Goal: Task Accomplishment & Management: Manage account settings

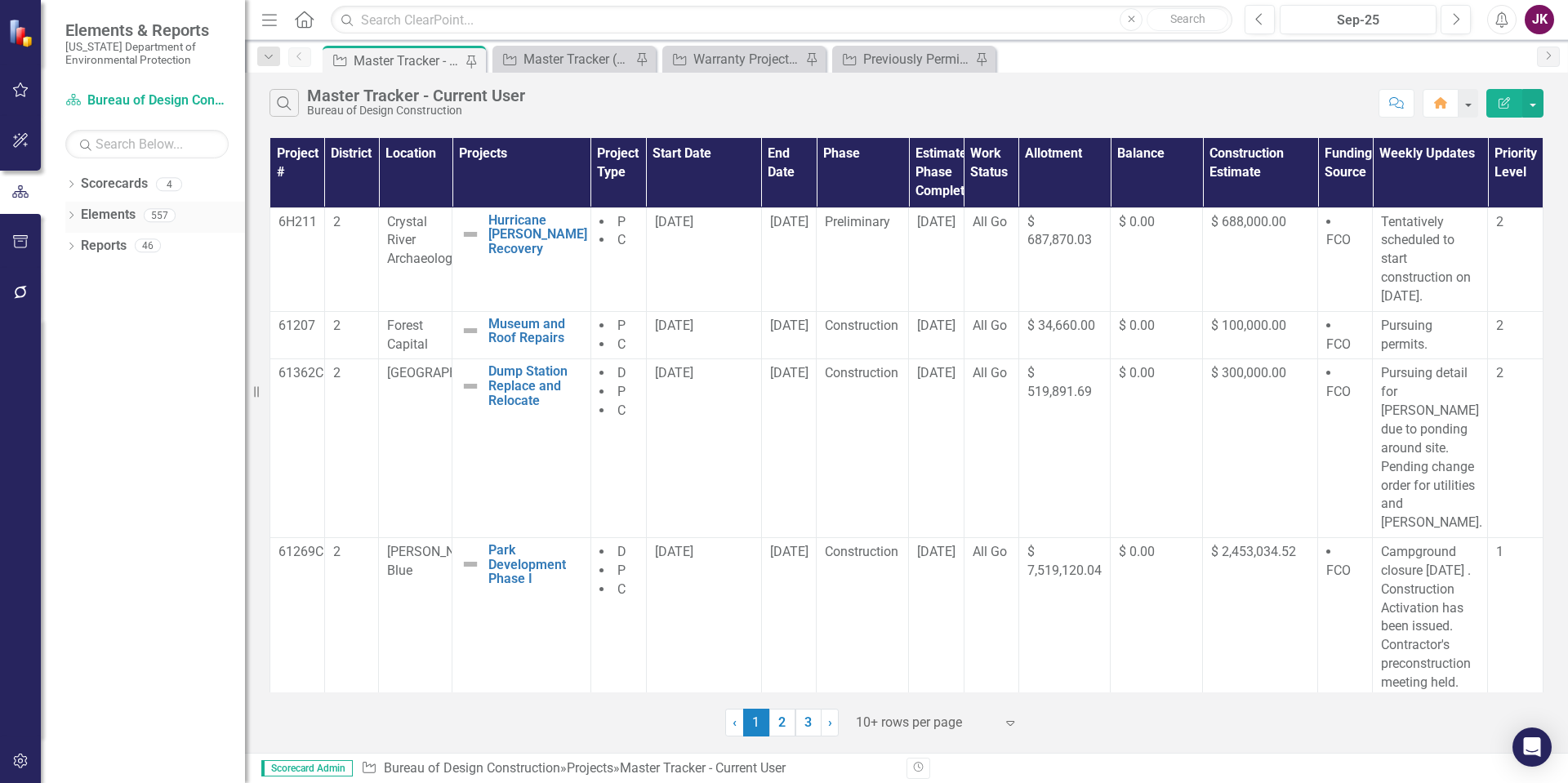
click at [71, 205] on div "Dropdown Elements 557" at bounding box center [155, 217] width 179 height 31
click at [72, 213] on icon "Dropdown" at bounding box center [71, 216] width 12 height 9
click at [81, 305] on icon "Dropdown" at bounding box center [80, 309] width 12 height 9
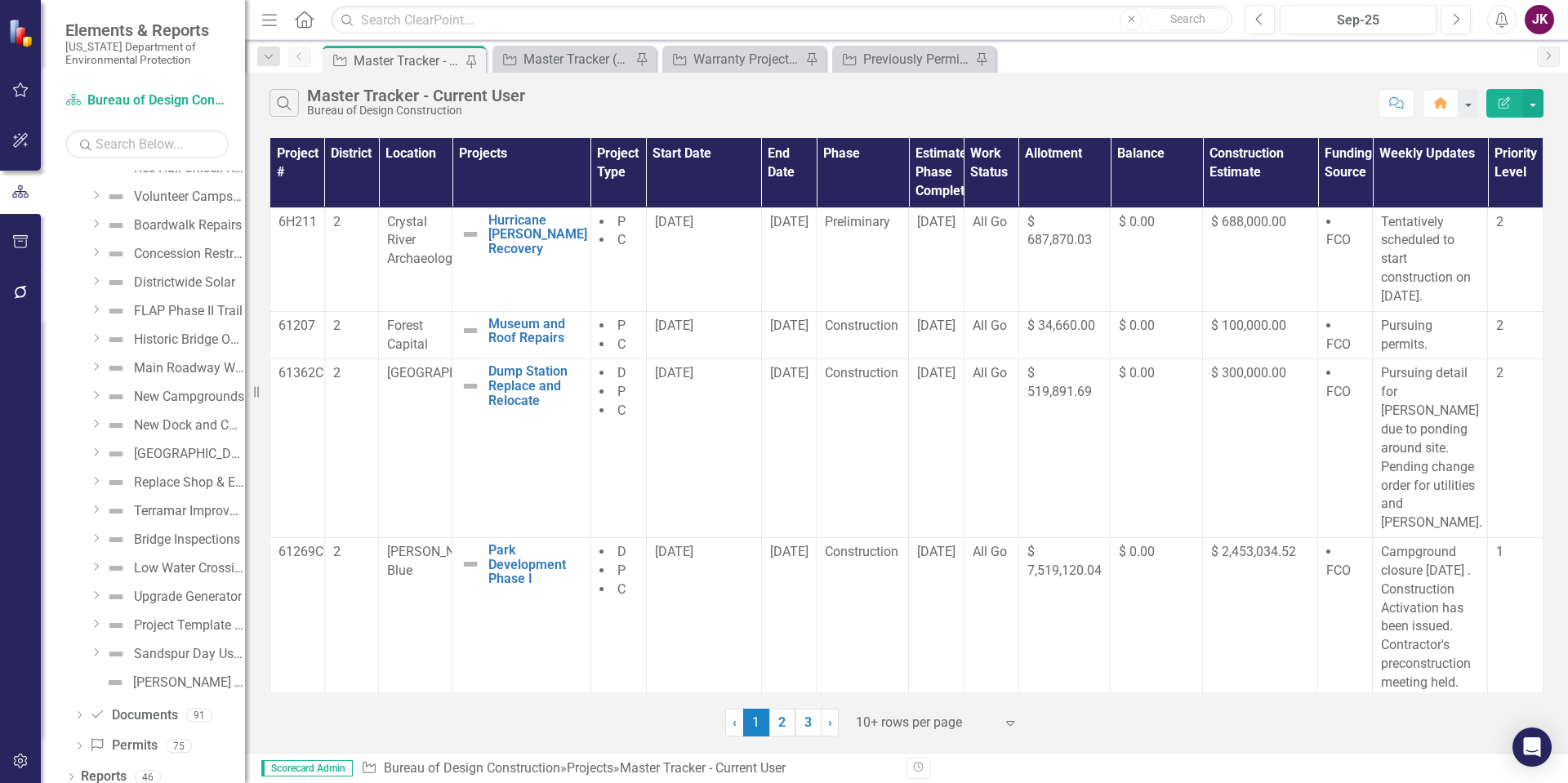
scroll to position [10551, 0]
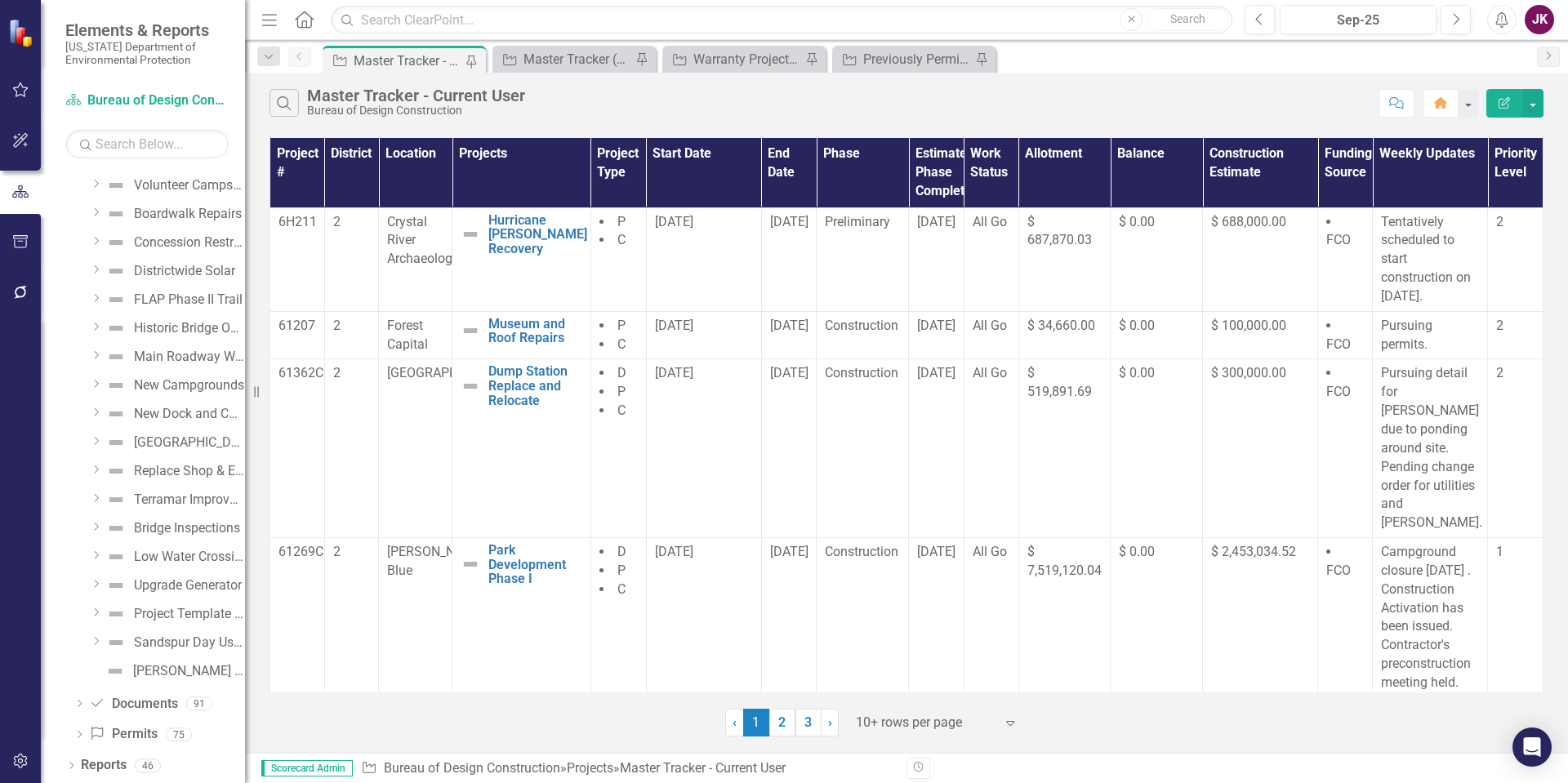
click at [92, 610] on icon "Dropdown" at bounding box center [95, 612] width 13 height 10
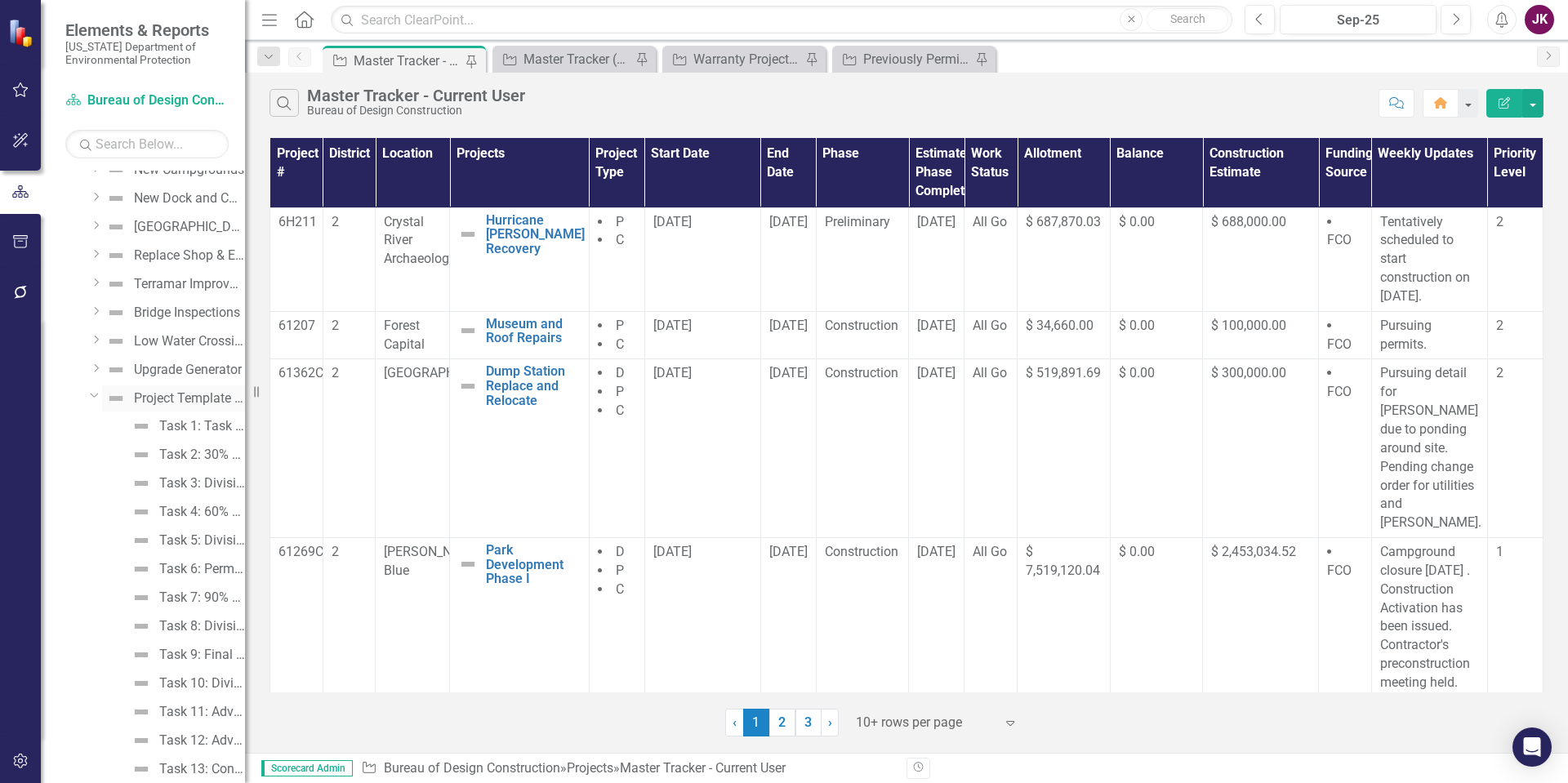
scroll to position [10877, 0]
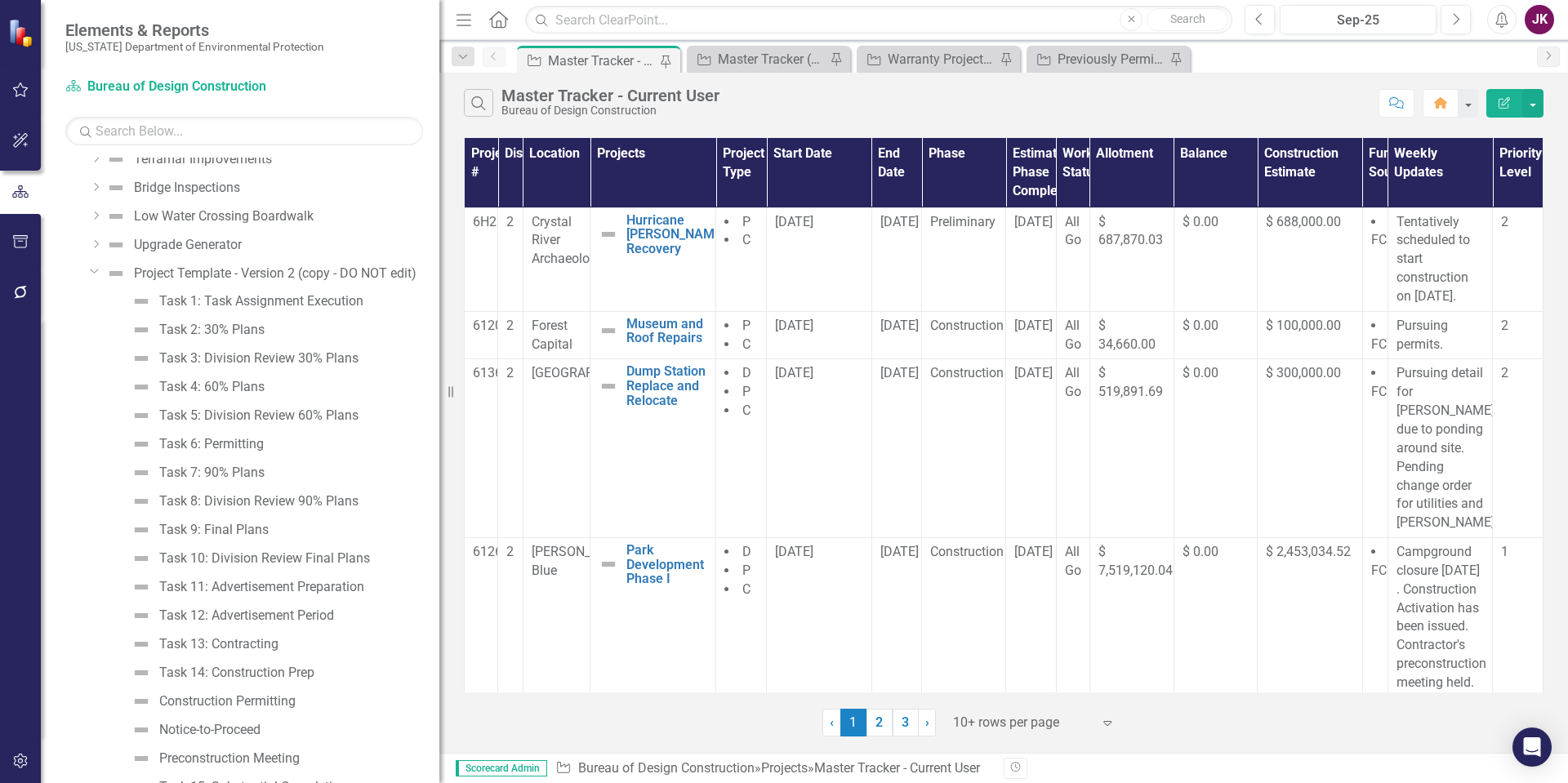
drag, startPoint x: 246, startPoint y: 111, endPoint x: 440, endPoint y: 122, distance: 194.3
click at [440, 122] on div "Resize" at bounding box center [446, 391] width 13 height 783
click at [94, 276] on icon "Dropdown" at bounding box center [95, 270] width 10 height 13
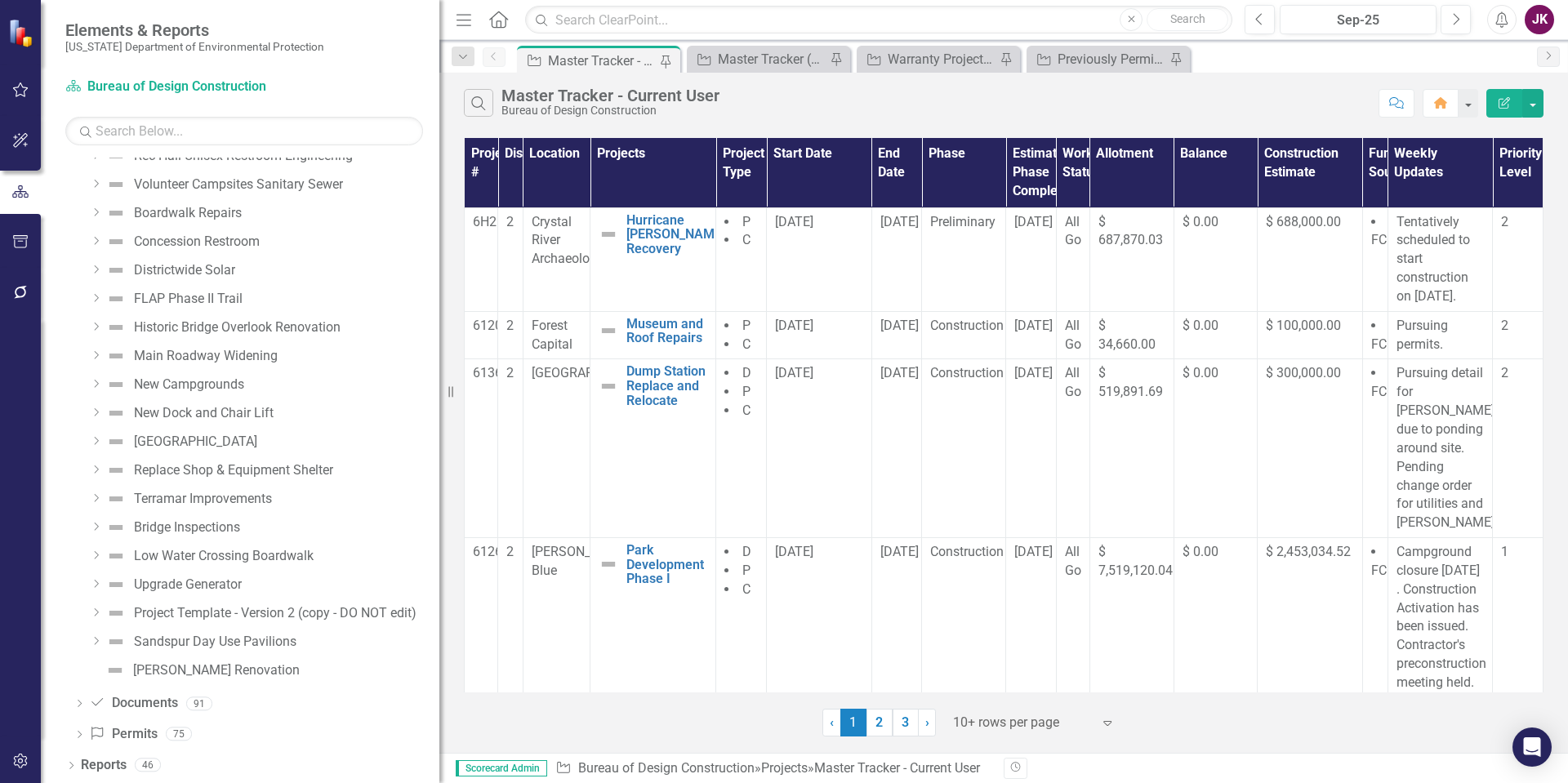
scroll to position [10538, 0]
click at [216, 609] on div "Project Template - Version 2 (copy - DO NOT edit)" at bounding box center [275, 613] width 282 height 15
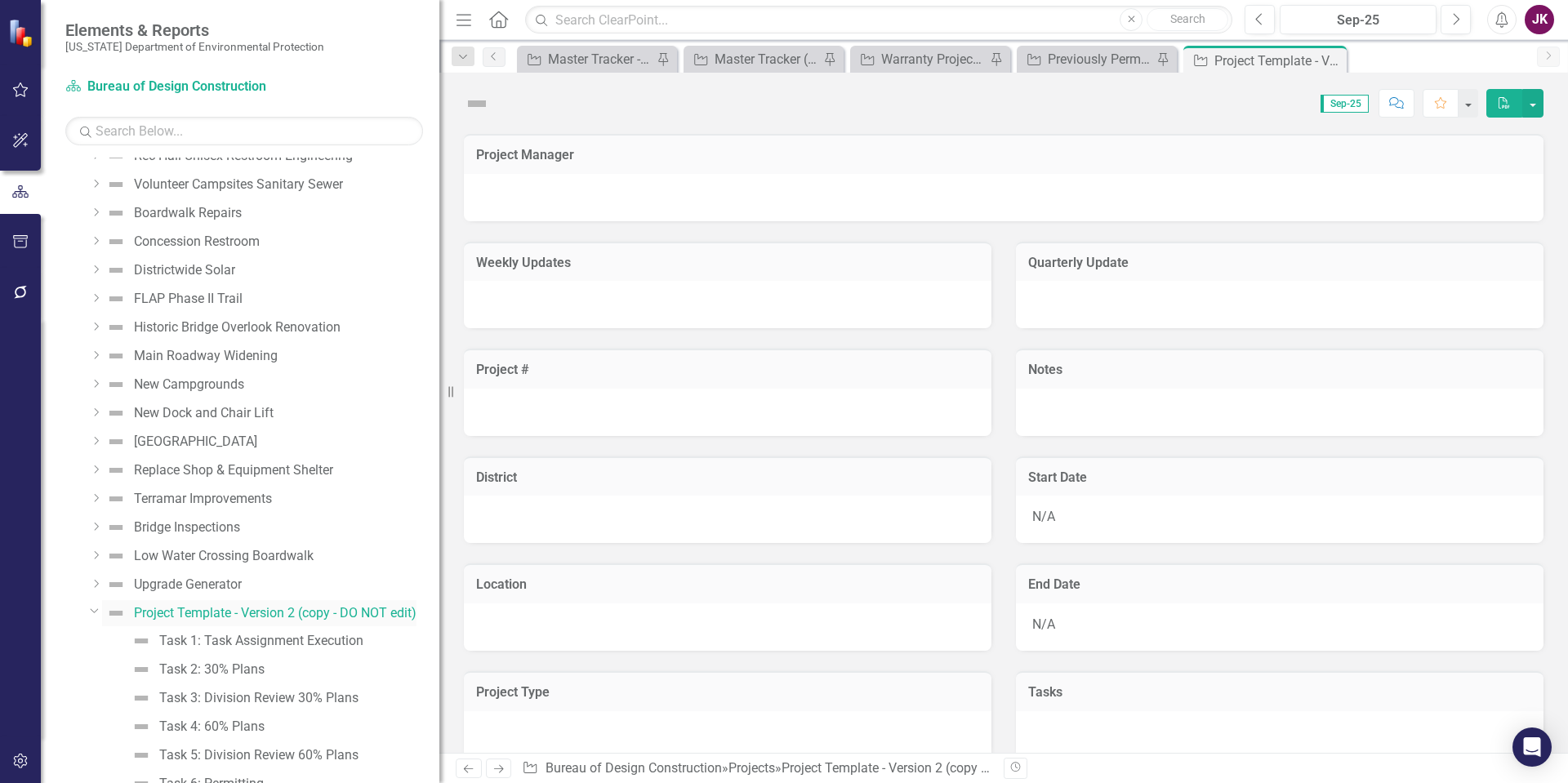
scroll to position [10382, 0]
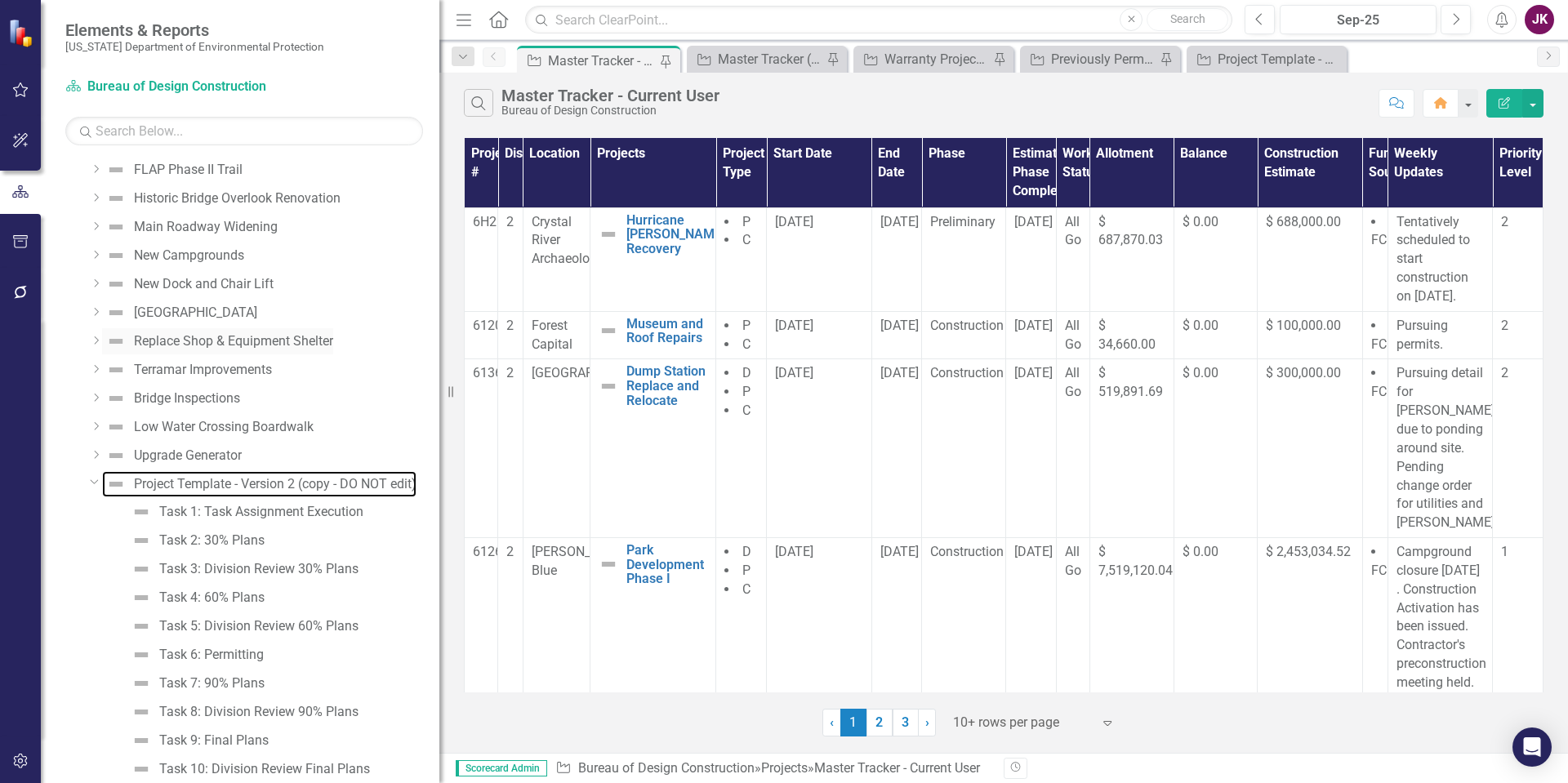
scroll to position [10537, 0]
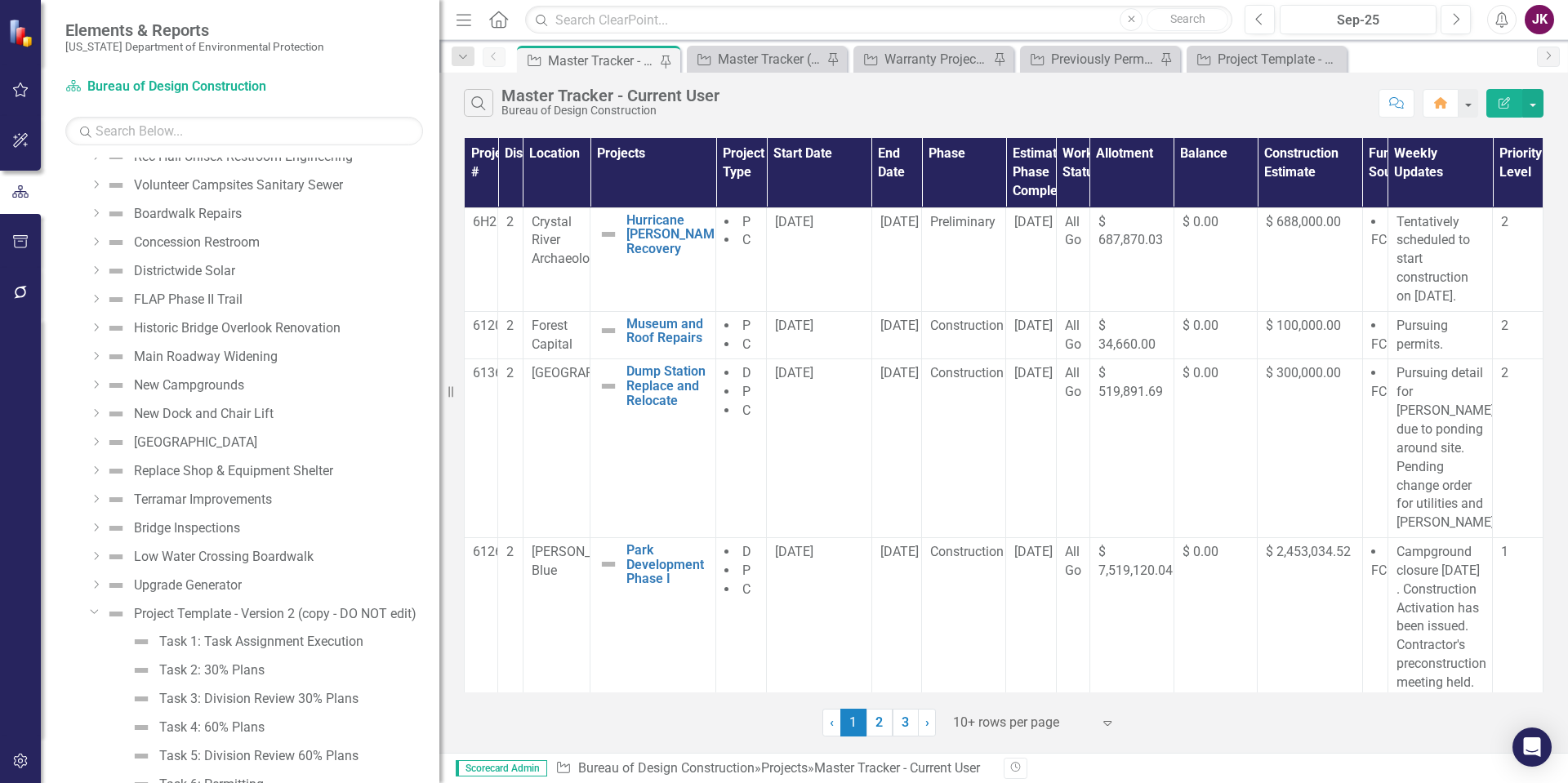
drag, startPoint x: 172, startPoint y: 615, endPoint x: 90, endPoint y: 610, distance: 82.2
click at [90, 610] on icon at bounding box center [95, 611] width 8 height 4
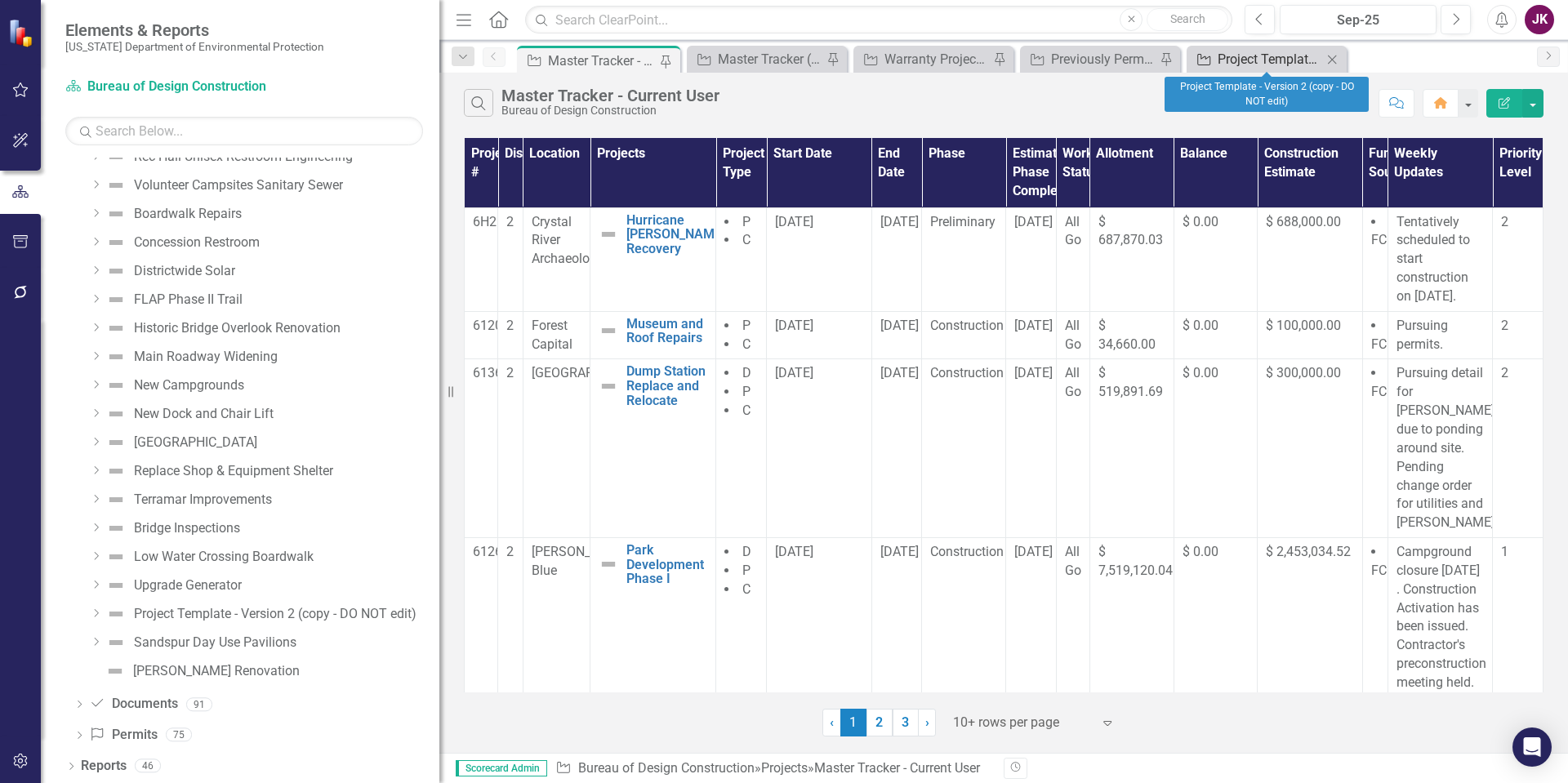
click at [1261, 54] on div "Project Template - Version 2 (copy - DO NOT edit)" at bounding box center [1270, 59] width 105 height 20
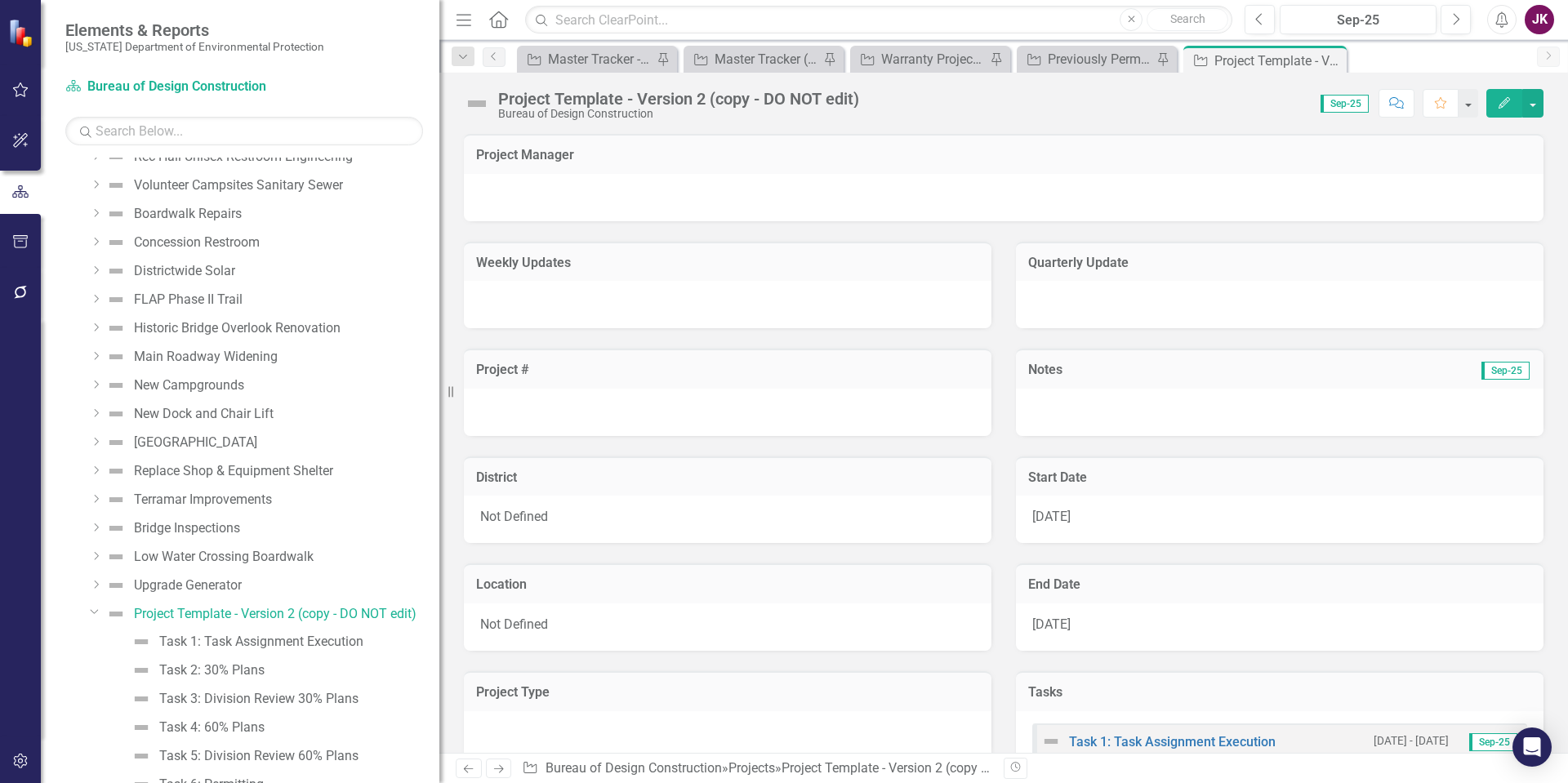
scroll to position [10382, 0]
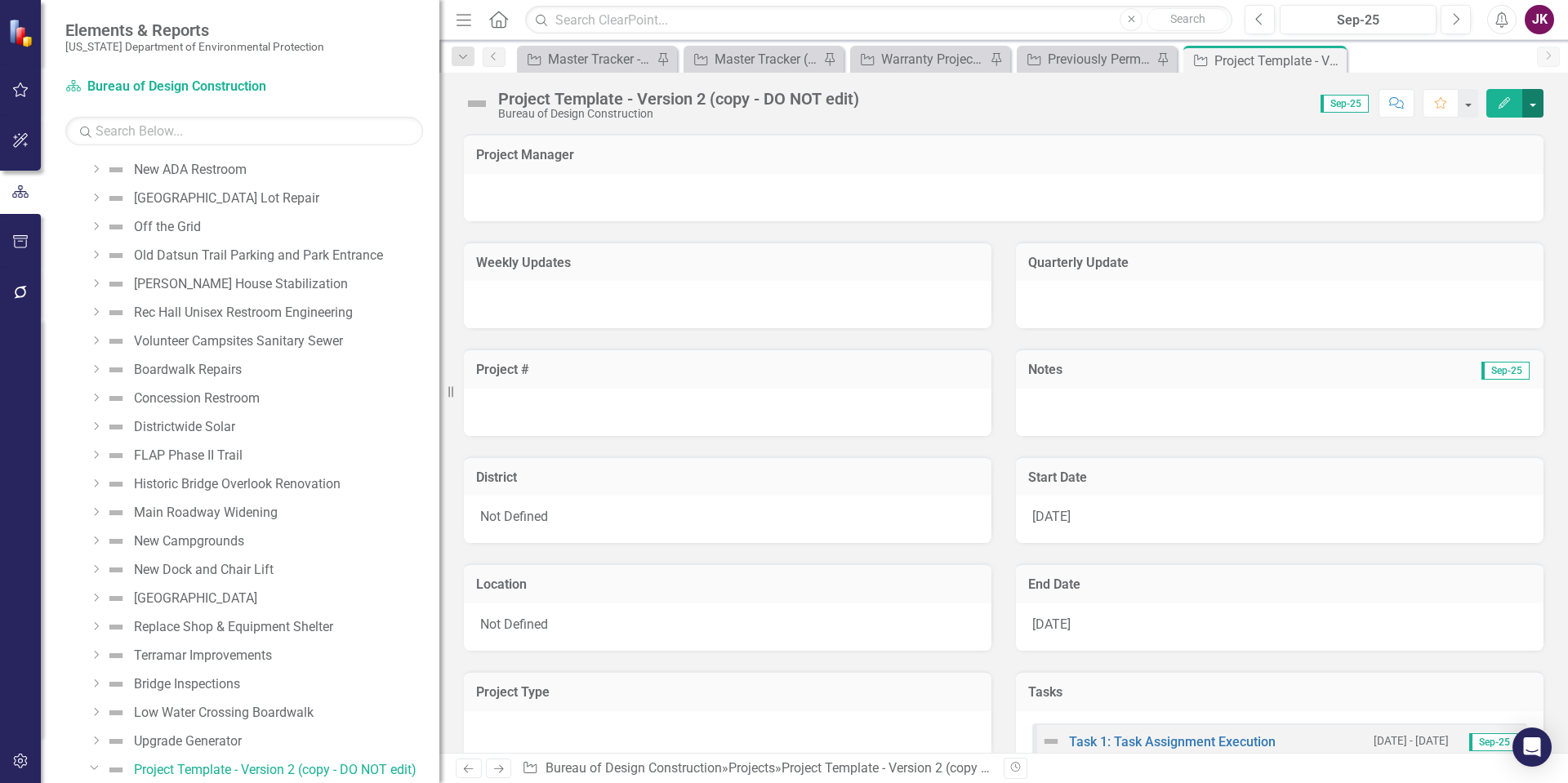
click at [1528, 101] on button "button" at bounding box center [1532, 103] width 21 height 28
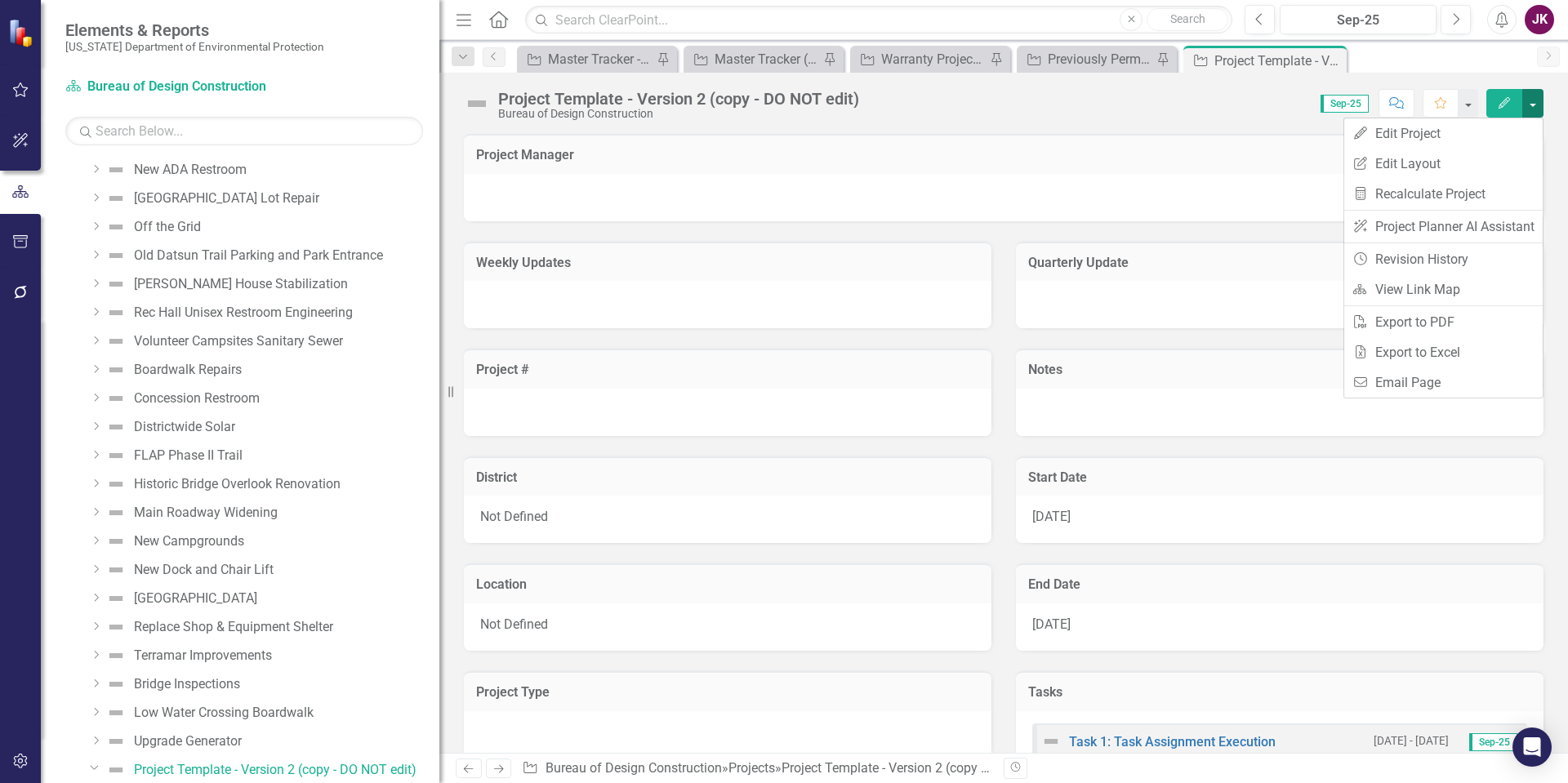
click at [1534, 103] on button "button" at bounding box center [1532, 103] width 21 height 28
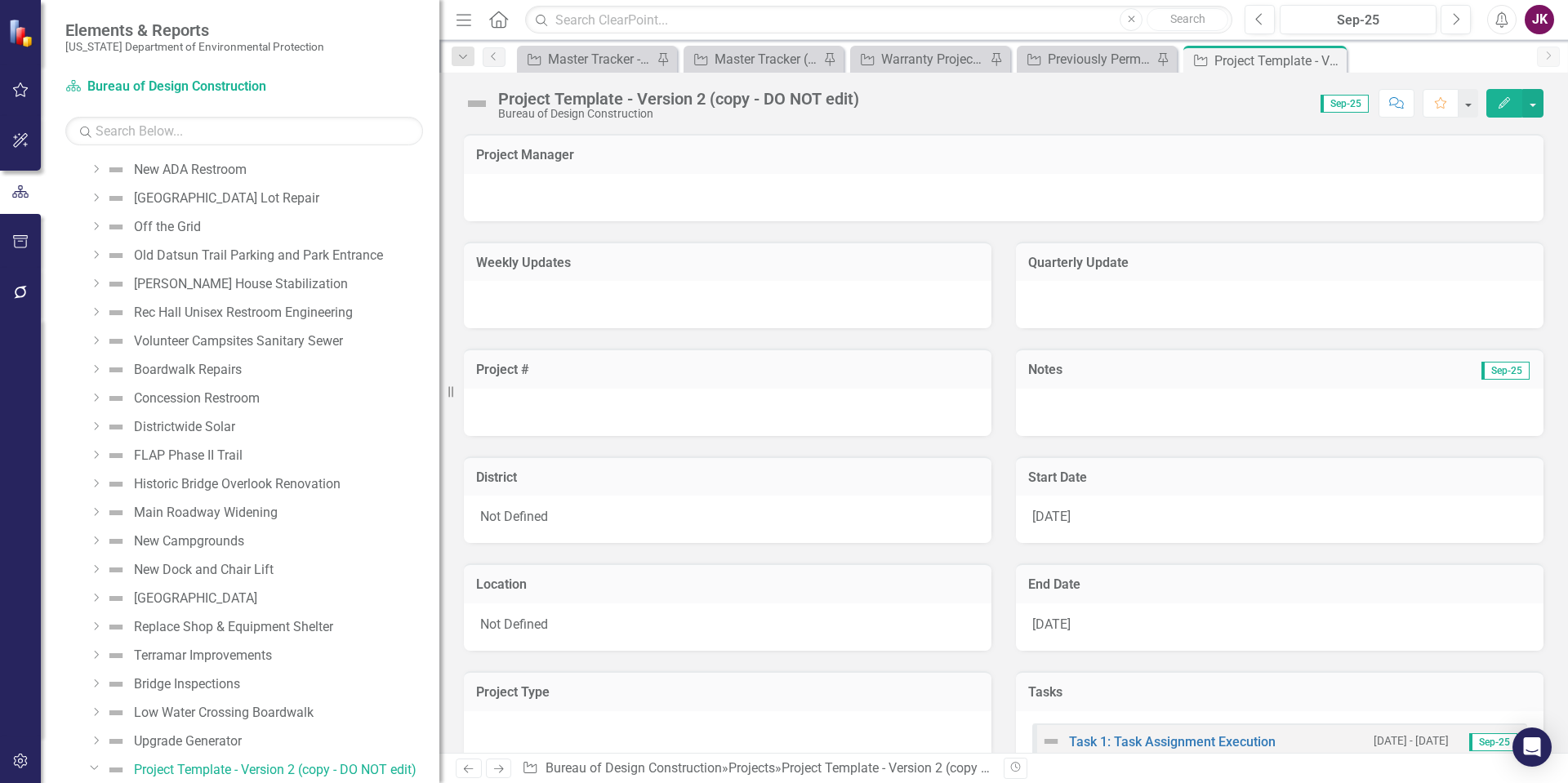
drag, startPoint x: 1266, startPoint y: 65, endPoint x: 1187, endPoint y: 113, distance: 92.4
click at [1187, 113] on div "Score: N/A Sep-25 Completed Comment Favorite Edit" at bounding box center [1204, 102] width 676 height 28
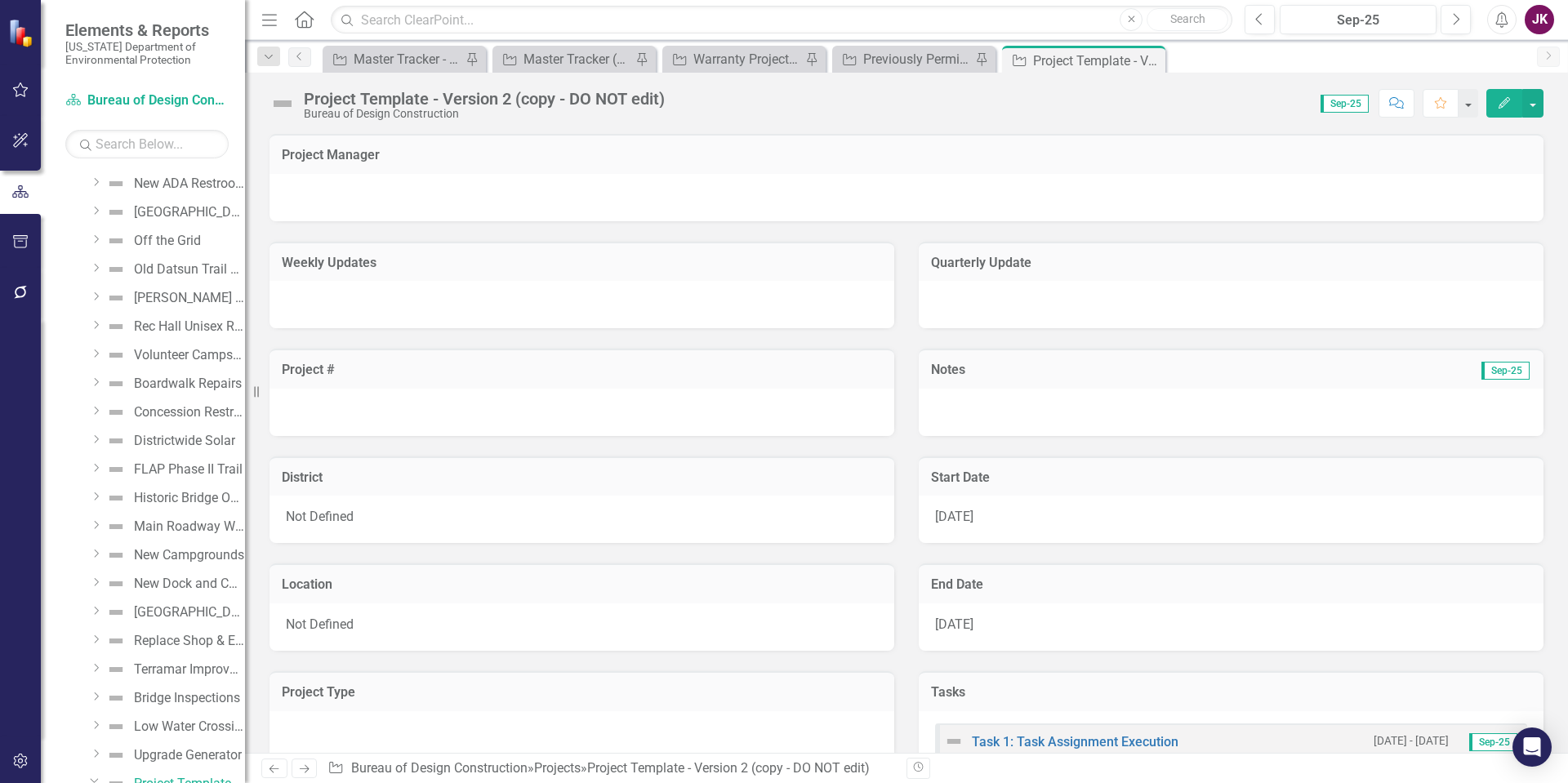
drag, startPoint x: 440, startPoint y: 397, endPoint x: 245, endPoint y: 379, distance: 195.8
click at [245, 379] on div "Resize" at bounding box center [251, 391] width 13 height 783
click at [17, 139] on icon "button" at bounding box center [21, 141] width 17 height 13
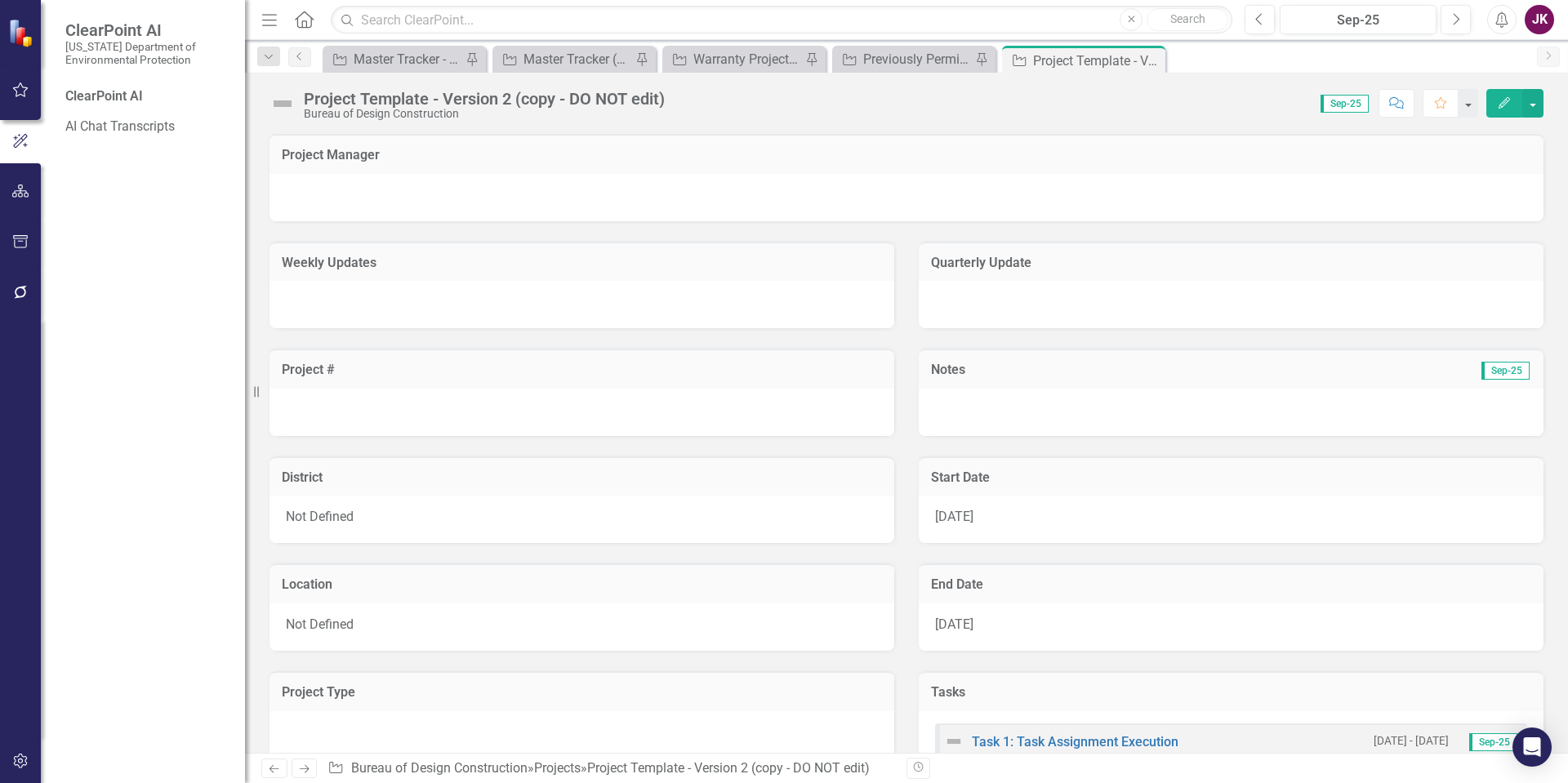
click at [25, 98] on button "button" at bounding box center [21, 90] width 37 height 34
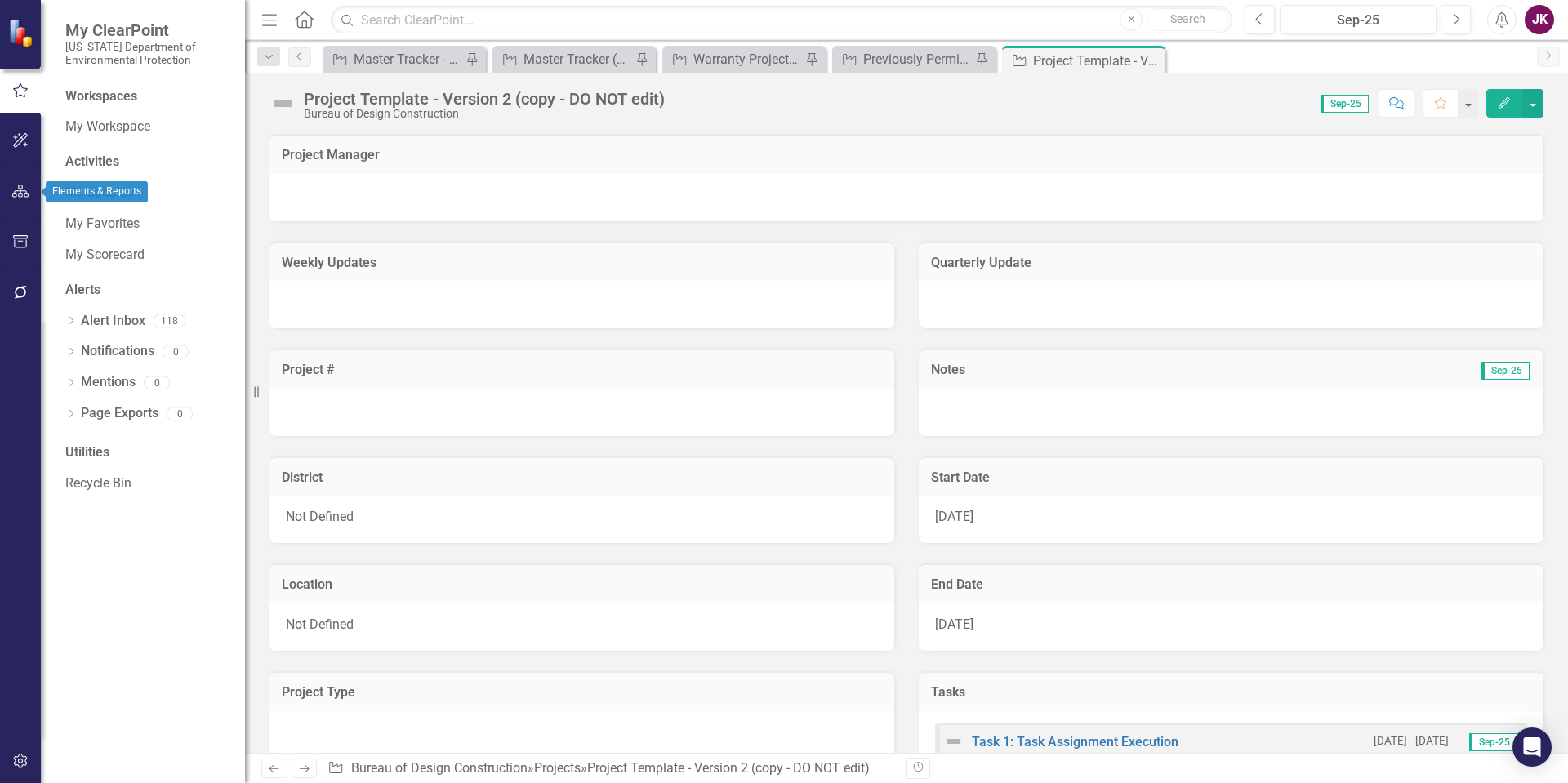
click at [23, 190] on icon "button" at bounding box center [21, 191] width 17 height 13
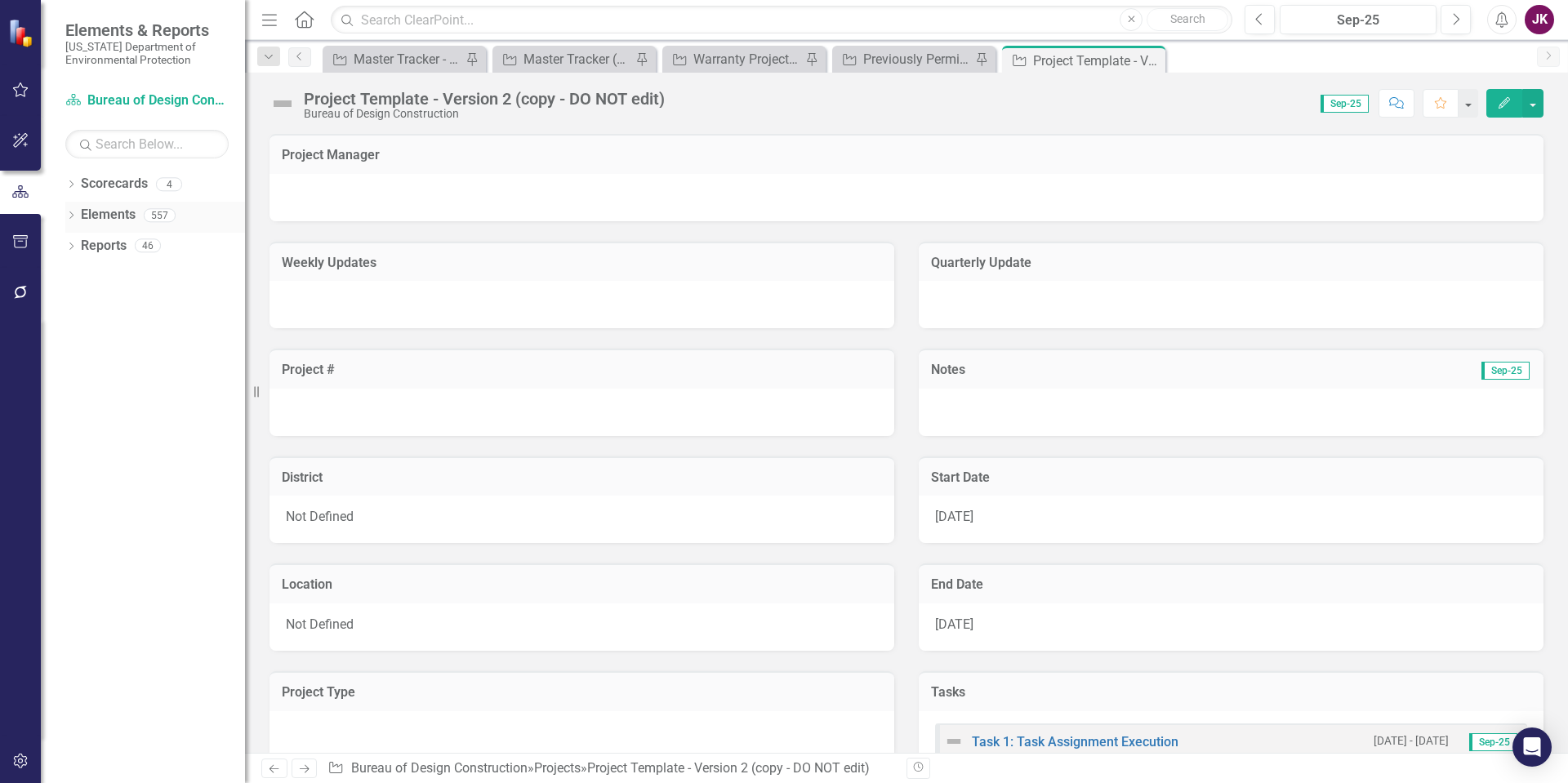
click at [125, 212] on link "Elements" at bounding box center [108, 215] width 54 height 18
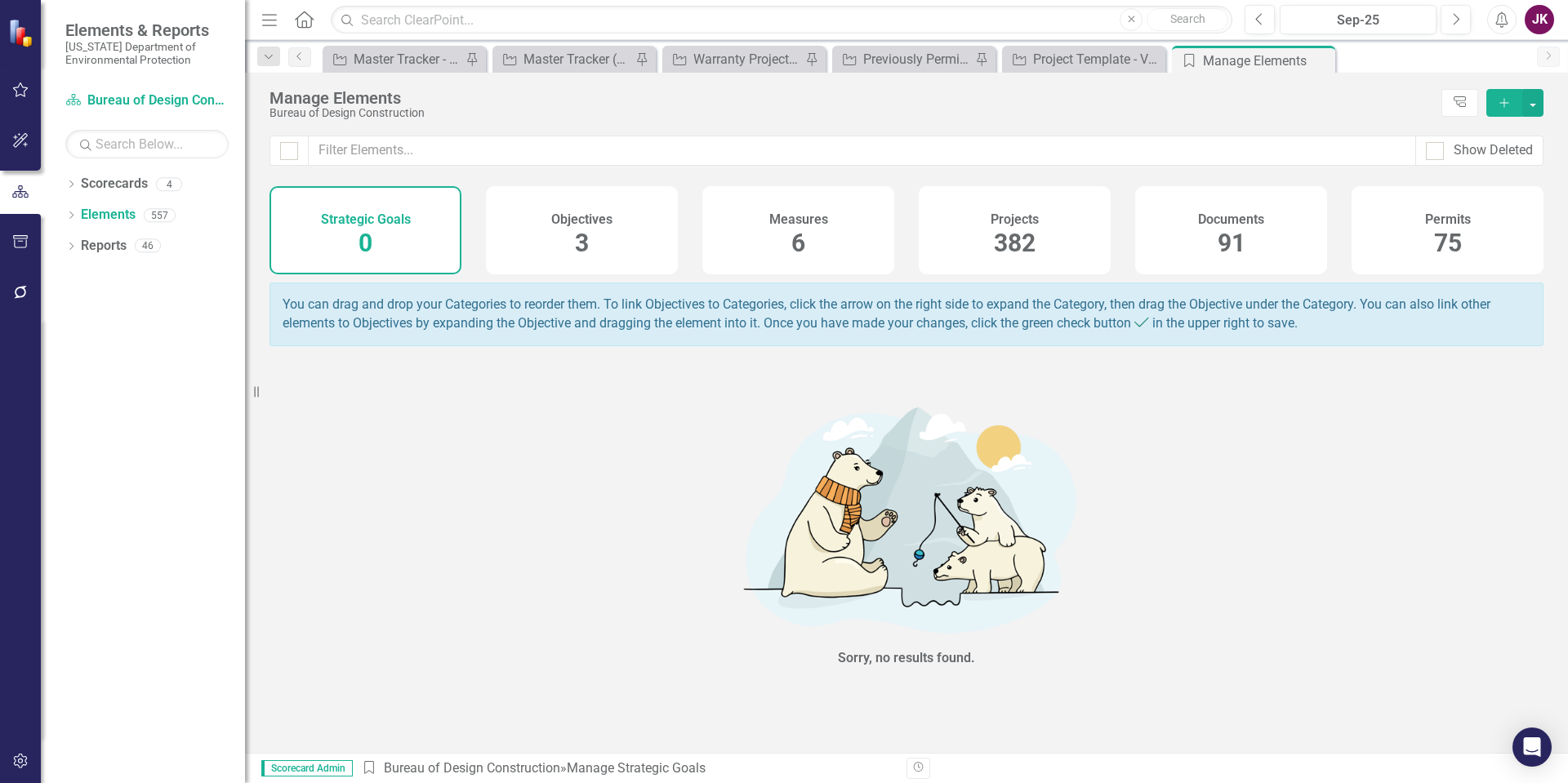
click at [1009, 220] on h4 "Projects" at bounding box center [1015, 219] width 49 height 15
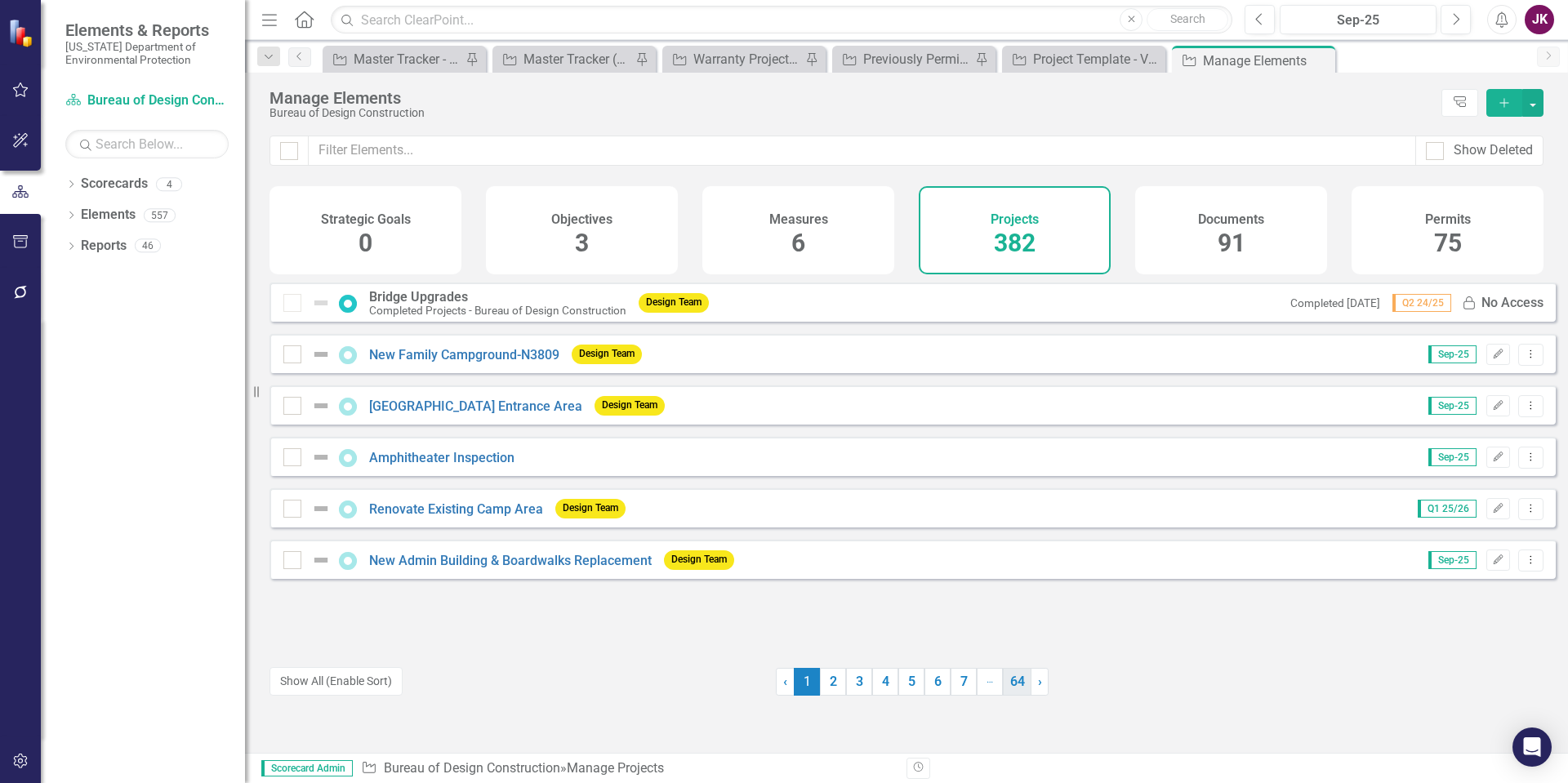
click at [1015, 688] on link "64" at bounding box center [1017, 682] width 28 height 28
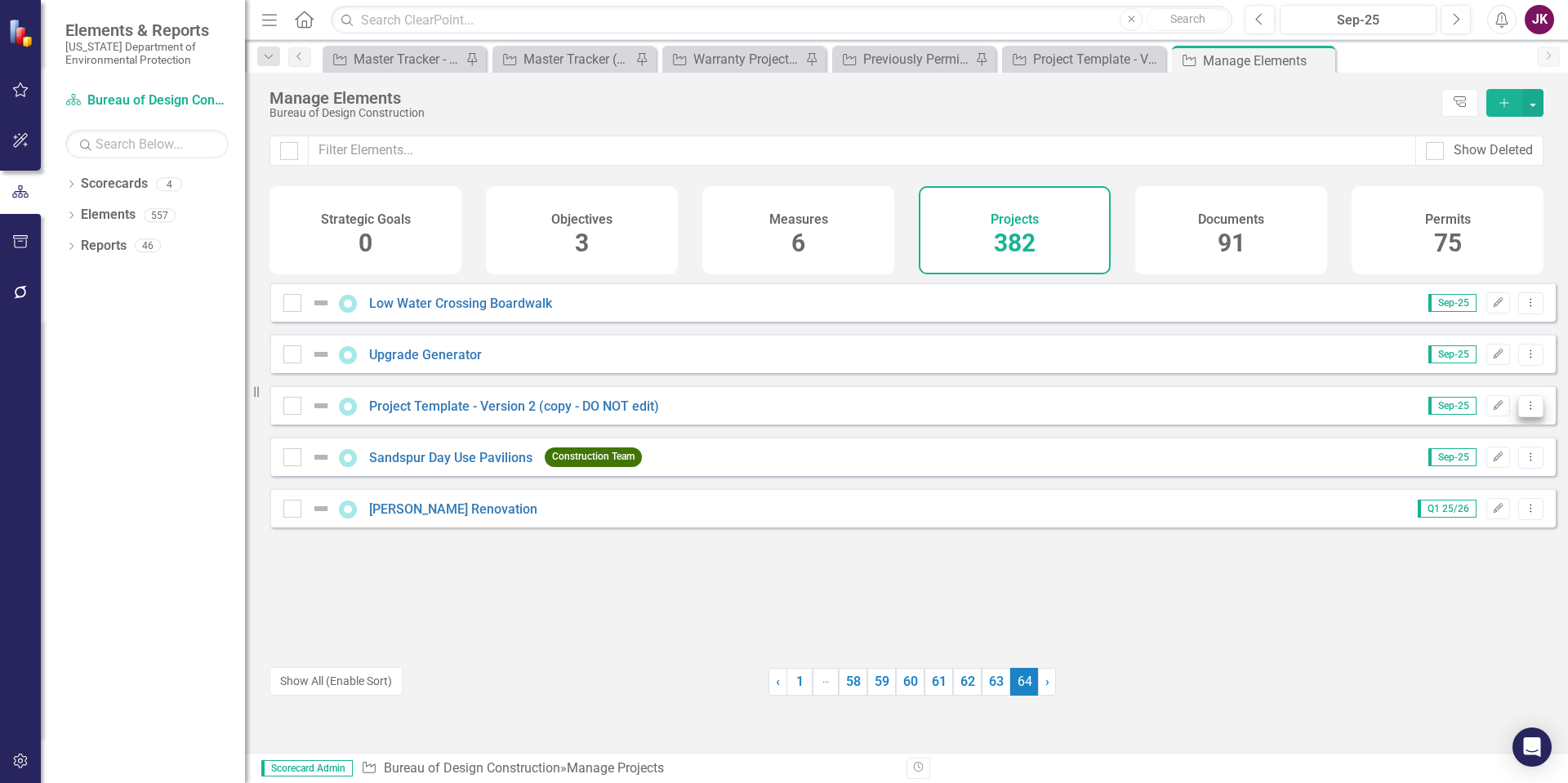
click at [1528, 417] on button "Dropdown Menu" at bounding box center [1530, 406] width 25 height 22
click at [1471, 507] on link "Copy Duplicate Project" at bounding box center [1462, 506] width 137 height 30
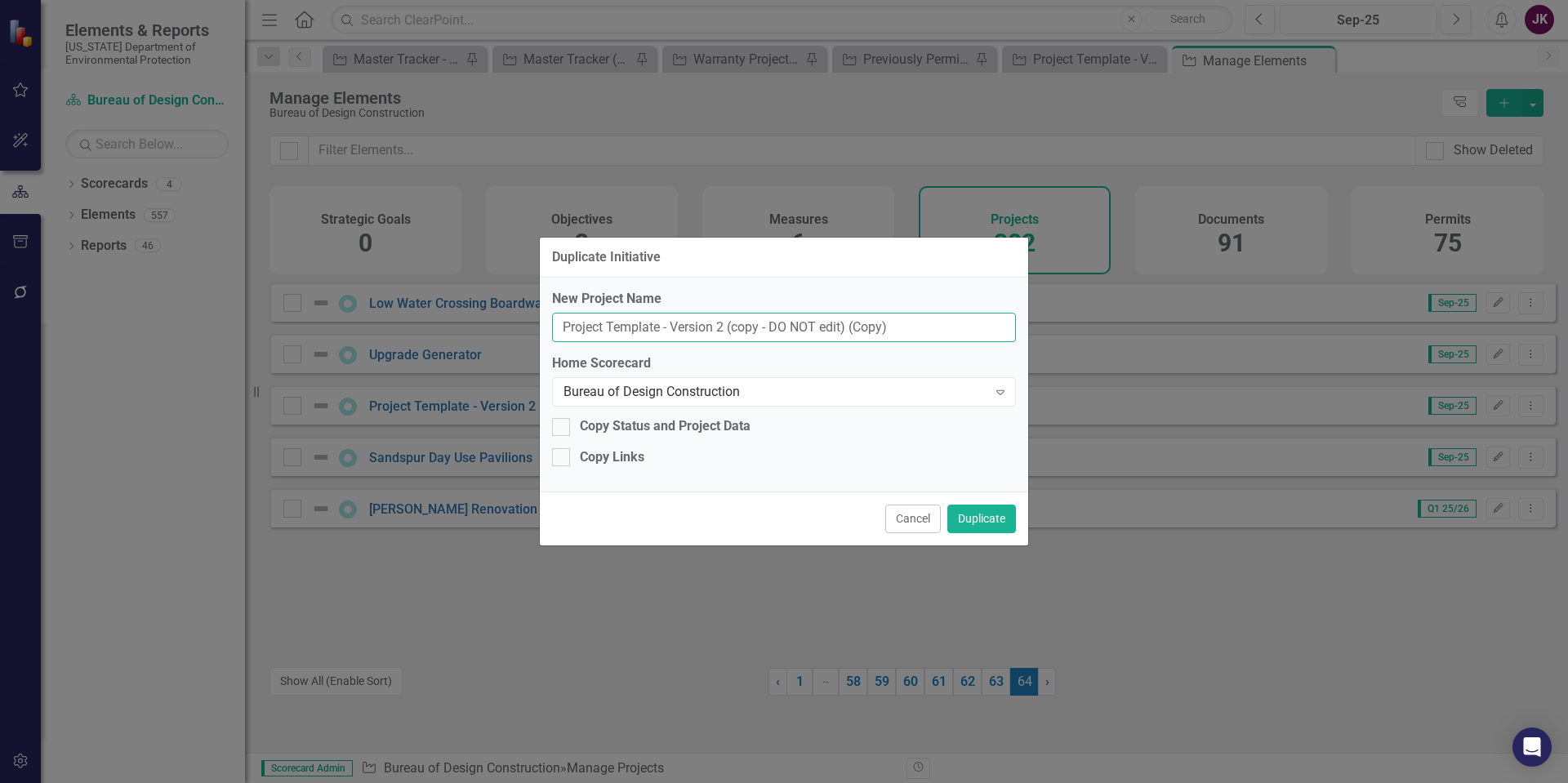
click at [952, 333] on input "Project Template - Version 2 (copy - DO NOT edit) (Copy)" at bounding box center [784, 327] width 464 height 30
type input "P"
type input "Olustee Visitor Center"
click at [564, 424] on div at bounding box center [560, 426] width 18 height 18
click at [563, 424] on input "Copy Status and Project Data" at bounding box center [557, 423] width 11 height 11
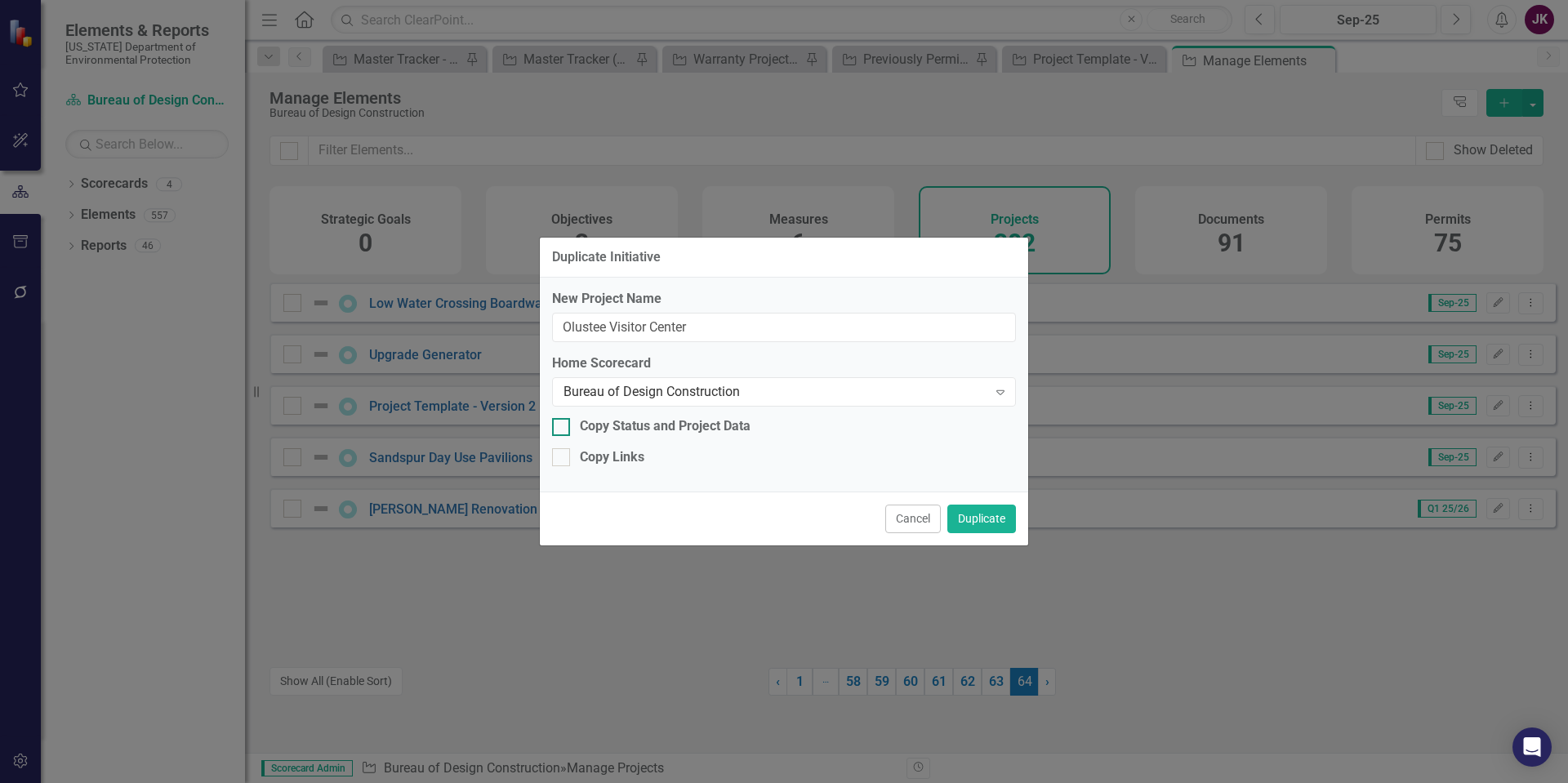
checkbox input "true"
click at [997, 530] on button "Duplicate" at bounding box center [982, 519] width 69 height 28
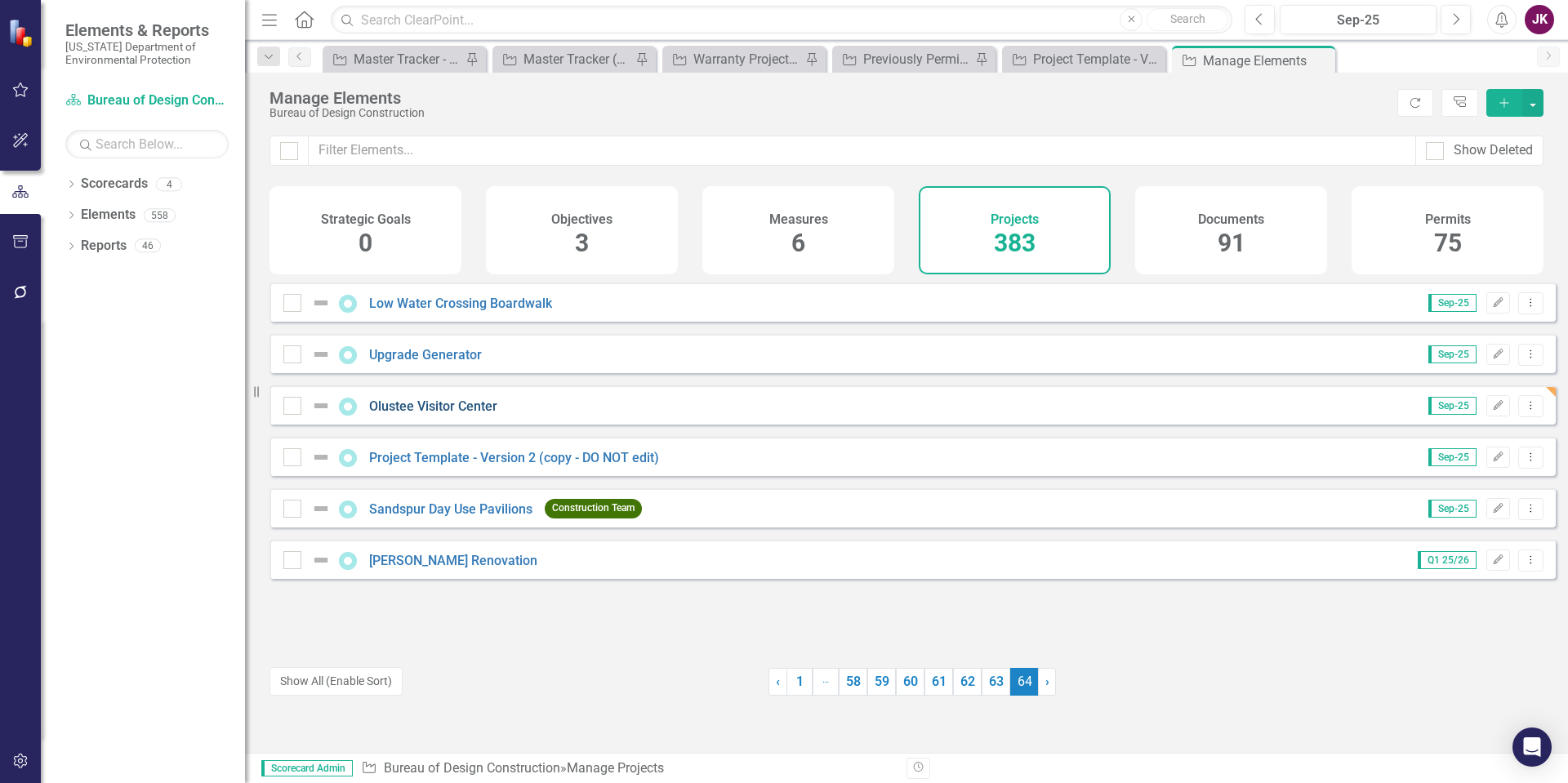
click at [455, 412] on link "Olustee Visitor Center" at bounding box center [433, 406] width 128 height 16
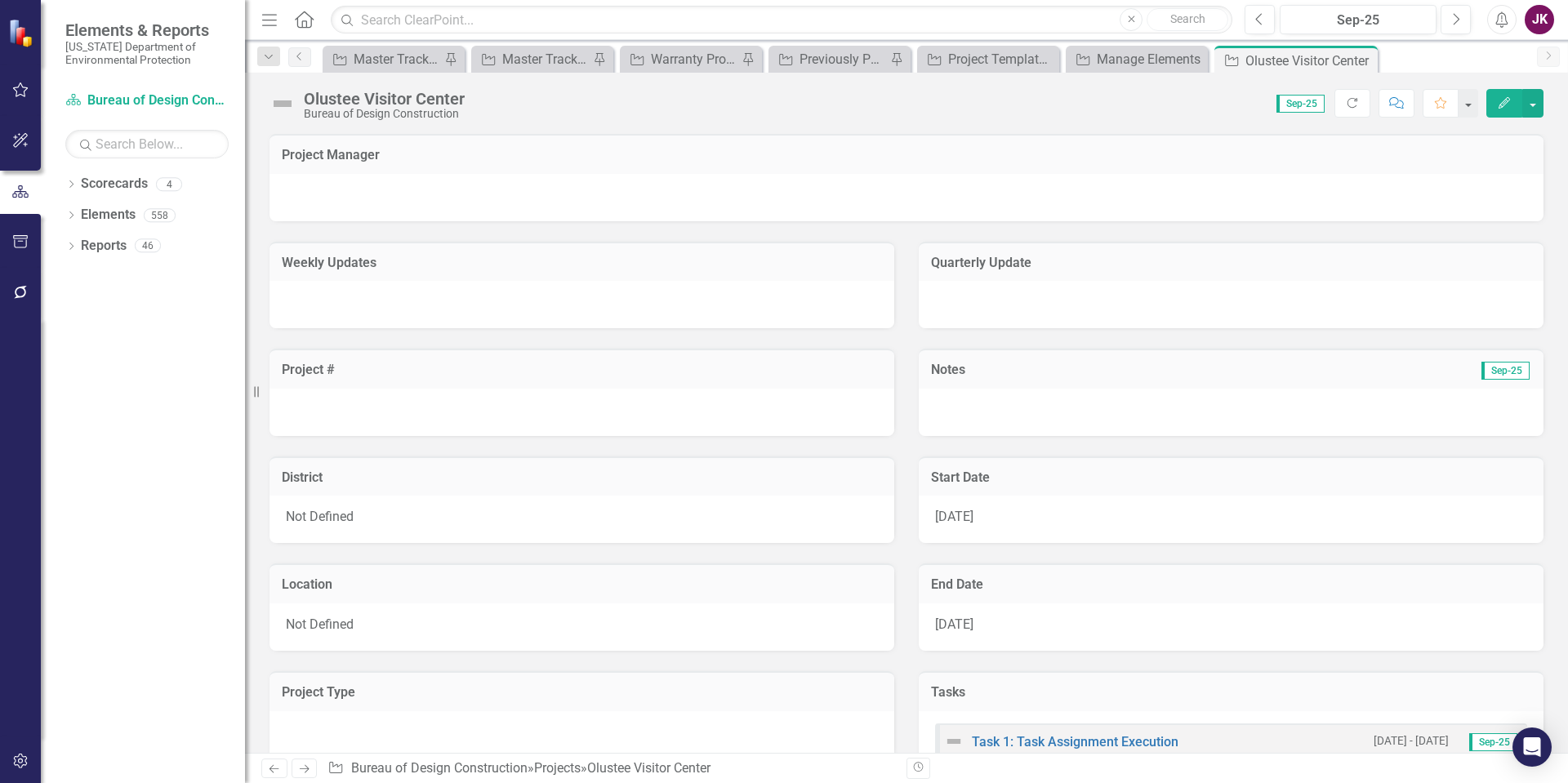
click at [472, 194] on div at bounding box center [906, 198] width 1274 height 48
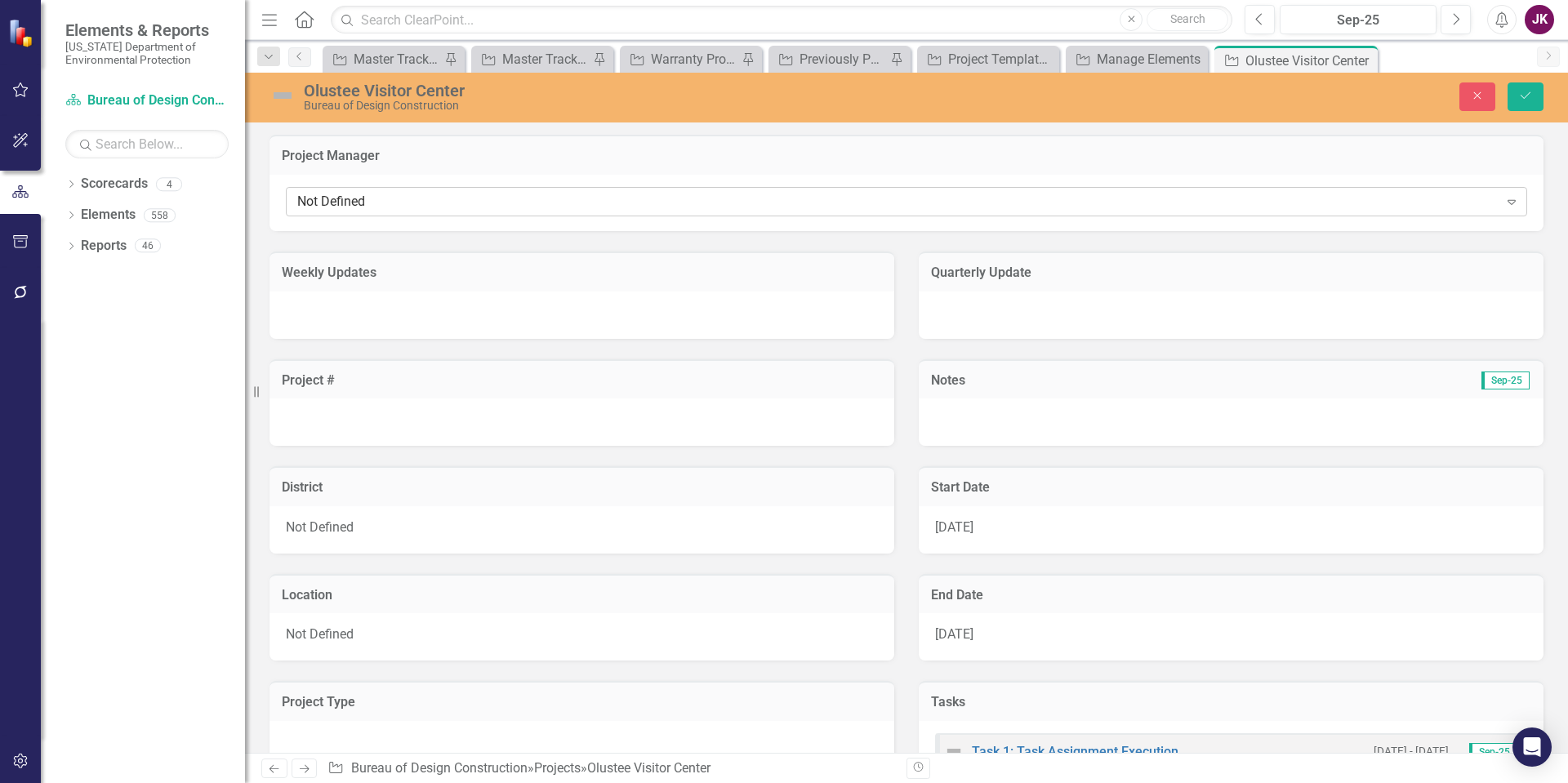
click at [549, 204] on div "Not Defined" at bounding box center [898, 202] width 1201 height 18
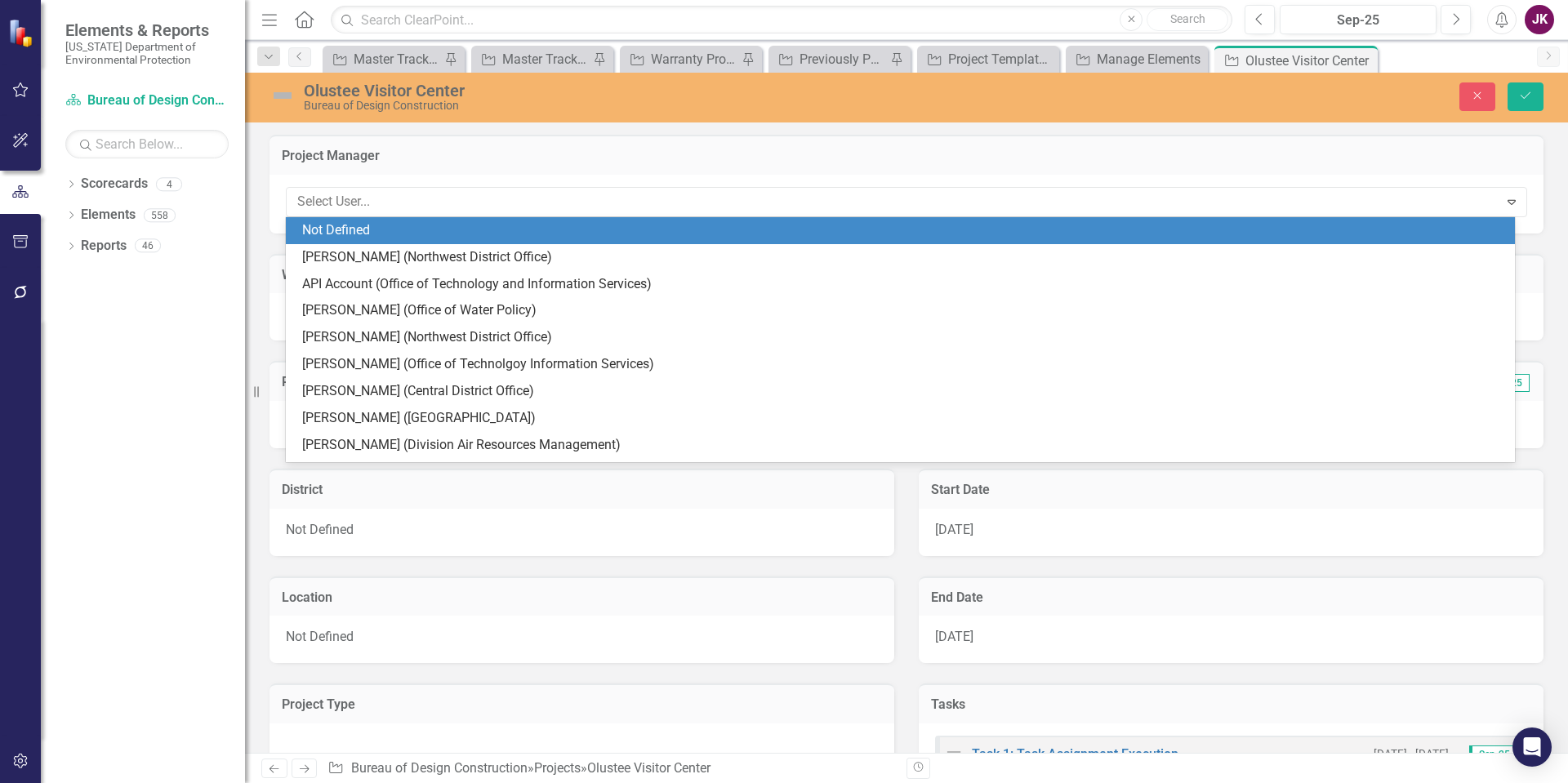
type input "k"
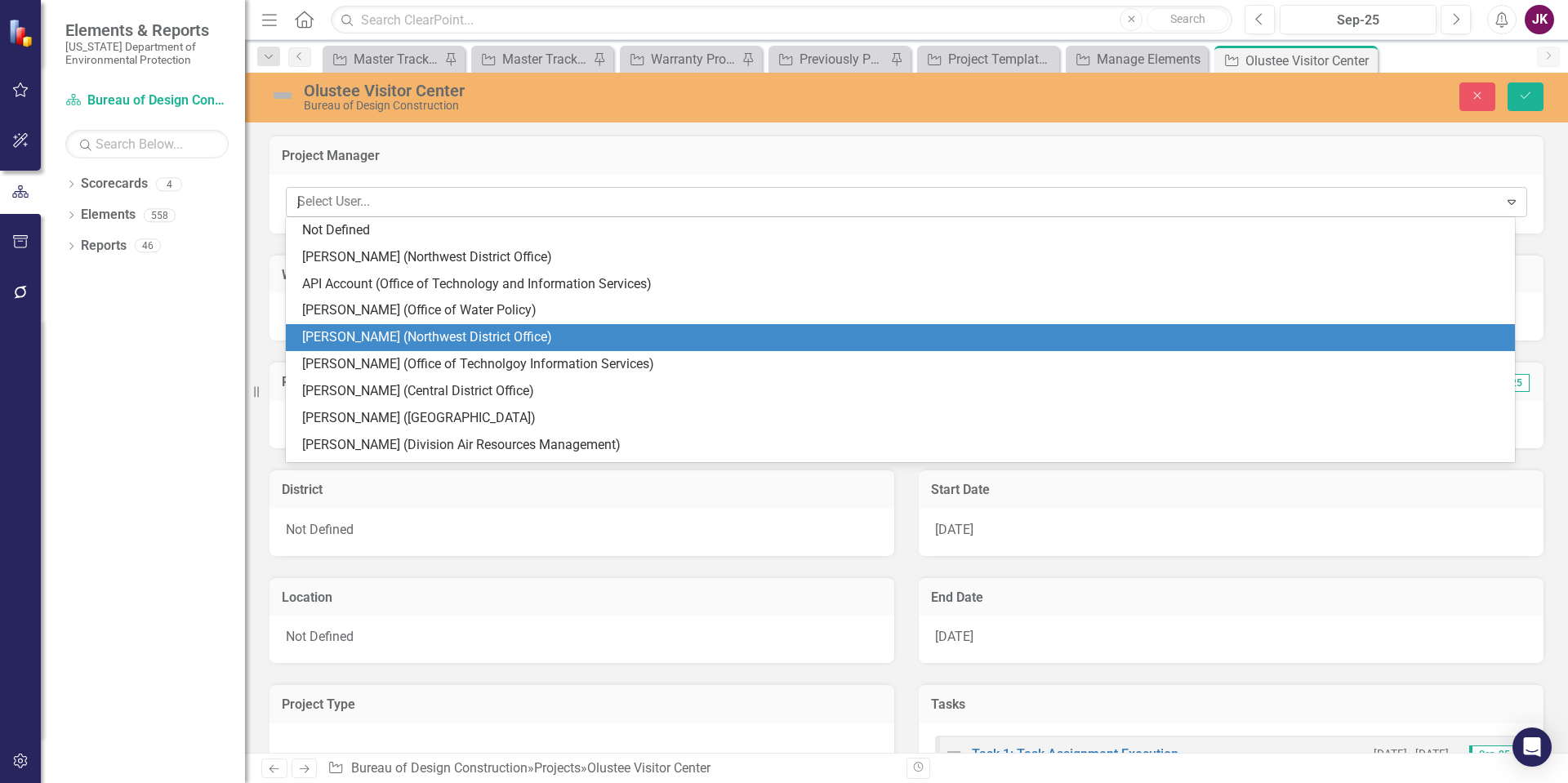
type input "jr"
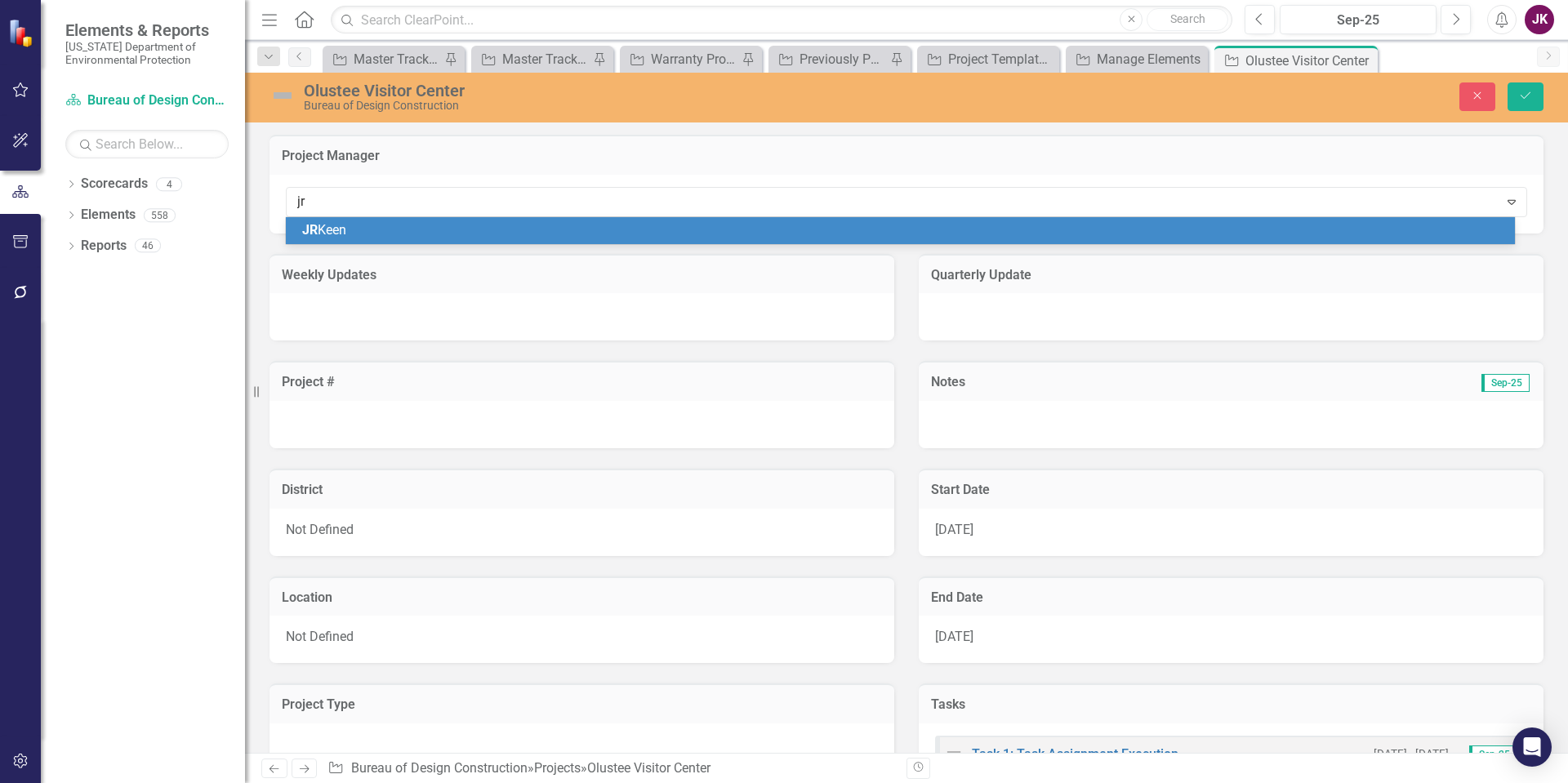
click at [536, 229] on div "JR Keen" at bounding box center [904, 230] width 1203 height 18
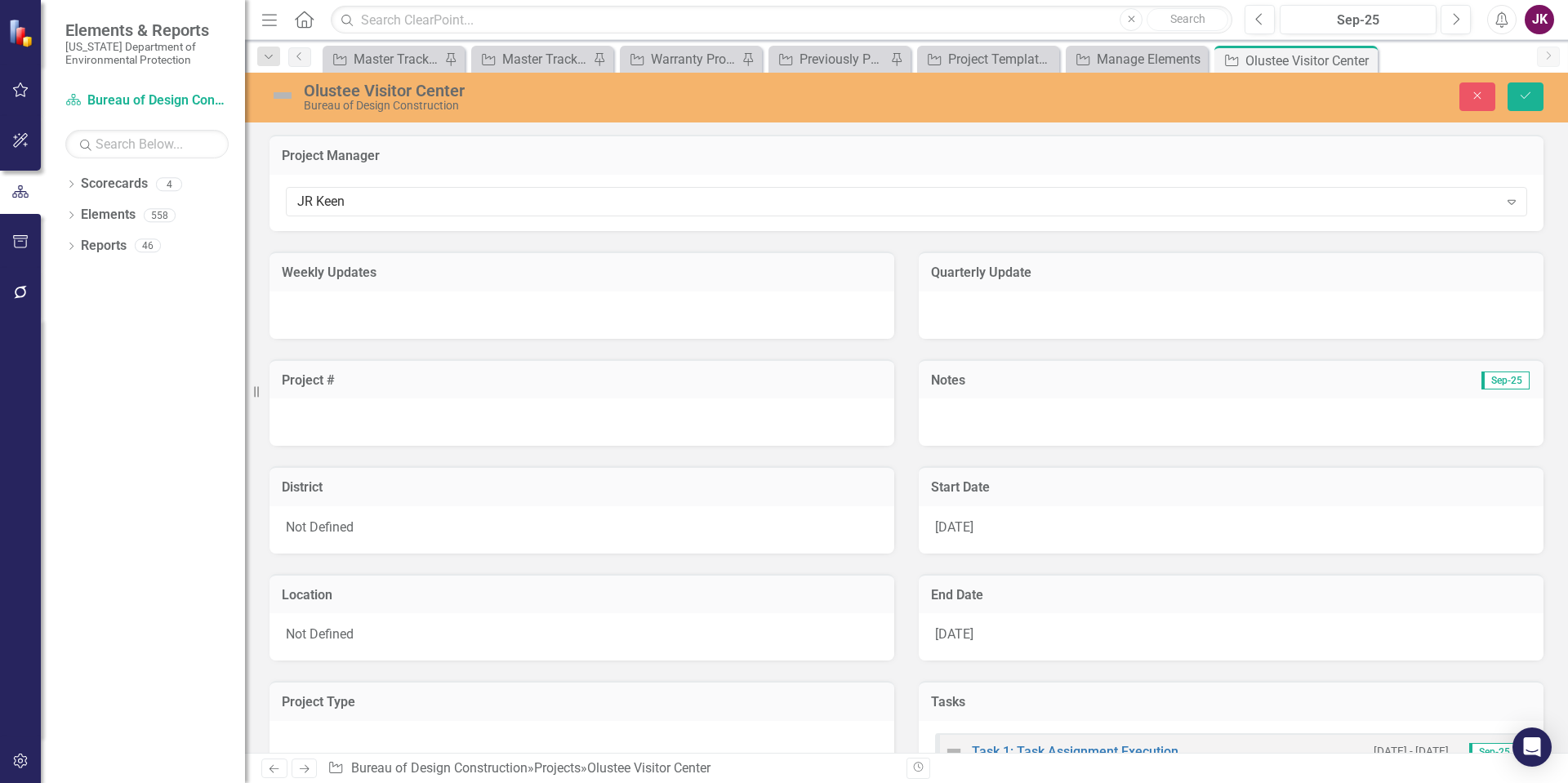
click at [310, 310] on div at bounding box center [582, 315] width 625 height 48
click at [309, 310] on div at bounding box center [582, 315] width 625 height 48
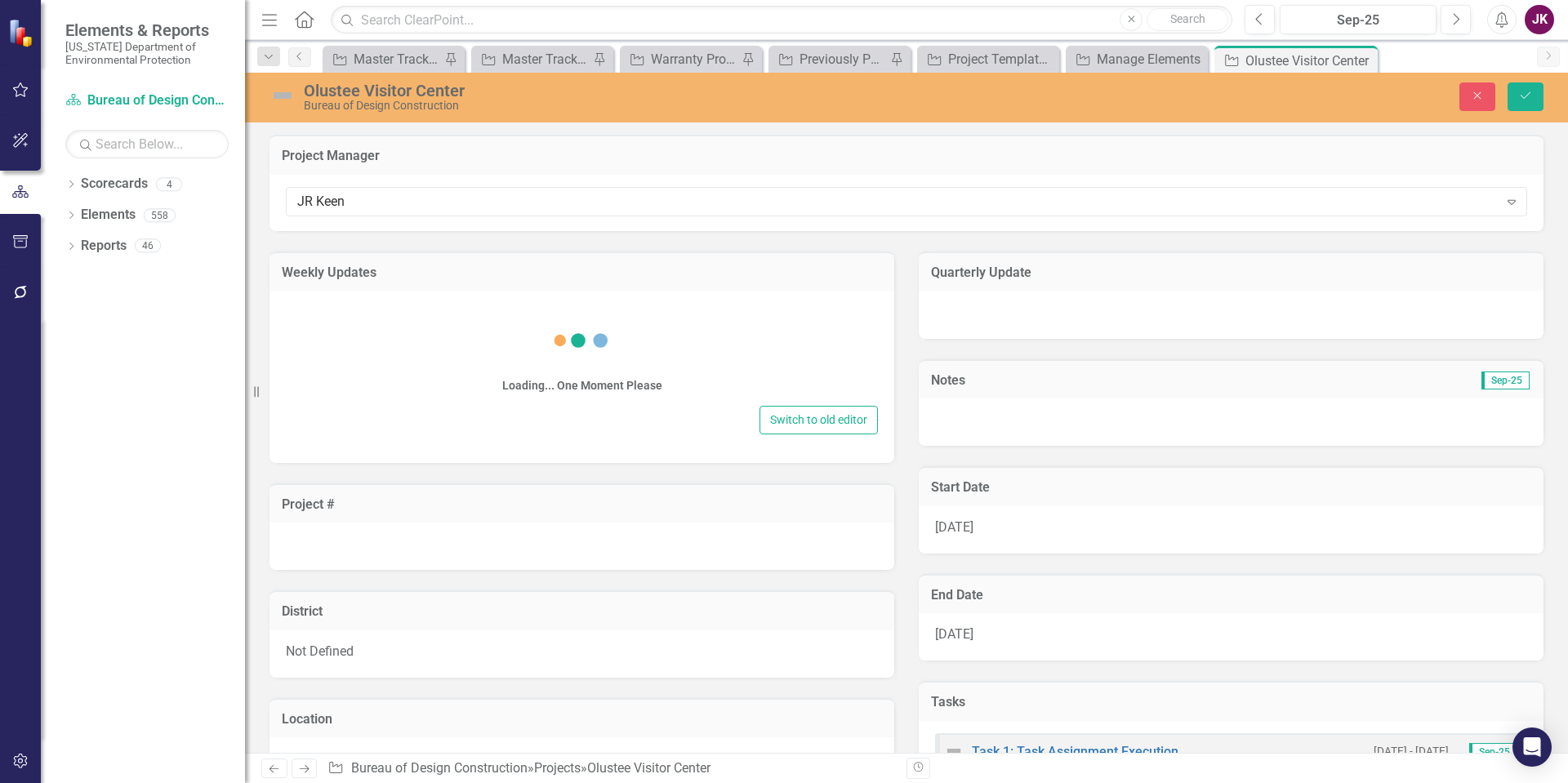
click at [309, 310] on div "Loading... One Moment Please" at bounding box center [581, 353] width 592 height 98
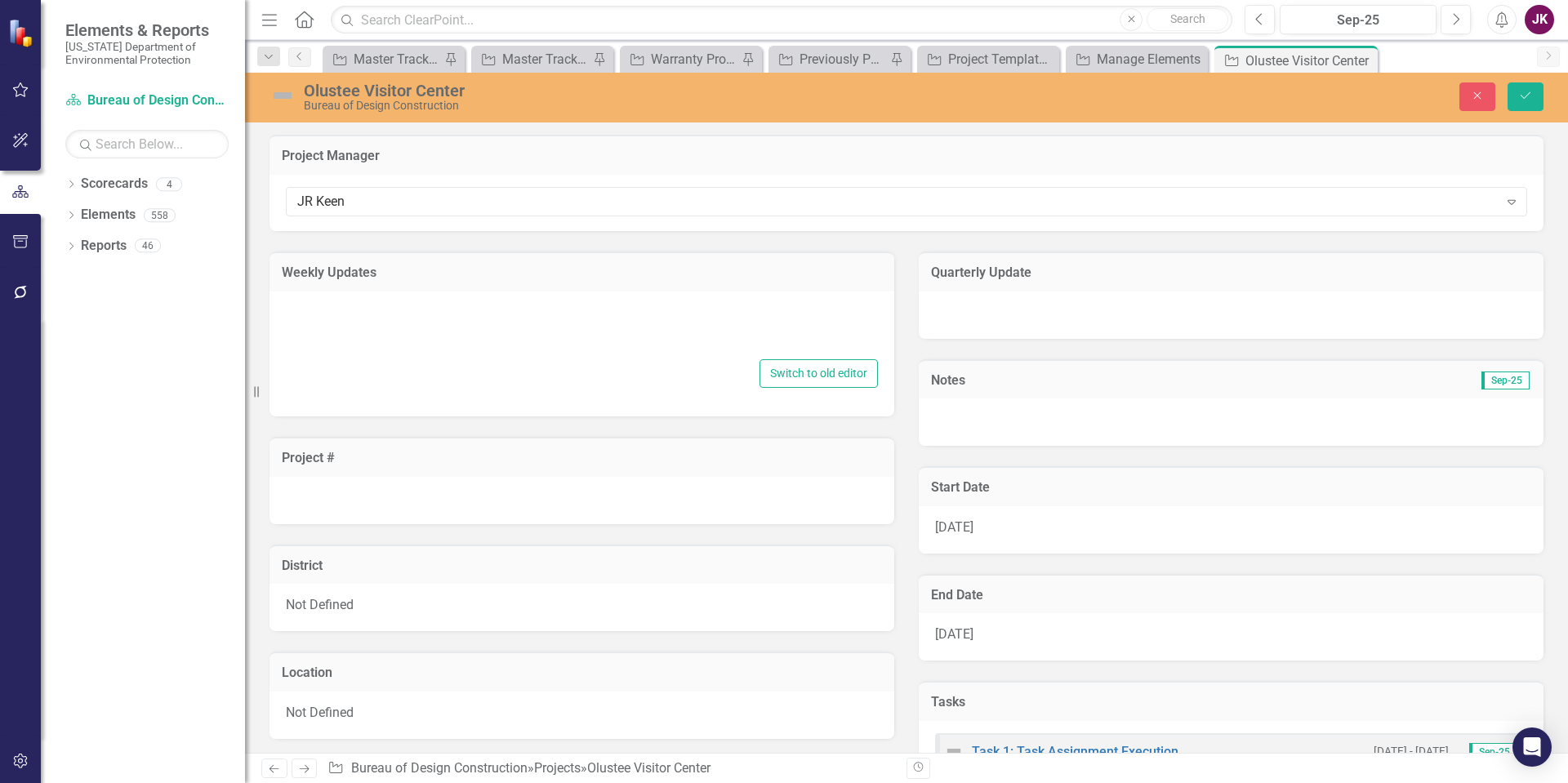
click at [309, 310] on div at bounding box center [581, 330] width 592 height 52
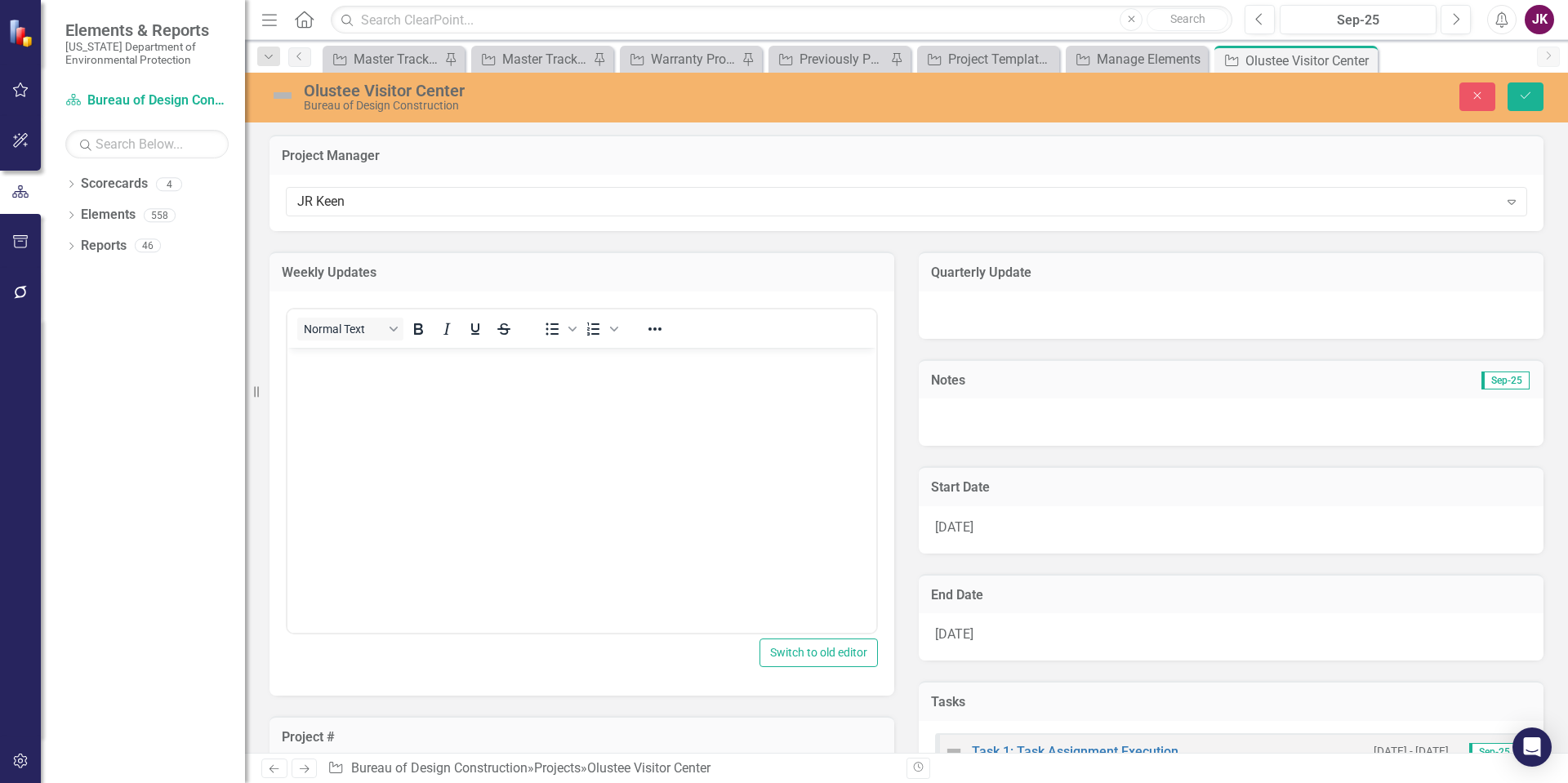
click at [307, 407] on body "Rich Text Area. Press ALT-0 for help." at bounding box center [581, 469] width 589 height 245
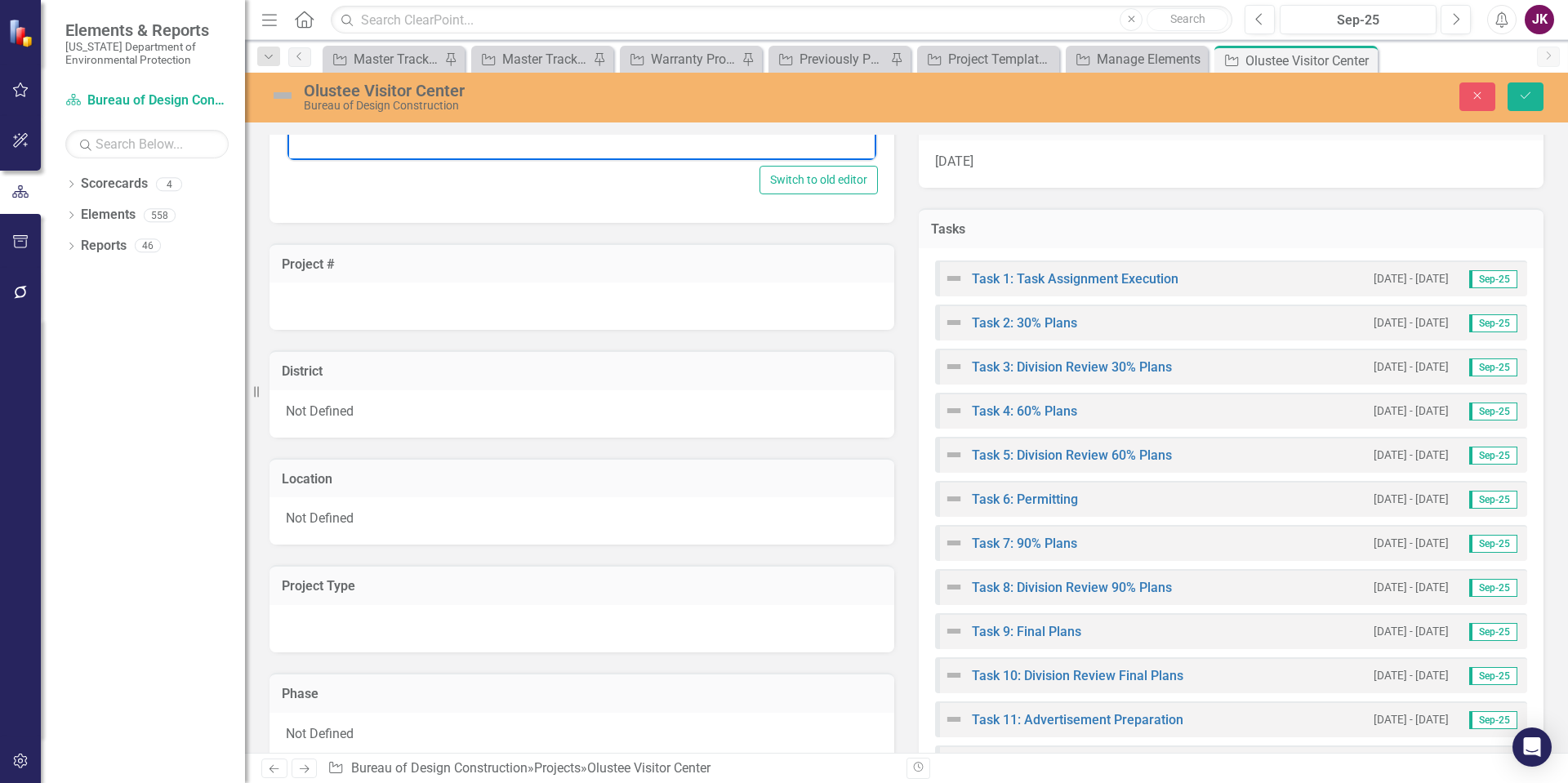
scroll to position [490, 0]
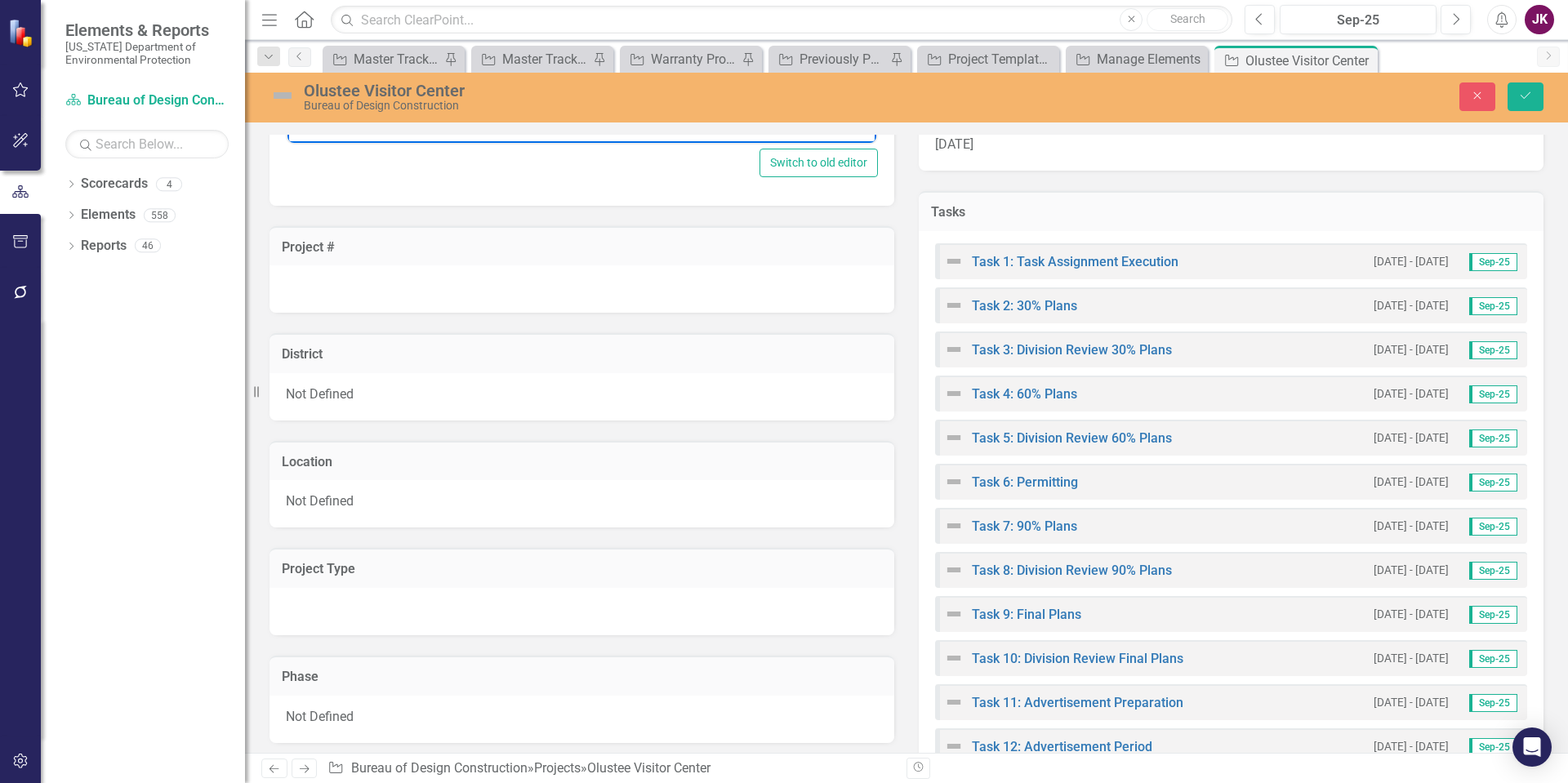
click at [303, 281] on div at bounding box center [582, 289] width 625 height 48
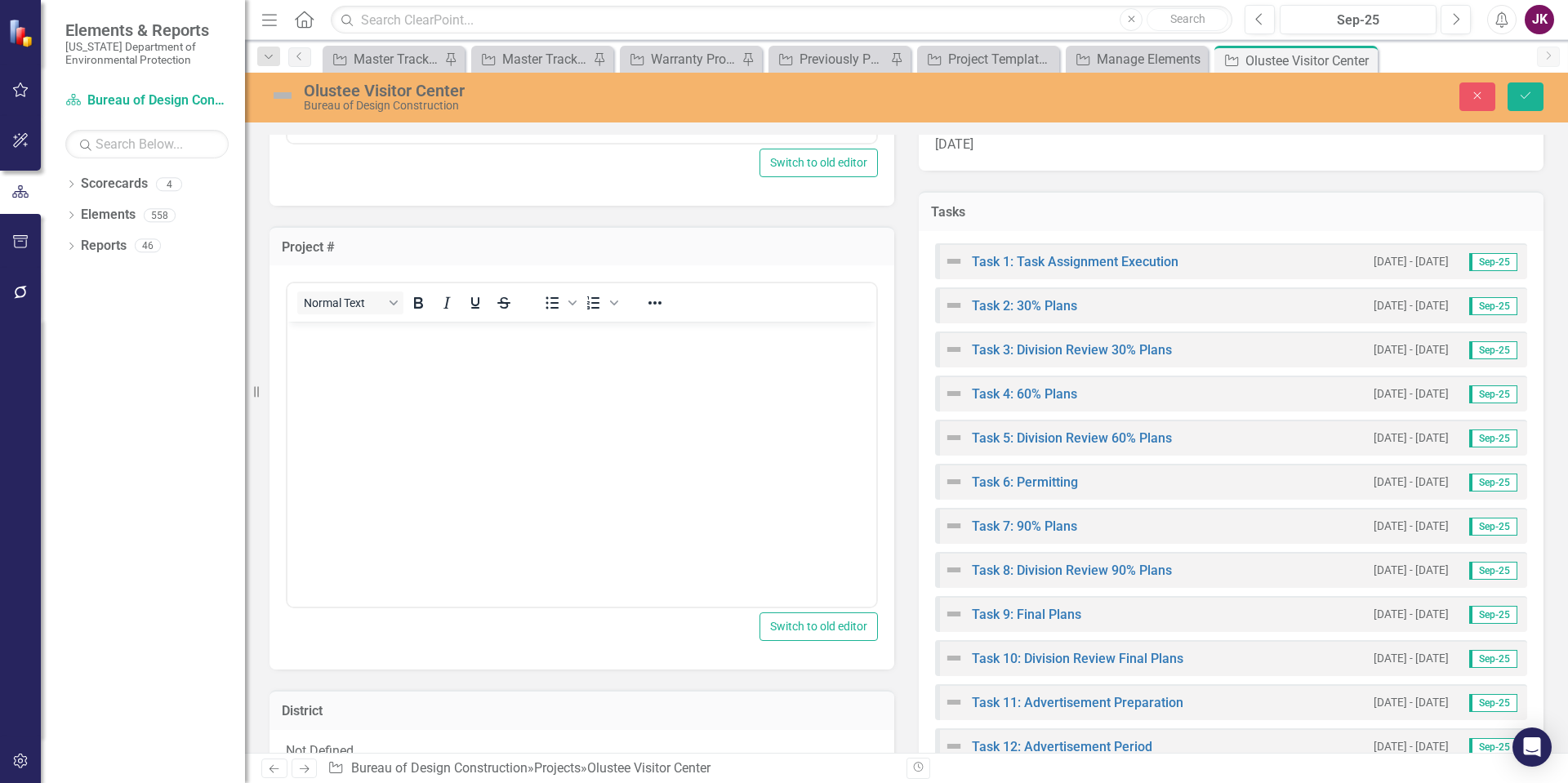
scroll to position [0, 0]
click at [323, 341] on p "Rich Text Area. Press ALT-0 for help." at bounding box center [581, 335] width 580 height 19
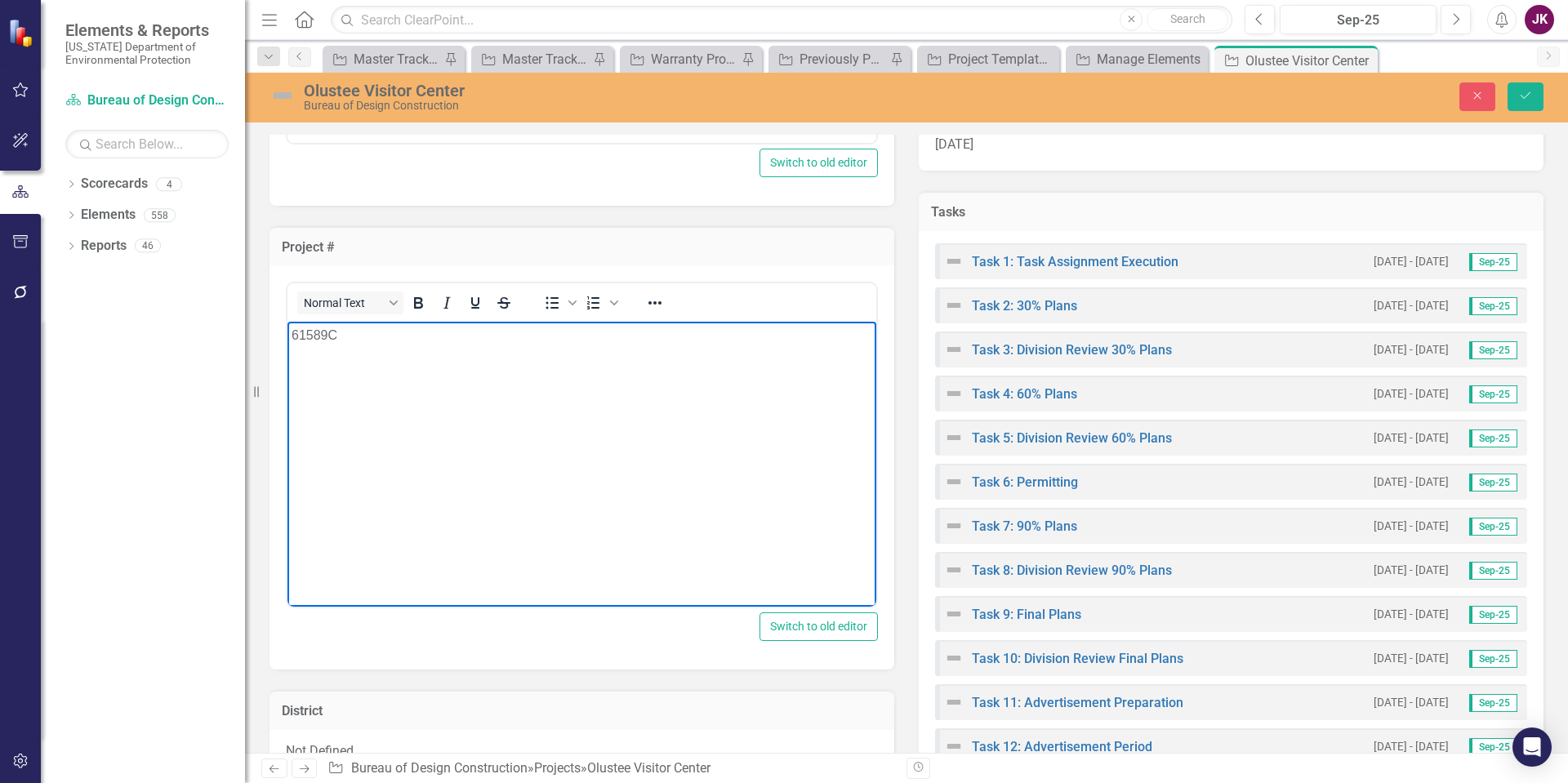
click at [886, 214] on div "Project # Normal Text To open the popup, press Shift+Enter To open the popup, p…" at bounding box center [581, 438] width 649 height 465
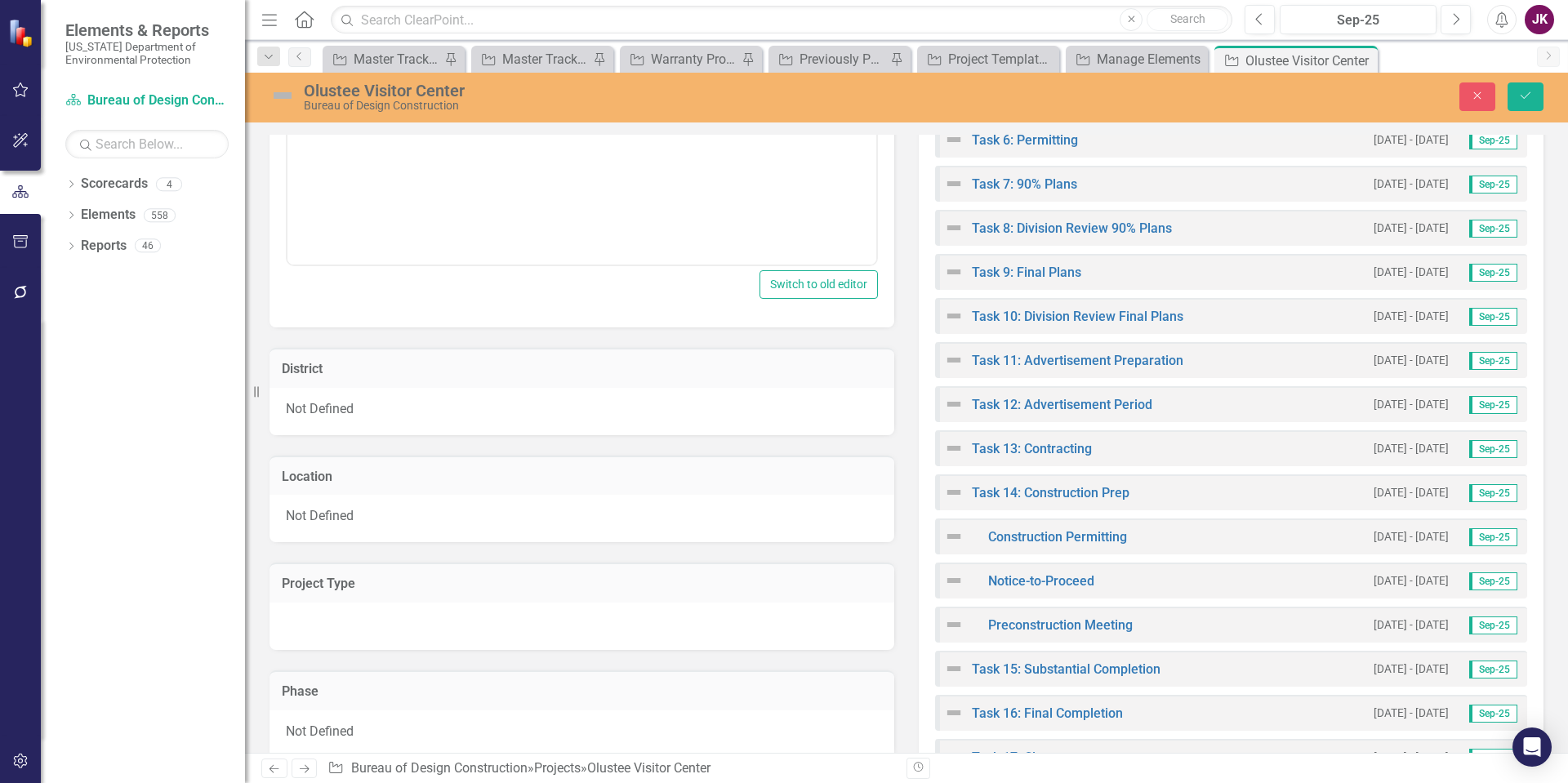
scroll to position [898, 0]
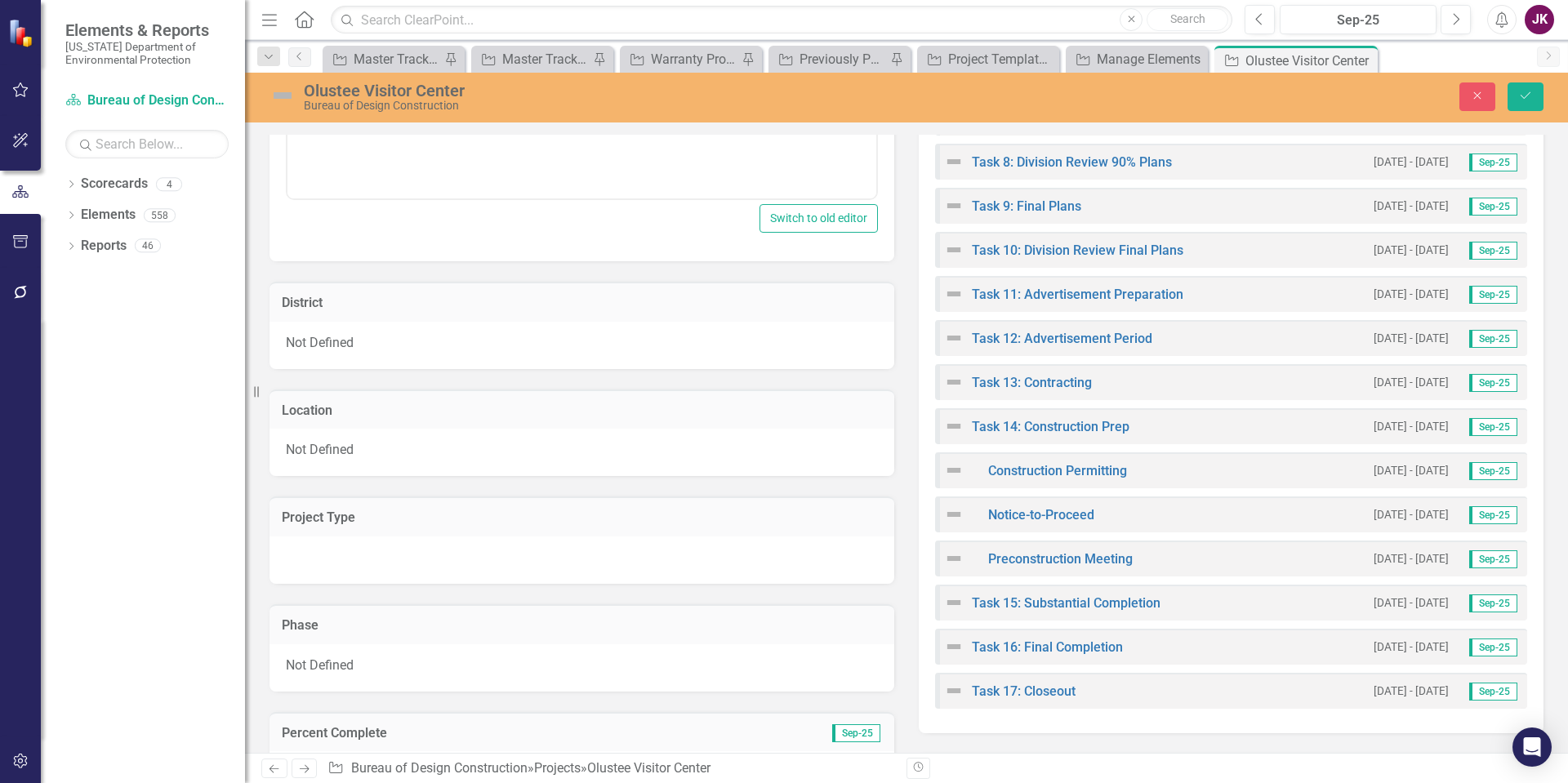
click at [439, 345] on div "Not Defined" at bounding box center [582, 345] width 625 height 48
click at [855, 352] on icon "Expand" at bounding box center [862, 349] width 16 height 13
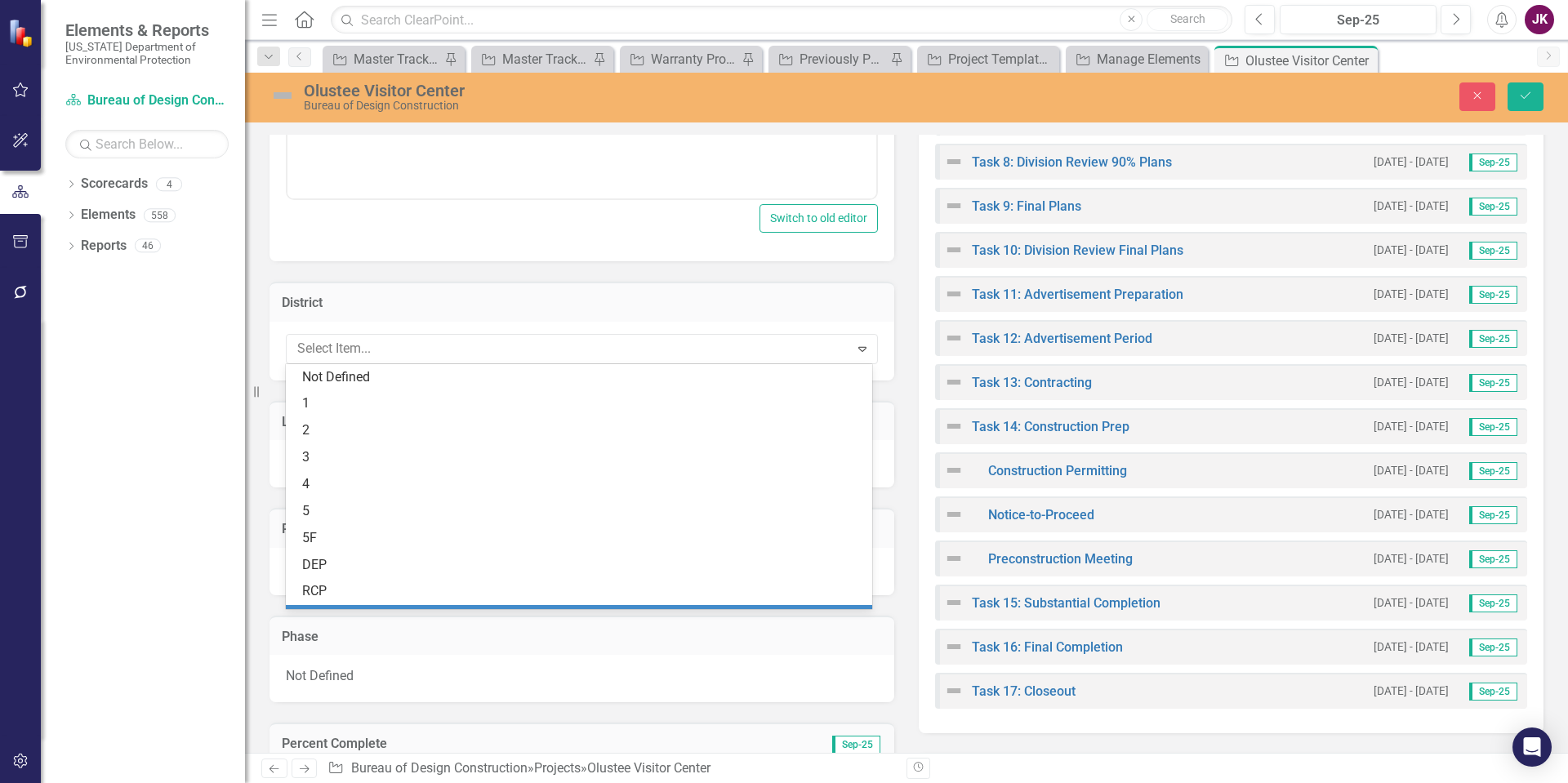
scroll to position [49, 0]
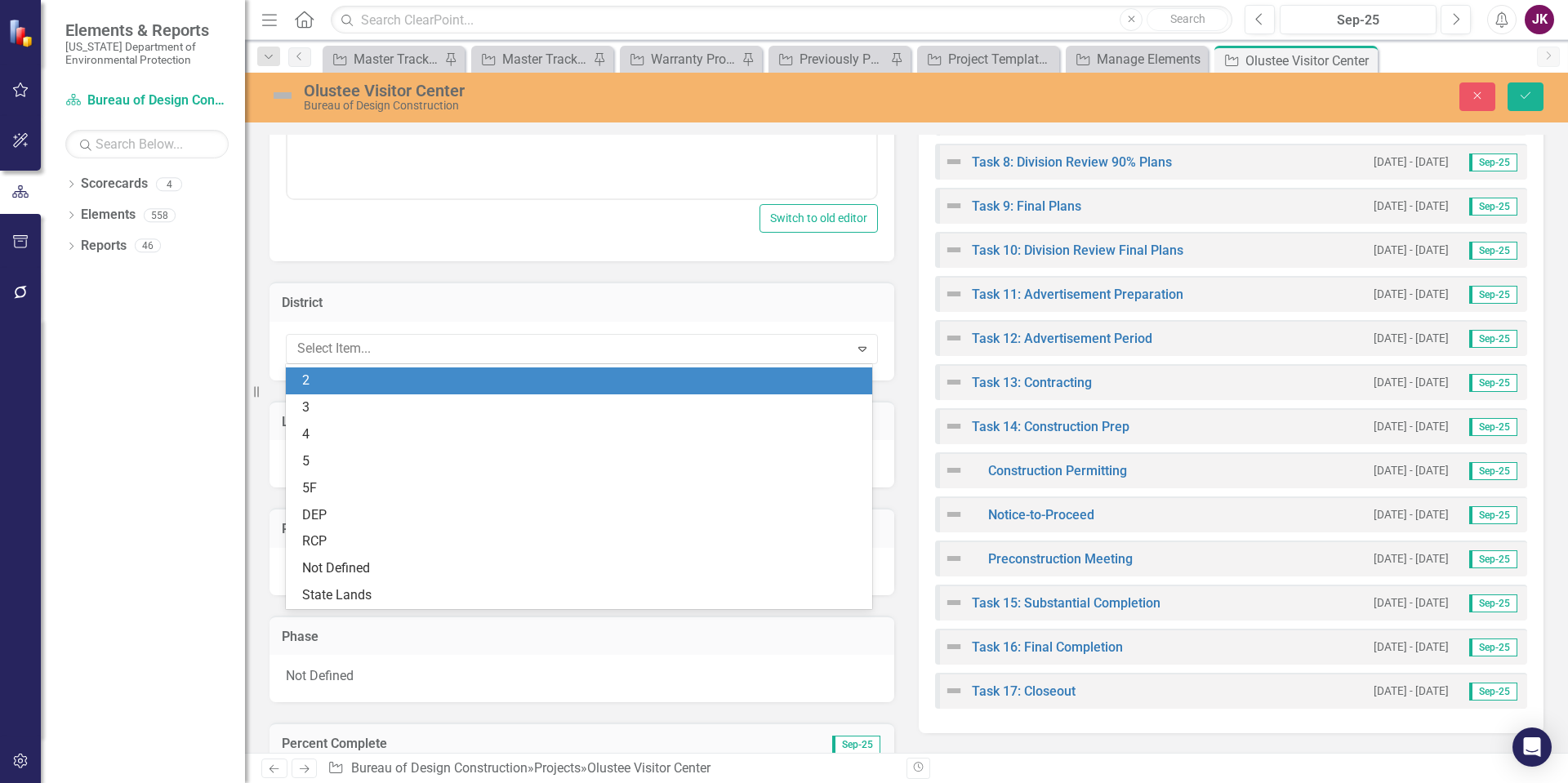
click at [311, 383] on div "2" at bounding box center [582, 381] width 560 height 18
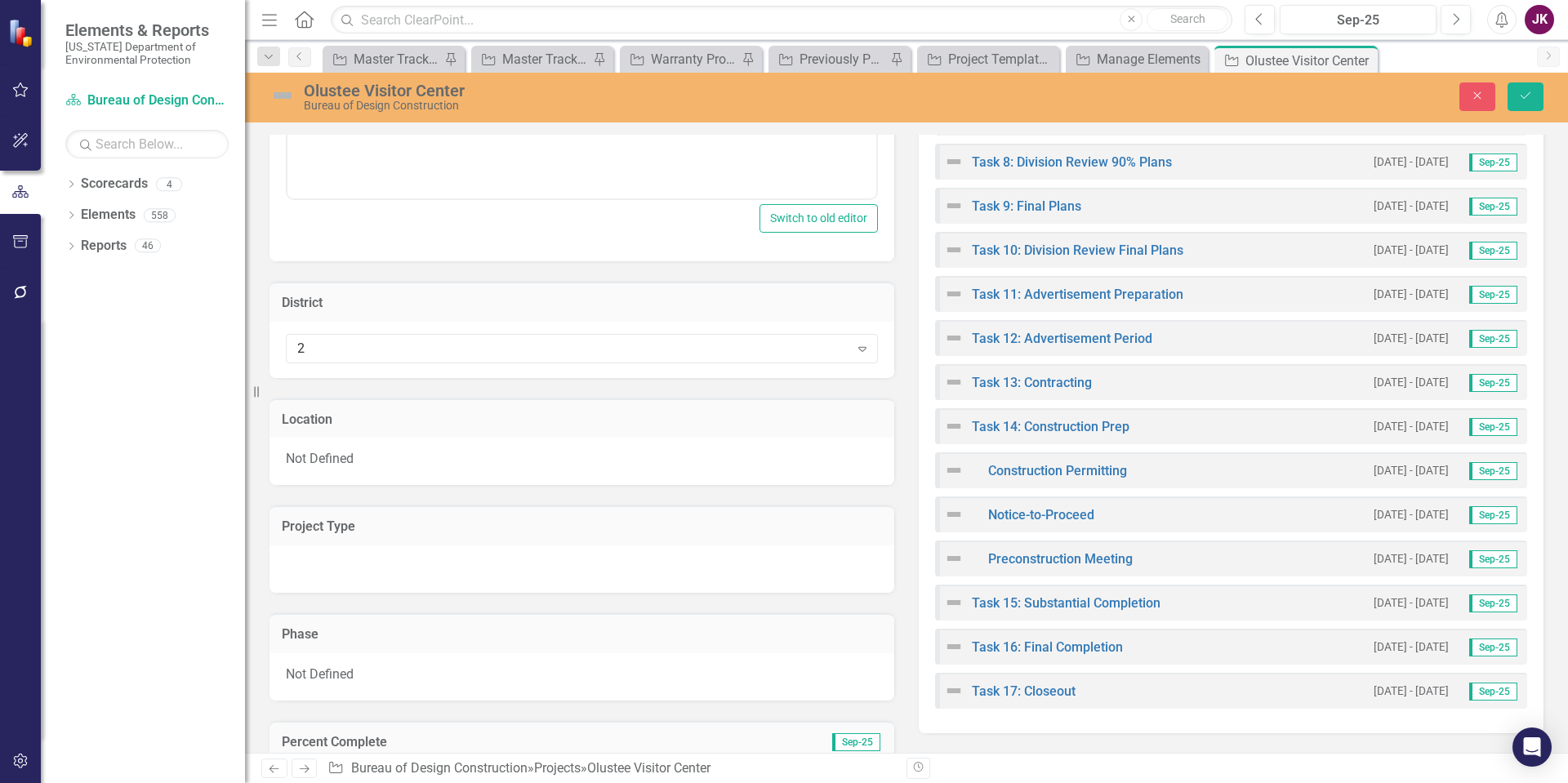
click at [743, 384] on div "Location Not Defined" at bounding box center [581, 431] width 649 height 108
click at [383, 458] on div "Not Defined" at bounding box center [582, 461] width 625 height 48
click at [855, 468] on icon "Expand" at bounding box center [862, 465] width 16 height 13
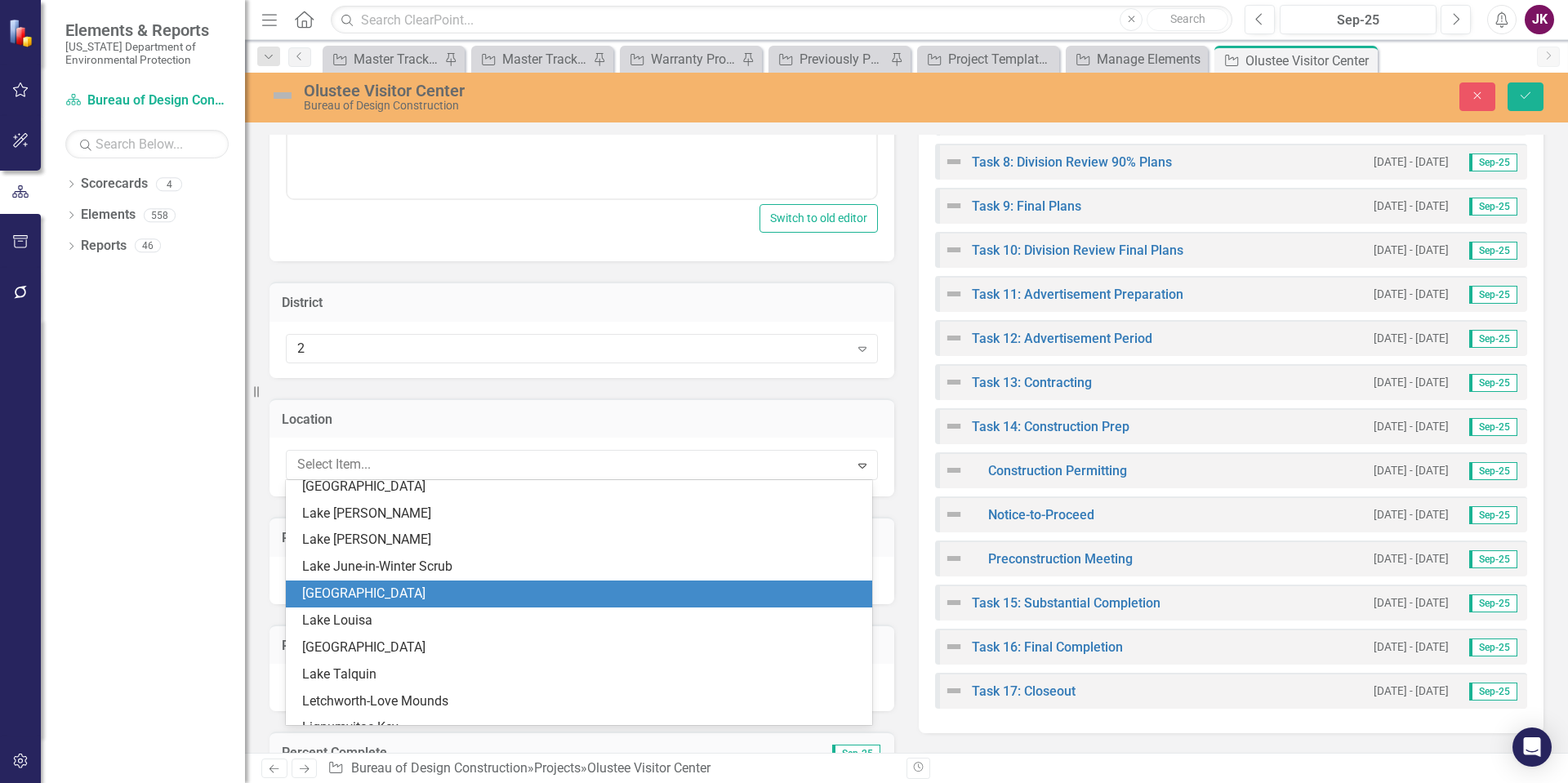
scroll to position [2966, 0]
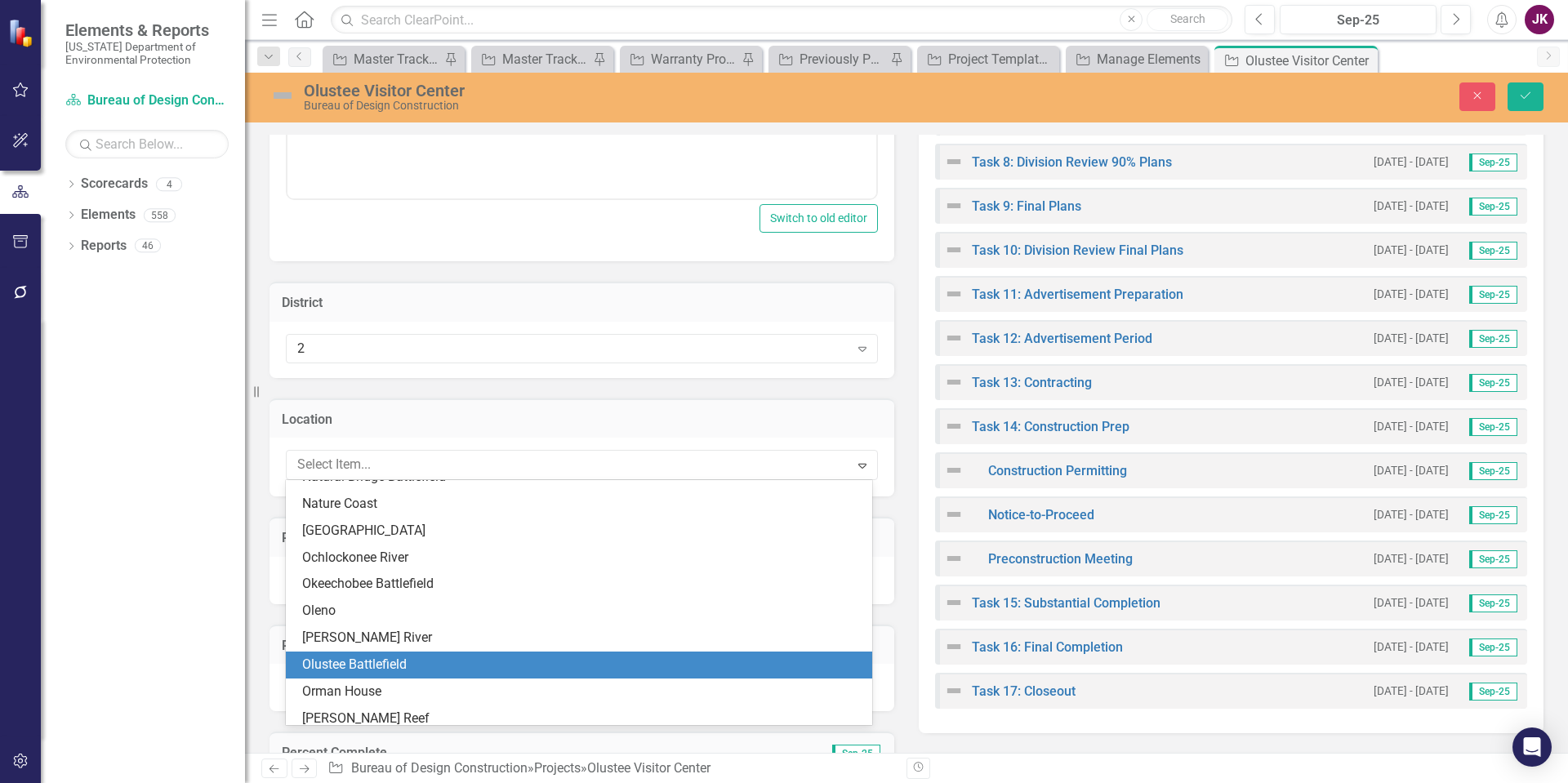
click at [383, 668] on div "Olustee Battlefield" at bounding box center [582, 665] width 560 height 18
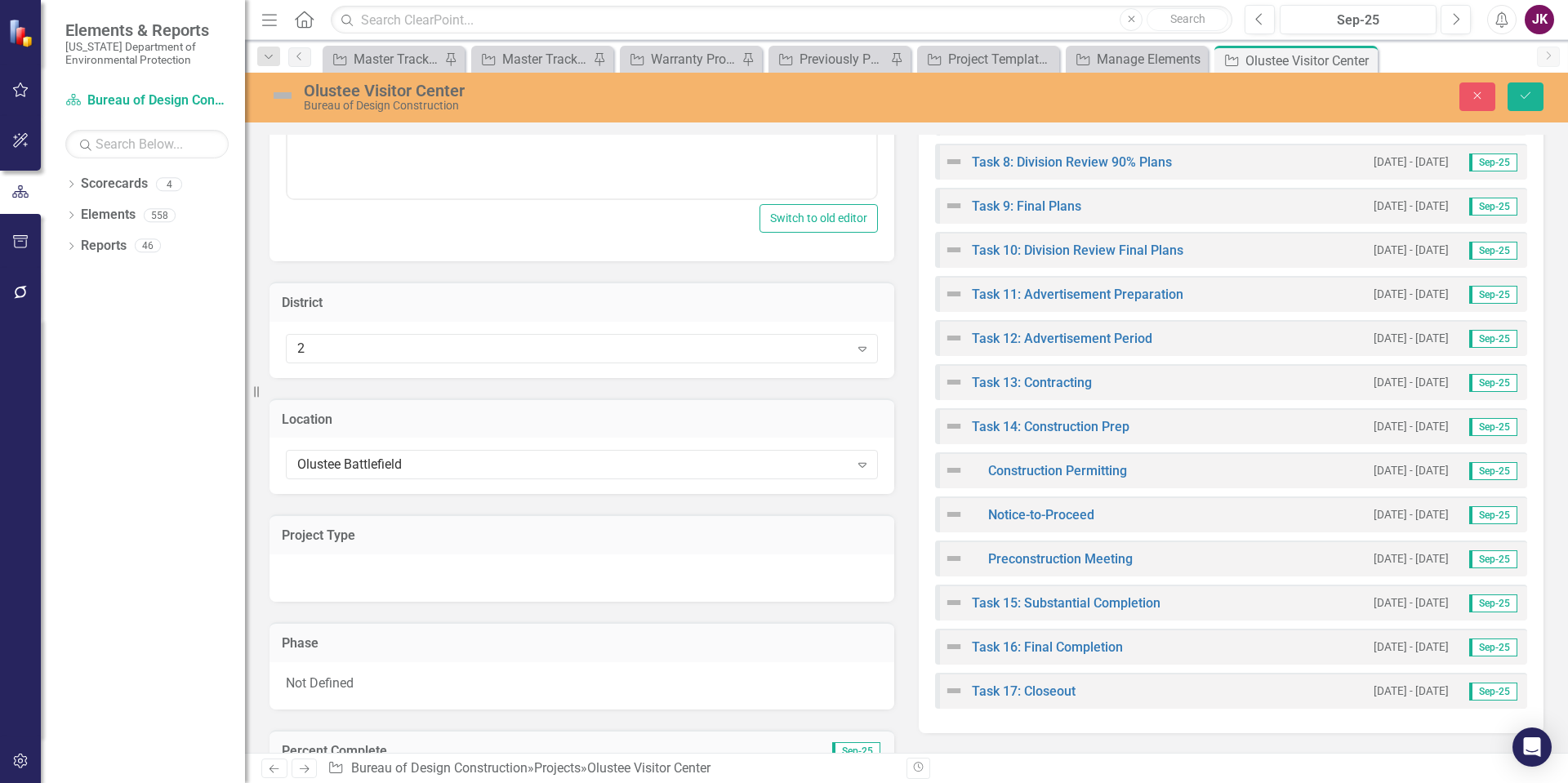
click at [405, 582] on div at bounding box center [582, 578] width 625 height 48
click at [848, 584] on div at bounding box center [582, 578] width 625 height 48
click at [842, 583] on div at bounding box center [582, 578] width 625 height 48
click at [768, 580] on div at bounding box center [582, 578] width 625 height 48
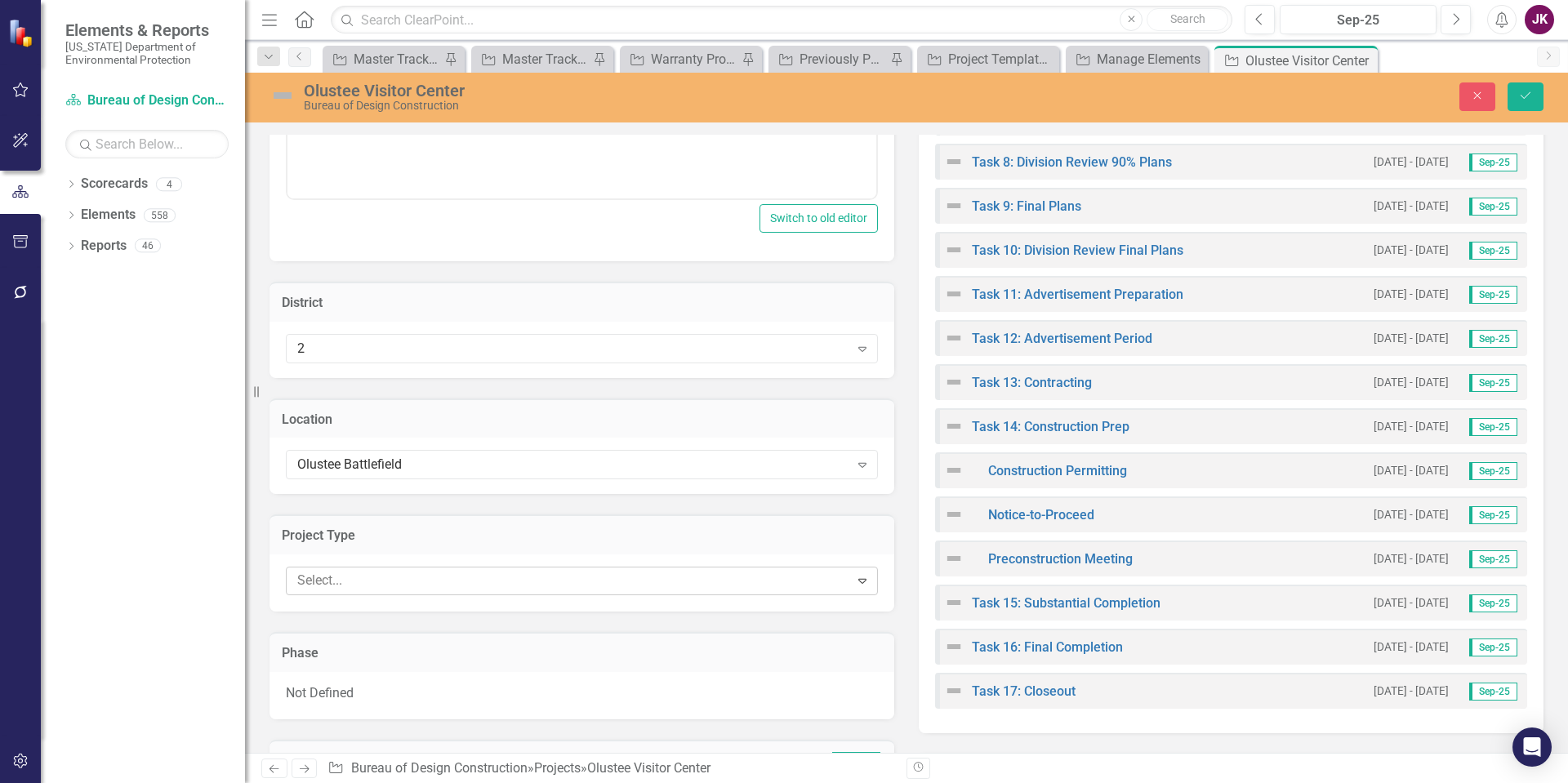
click at [854, 579] on icon "Expand" at bounding box center [862, 580] width 16 height 13
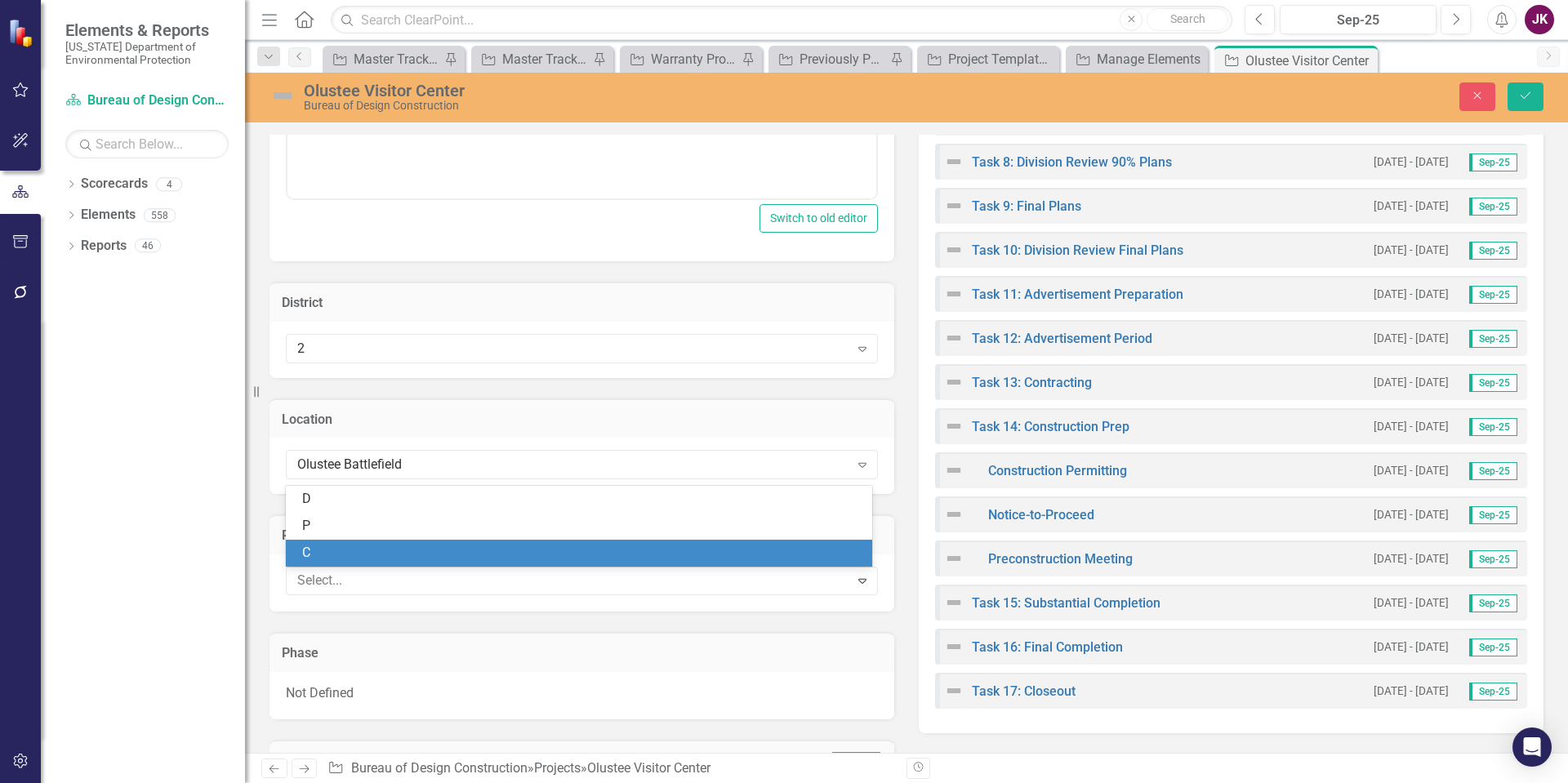
click at [310, 550] on div "C" at bounding box center [582, 553] width 560 height 18
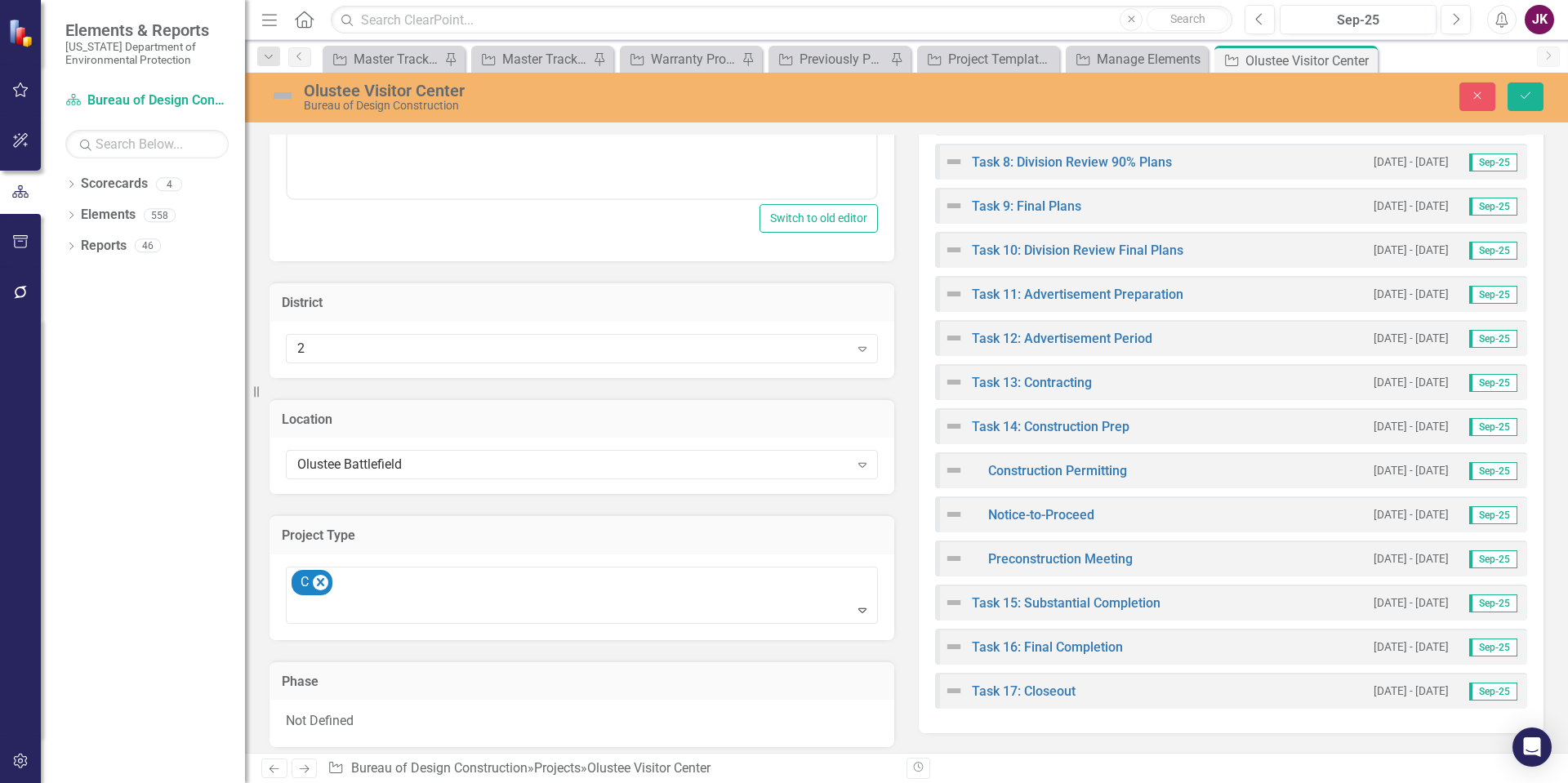
click at [895, 522] on div "Project Type option C, selected. C Expand" at bounding box center [581, 567] width 649 height 146
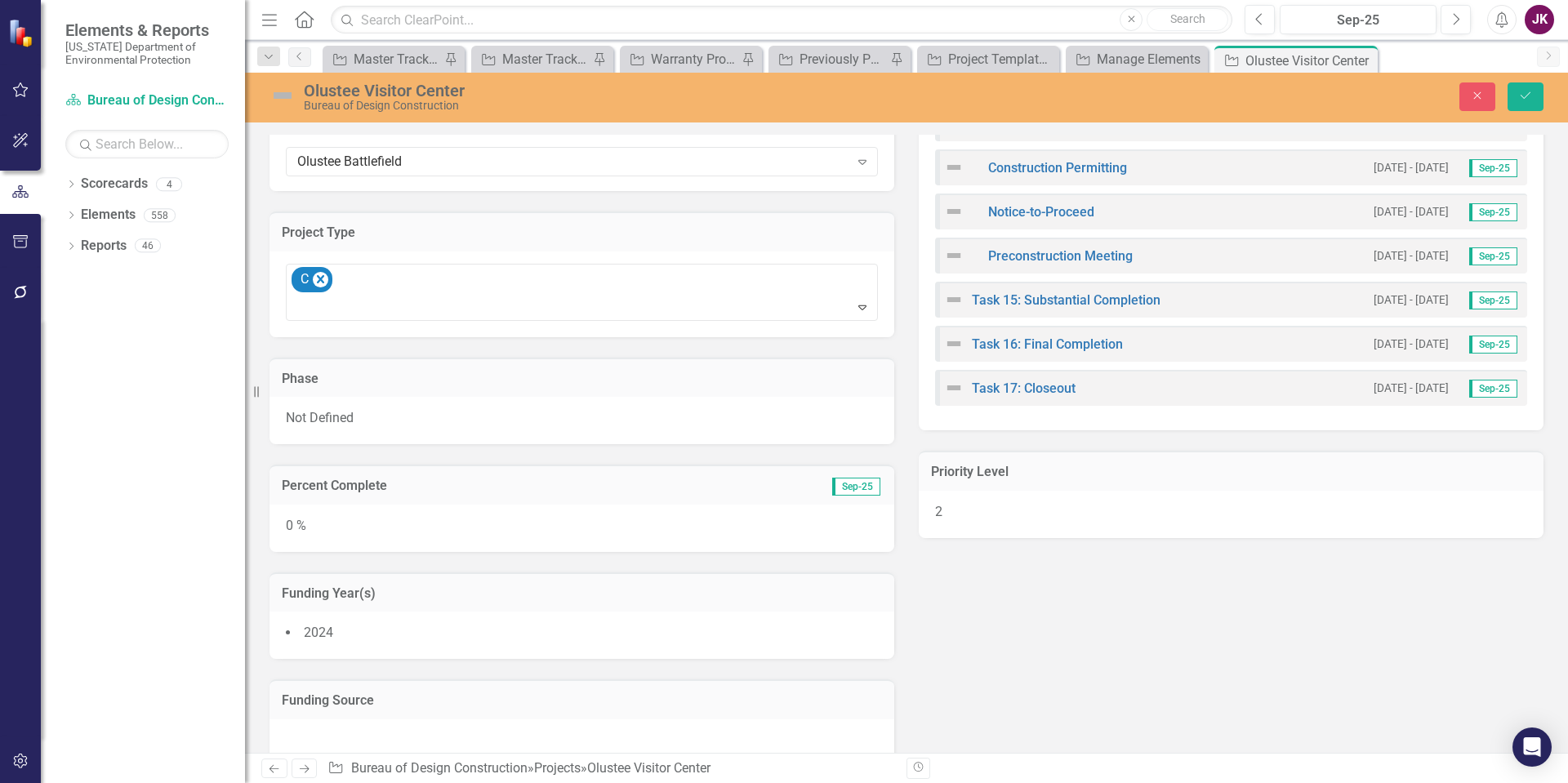
scroll to position [1224, 0]
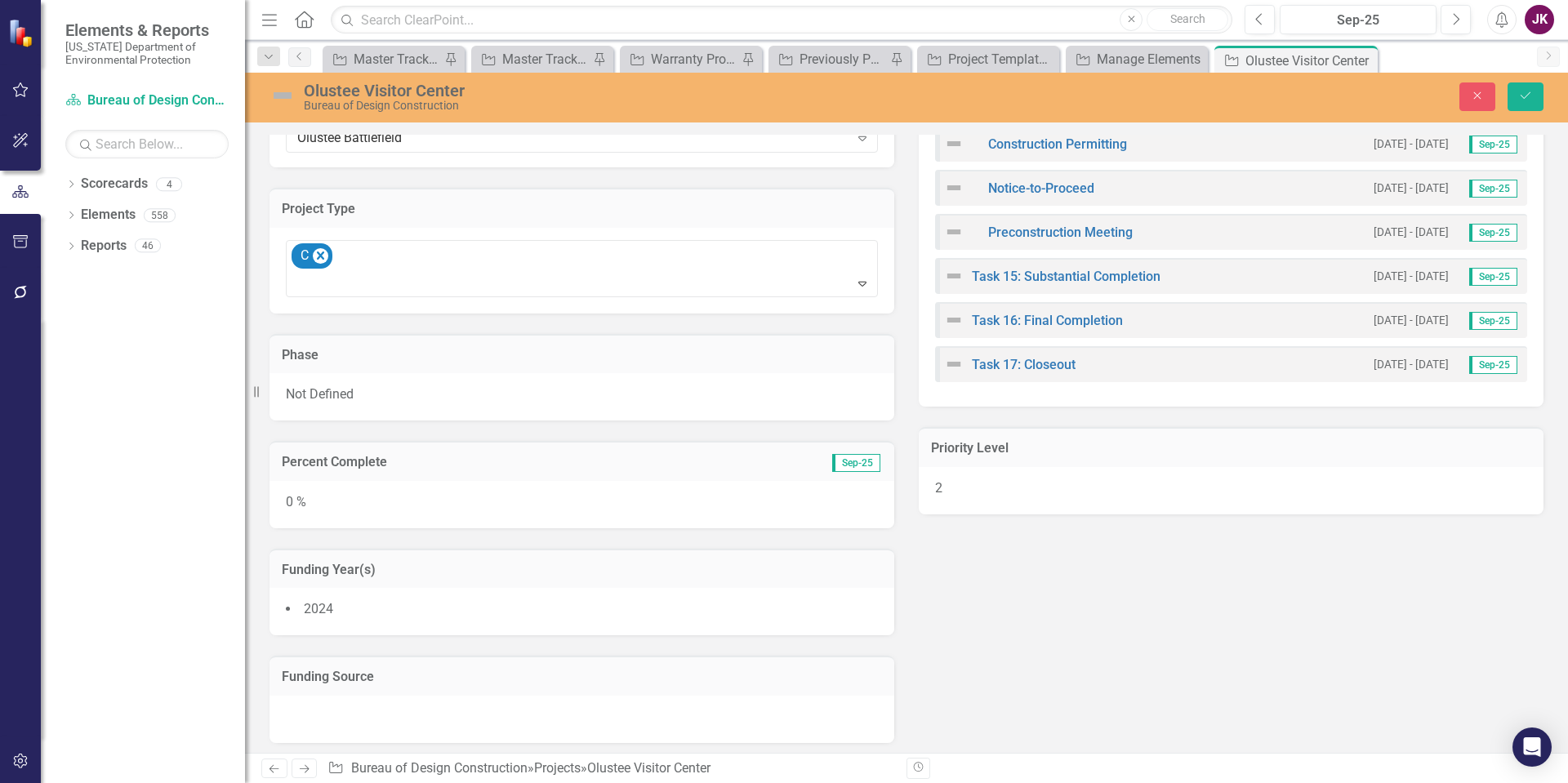
click at [437, 388] on div "Not Defined" at bounding box center [582, 397] width 625 height 48
click at [860, 398] on icon "Expand" at bounding box center [862, 400] width 16 height 13
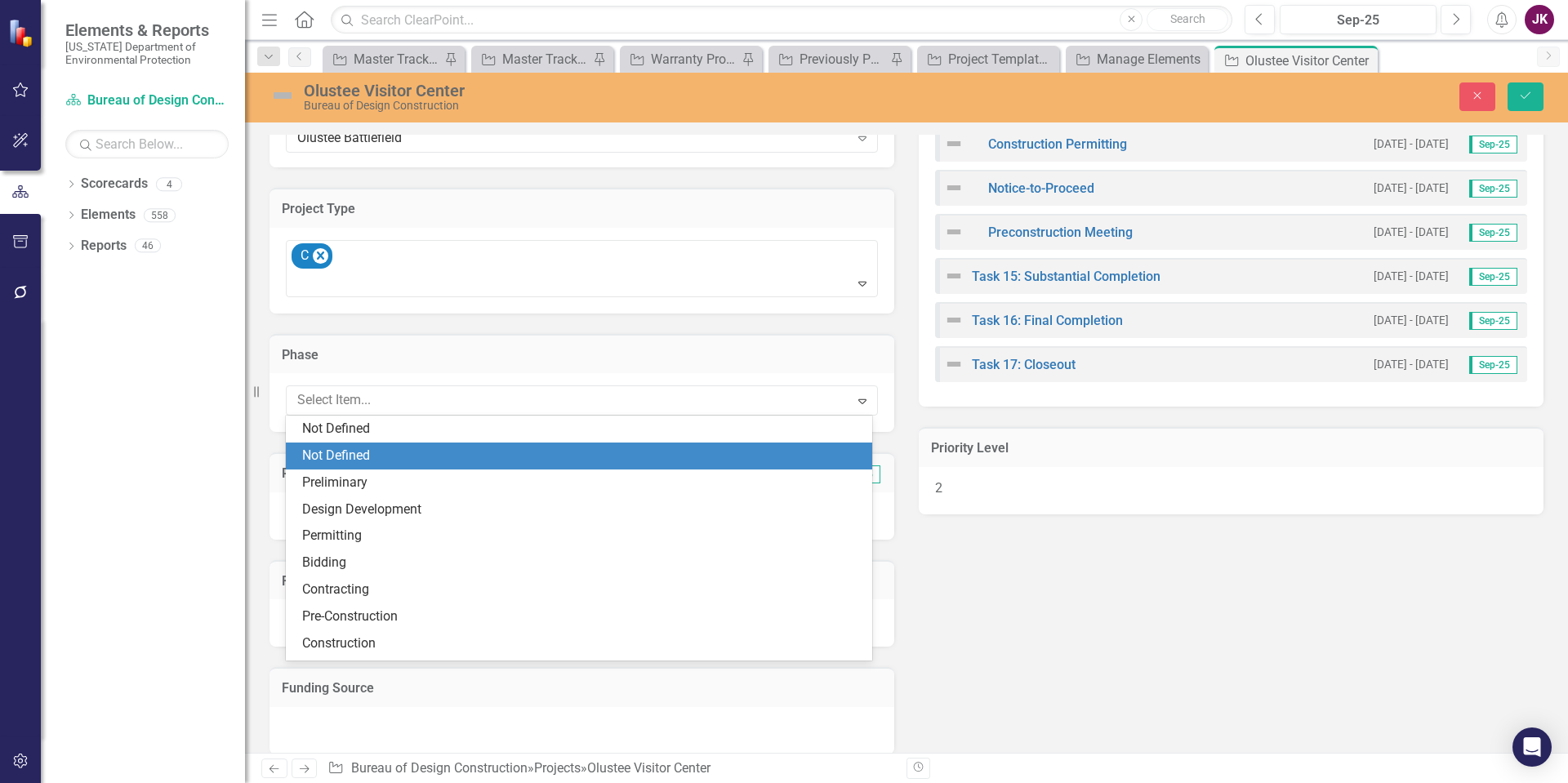
scroll to position [27, 0]
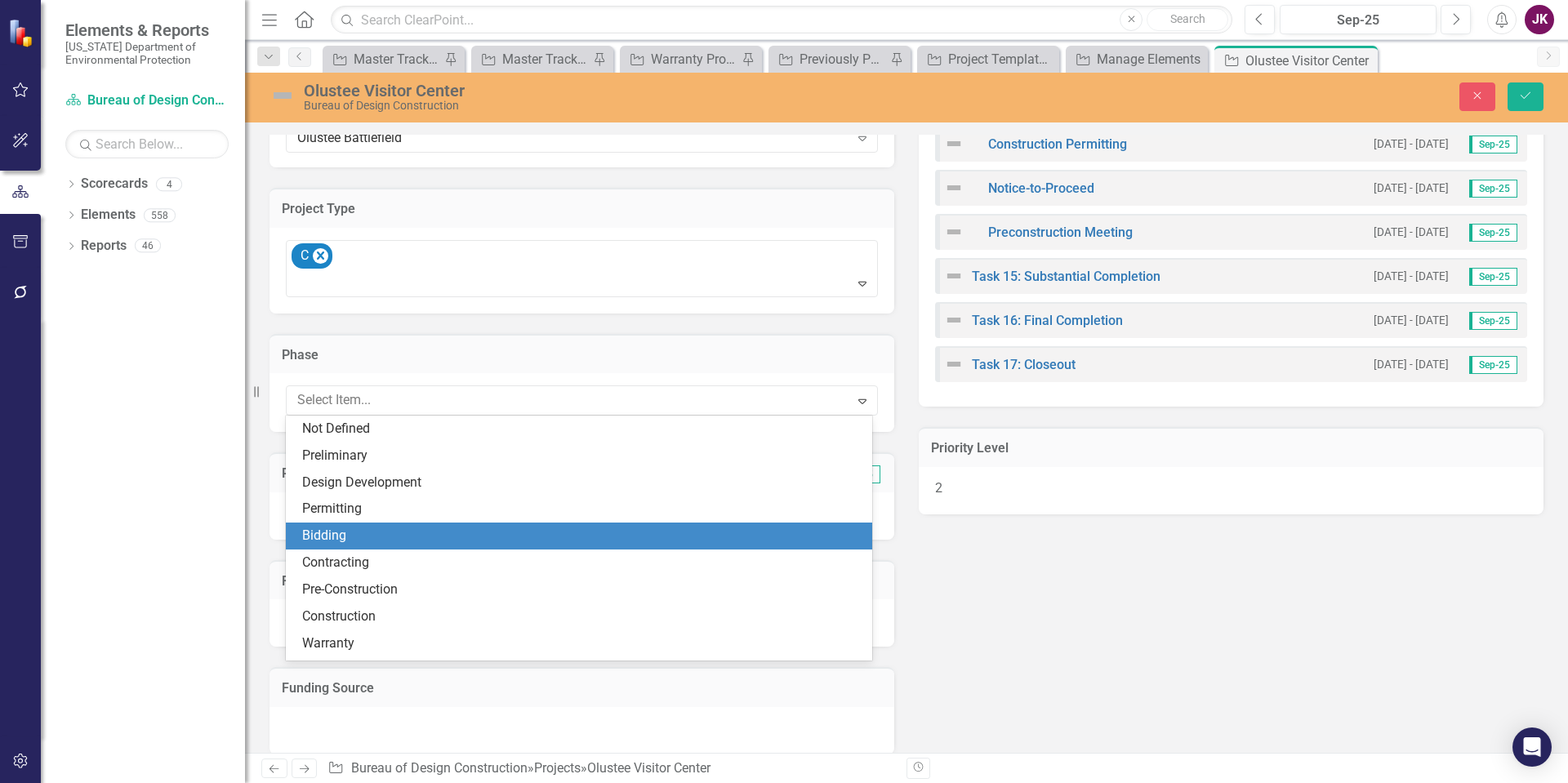
click at [349, 541] on div "Bidding" at bounding box center [582, 536] width 560 height 18
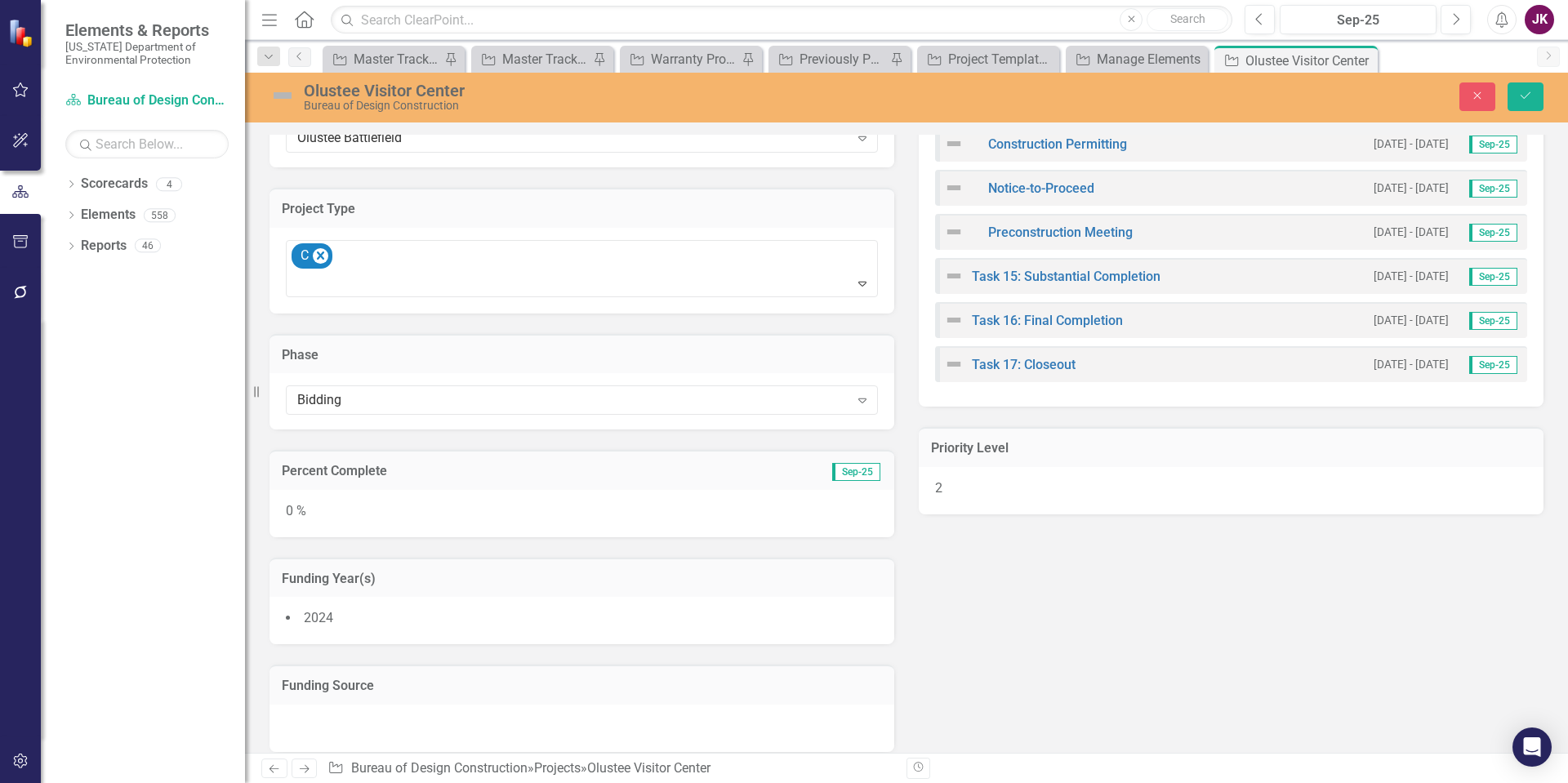
click at [806, 440] on div "Percent Complete Sep-25 0 %" at bounding box center [581, 483] width 649 height 108
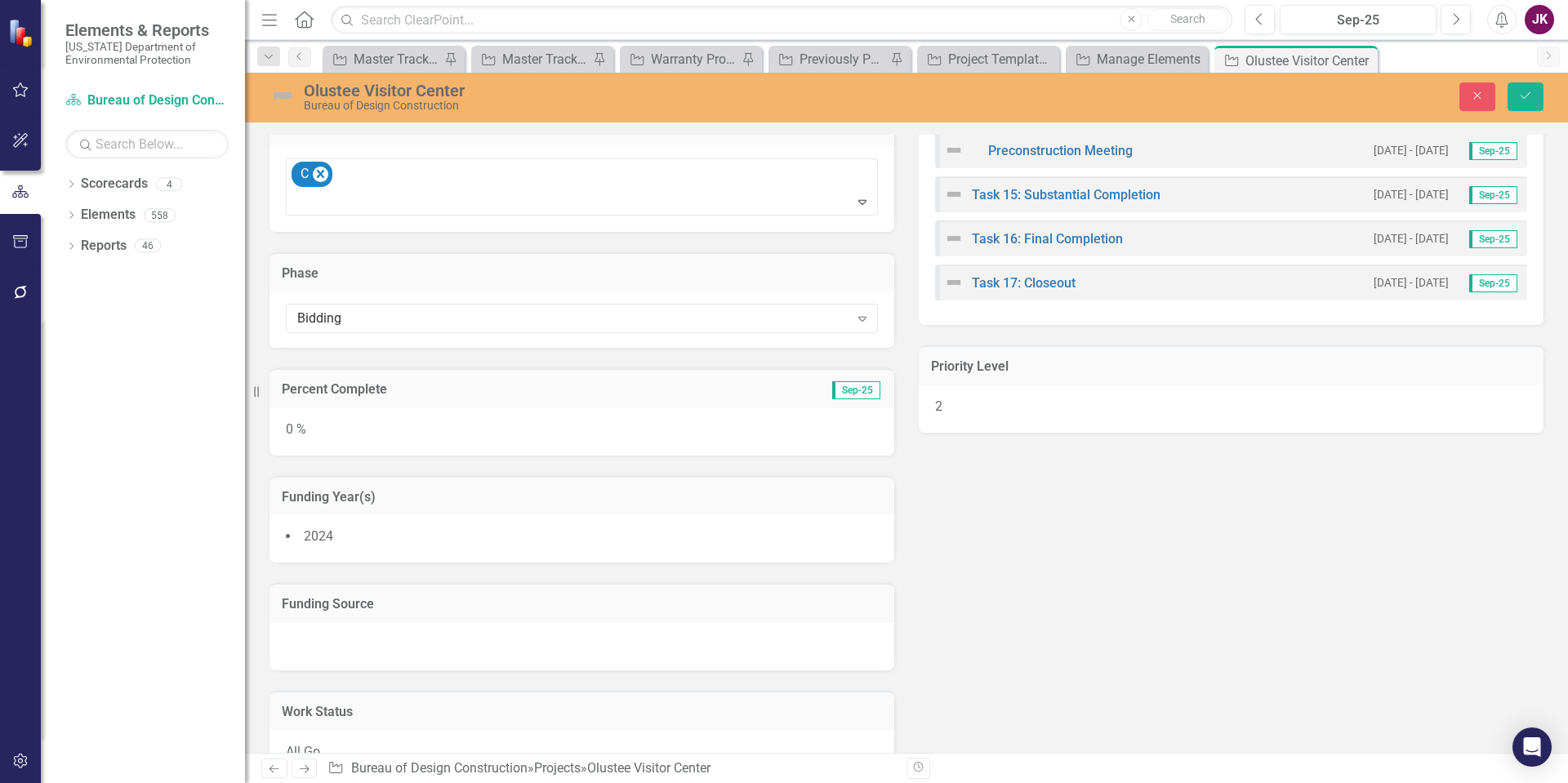
click at [328, 426] on div "0 %" at bounding box center [582, 431] width 625 height 48
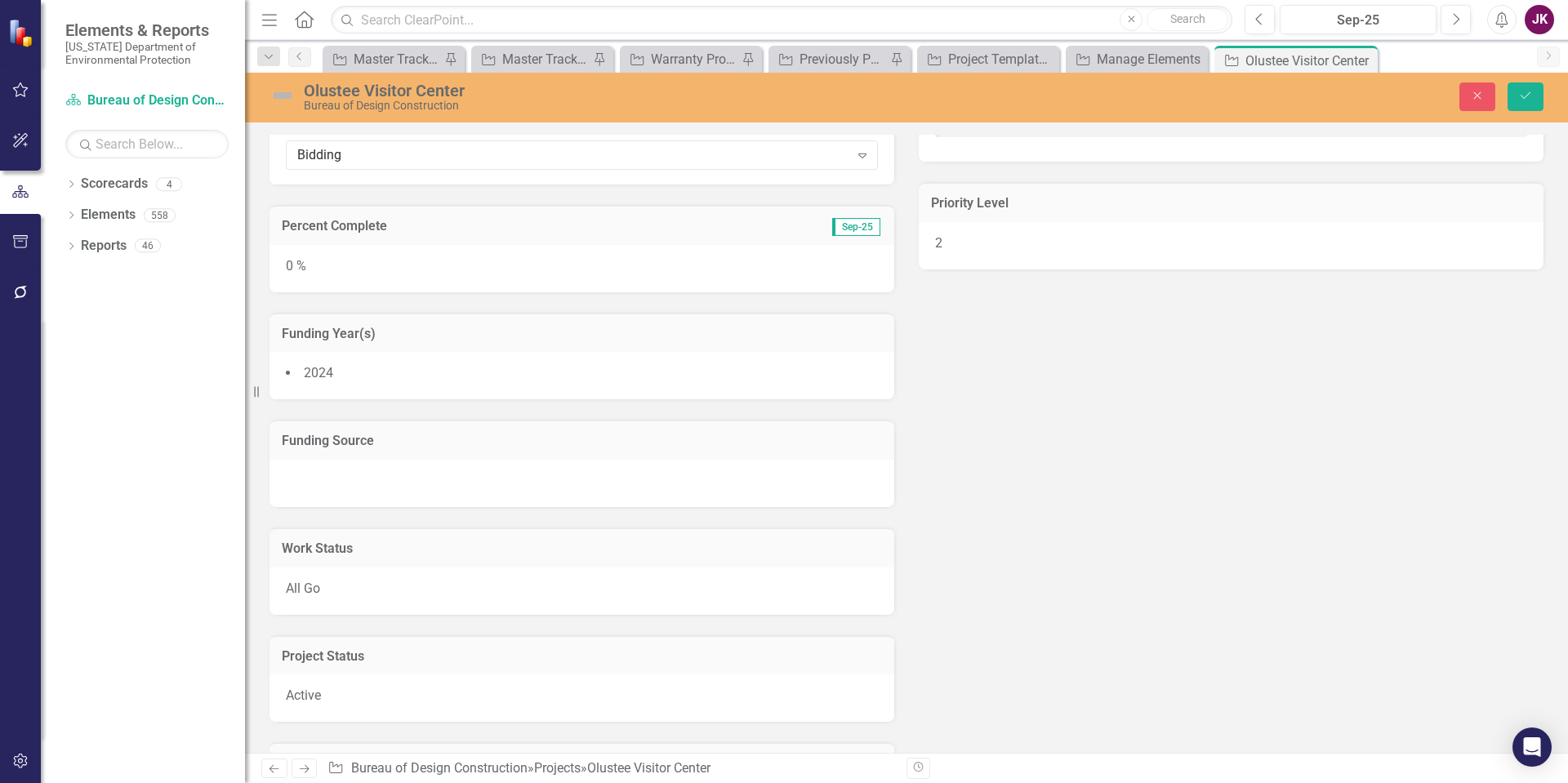
scroll to position [1551, 0]
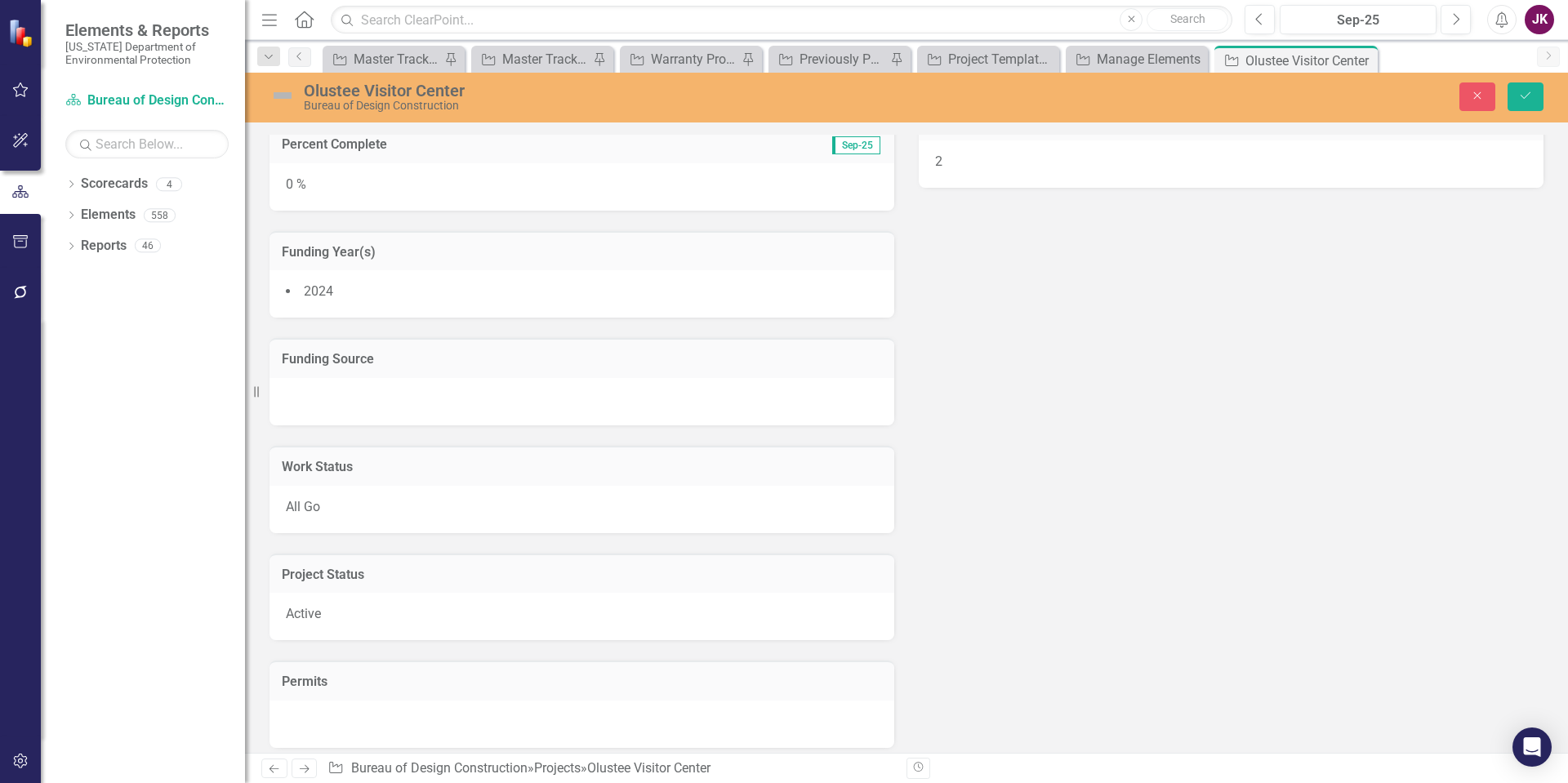
click at [454, 379] on div at bounding box center [582, 401] width 625 height 48
click at [439, 399] on div at bounding box center [582, 401] width 625 height 48
click at [859, 400] on icon "Expand" at bounding box center [862, 405] width 16 height 13
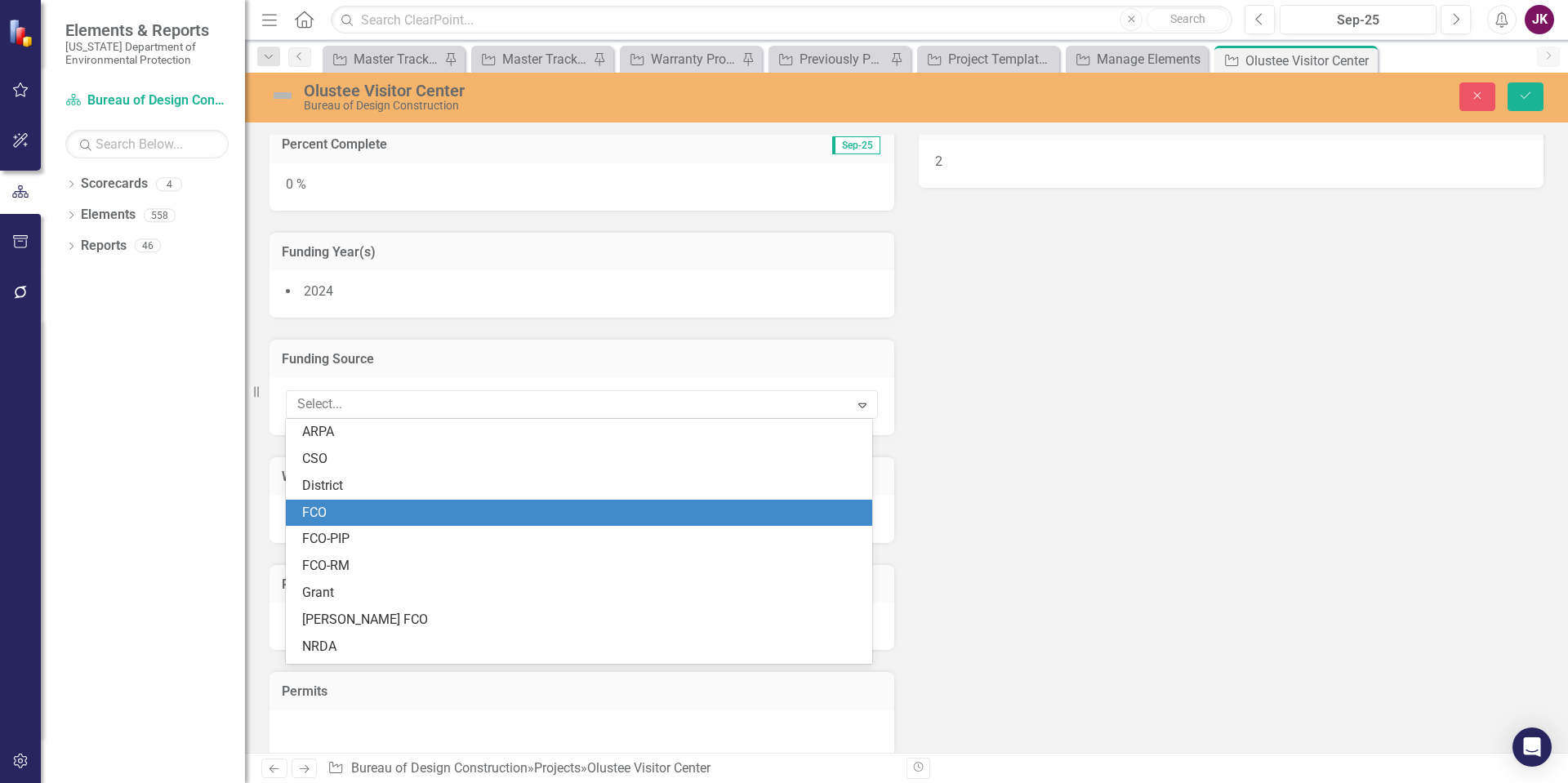
click at [335, 505] on div "FCO" at bounding box center [582, 513] width 560 height 18
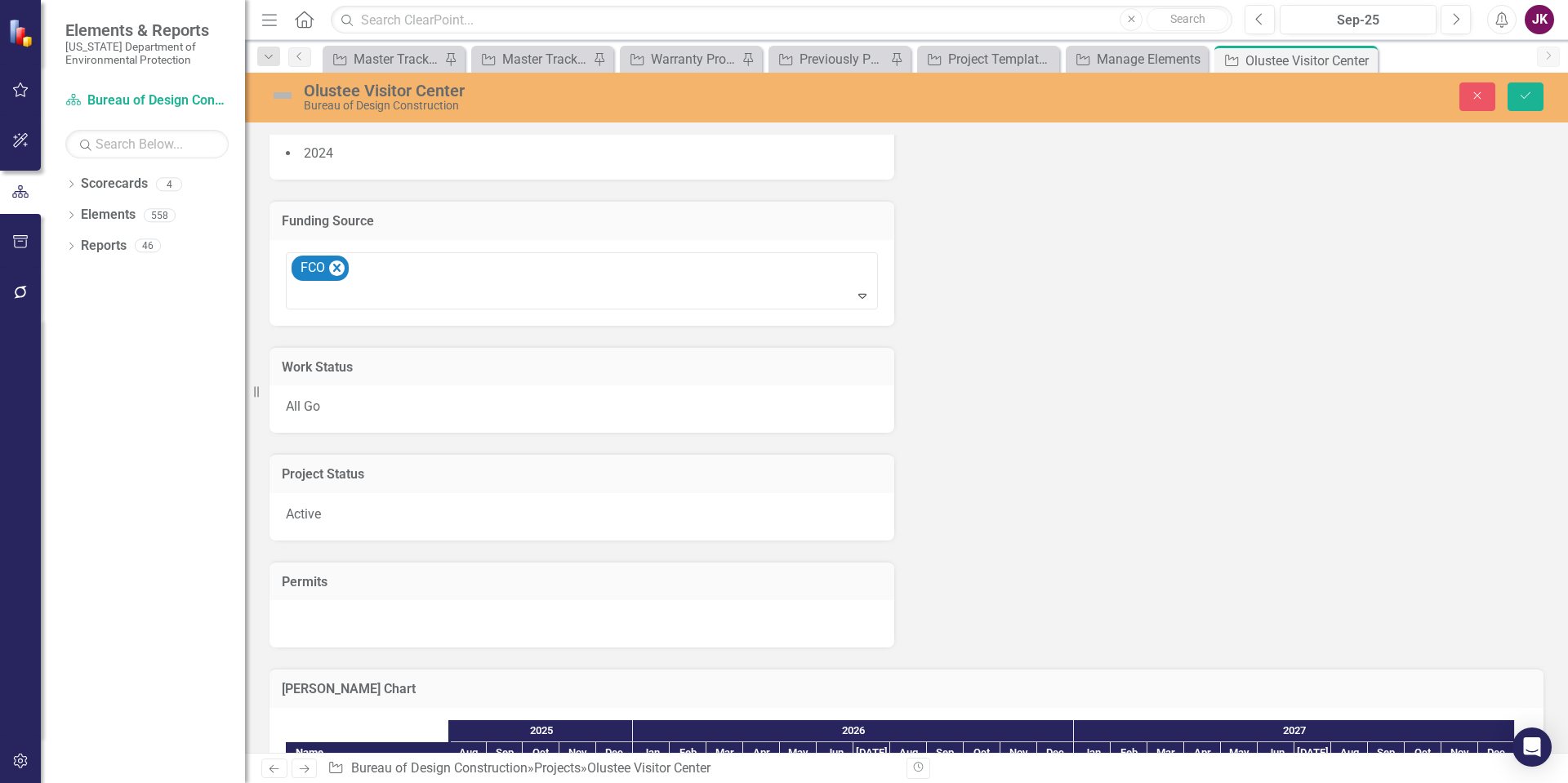
scroll to position [1714, 0]
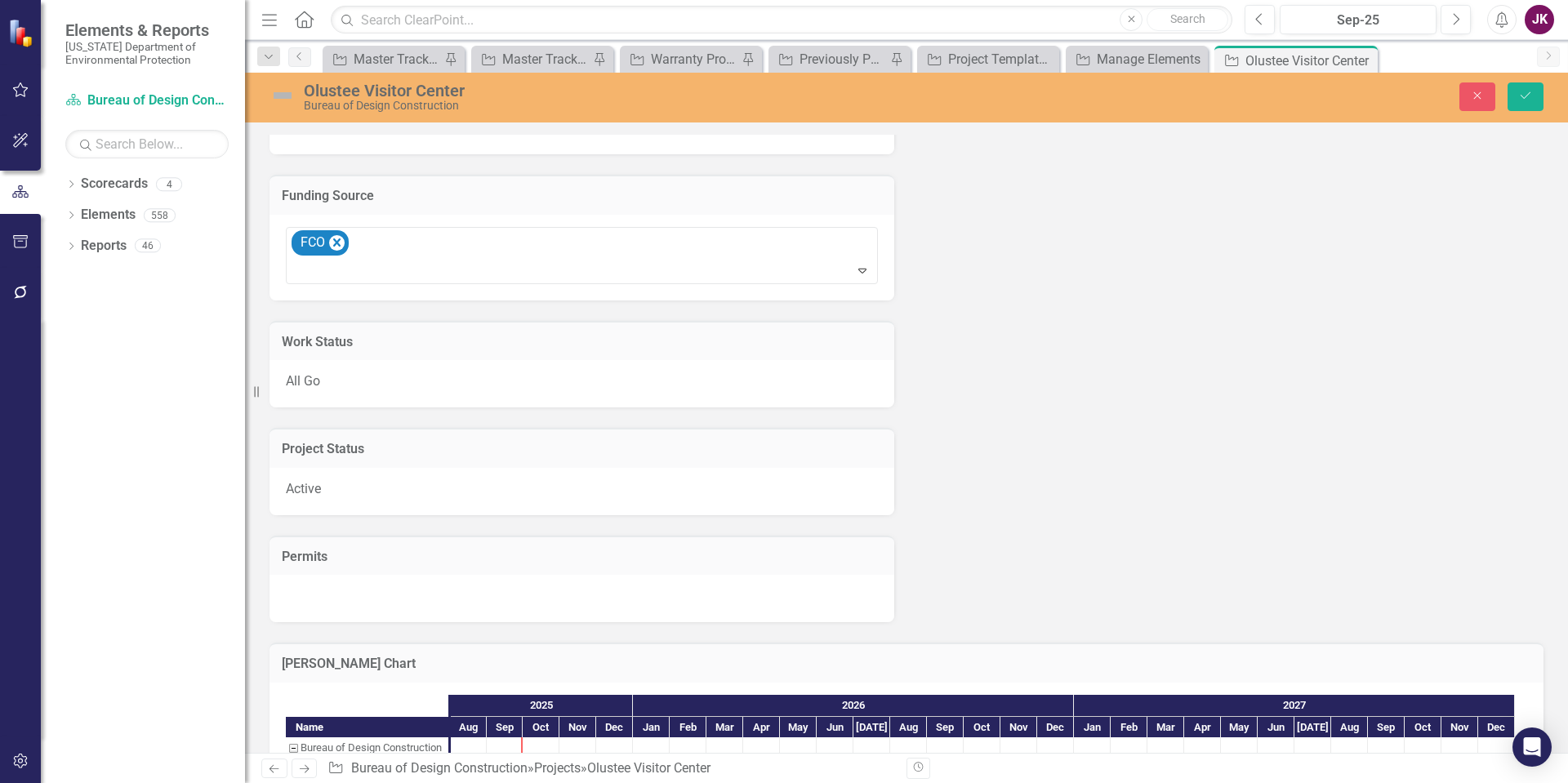
click at [488, 490] on div "Active" at bounding box center [582, 492] width 625 height 48
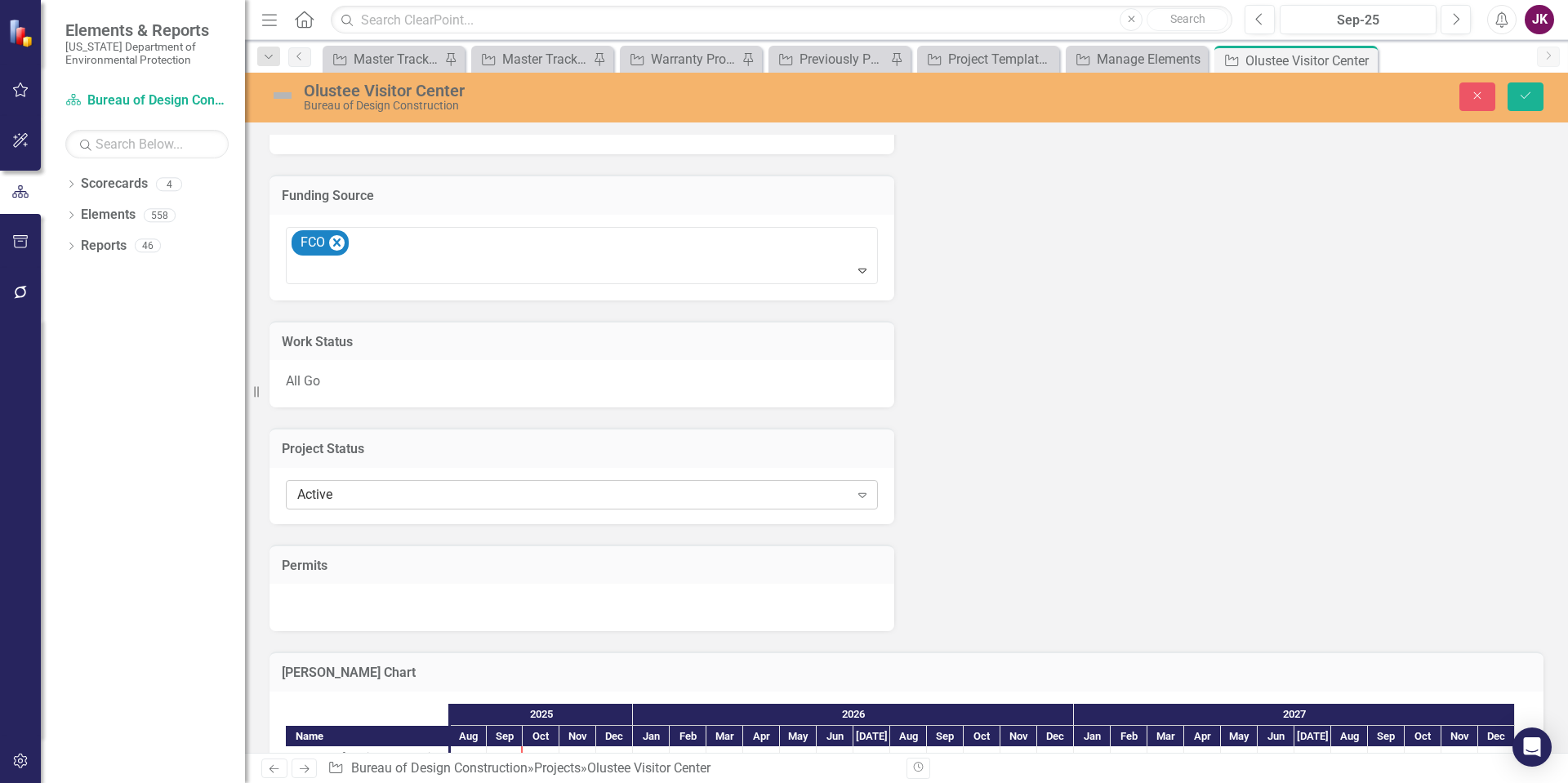
click at [854, 497] on icon "Expand" at bounding box center [862, 495] width 16 height 13
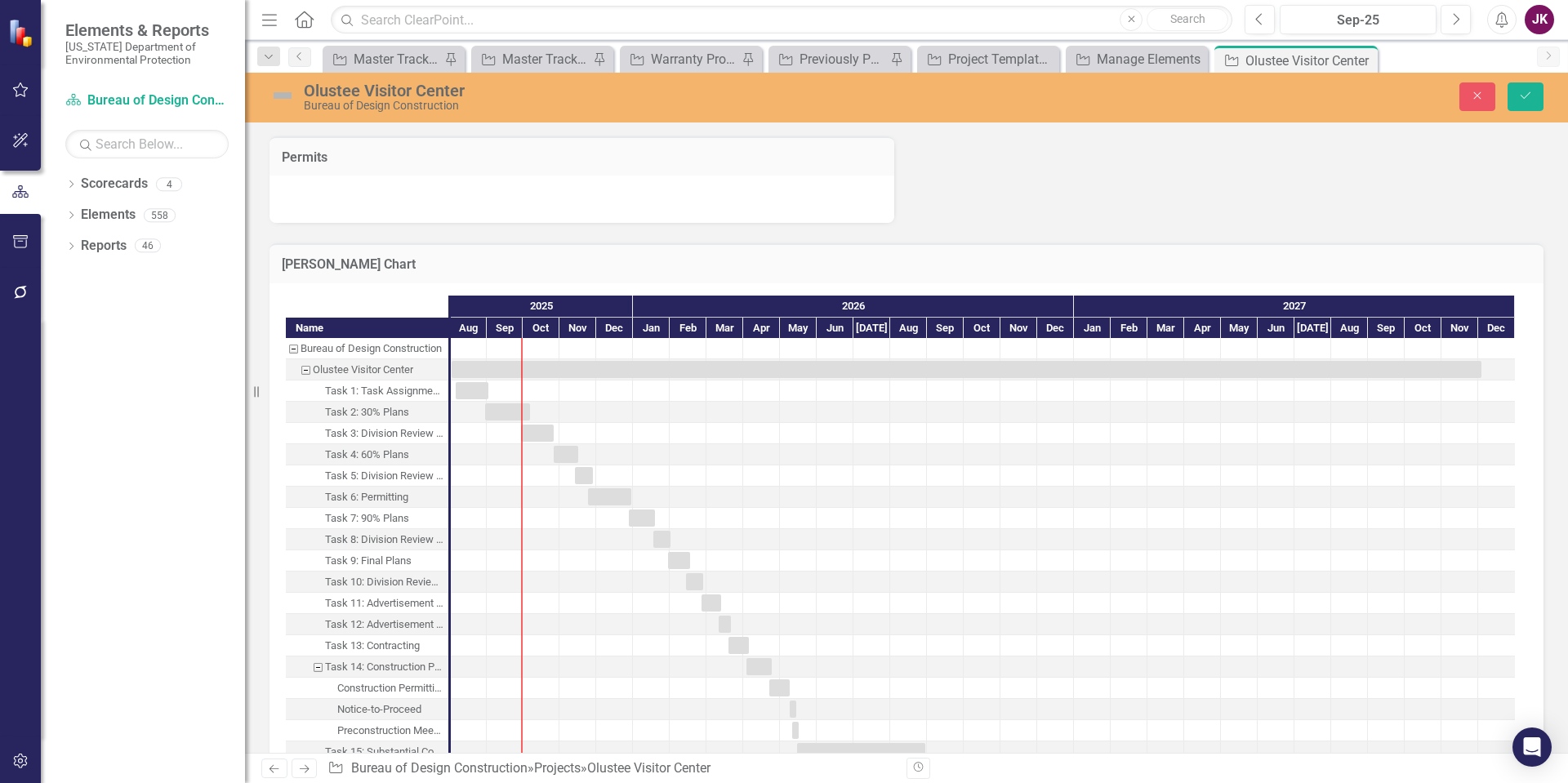
scroll to position [2207, 0]
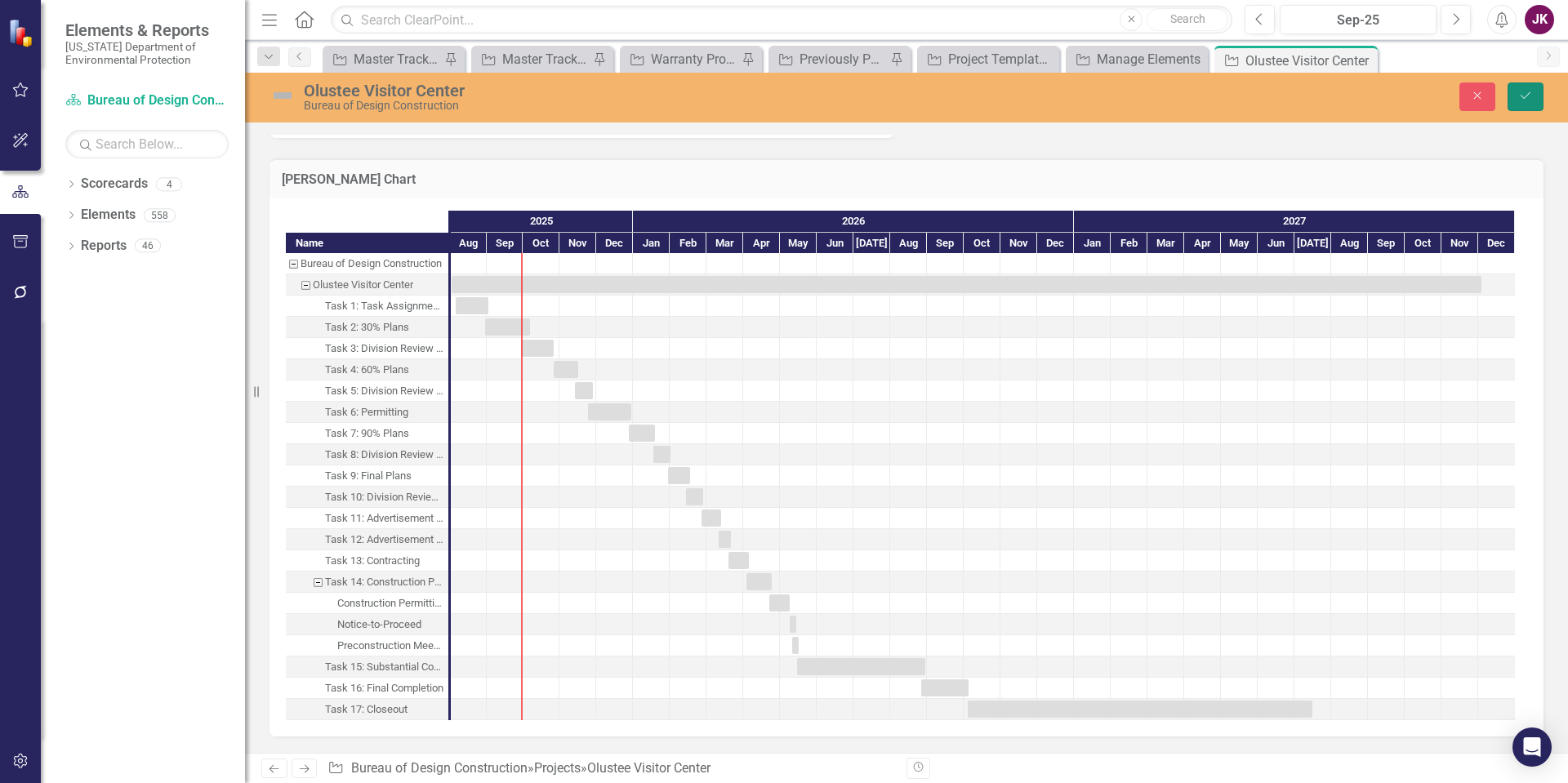
click at [1534, 100] on button "Save" at bounding box center [1525, 96] width 36 height 28
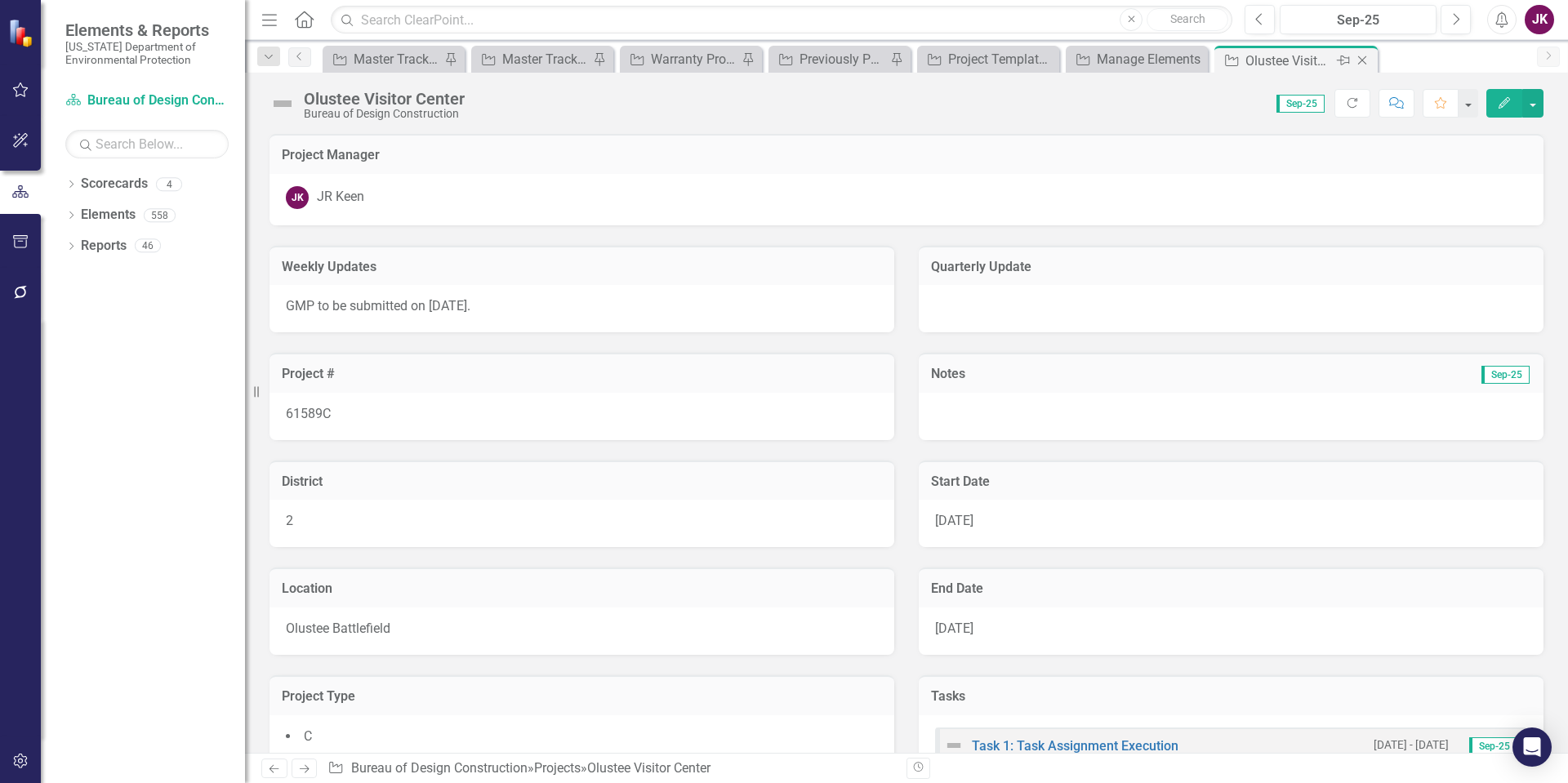
click at [1368, 60] on icon "Close" at bounding box center [1361, 60] width 16 height 13
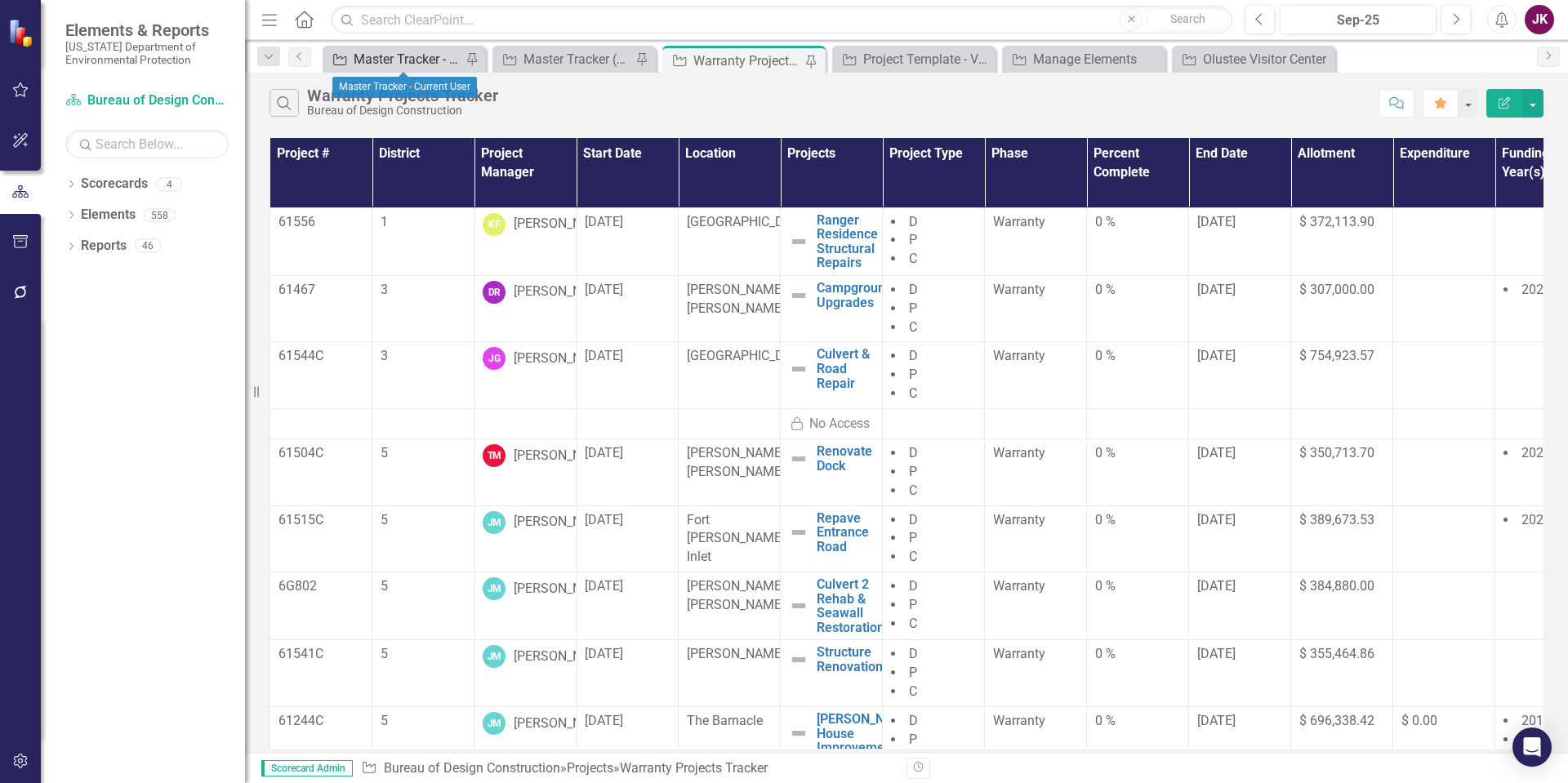
click at [371, 58] on div "Master Tracker - Current User" at bounding box center [407, 59] width 108 height 20
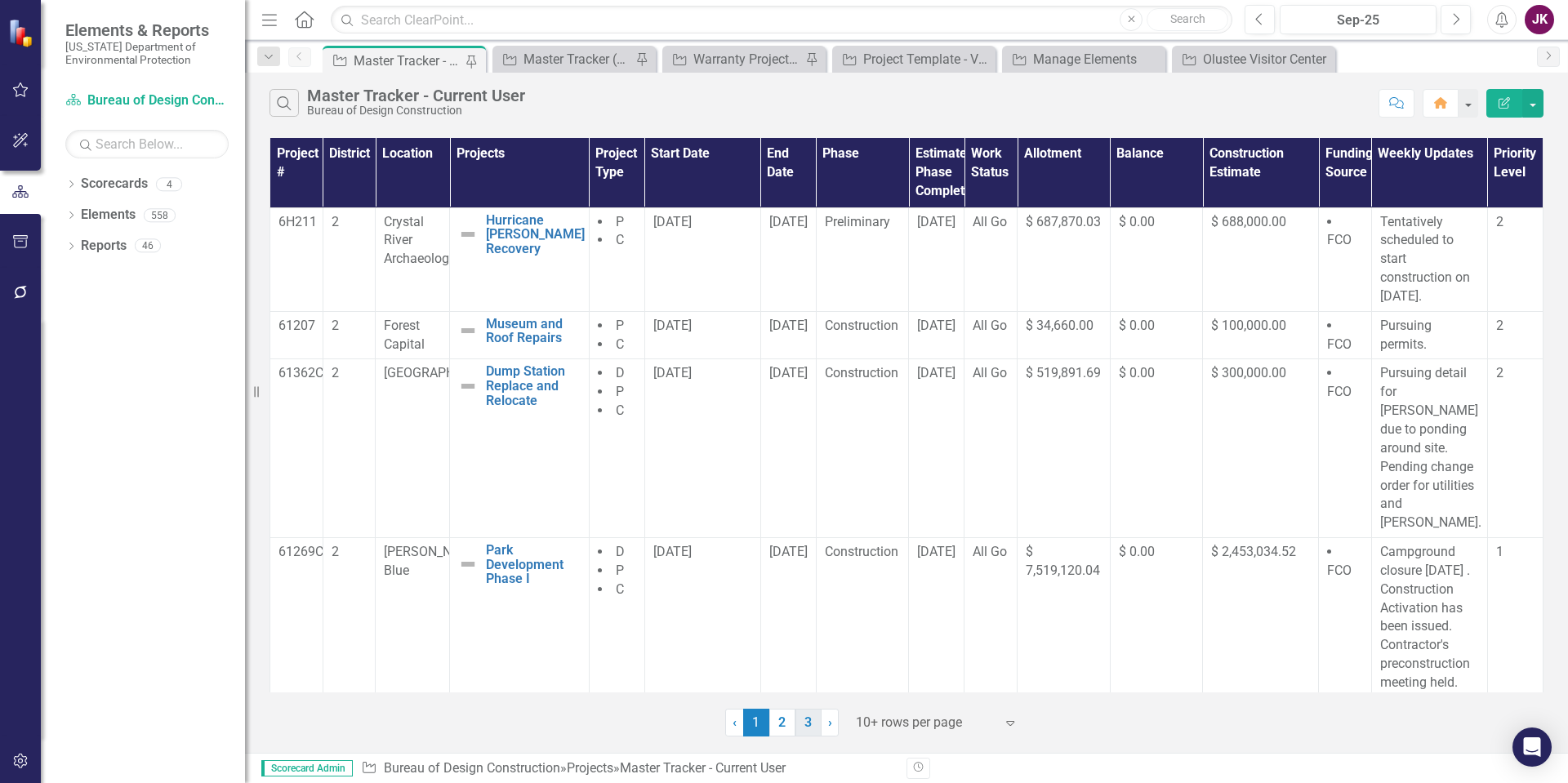
click at [810, 734] on link "3" at bounding box center [808, 722] width 26 height 28
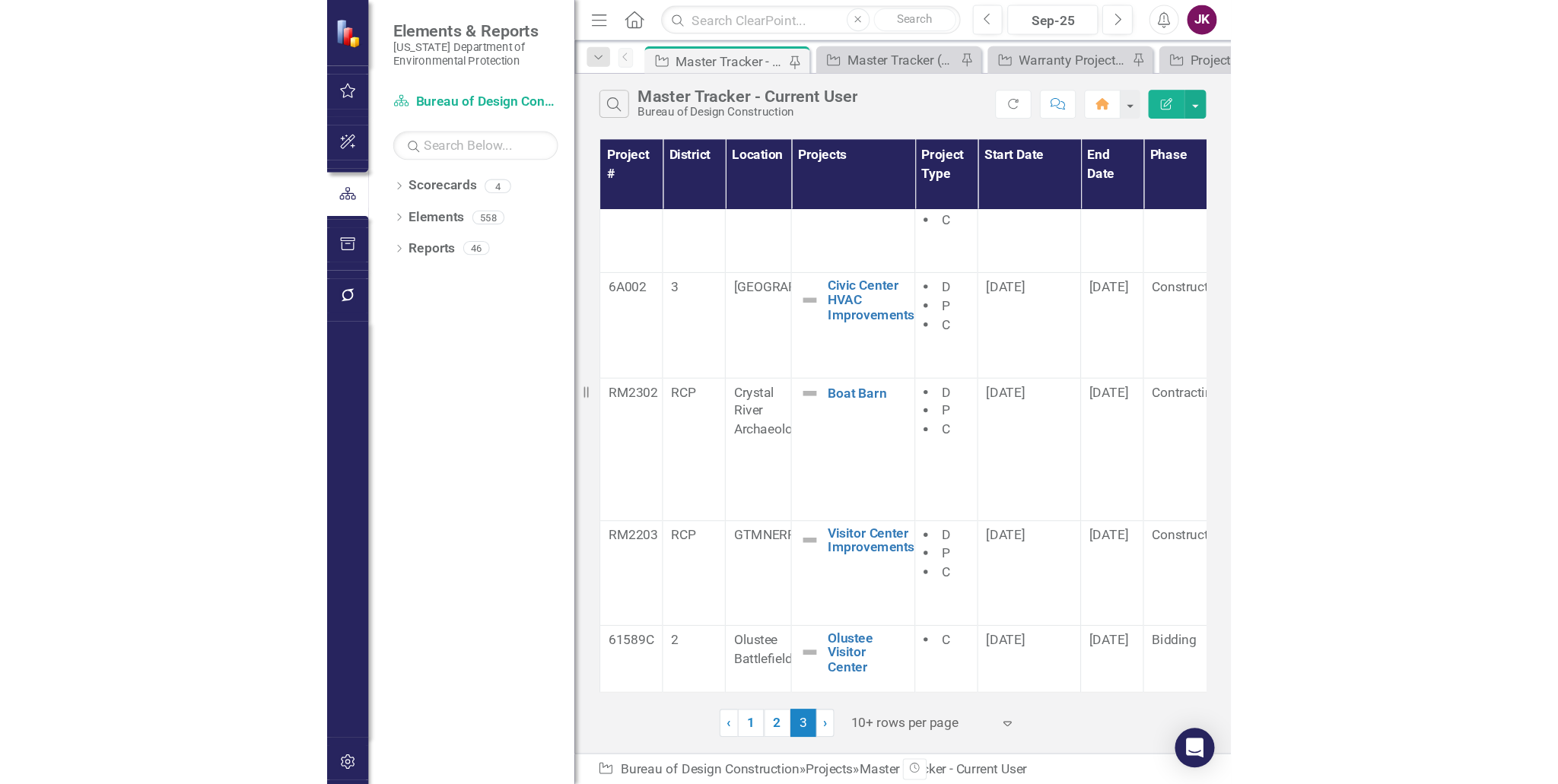
scroll to position [216, 0]
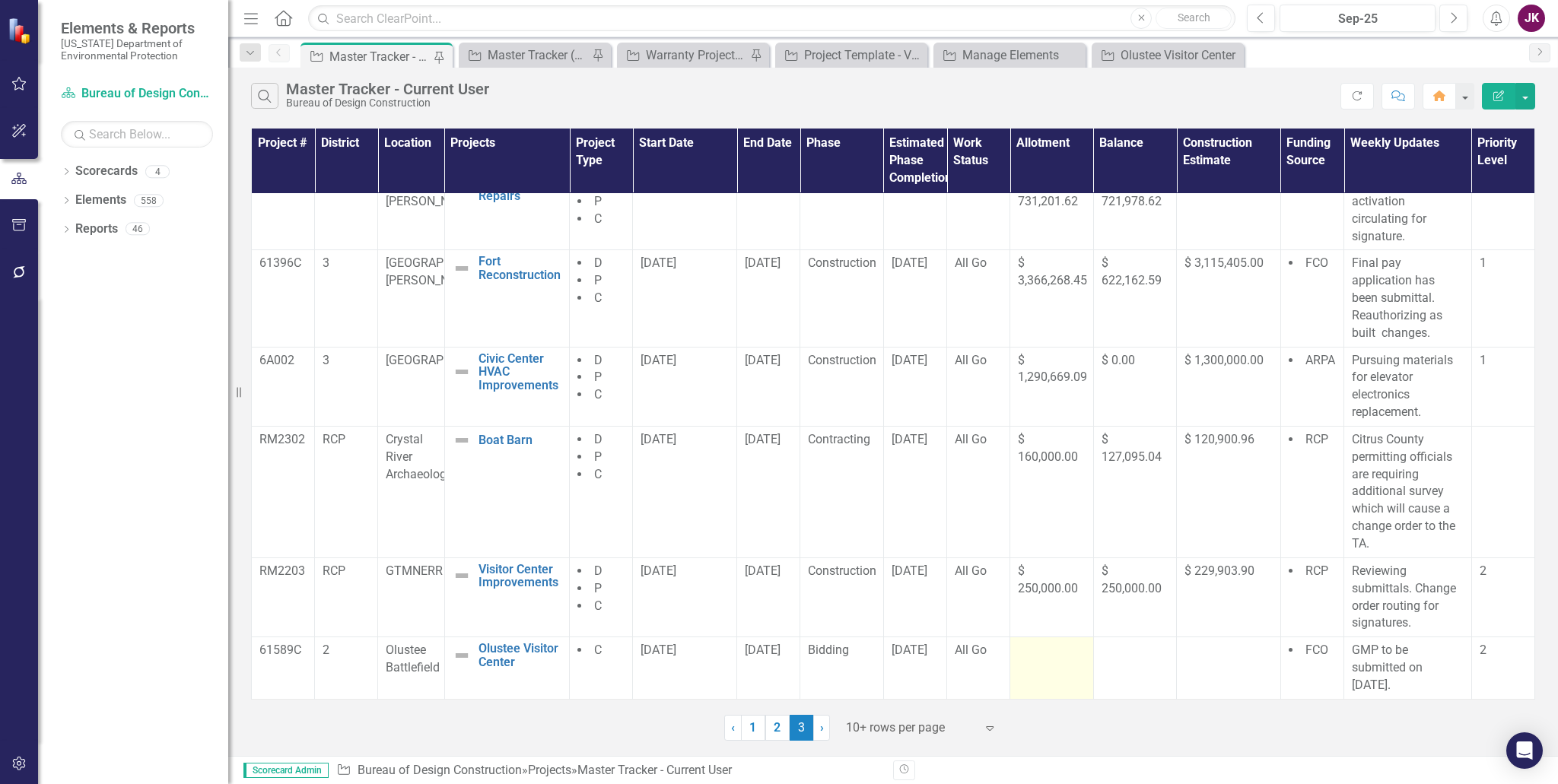
click at [1027, 649] on div at bounding box center [1051, 651] width 67 height 18
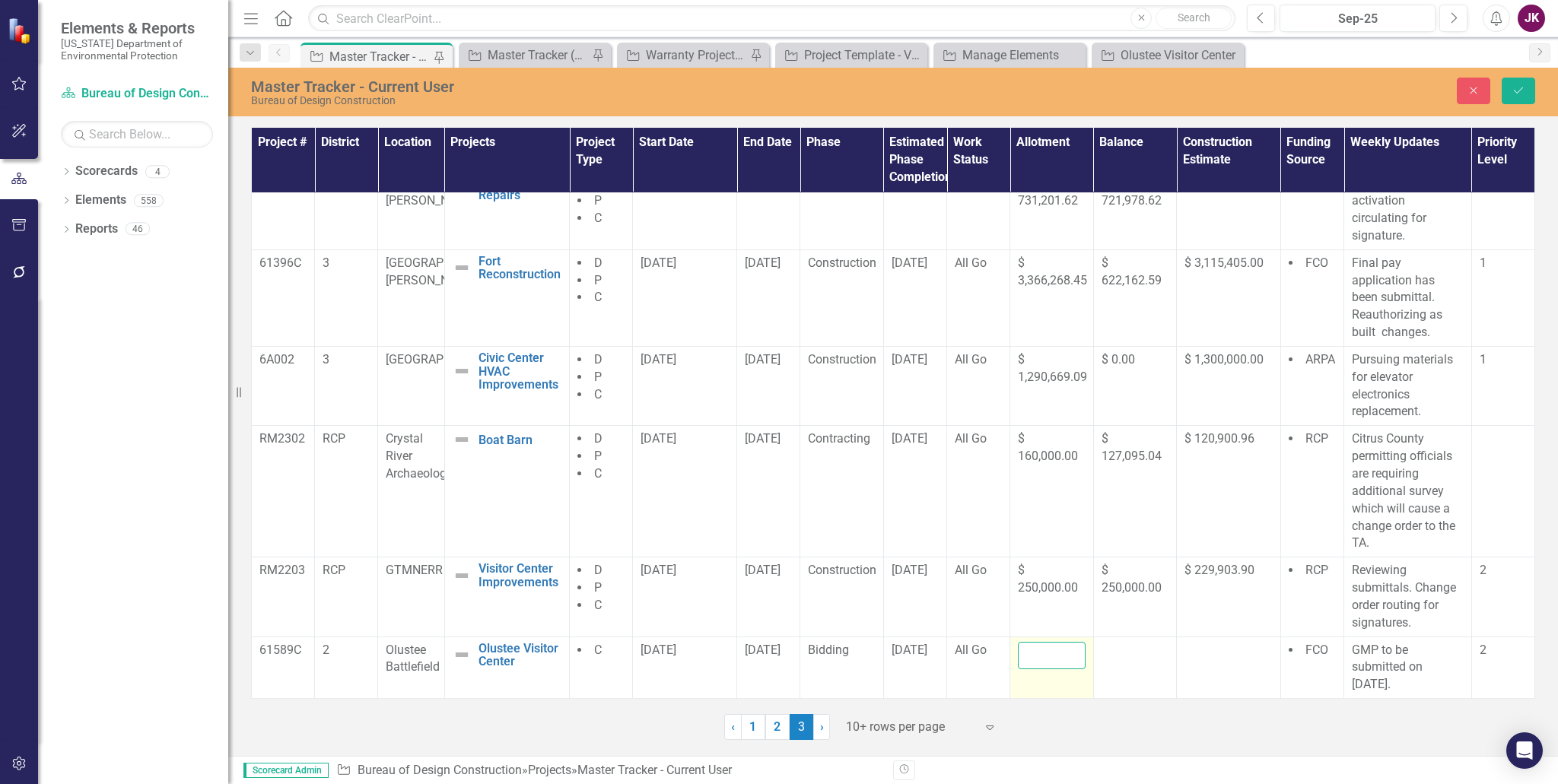
click at [1023, 655] on input "number" at bounding box center [1051, 656] width 67 height 28
type input "202166.00"
click at [1138, 654] on div at bounding box center [1135, 651] width 67 height 18
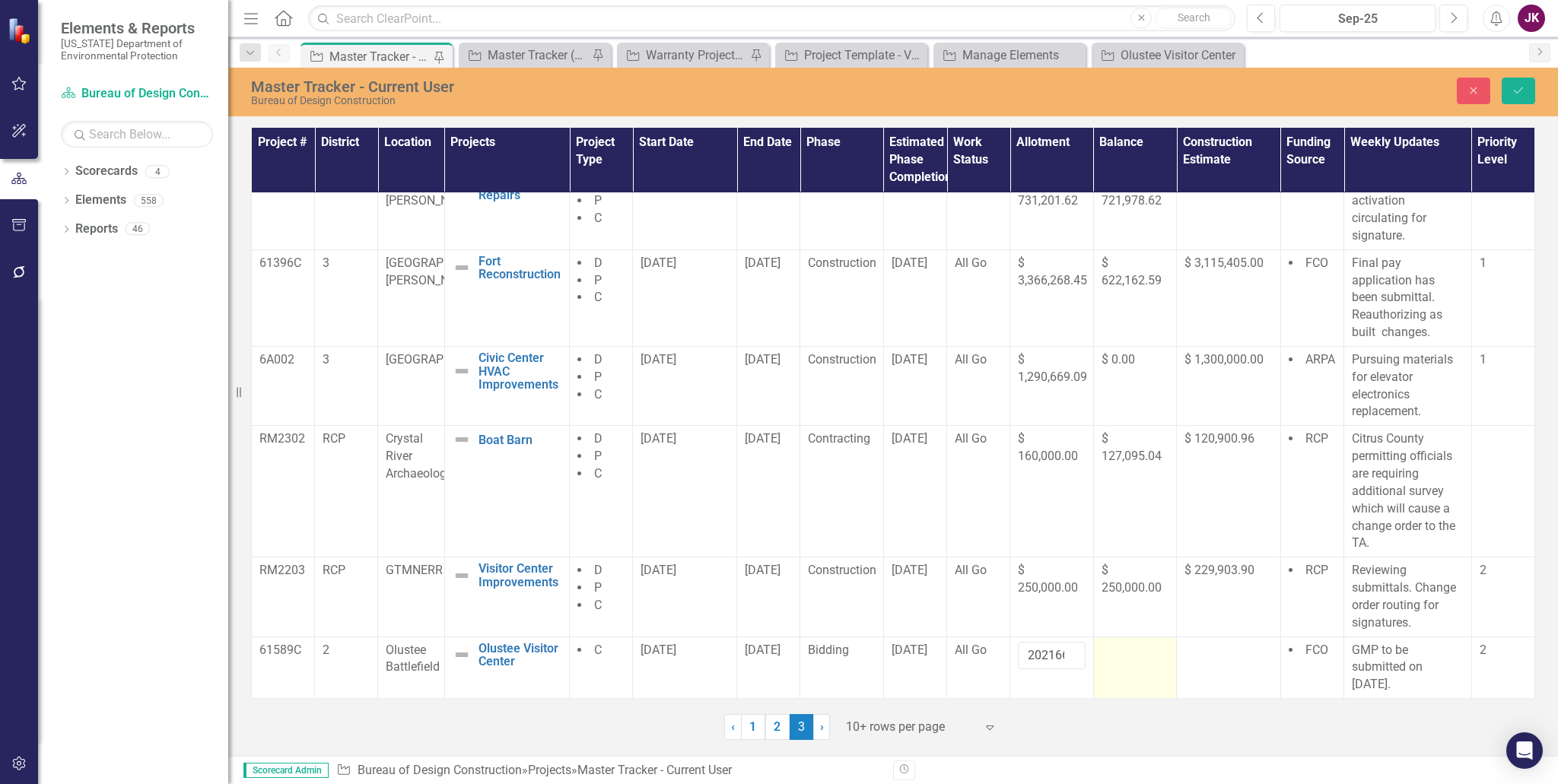
click at [1116, 653] on div at bounding box center [1135, 651] width 67 height 18
click at [1219, 654] on div at bounding box center [1228, 651] width 88 height 18
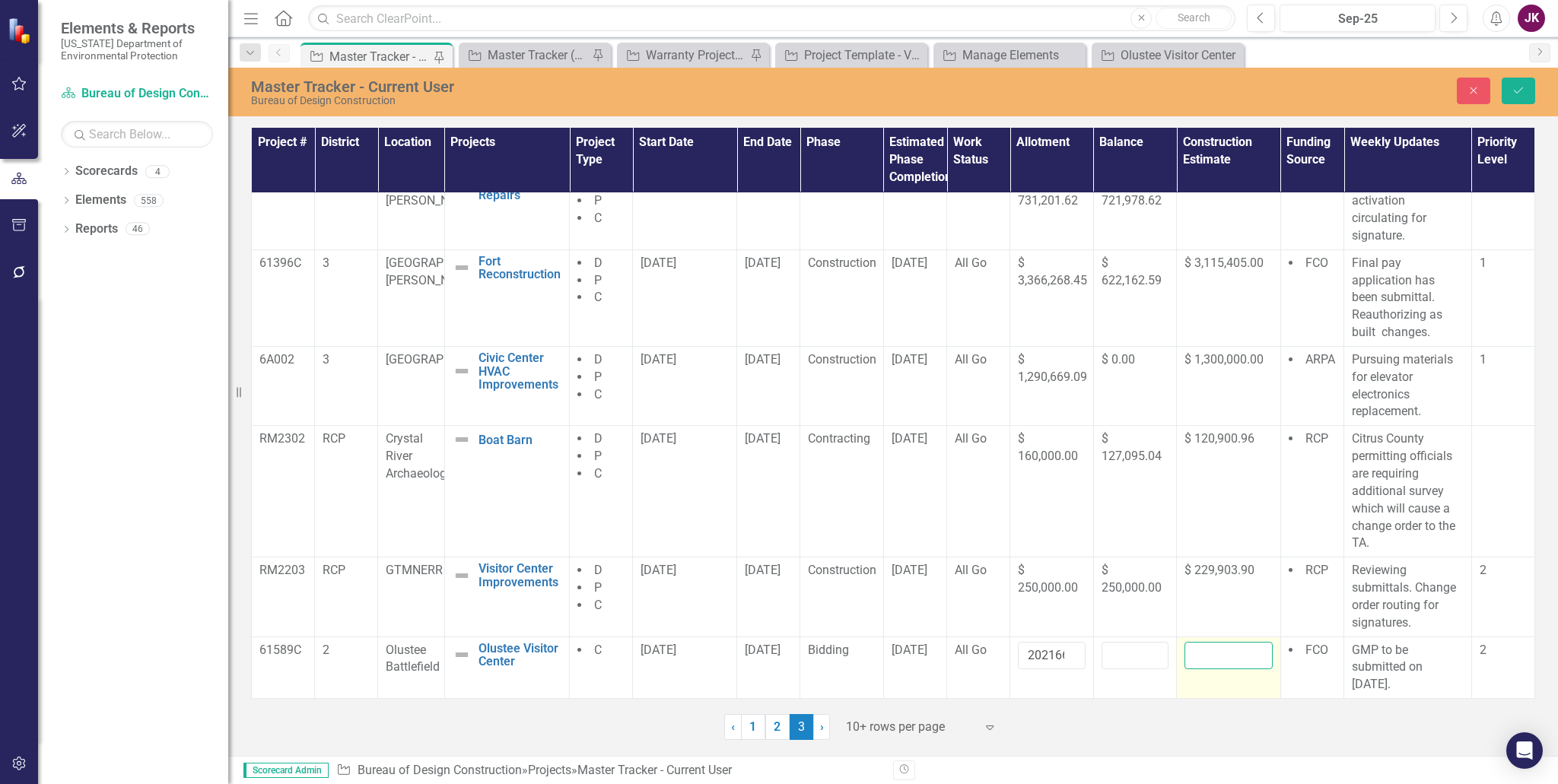
click at [1219, 654] on input "number" at bounding box center [1228, 656] width 88 height 28
type input "2000000.00"
click at [1114, 658] on input "number" at bounding box center [1135, 656] width 67 height 28
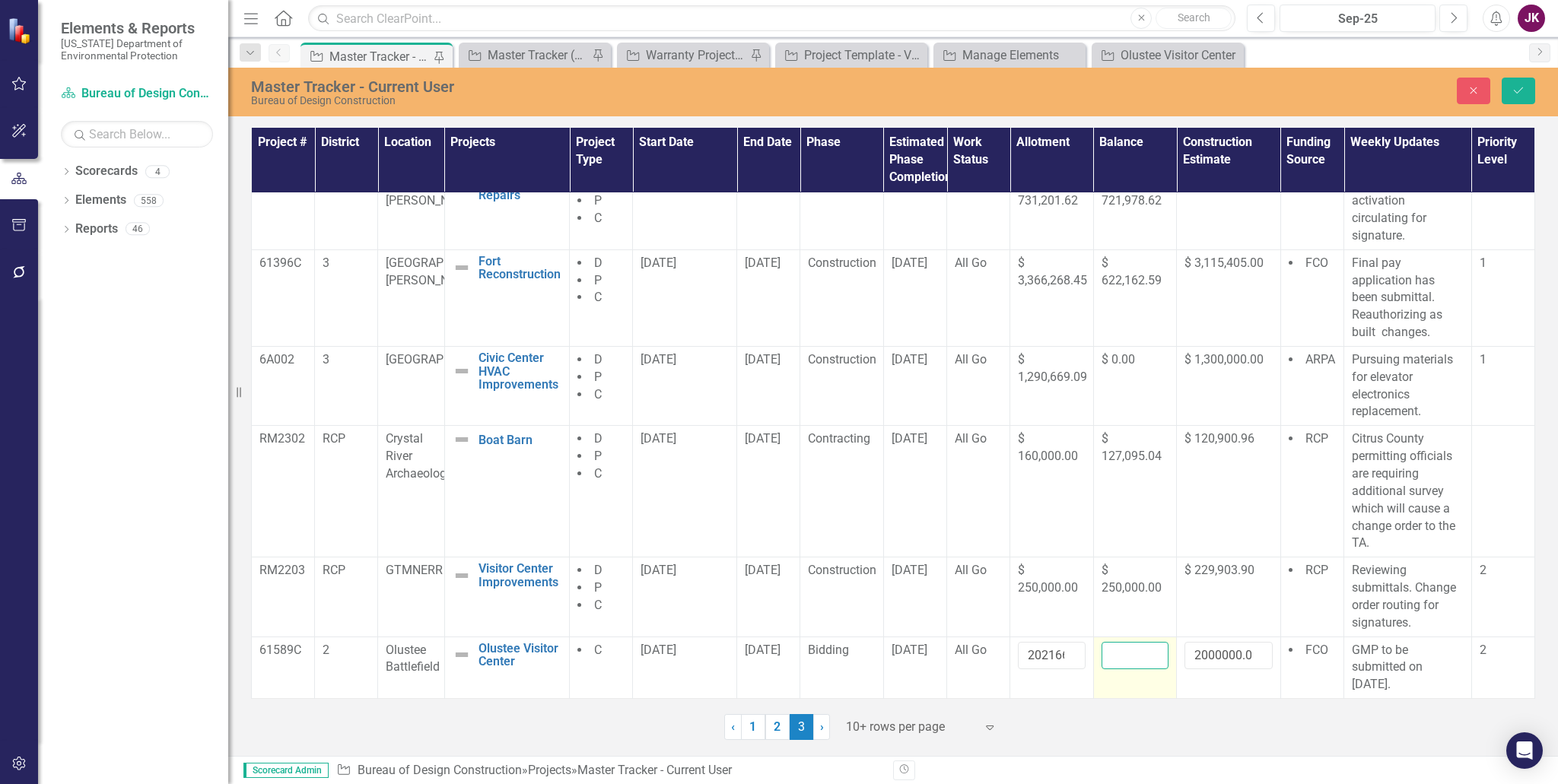
click at [1114, 658] on input "number" at bounding box center [1135, 656] width 67 height 28
type input "1996000"
click at [1460, 99] on button "Save" at bounding box center [1518, 90] width 34 height 27
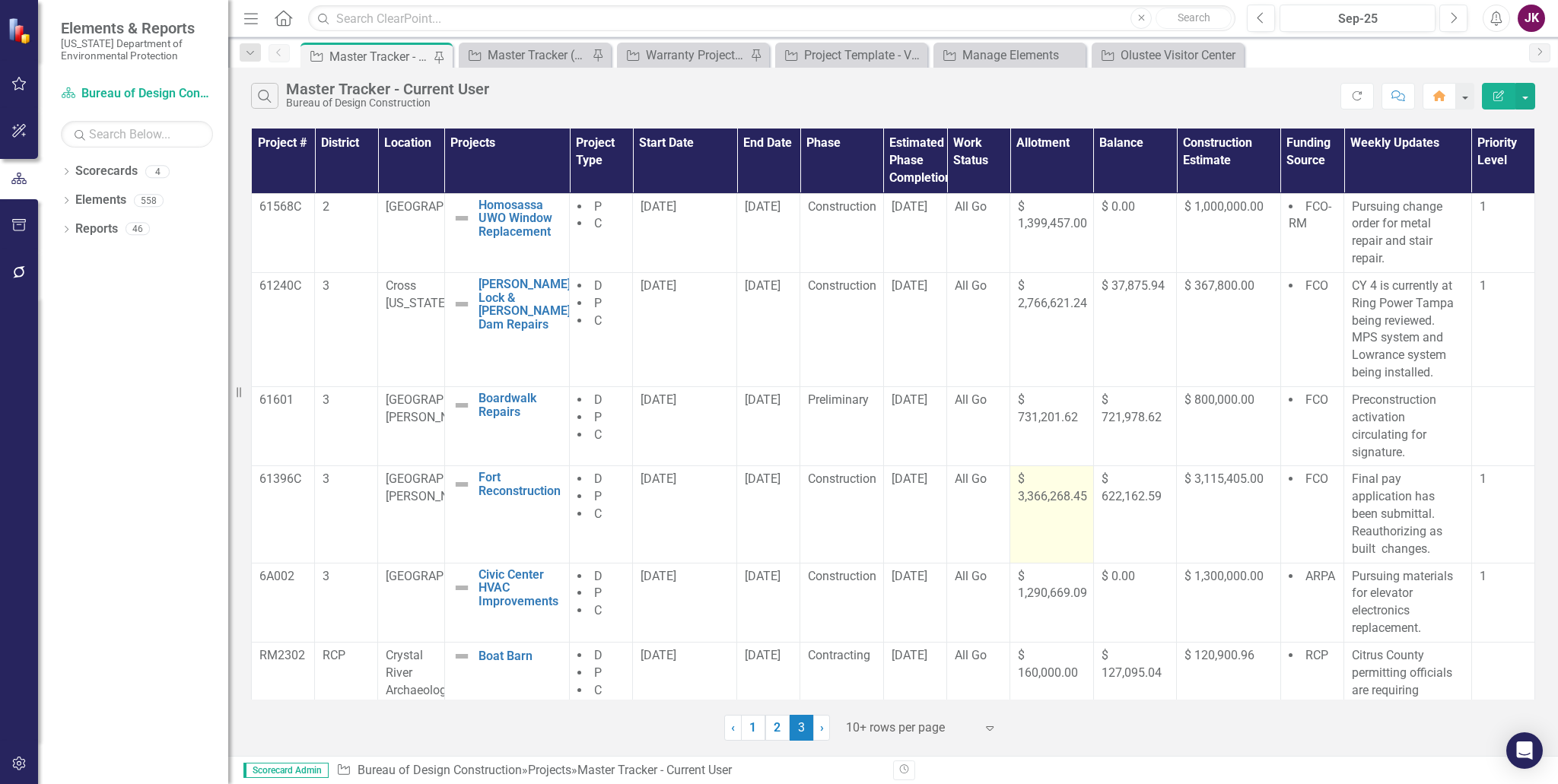
scroll to position [216, 0]
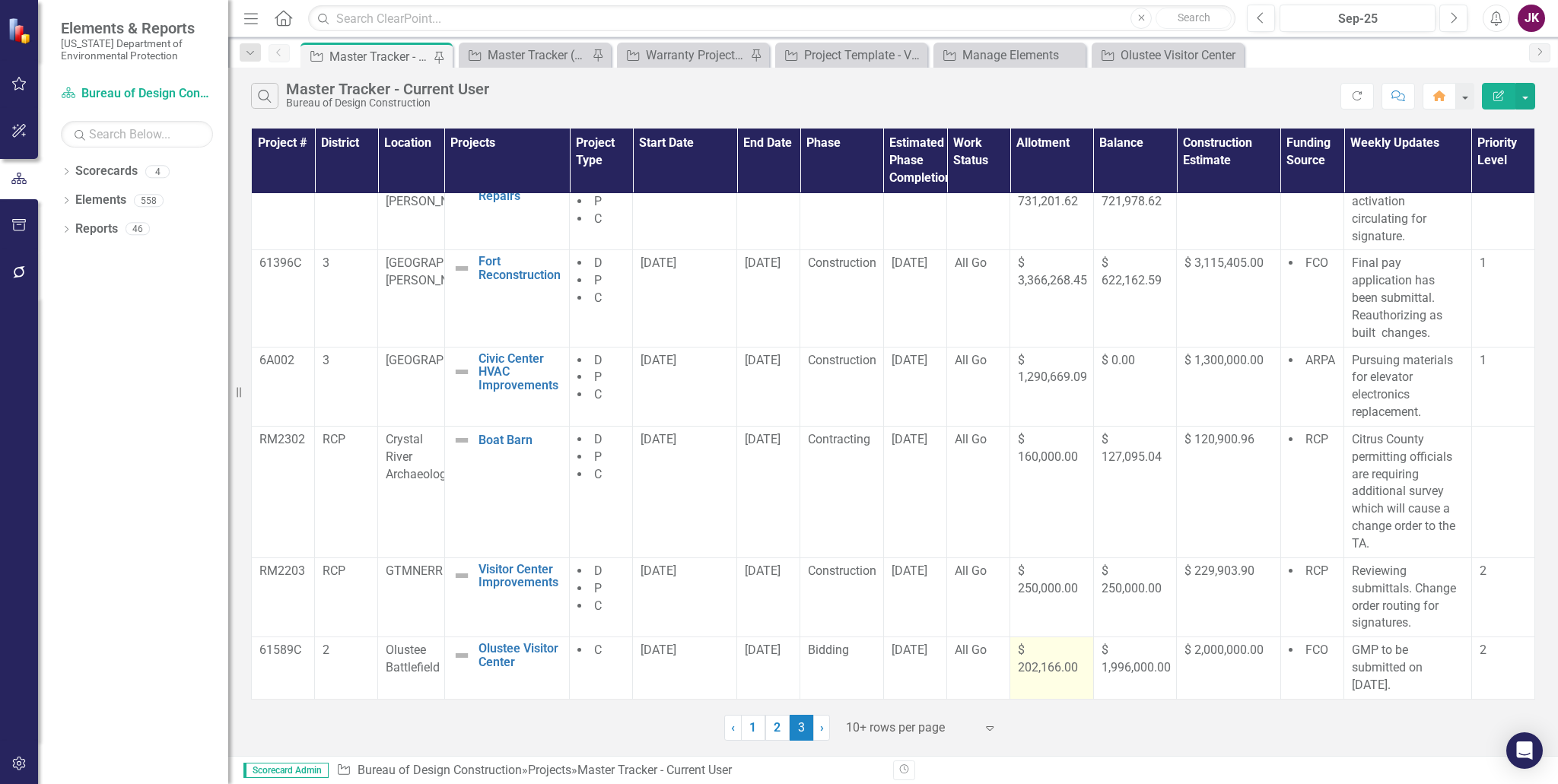
click at [1026, 668] on span "$ 202,166.00" at bounding box center [1047, 658] width 60 height 32
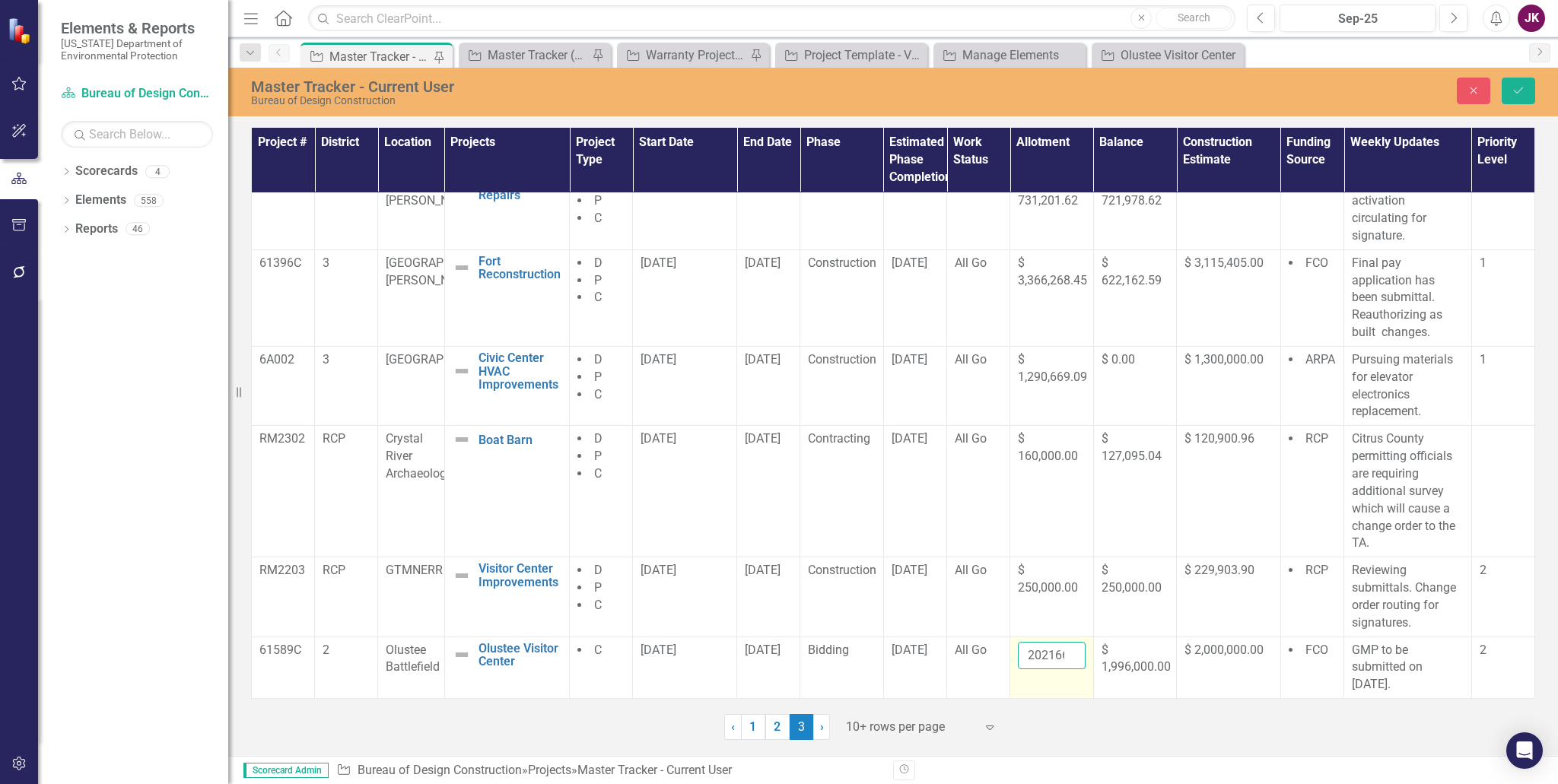
click at [1037, 653] on input "202166" at bounding box center [1051, 656] width 67 height 28
type input "2012166"
click at [1460, 94] on icon "Save" at bounding box center [1518, 90] width 14 height 11
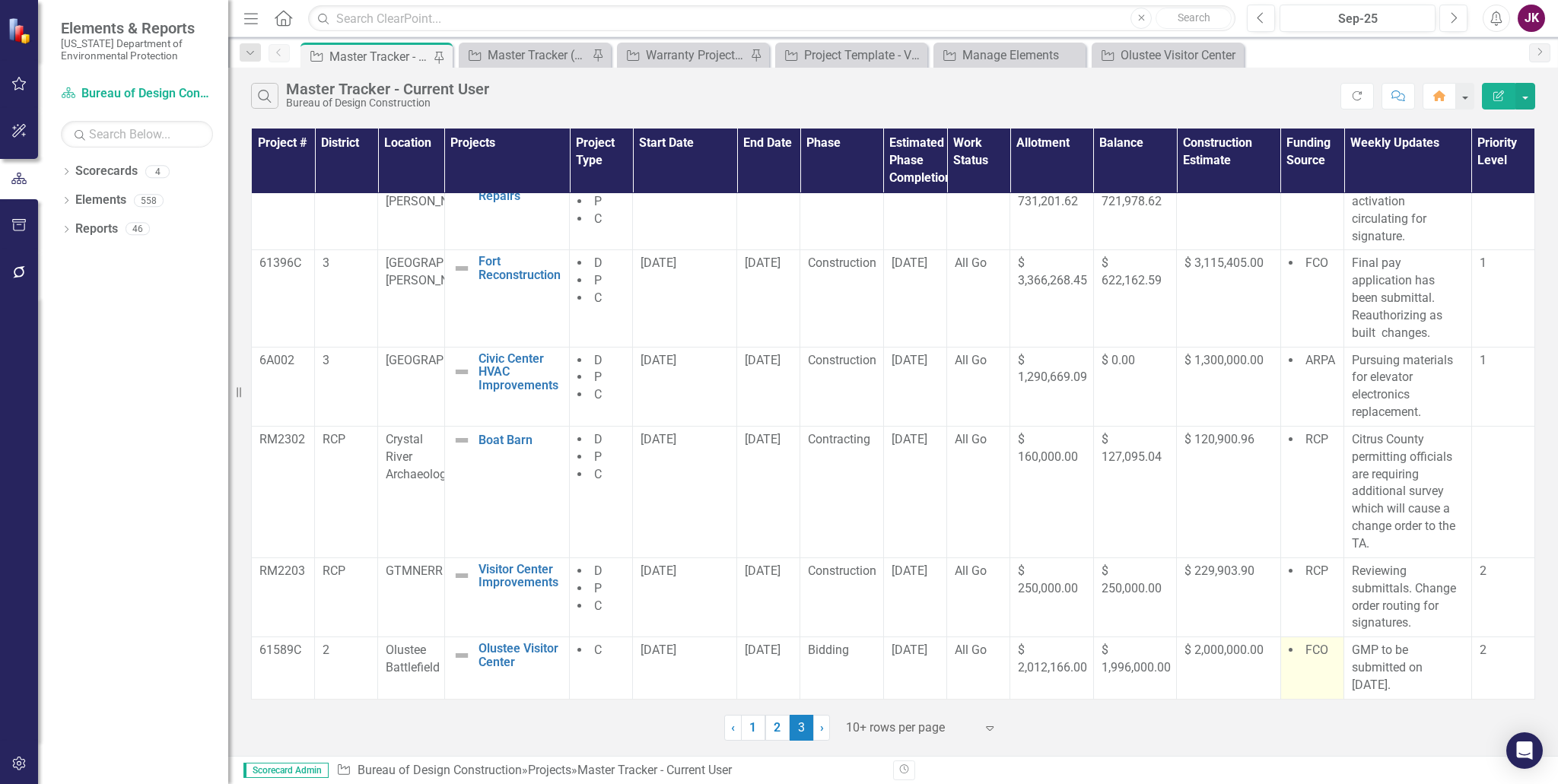
drag, startPoint x: 1270, startPoint y: 653, endPoint x: 1297, endPoint y: 653, distance: 27.0
click at [1294, 653] on tr "61589C 2 Olustee Battlefield Olustee Visitor Center Edit Edit Project Link Open…" at bounding box center [893, 669] width 1283 height 62
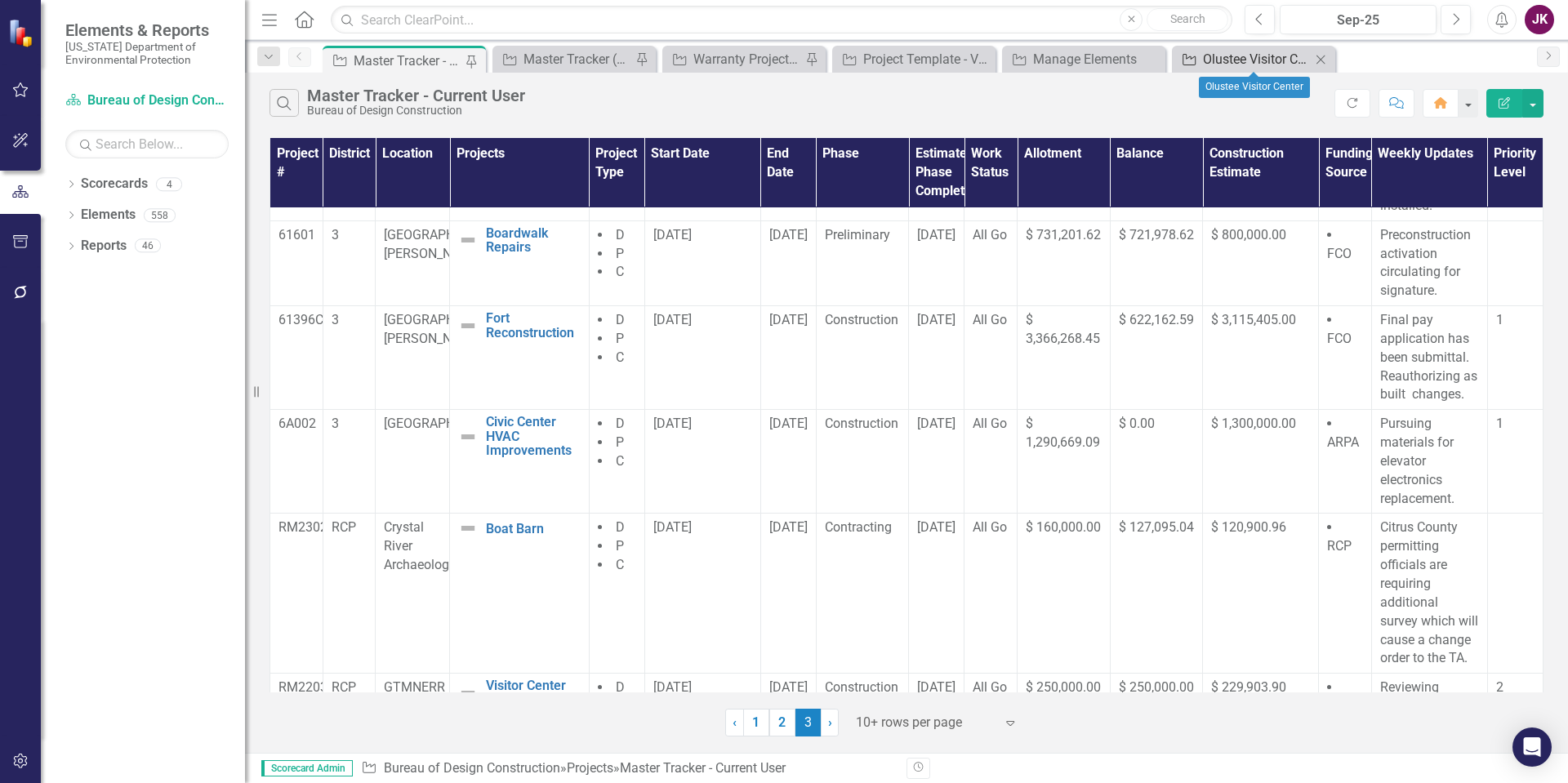
drag, startPoint x: 1291, startPoint y: 54, endPoint x: 1303, endPoint y: 54, distance: 12.0
click at [1292, 54] on div "Olustee Visitor Center" at bounding box center [1256, 59] width 108 height 20
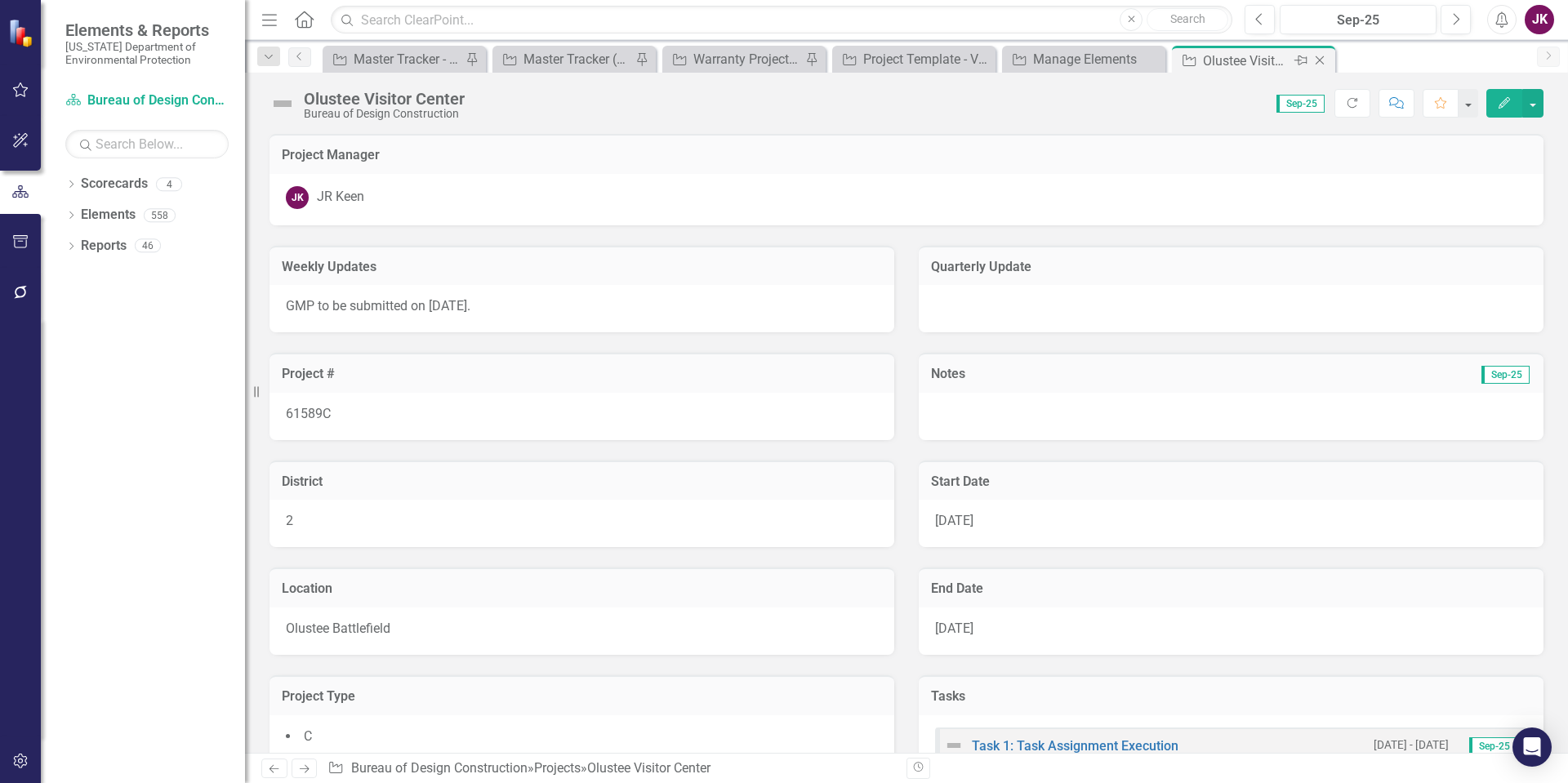
drag, startPoint x: 1303, startPoint y: 54, endPoint x: 1326, endPoint y: 54, distance: 23.0
click at [1326, 54] on icon "Close" at bounding box center [1319, 60] width 16 height 13
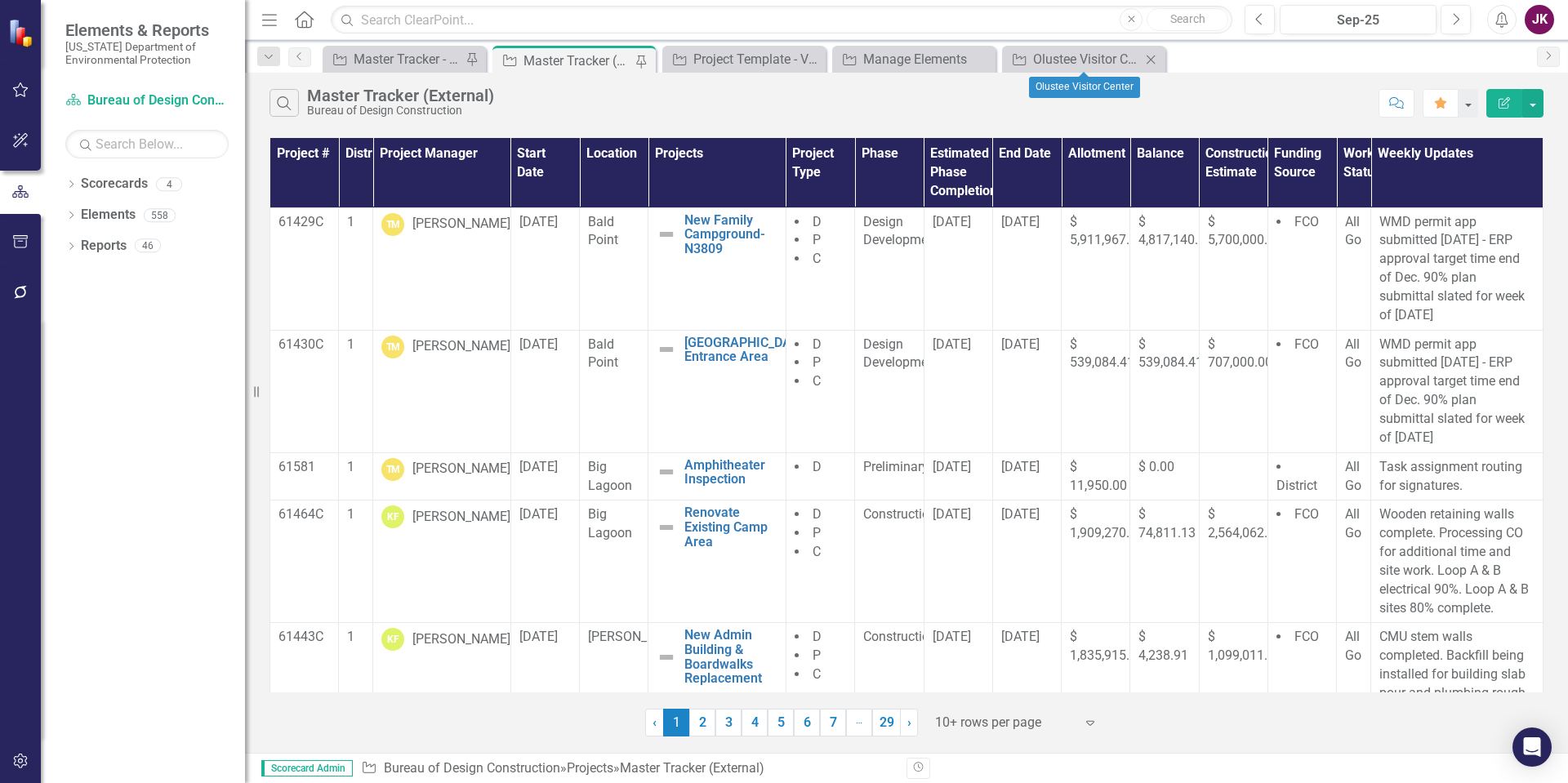
click at [1158, 58] on icon "Close" at bounding box center [1150, 59] width 16 height 13
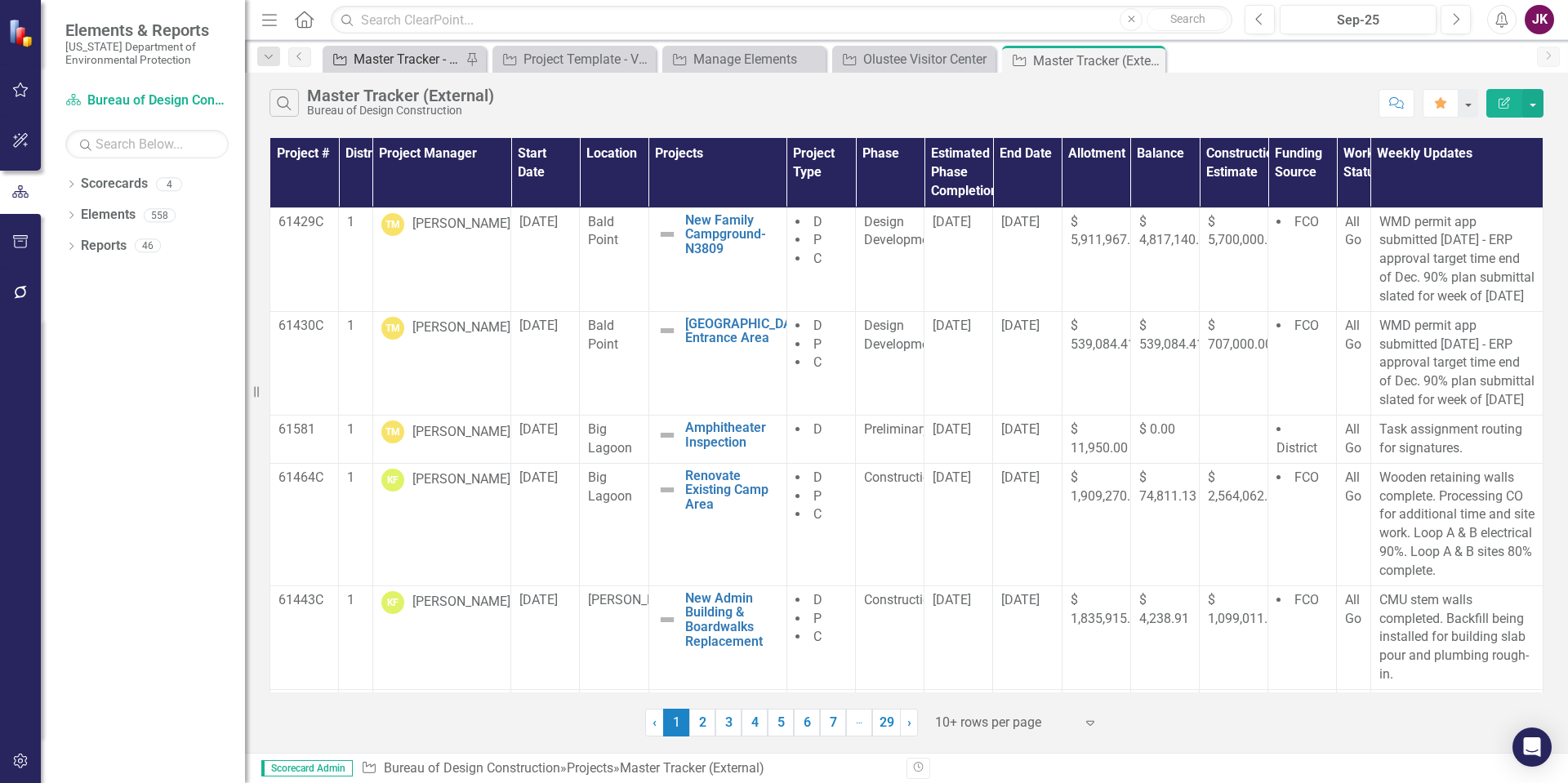
click at [400, 49] on div "Master Tracker - Current User" at bounding box center [407, 59] width 108 height 20
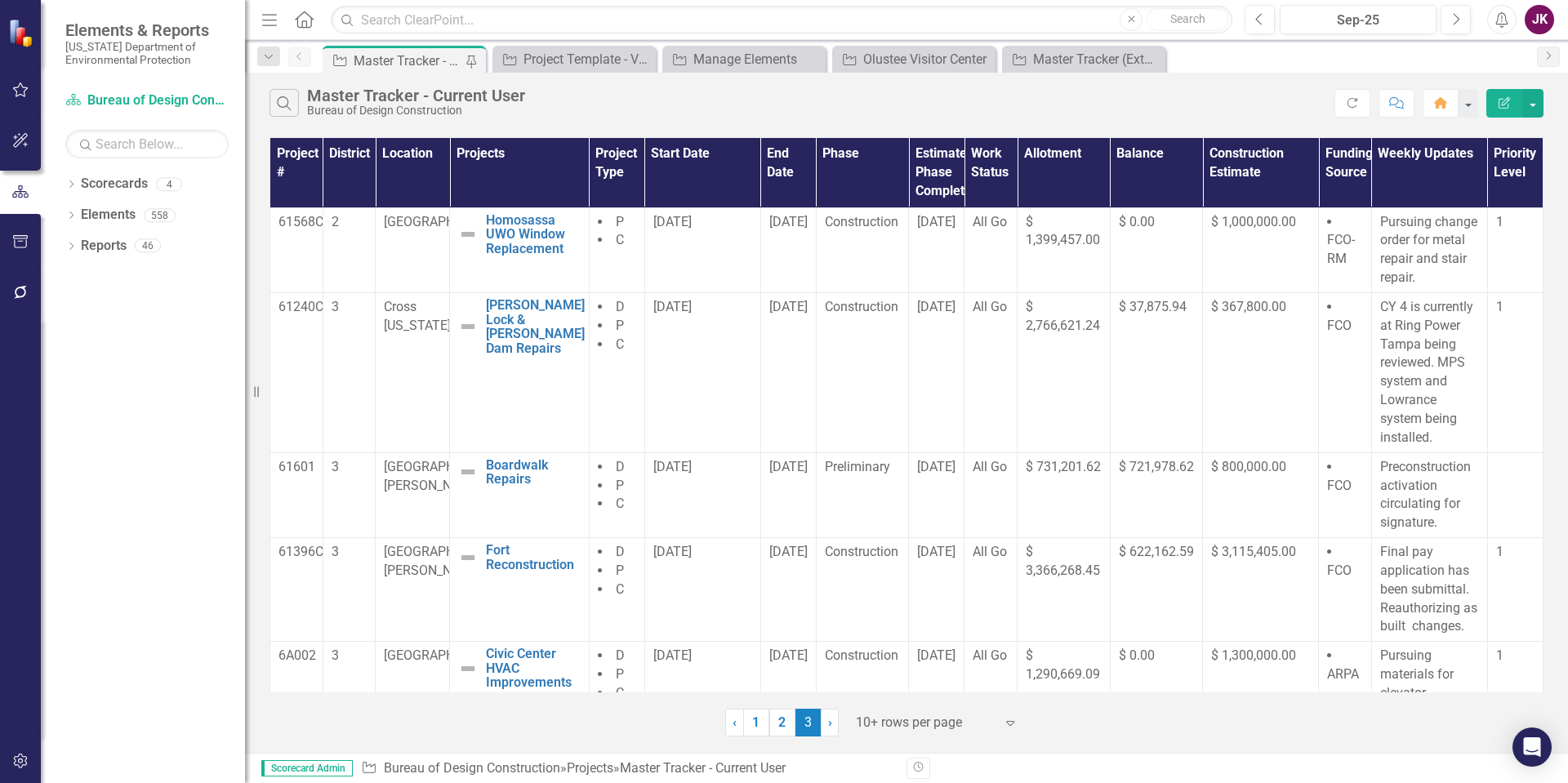
click at [271, 21] on icon "Menu" at bounding box center [269, 19] width 21 height 17
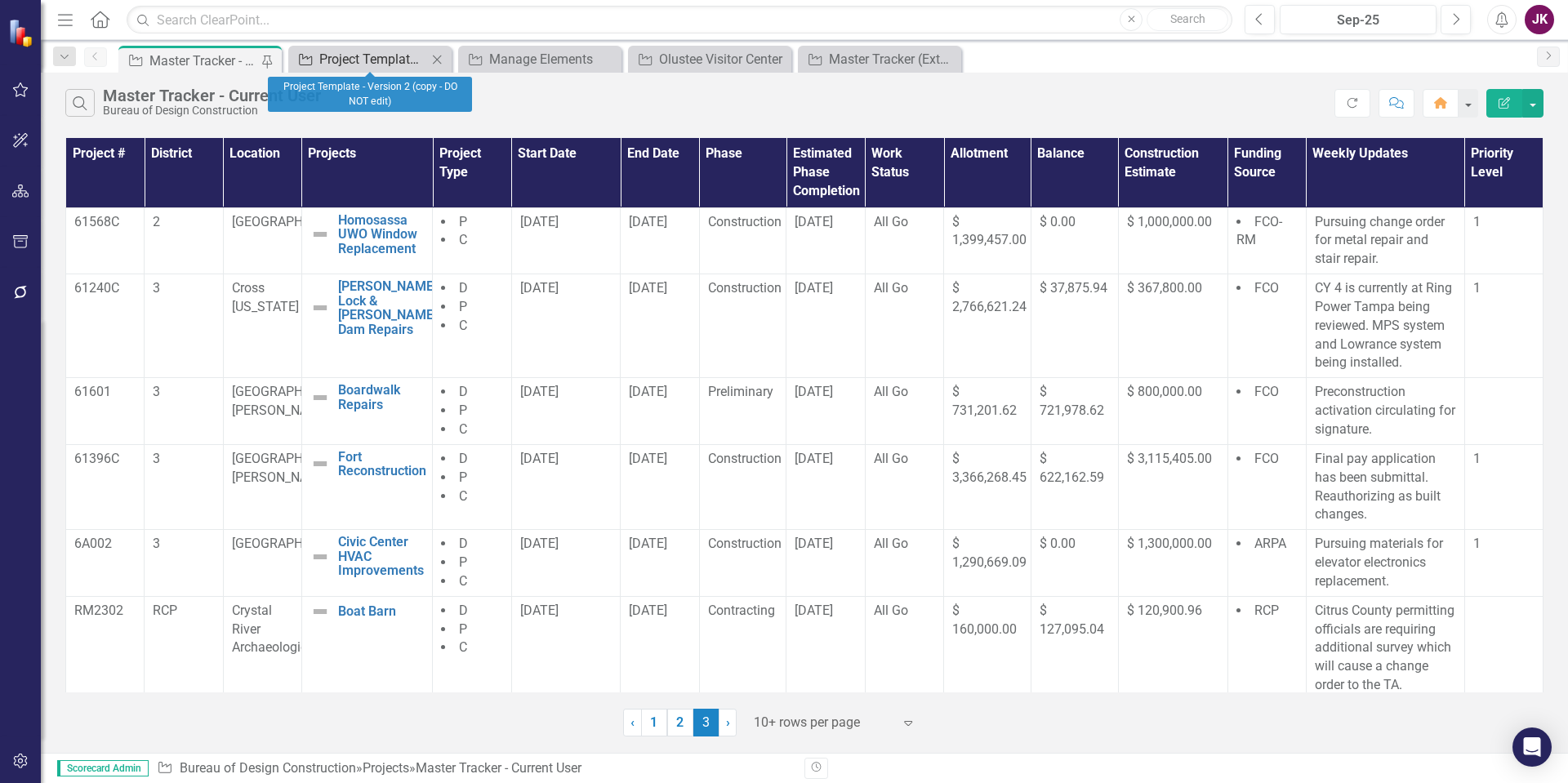
click at [384, 55] on div "Project Template - Version 2 (copy - DO NOT edit)" at bounding box center [373, 59] width 108 height 20
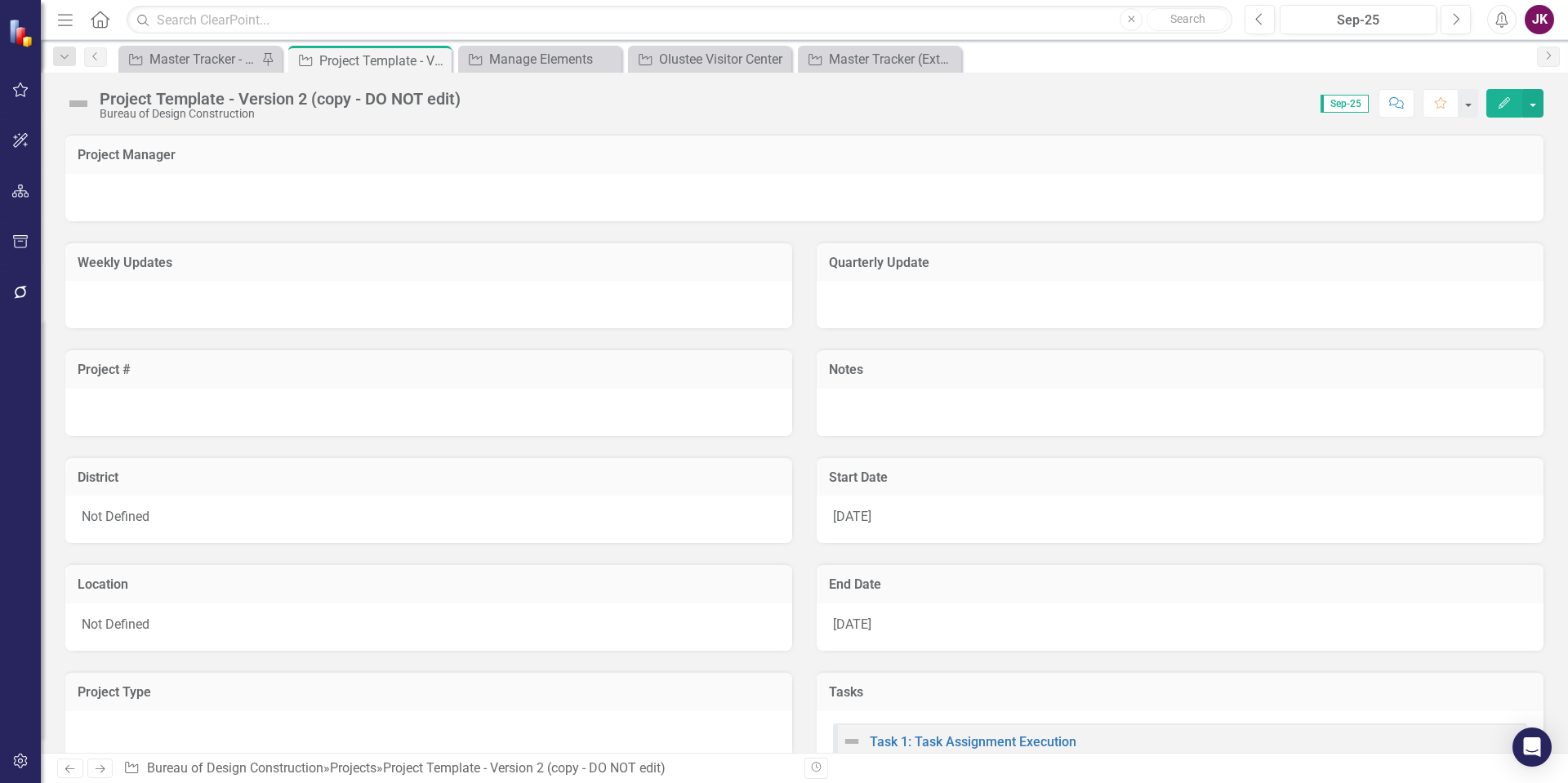
click at [0, 0] on icon "Close" at bounding box center [0, 0] width 0 height 0
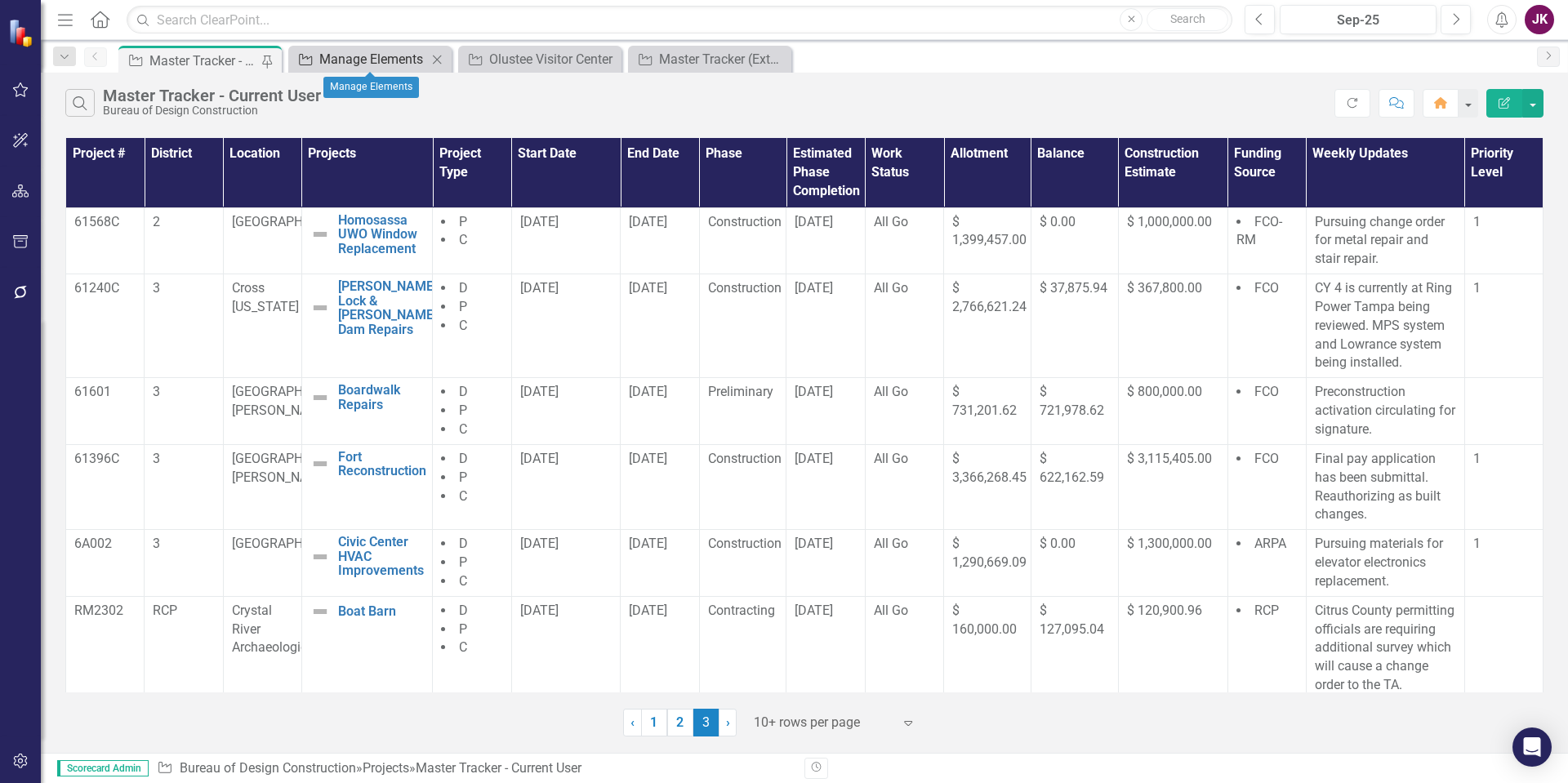
click at [376, 57] on div "Manage Elements" at bounding box center [373, 59] width 108 height 20
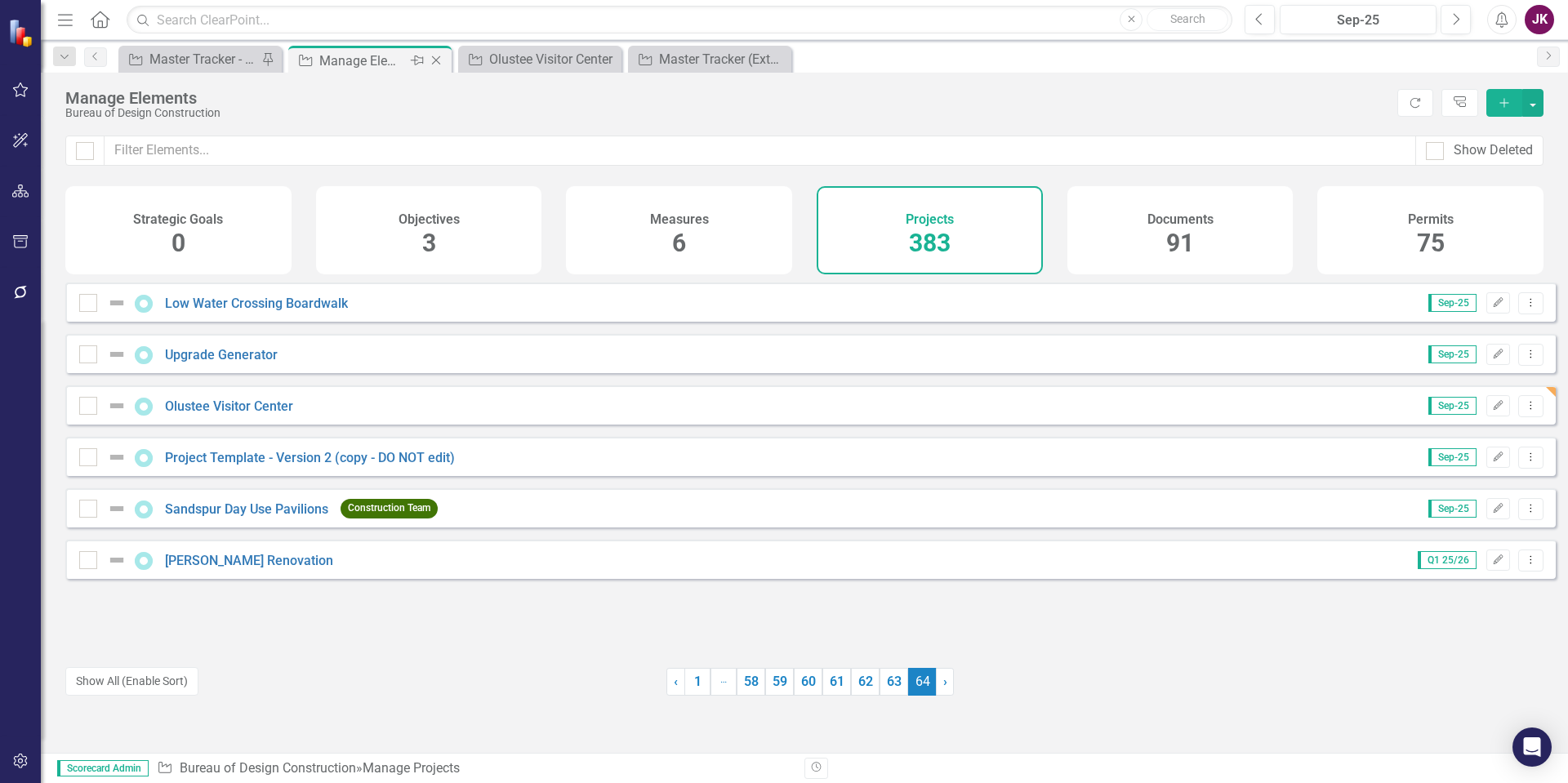
click at [440, 58] on icon "Close" at bounding box center [436, 60] width 16 height 13
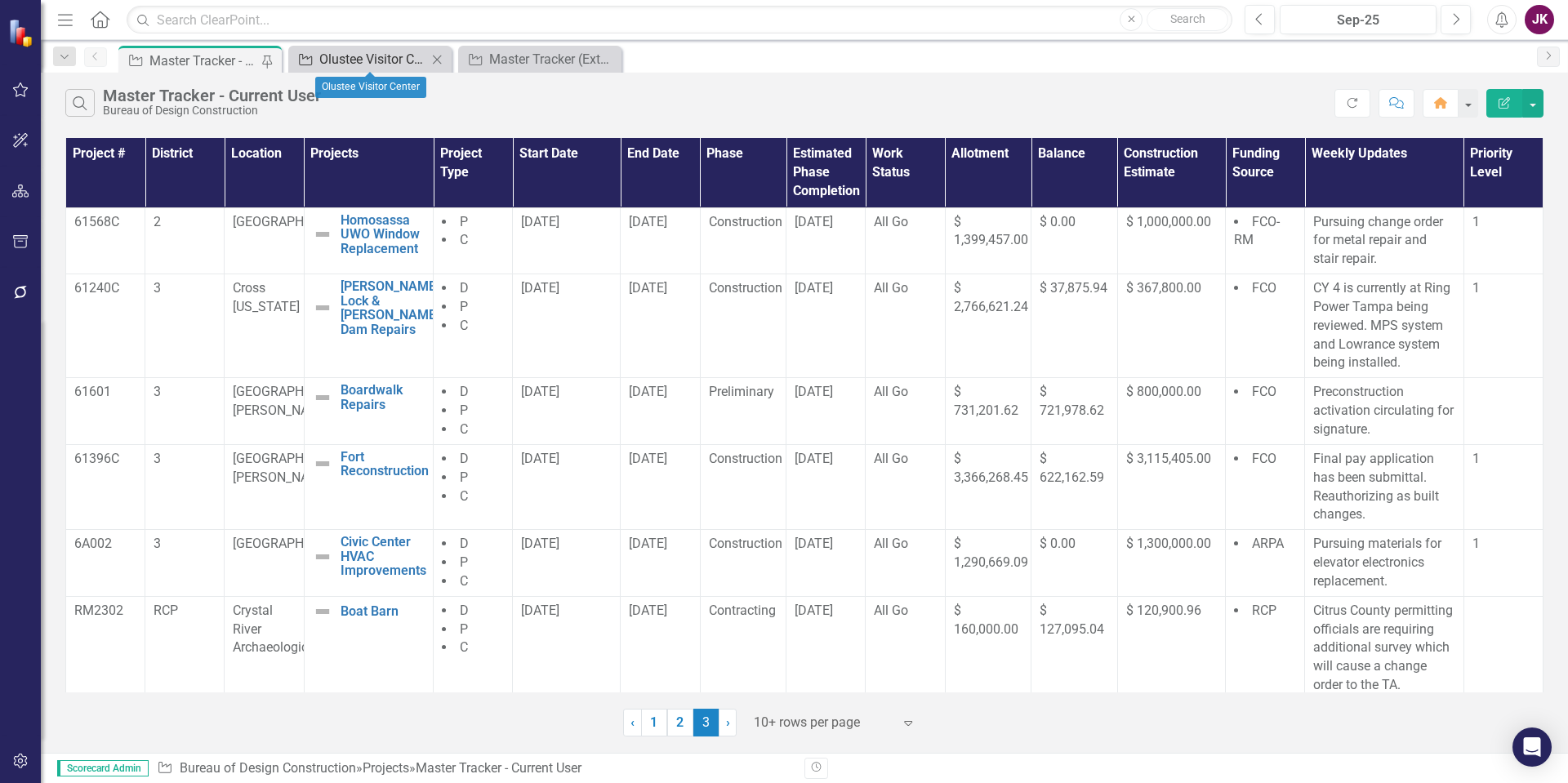
click at [381, 58] on div "Olustee Visitor Center" at bounding box center [373, 59] width 108 height 20
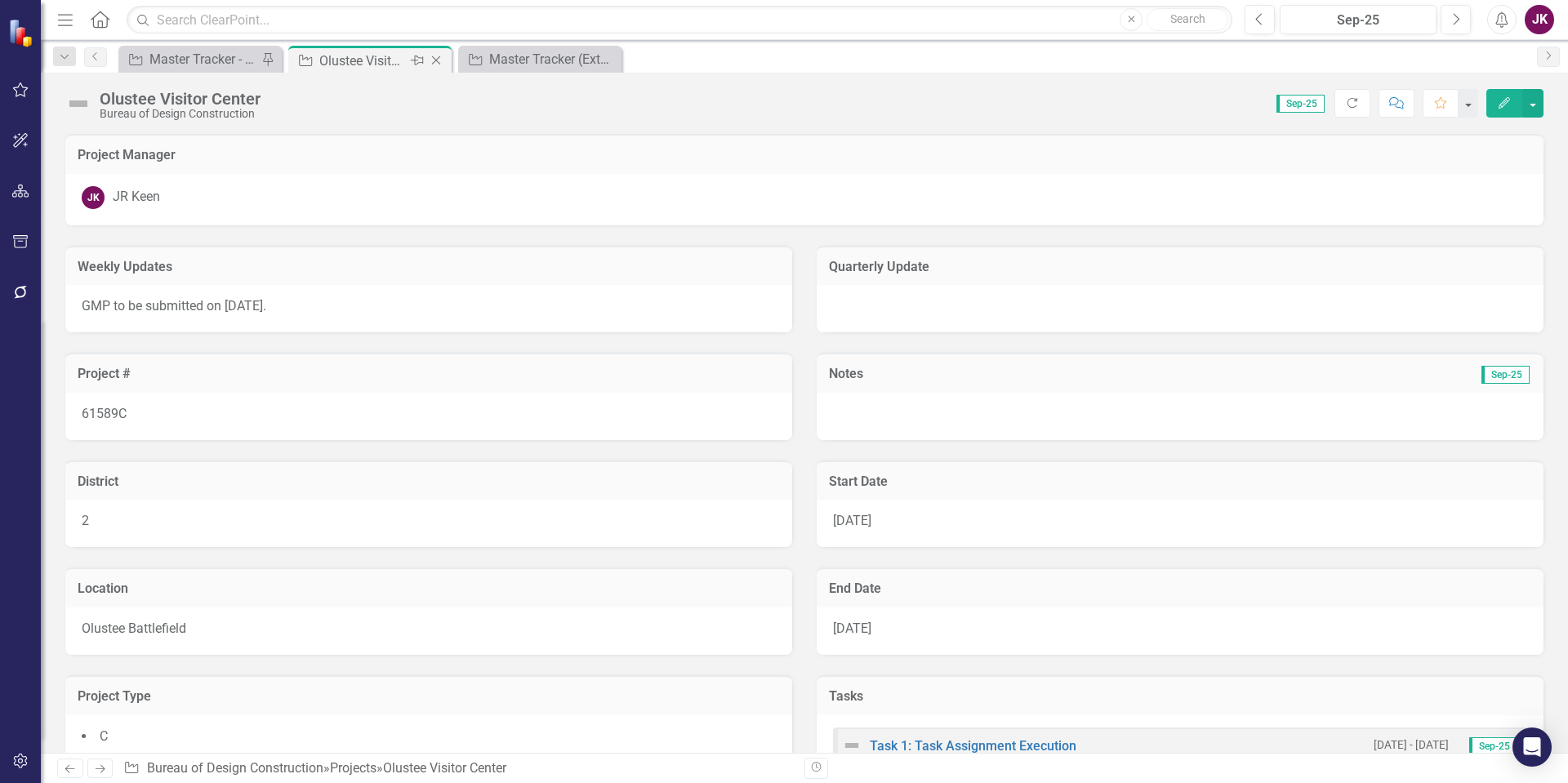
click at [436, 58] on icon "Close" at bounding box center [436, 60] width 16 height 13
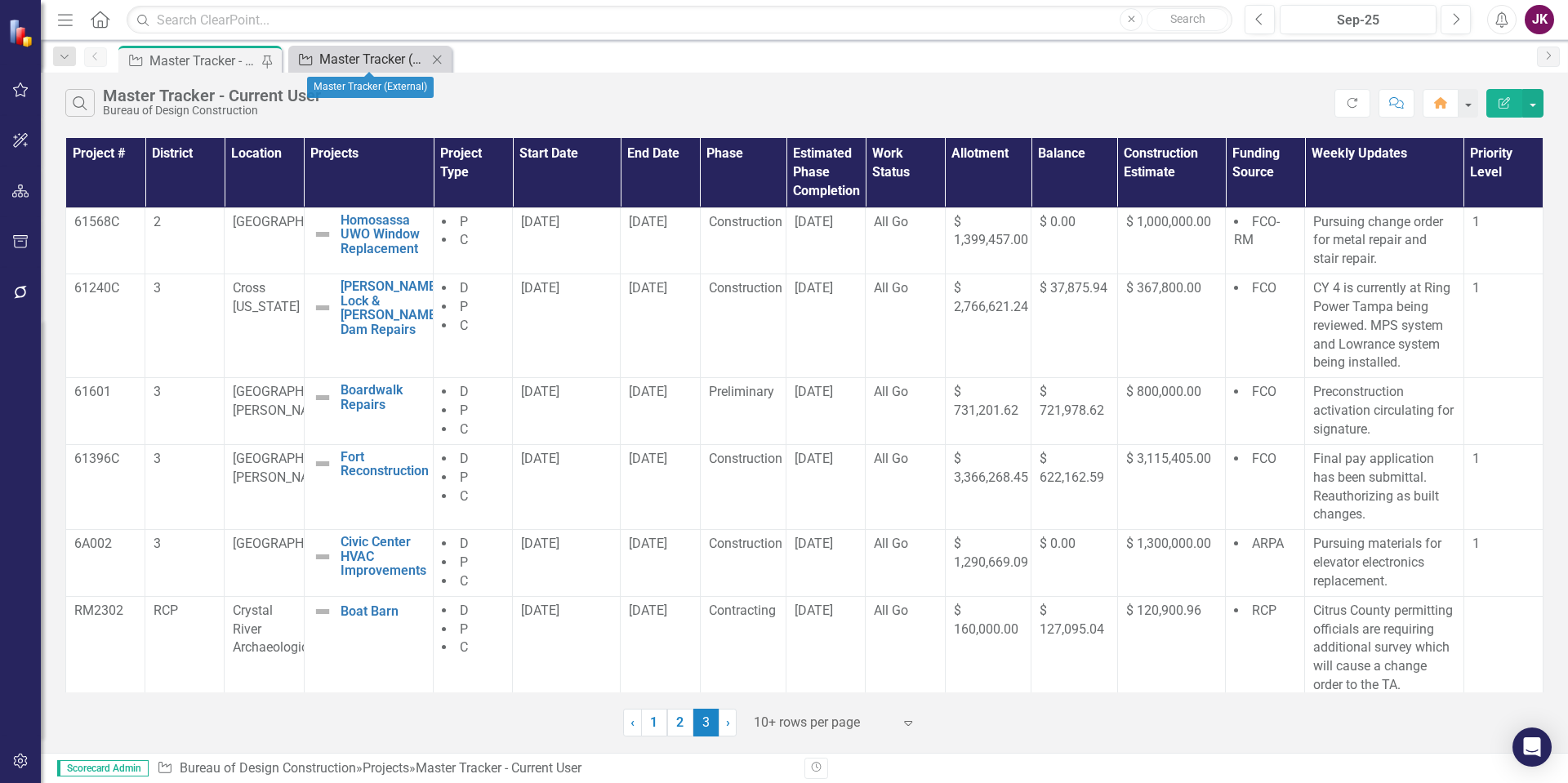
click at [365, 64] on div "Master Tracker (External)" at bounding box center [373, 59] width 108 height 20
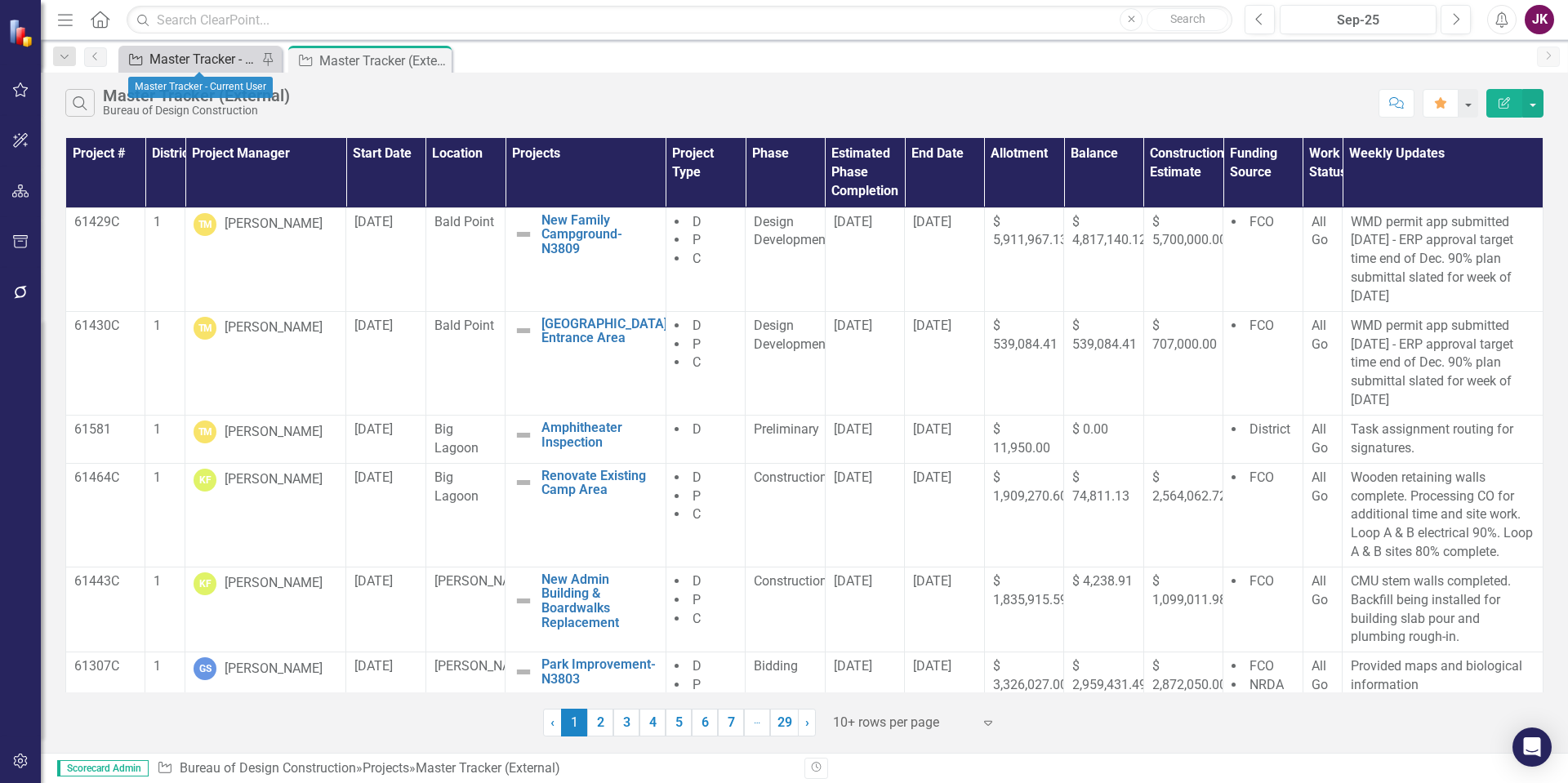
click at [218, 51] on div "Master Tracker - Current User" at bounding box center [203, 59] width 108 height 20
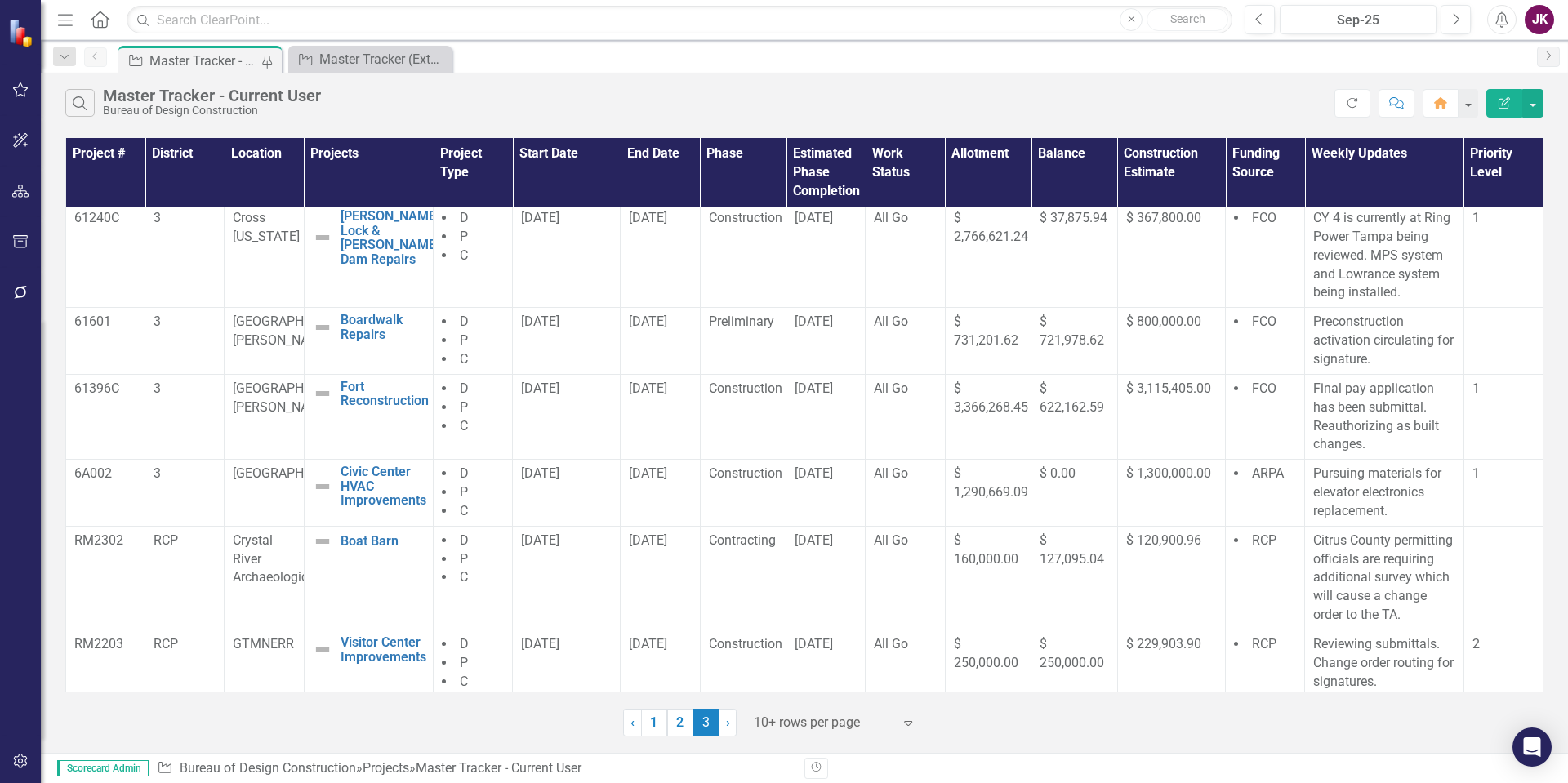
scroll to position [142, 0]
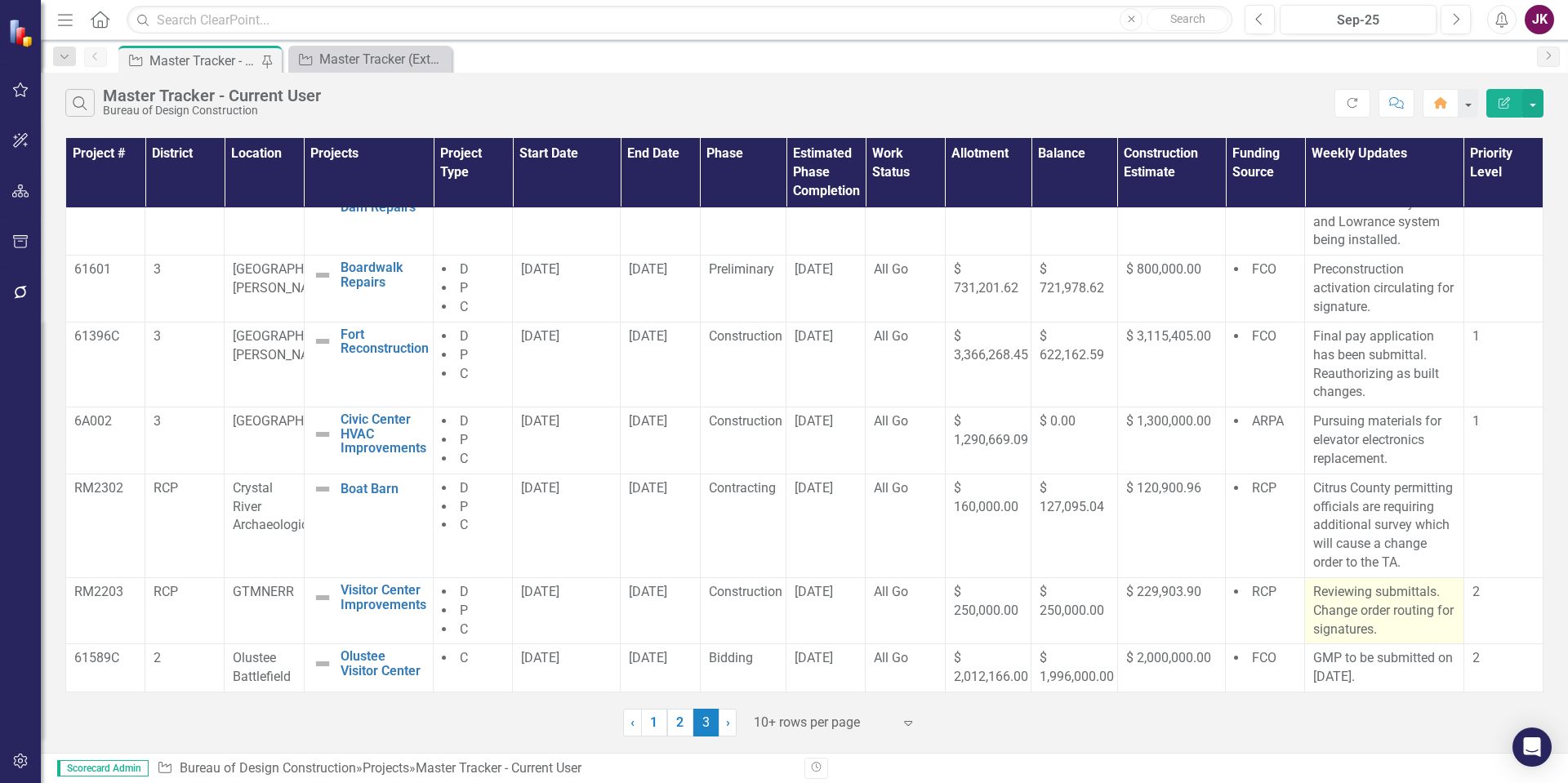
click at [1386, 608] on p "Reviewing submittals. Change order routing for signatures." at bounding box center [1384, 610] width 142 height 56
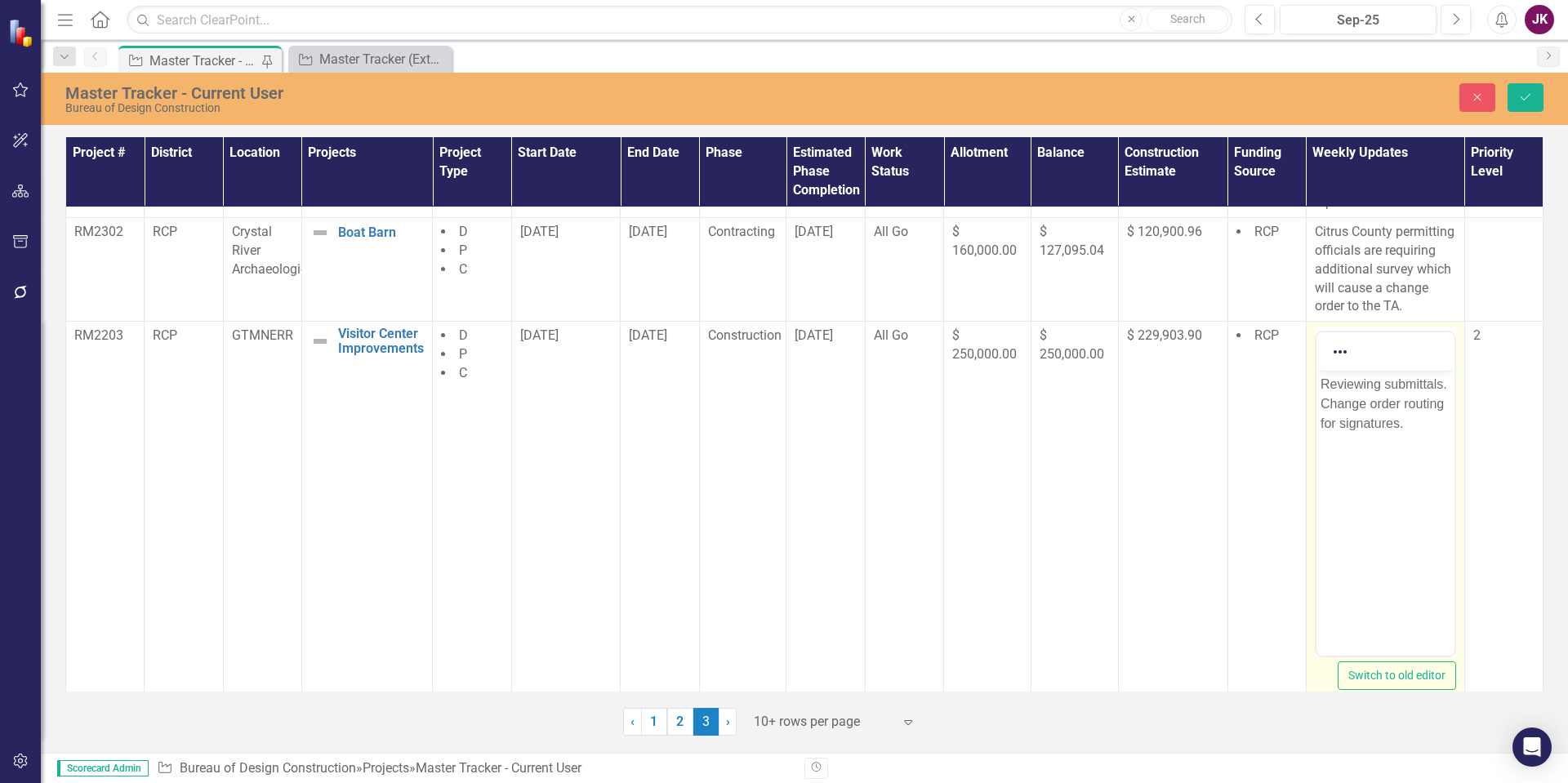
scroll to position [386, 0]
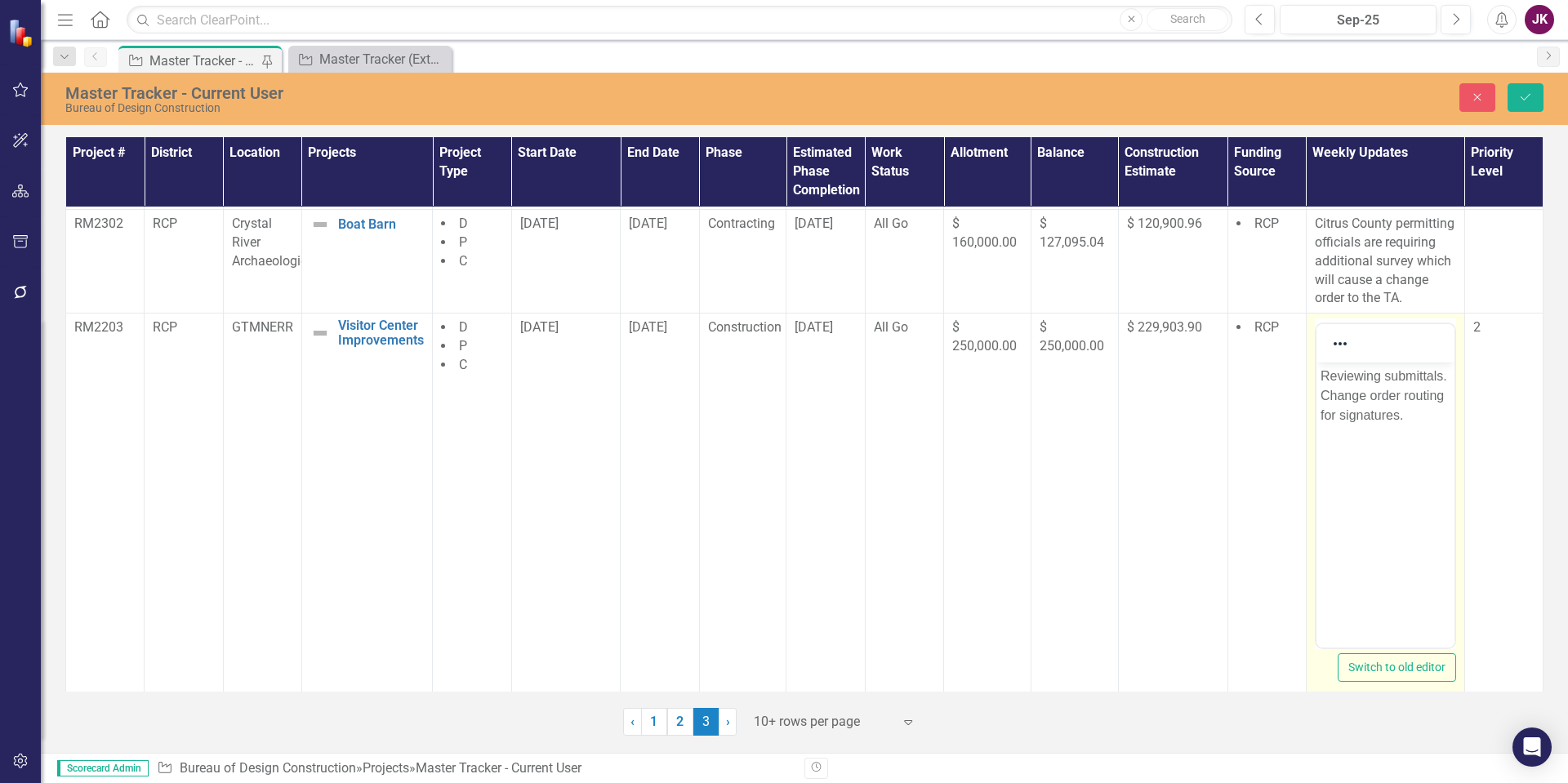
click at [1402, 394] on p "Reviewing submittals. Change order routing for signatures." at bounding box center [1385, 396] width 130 height 59
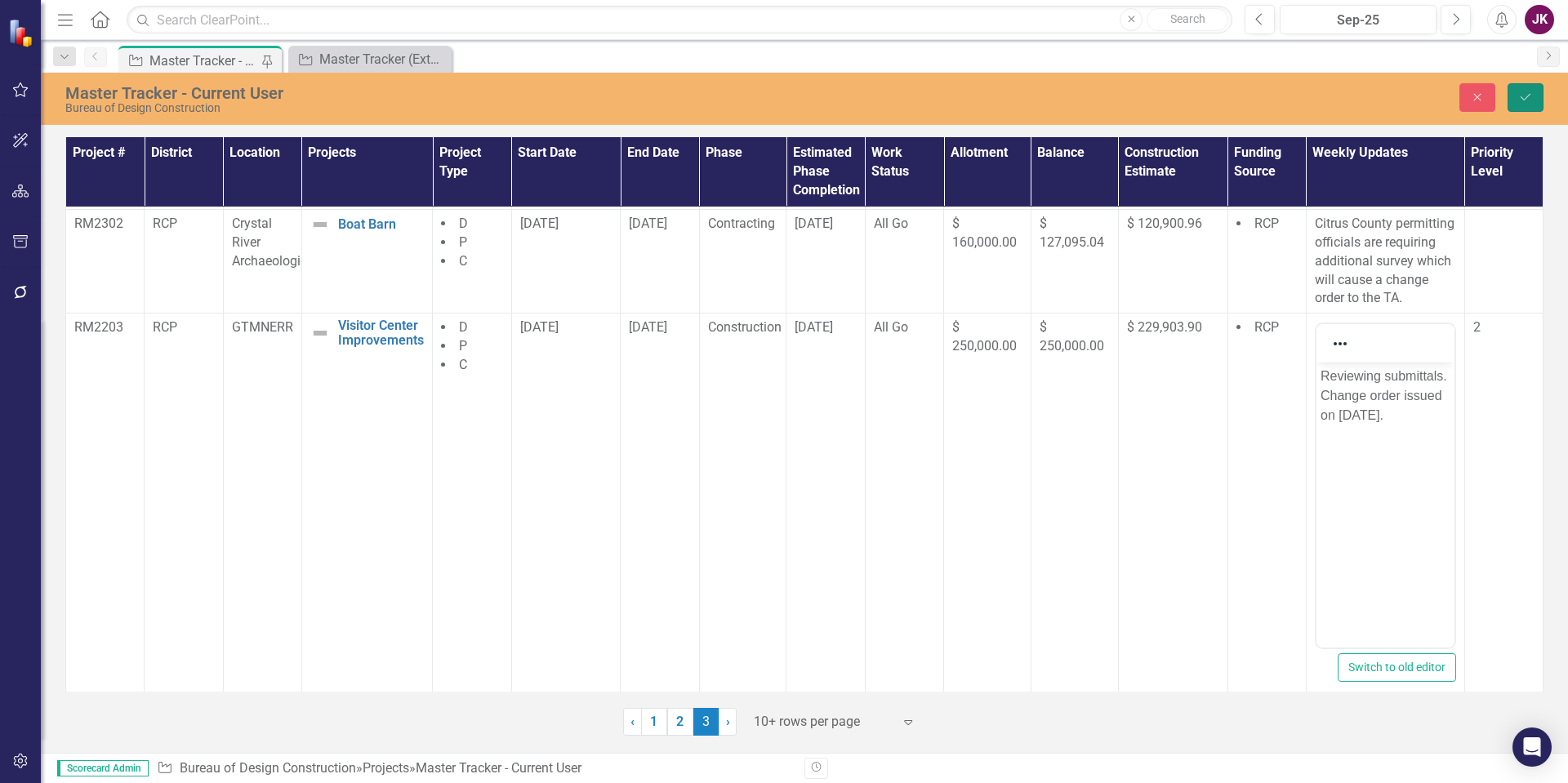
click at [1524, 97] on icon "Save" at bounding box center [1525, 97] width 15 height 12
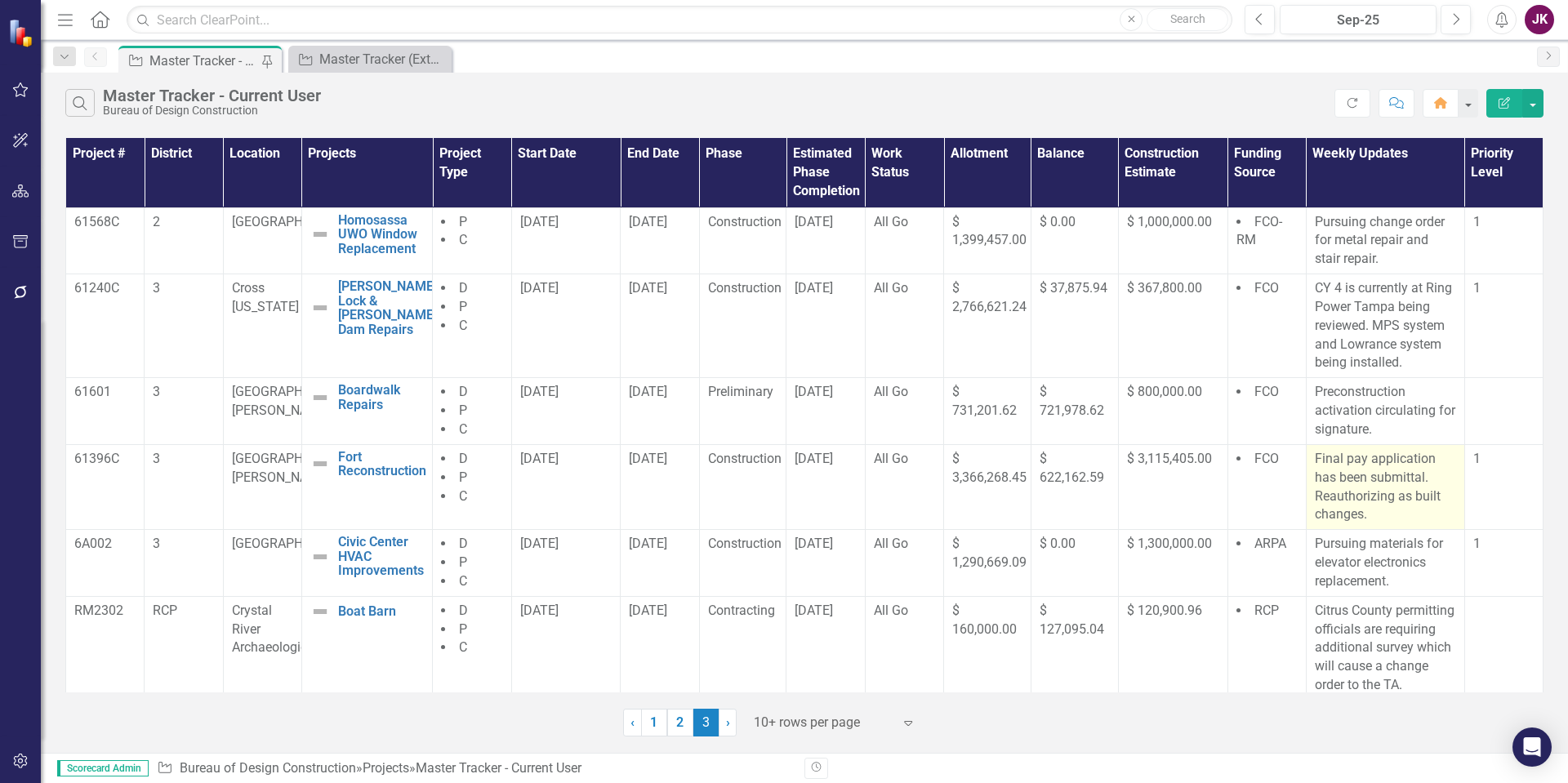
click at [1315, 461] on p "Final pay application has been submittal. Reauthorizing as built changes." at bounding box center [1385, 487] width 142 height 75
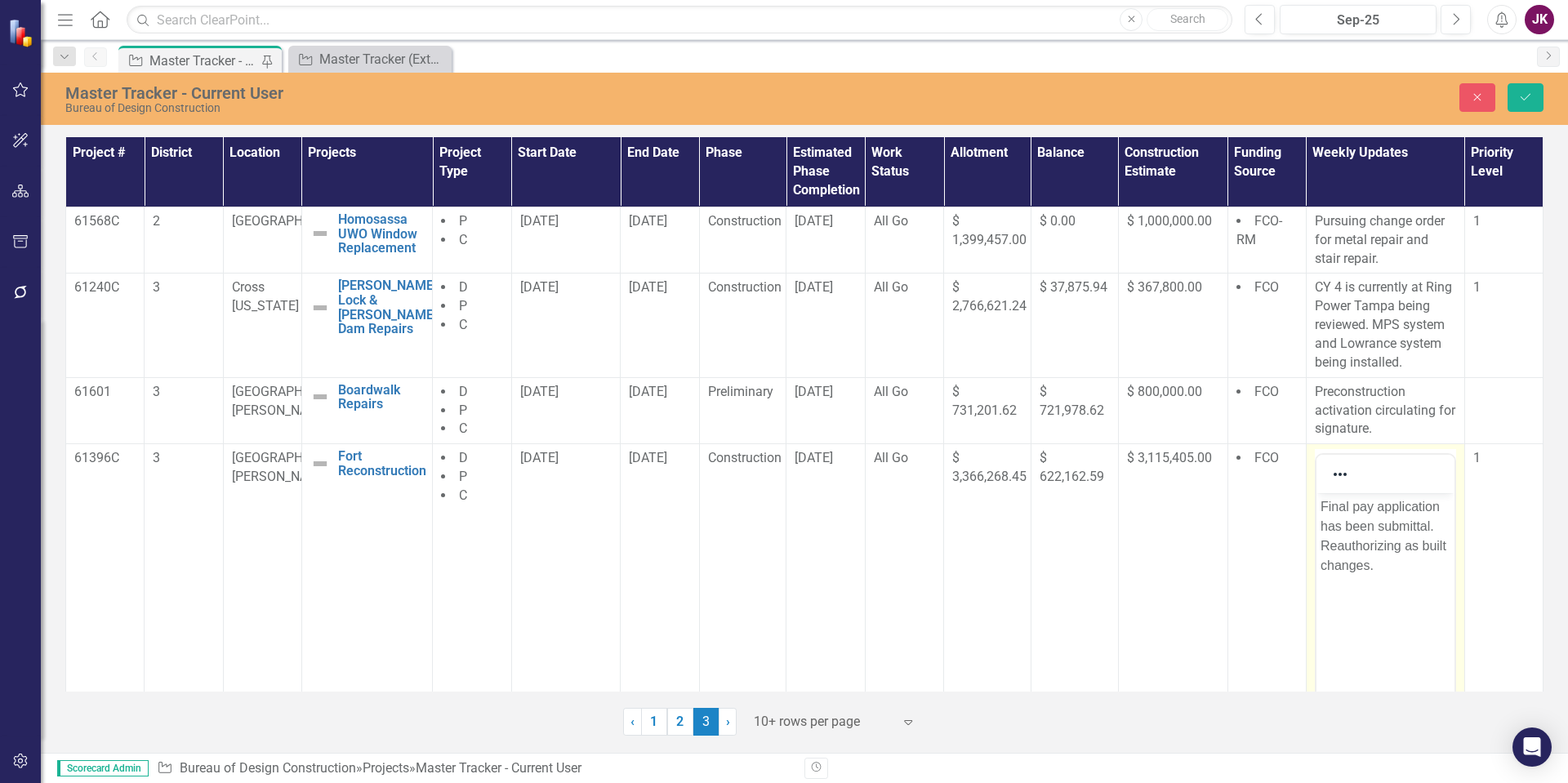
click at [1320, 507] on p "Final pay application has been submittal. Reauthorizing as built changes." at bounding box center [1385, 537] width 130 height 79
click at [1344, 524] on p "Pursuing updated as built changes." at bounding box center [1385, 517] width 130 height 39
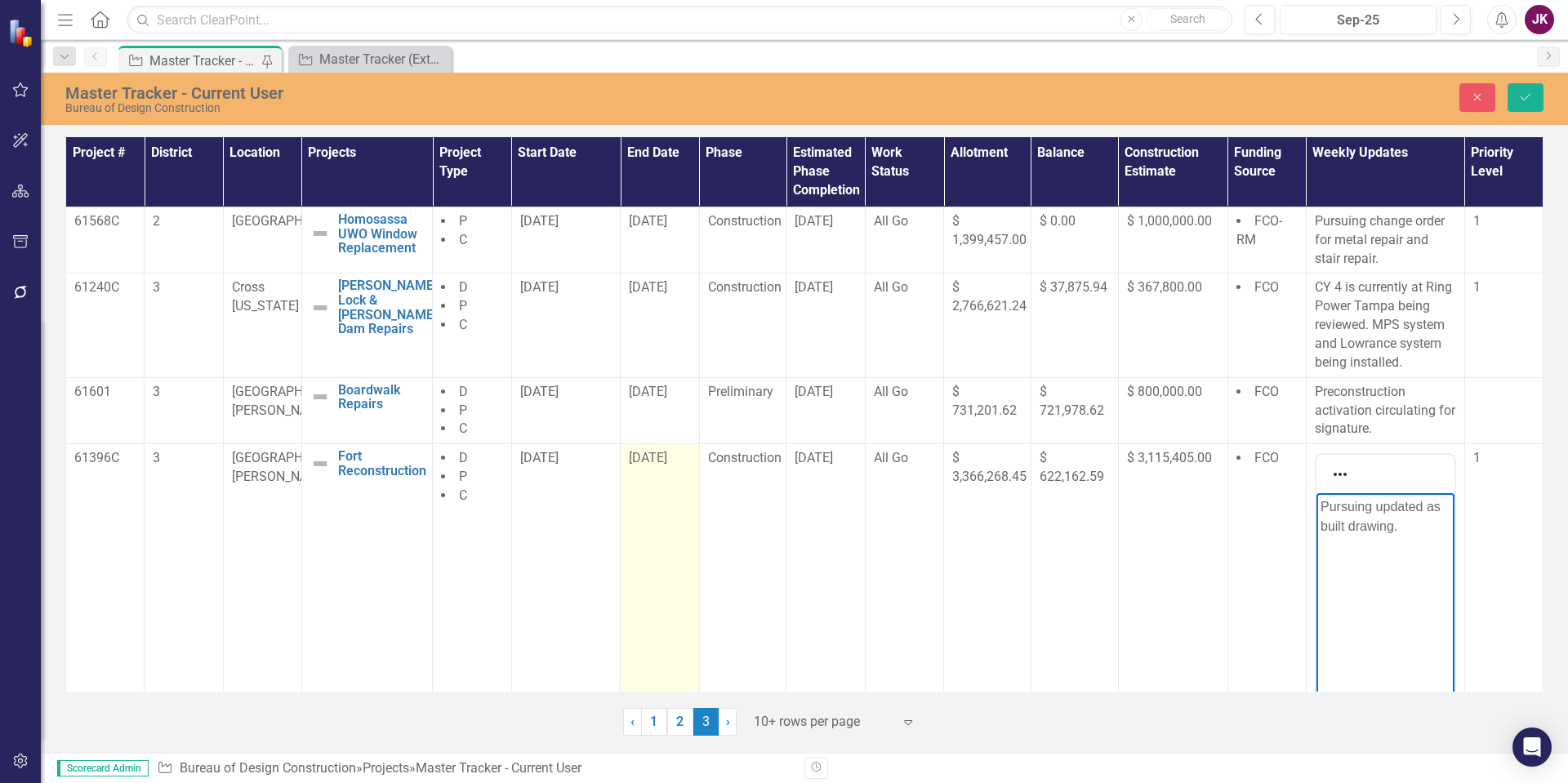
click at [678, 459] on div "[DATE]" at bounding box center [659, 458] width 61 height 18
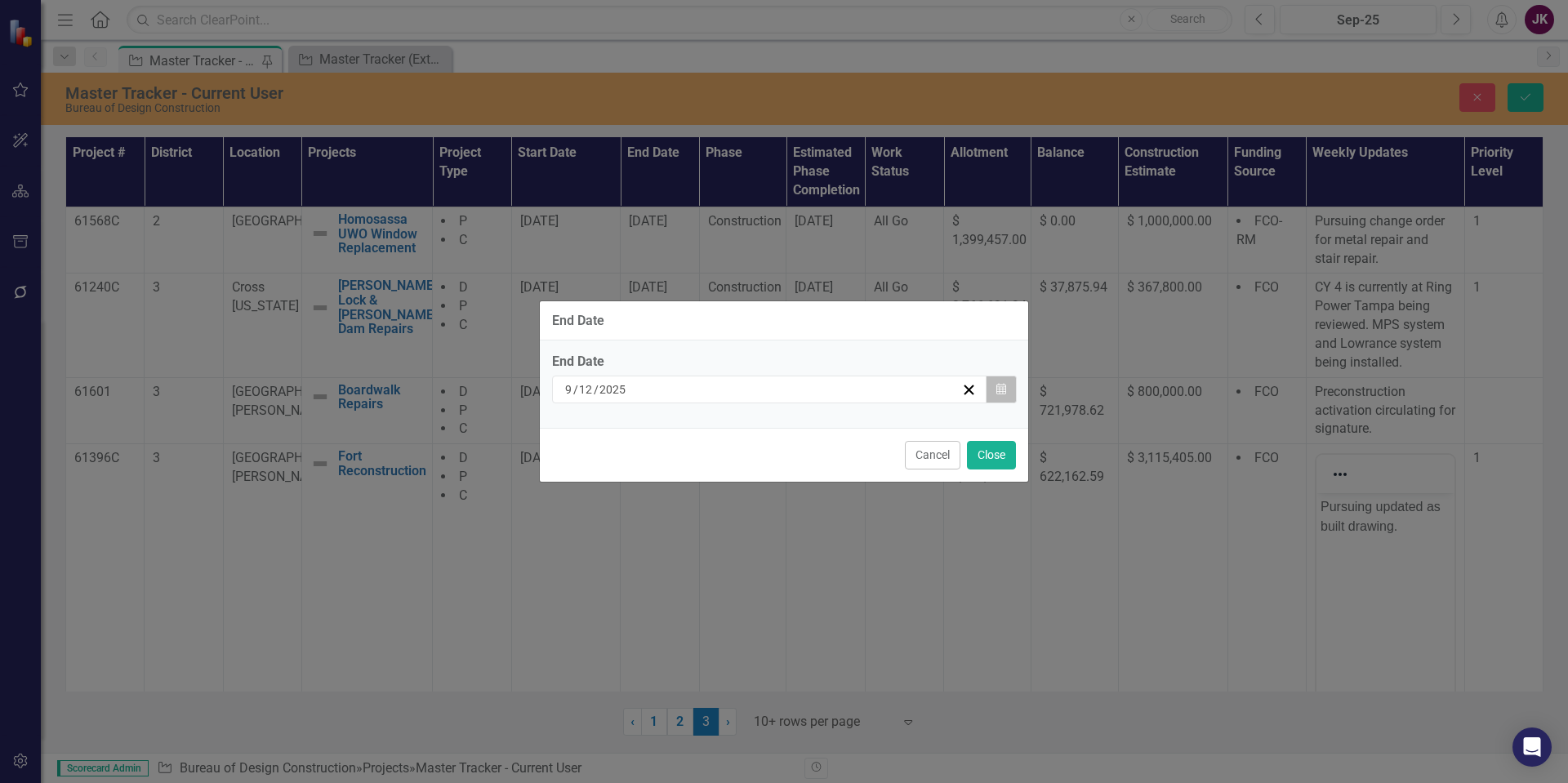
click at [1000, 395] on icon "Calendar" at bounding box center [1001, 389] width 10 height 12
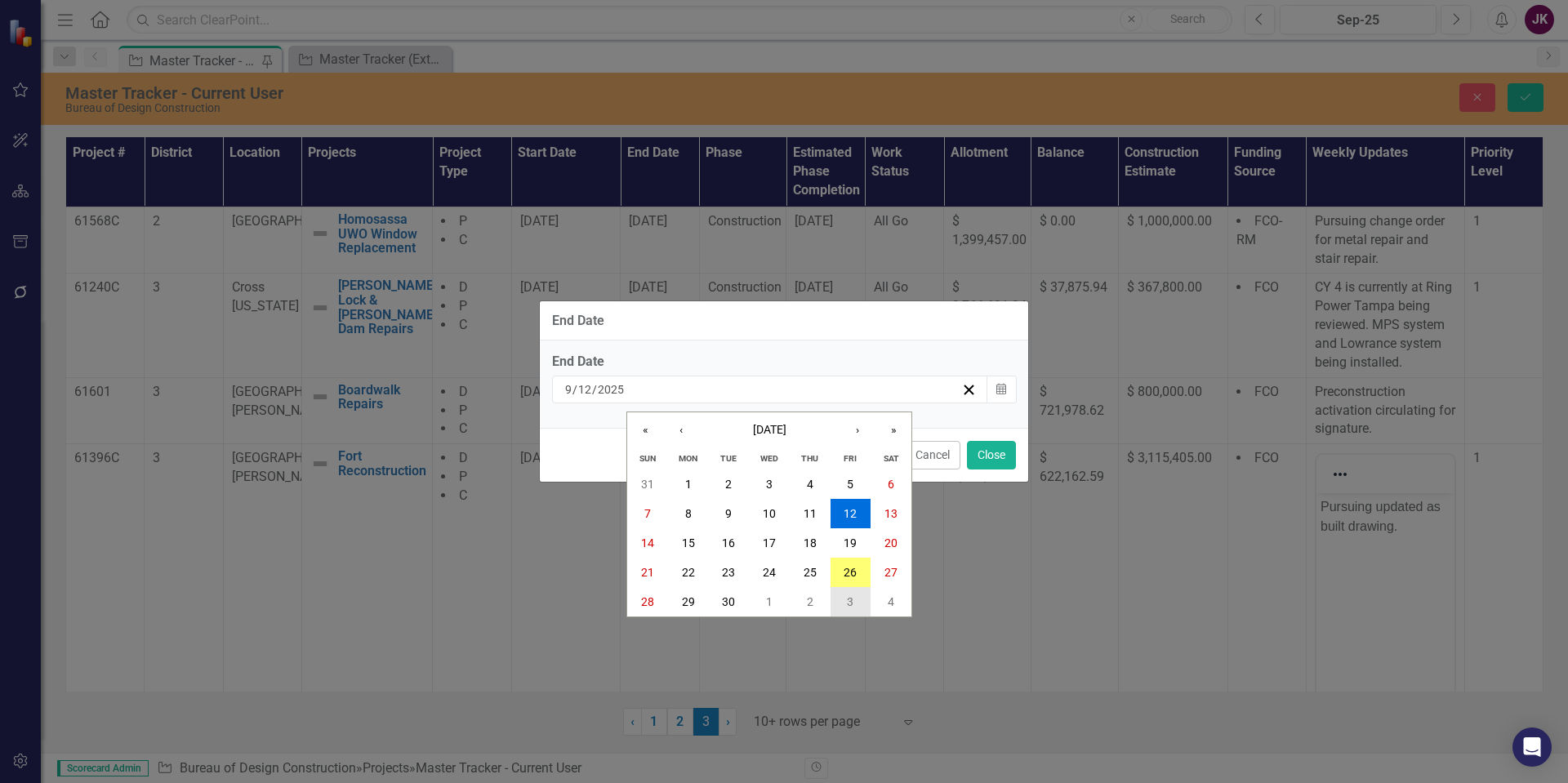
click at [852, 605] on abbr "3" at bounding box center [850, 602] width 7 height 13
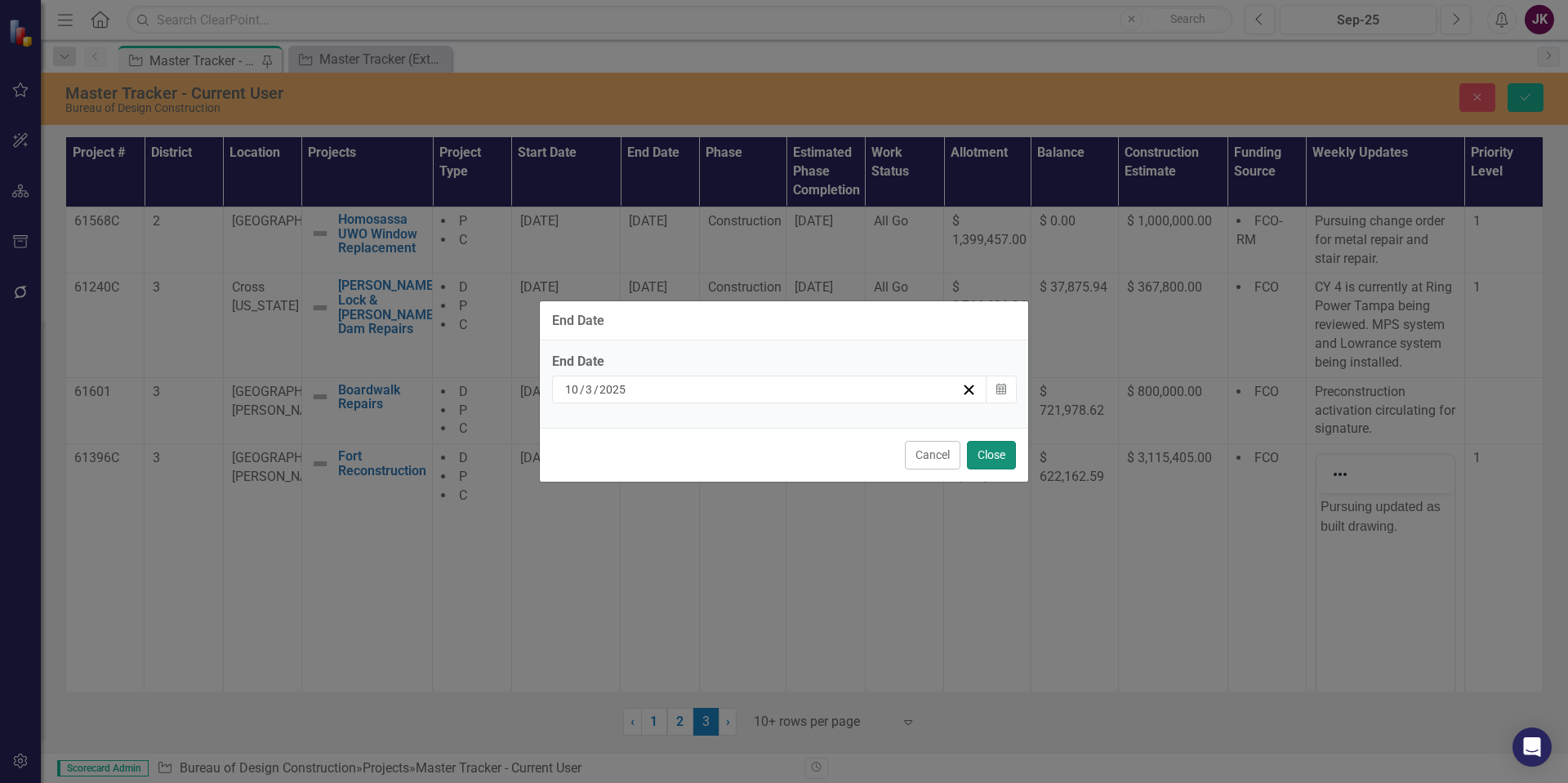
click at [994, 450] on button "Close" at bounding box center [991, 455] width 49 height 28
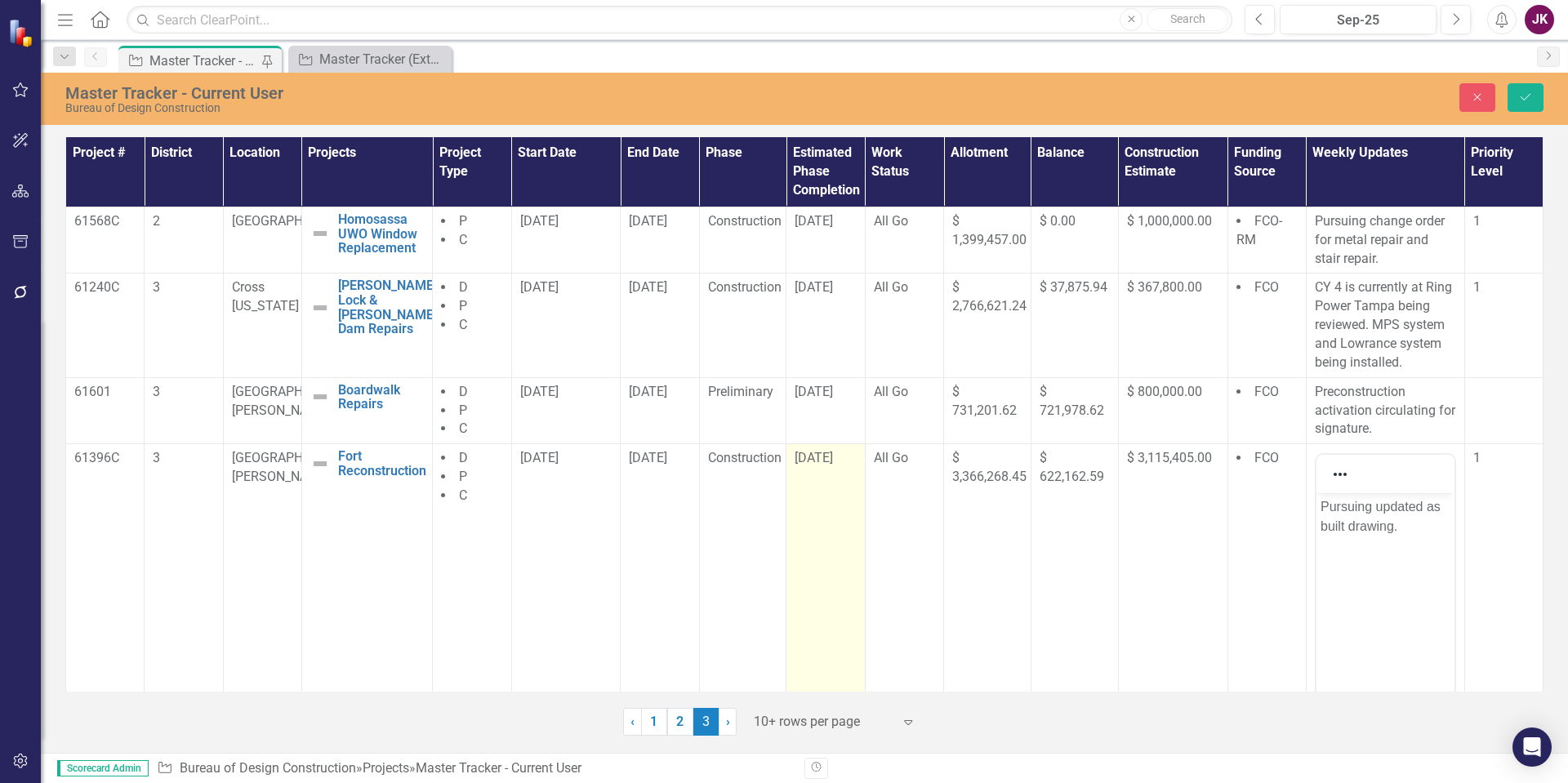
click at [833, 463] on span "[DATE]" at bounding box center [814, 457] width 39 height 16
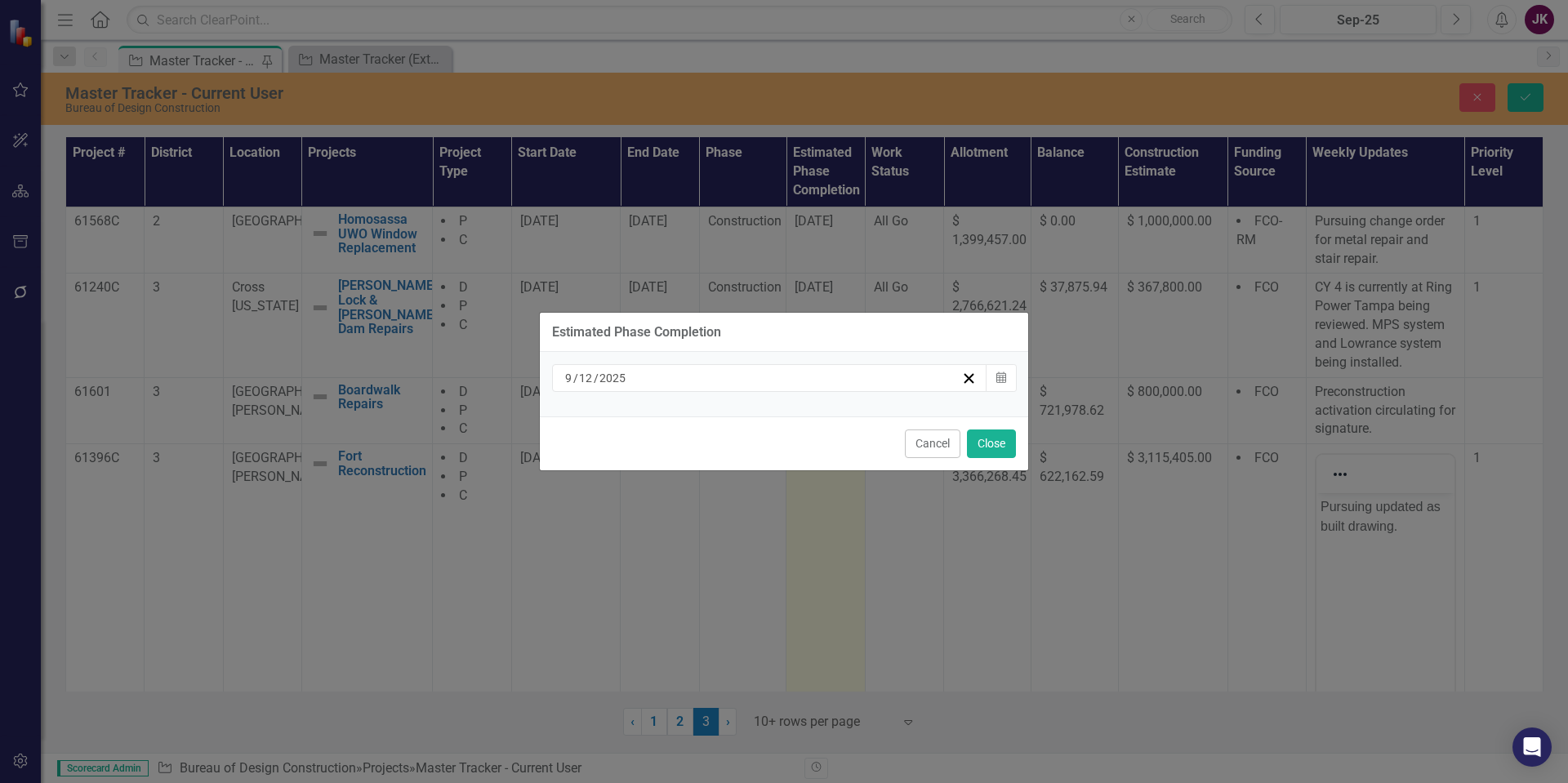
click at [1024, 375] on div "9 / 12 / 2025 Calendar" at bounding box center [783, 384] width 488 height 64
click at [1014, 378] on button "Calendar" at bounding box center [1001, 378] width 31 height 28
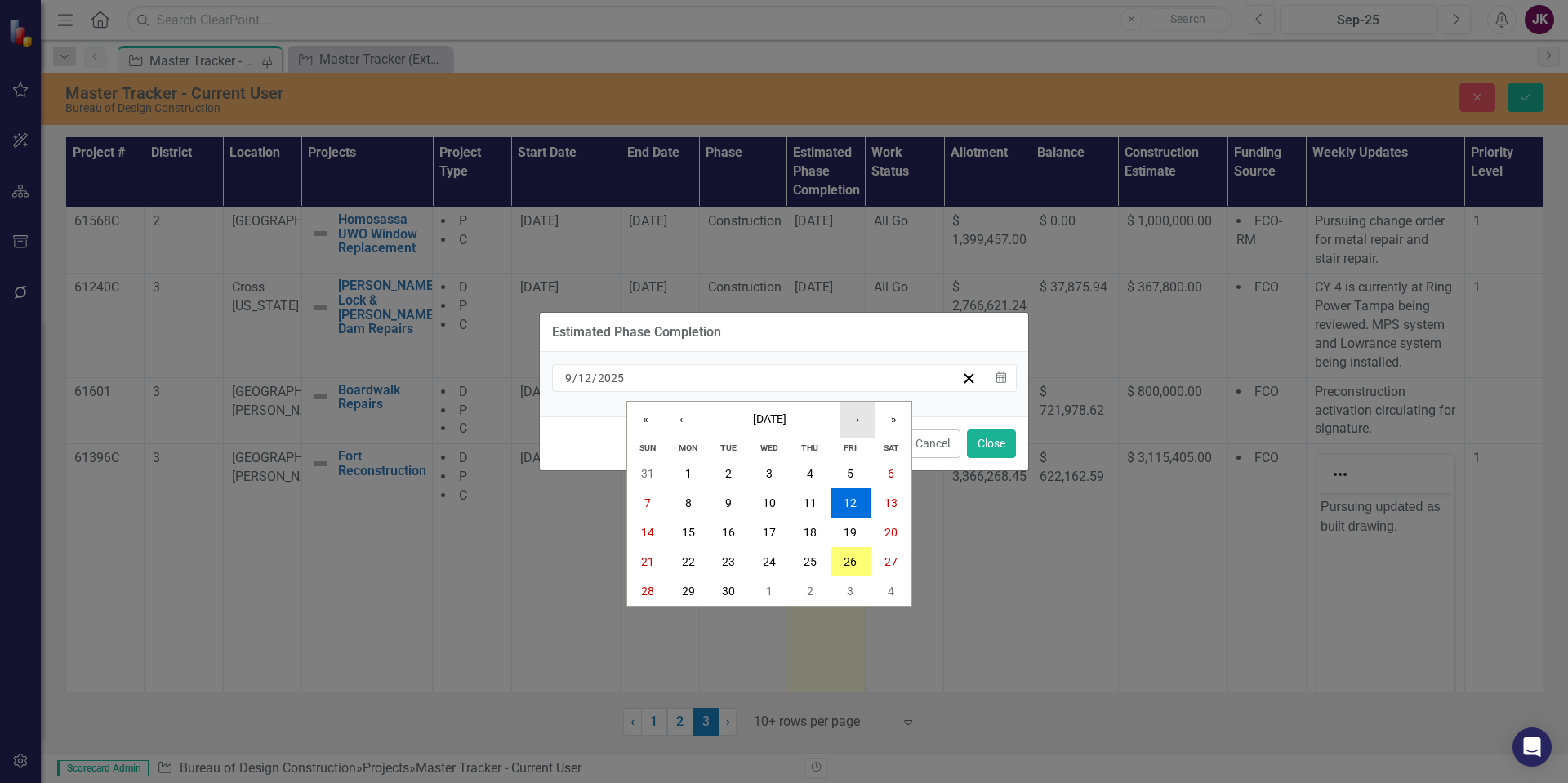
click at [856, 424] on button "›" at bounding box center [857, 420] width 36 height 36
click at [855, 476] on button "3" at bounding box center [851, 473] width 41 height 29
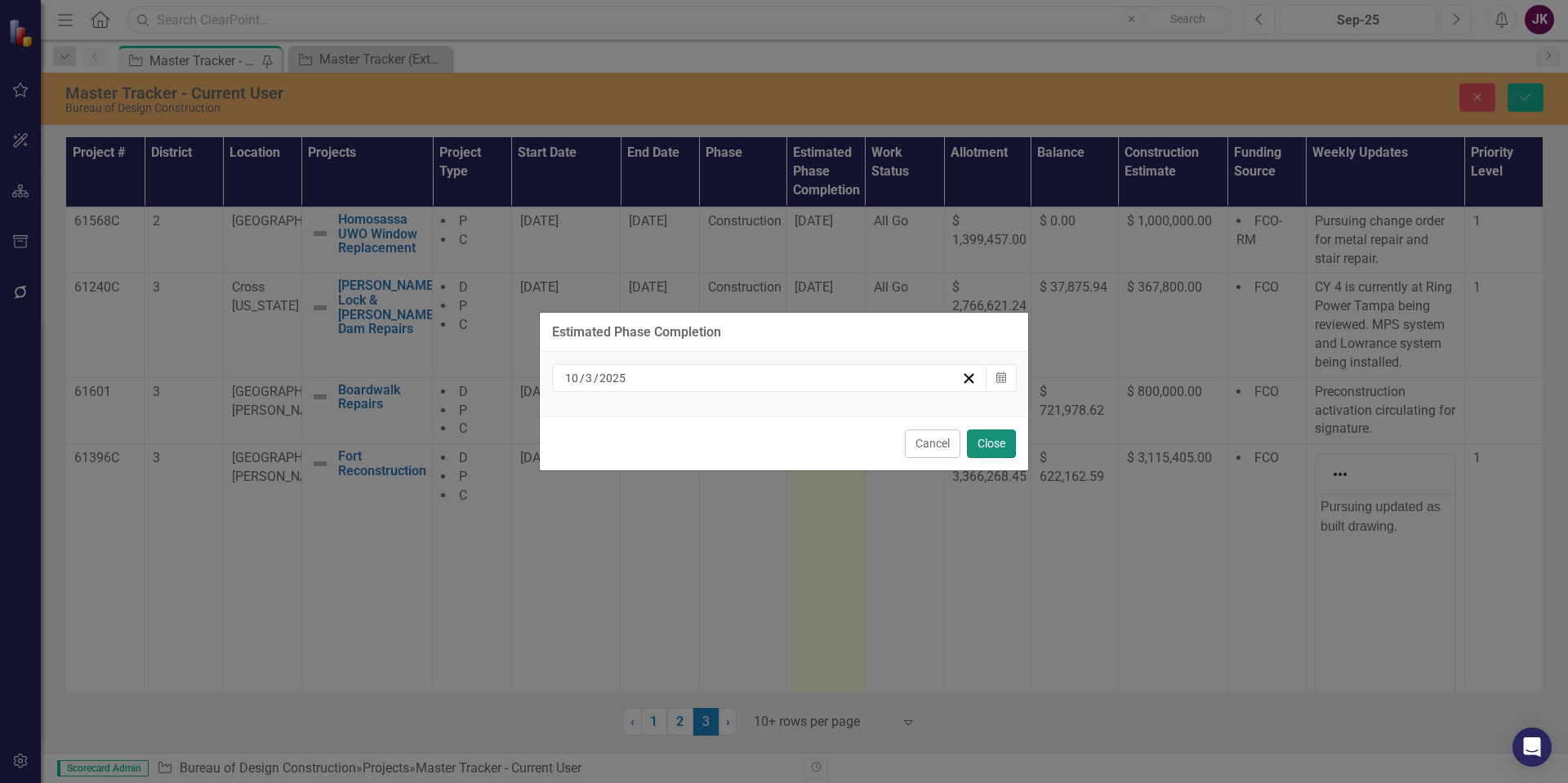
click at [993, 443] on button "Close" at bounding box center [991, 444] width 49 height 28
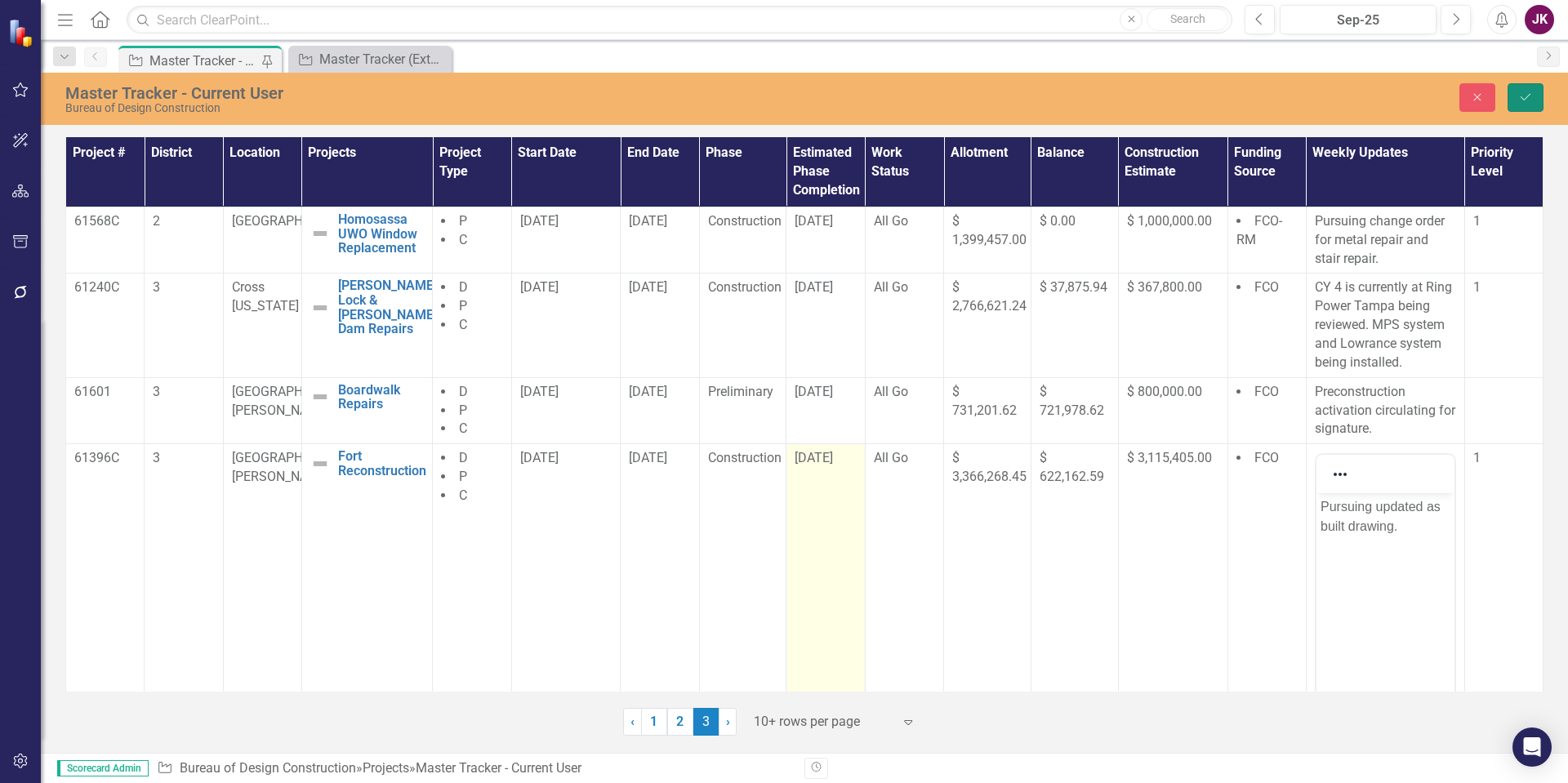
click at [1524, 100] on icon "submit" at bounding box center [1525, 97] width 10 height 7
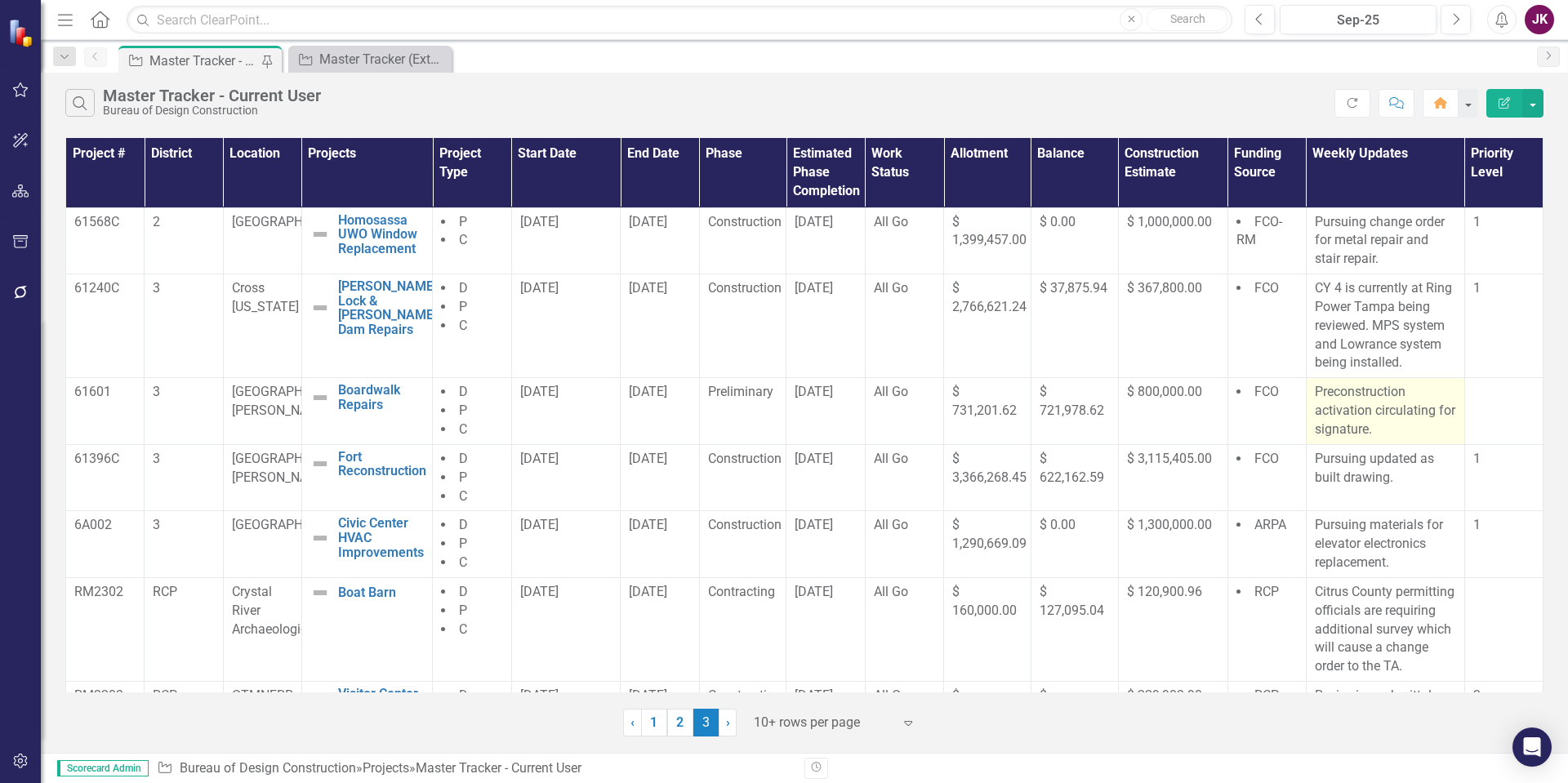
click at [1315, 389] on p "Preconstruction activation circulating for signature." at bounding box center [1385, 410] width 142 height 56
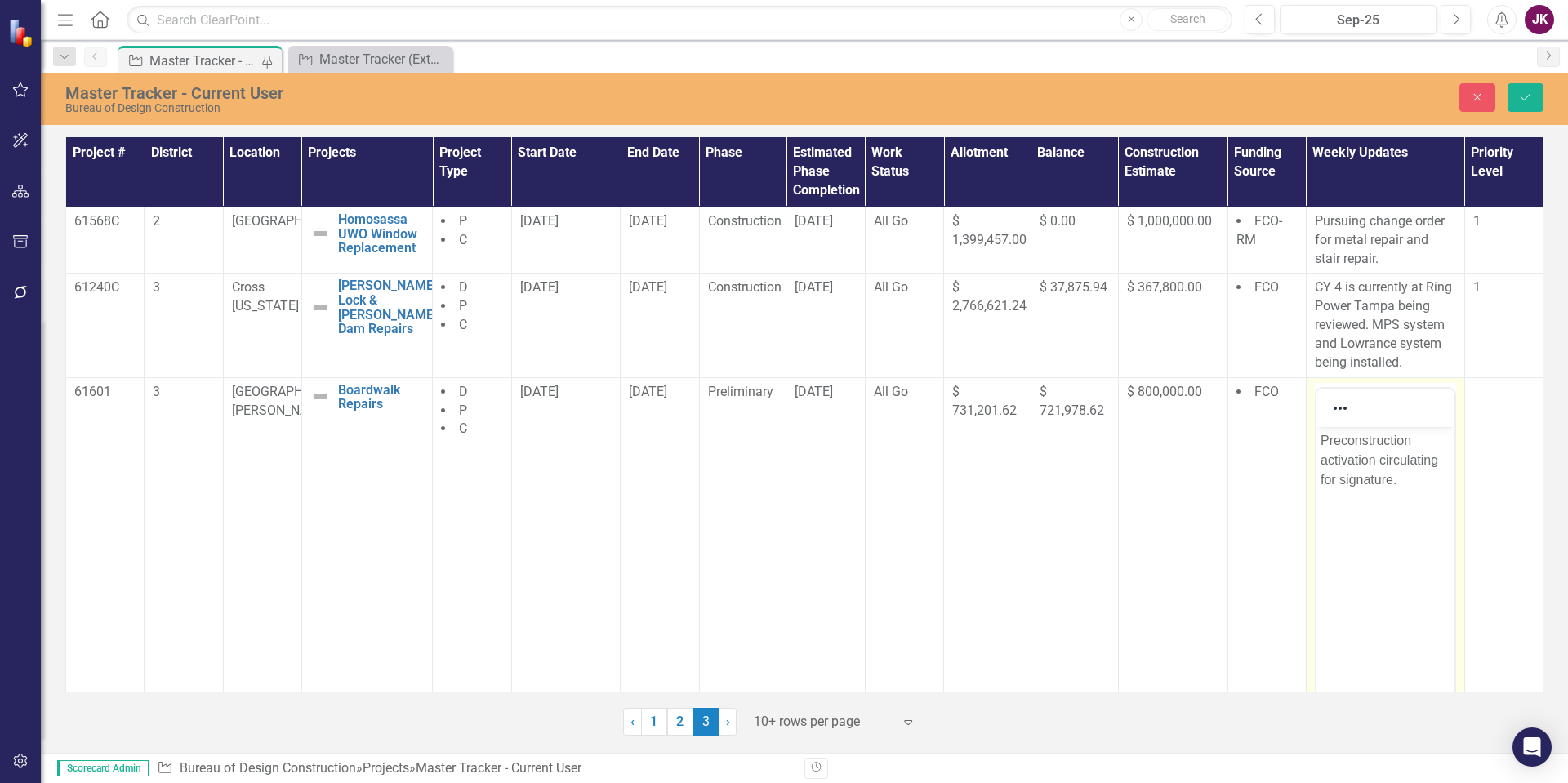
click at [1320, 444] on p "Preconstruction activation circulating for signature." at bounding box center [1385, 460] width 130 height 59
click at [1318, 478] on body "Contractor scheduling bidding preconstruction meeting." at bounding box center [1385, 549] width 138 height 245
click at [1320, 459] on p "Contractor scheduling bidding meeting." at bounding box center [1385, 450] width 130 height 39
click at [1515, 95] on button "Save" at bounding box center [1525, 97] width 36 height 28
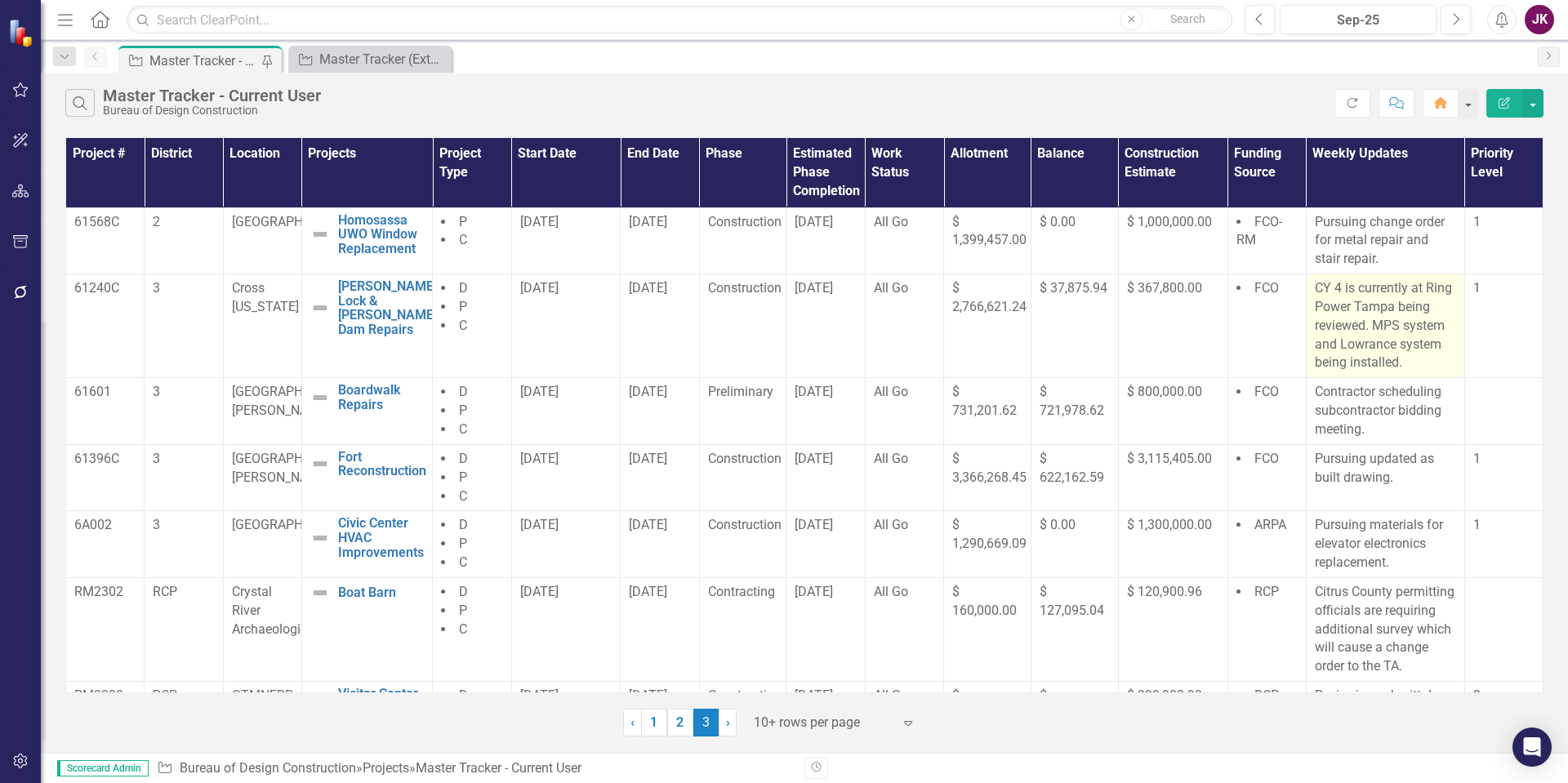
click at [1315, 289] on p "CY 4 is currently at Ring Power Tampa being reviewed. MPS system and Lowrance s…" at bounding box center [1385, 325] width 142 height 93
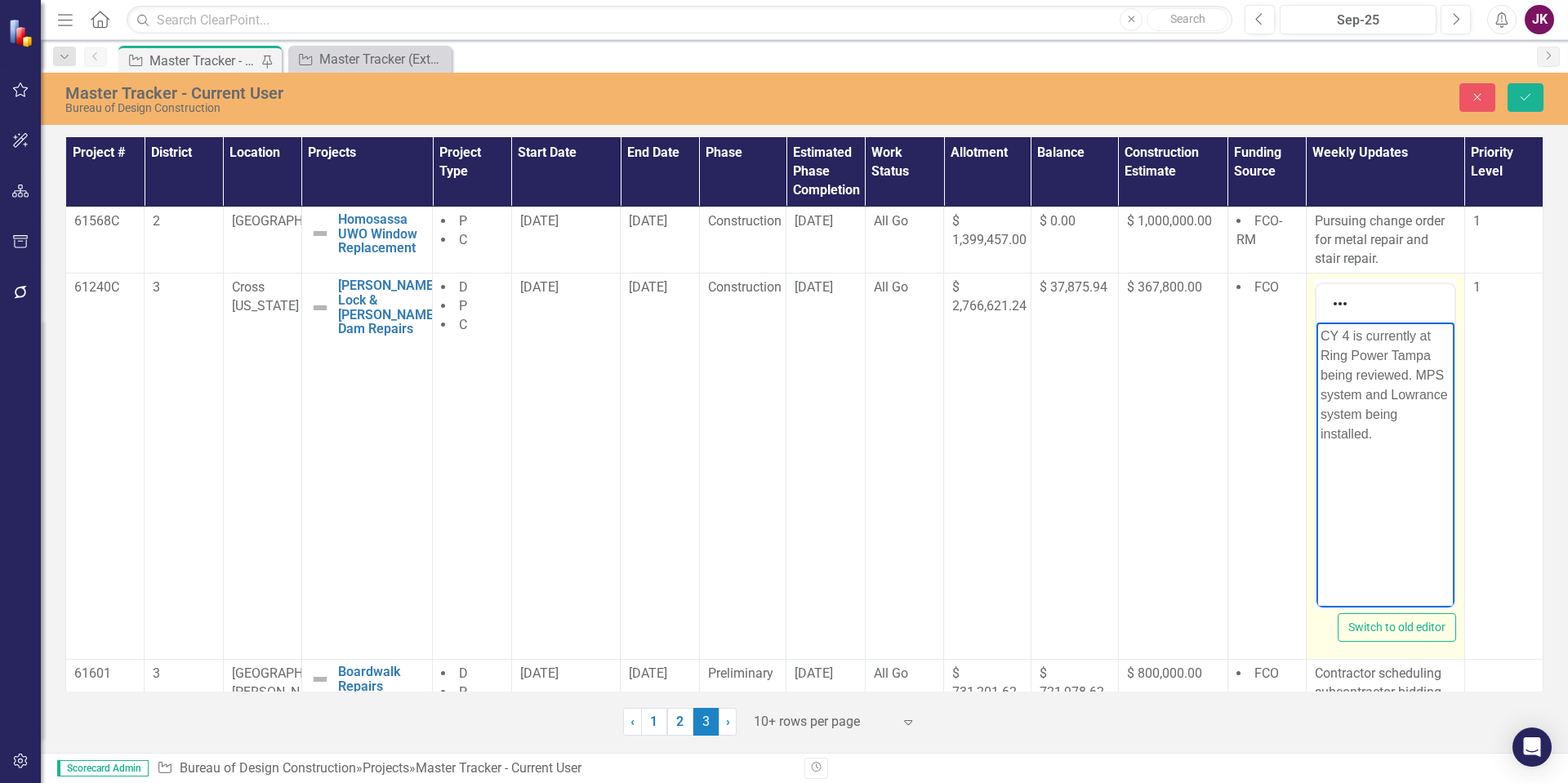
click at [1353, 375] on p "CY 4 is currently at Ring Power Tampa being reviewed. MPS system and Lowrance s…" at bounding box center [1385, 385] width 130 height 117
click at [1380, 435] on p "CY 4 is currently at Ring Power Tampa being tested. MPS system and Lowrance sys…" at bounding box center [1385, 385] width 130 height 117
click at [1375, 432] on p "CY 4 is currently at Ring Power Tampa being tested. MPS system and Lowrance sys…" at bounding box center [1385, 385] width 130 height 117
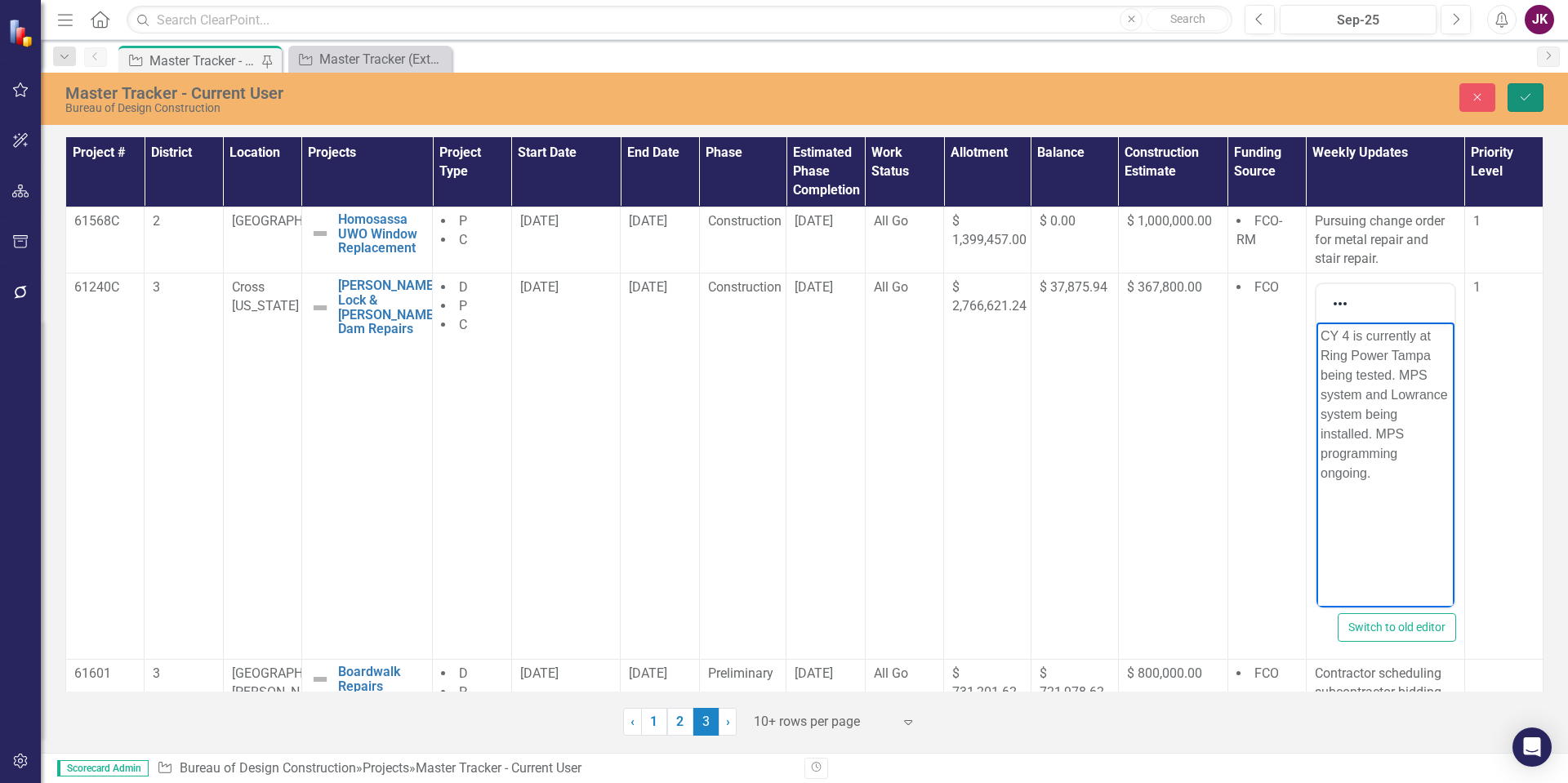
click at [1529, 102] on icon "Save" at bounding box center [1525, 97] width 15 height 12
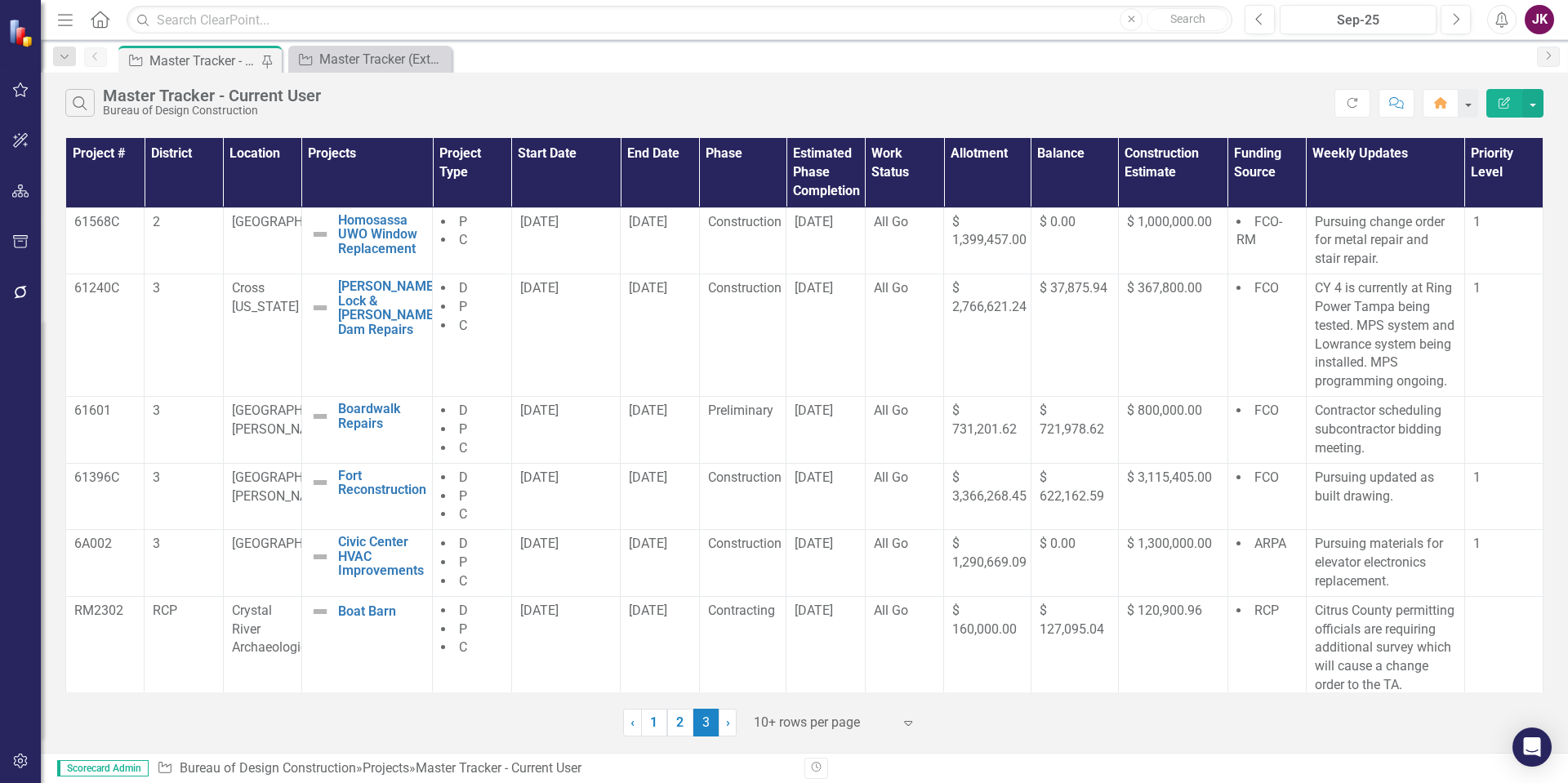
click at [358, 44] on div "Dropdown Search Project Master Tracker - Current User Pin Project Master Tracke…" at bounding box center [804, 56] width 1527 height 33
click at [356, 51] on div "Master Tracker (External)" at bounding box center [373, 59] width 108 height 20
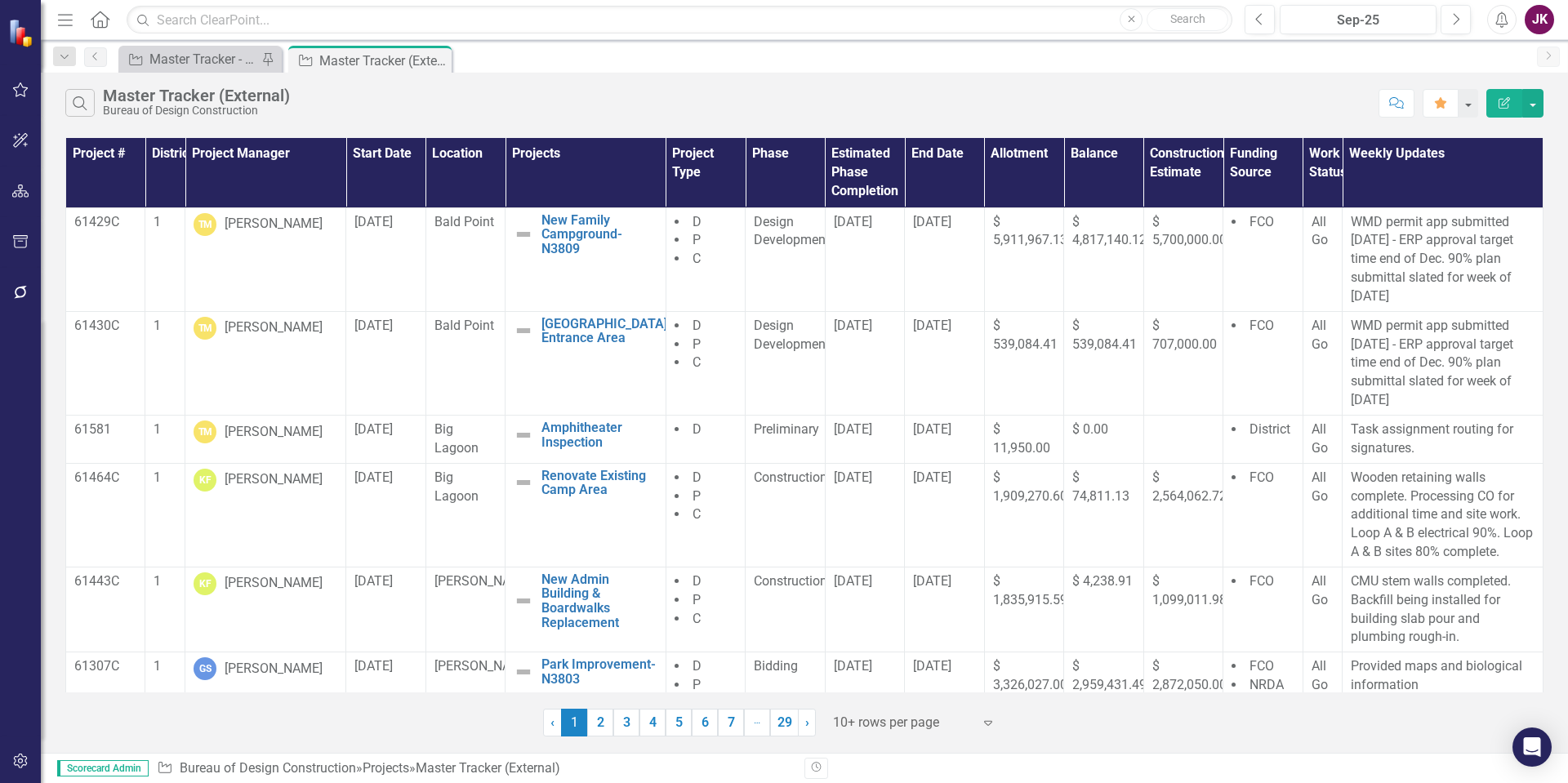
scroll to position [350, 0]
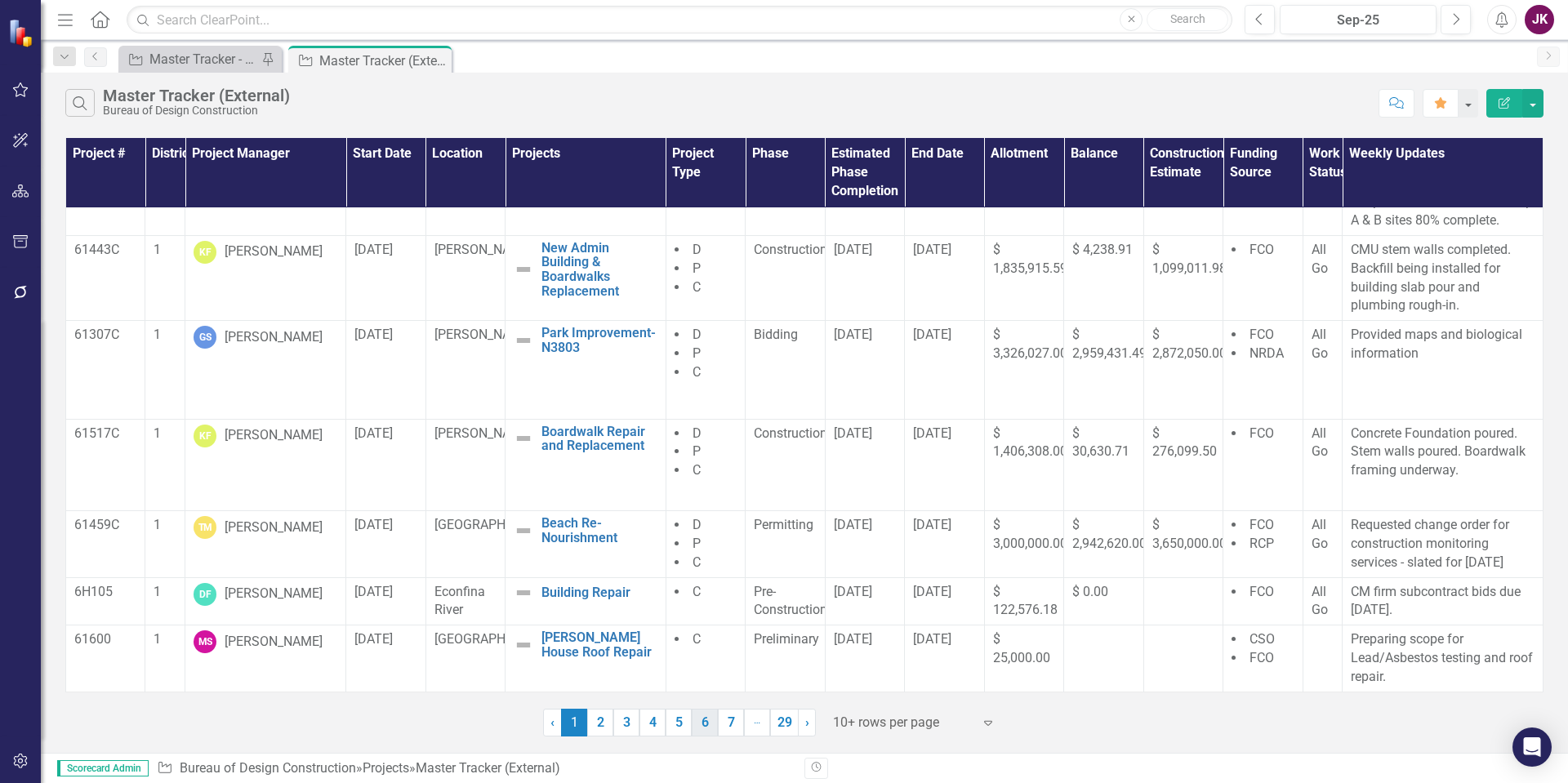
click at [717, 720] on link "6" at bounding box center [704, 722] width 26 height 28
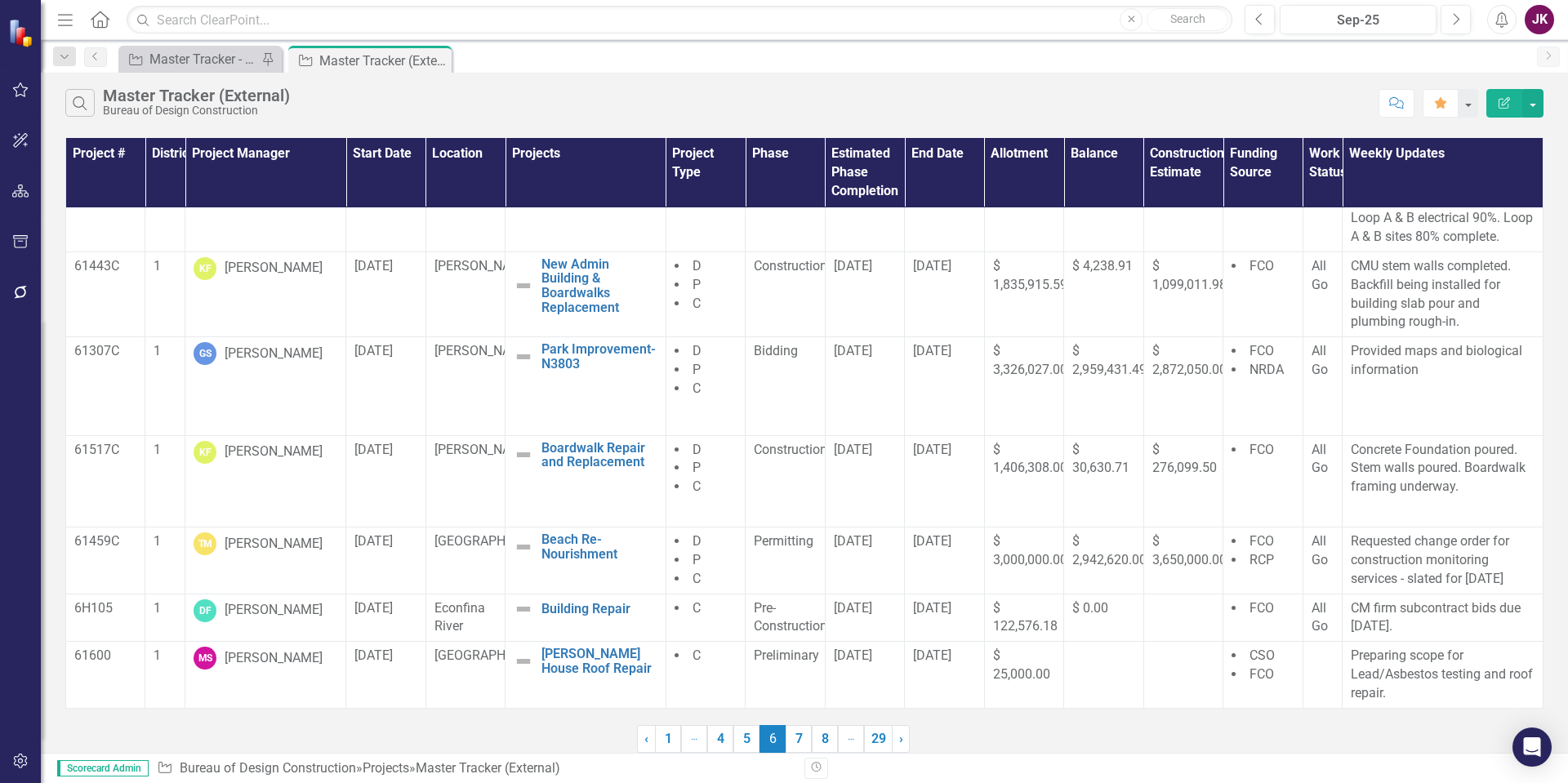
scroll to position [0, 0]
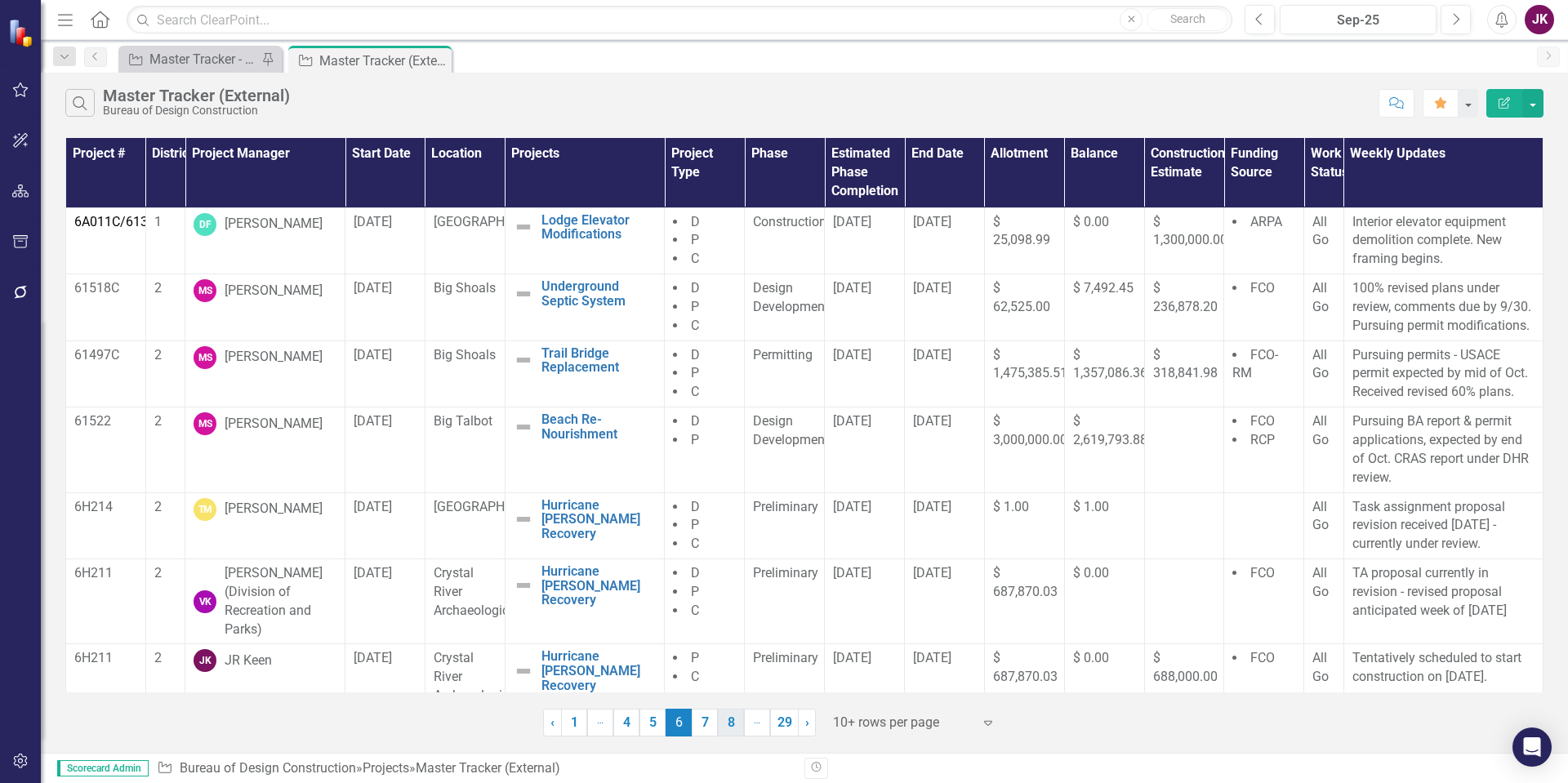
click at [739, 723] on link "8" at bounding box center [730, 722] width 26 height 28
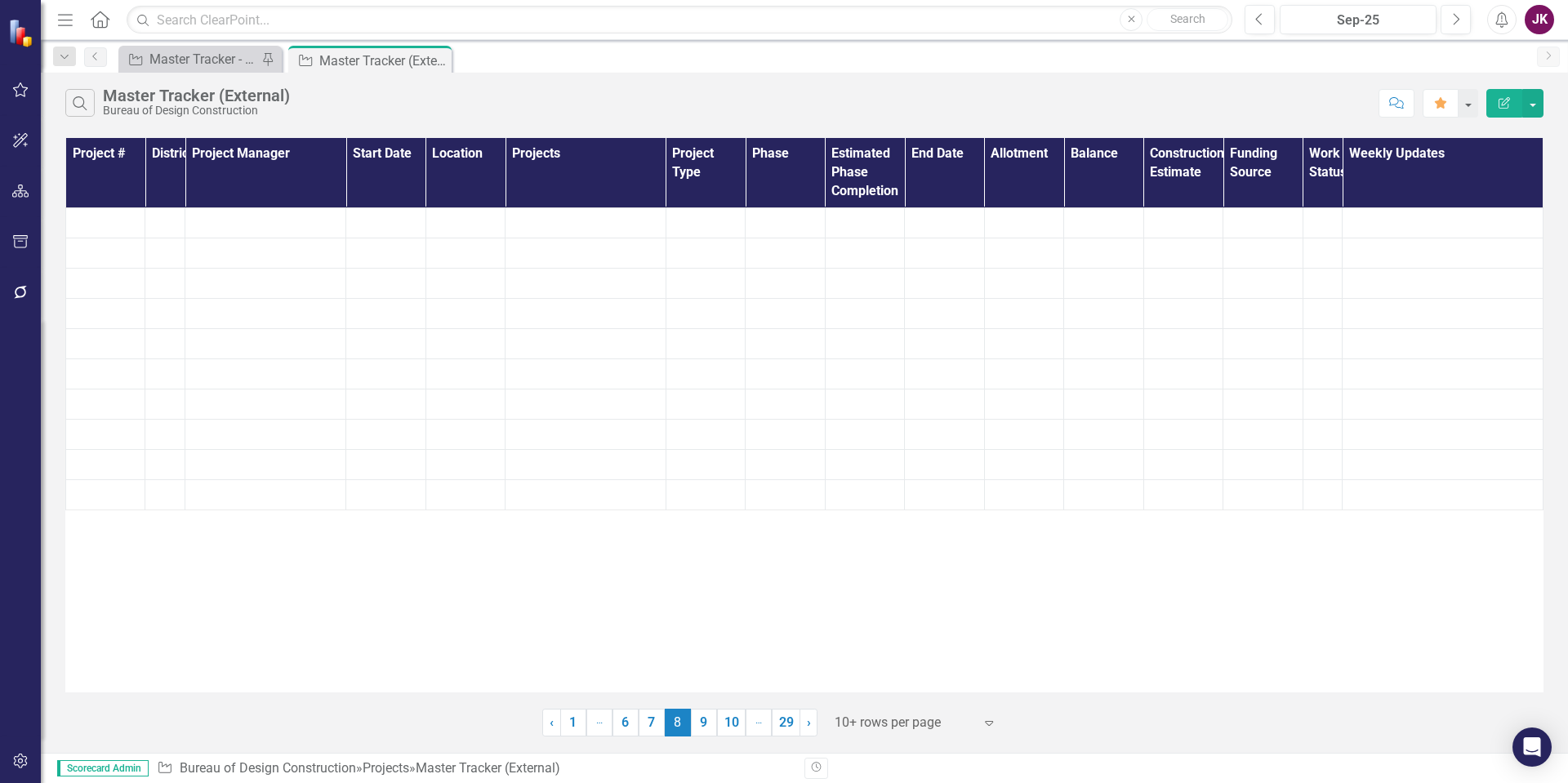
click at [824, 743] on div "Search Master Tracker (External) Bureau of Design Construction Comment Favorite…" at bounding box center [804, 413] width 1527 height 680
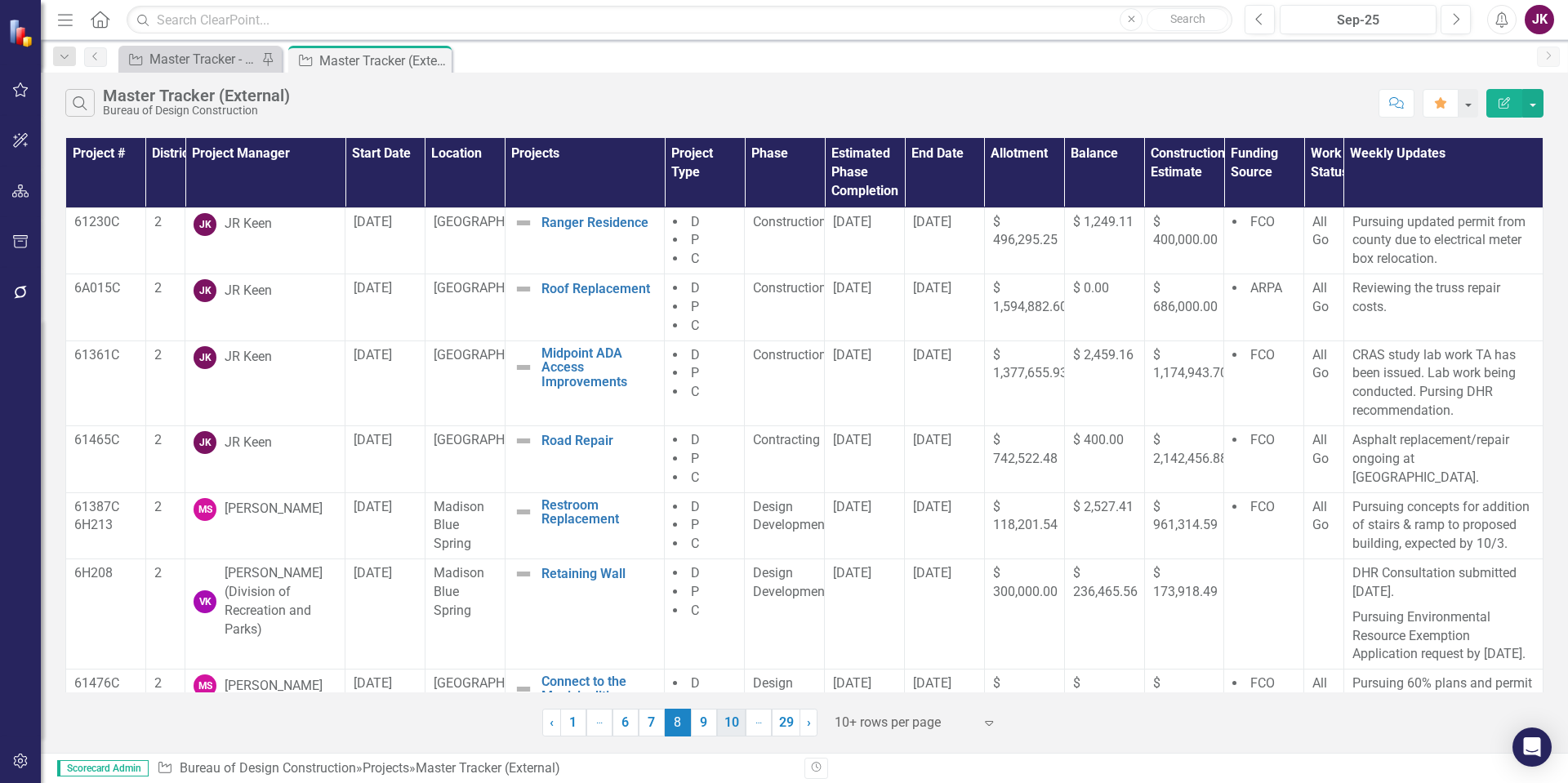
click at [739, 730] on link "10" at bounding box center [731, 722] width 28 height 28
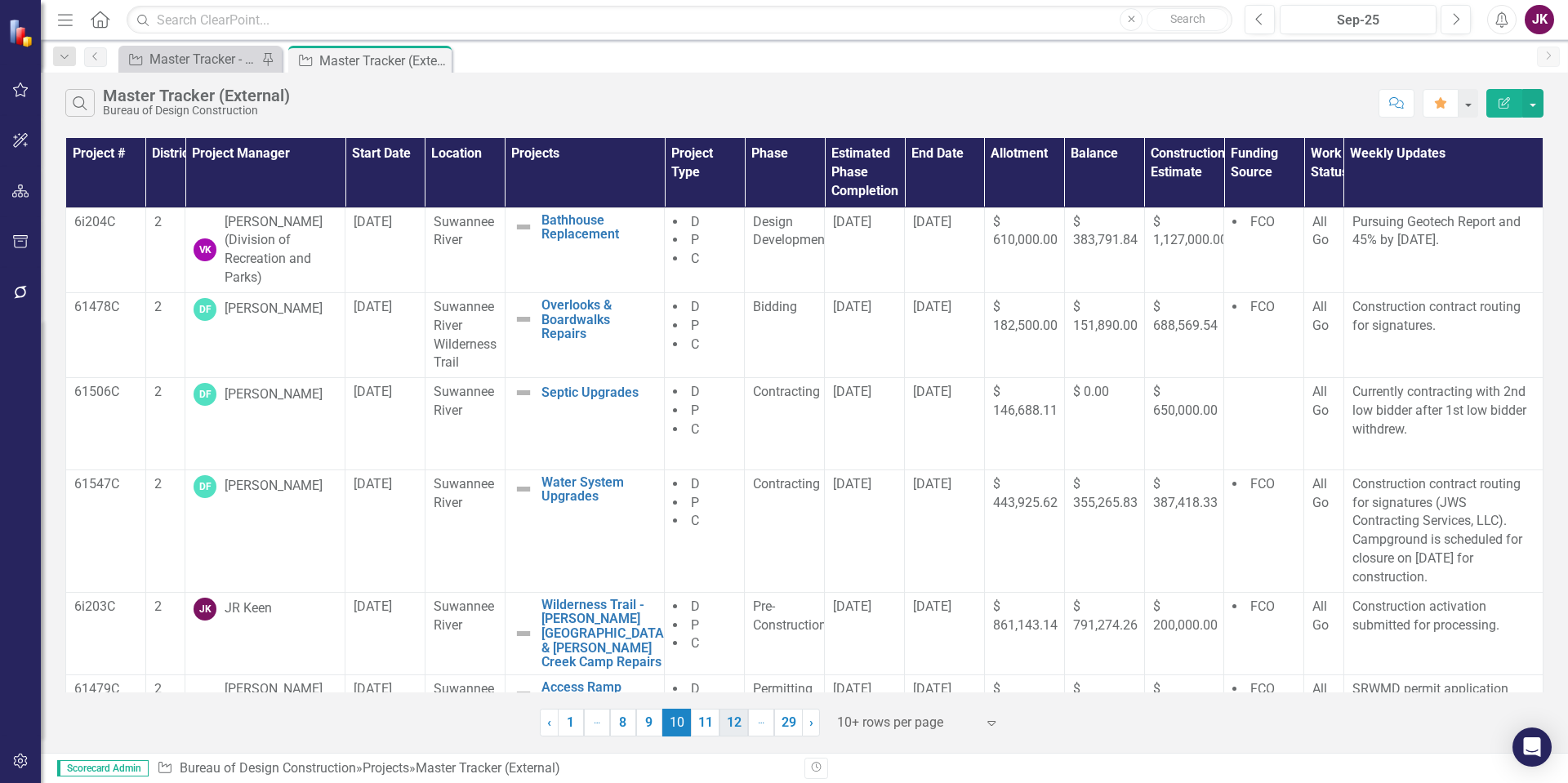
click at [741, 719] on link "12" at bounding box center [734, 722] width 28 height 28
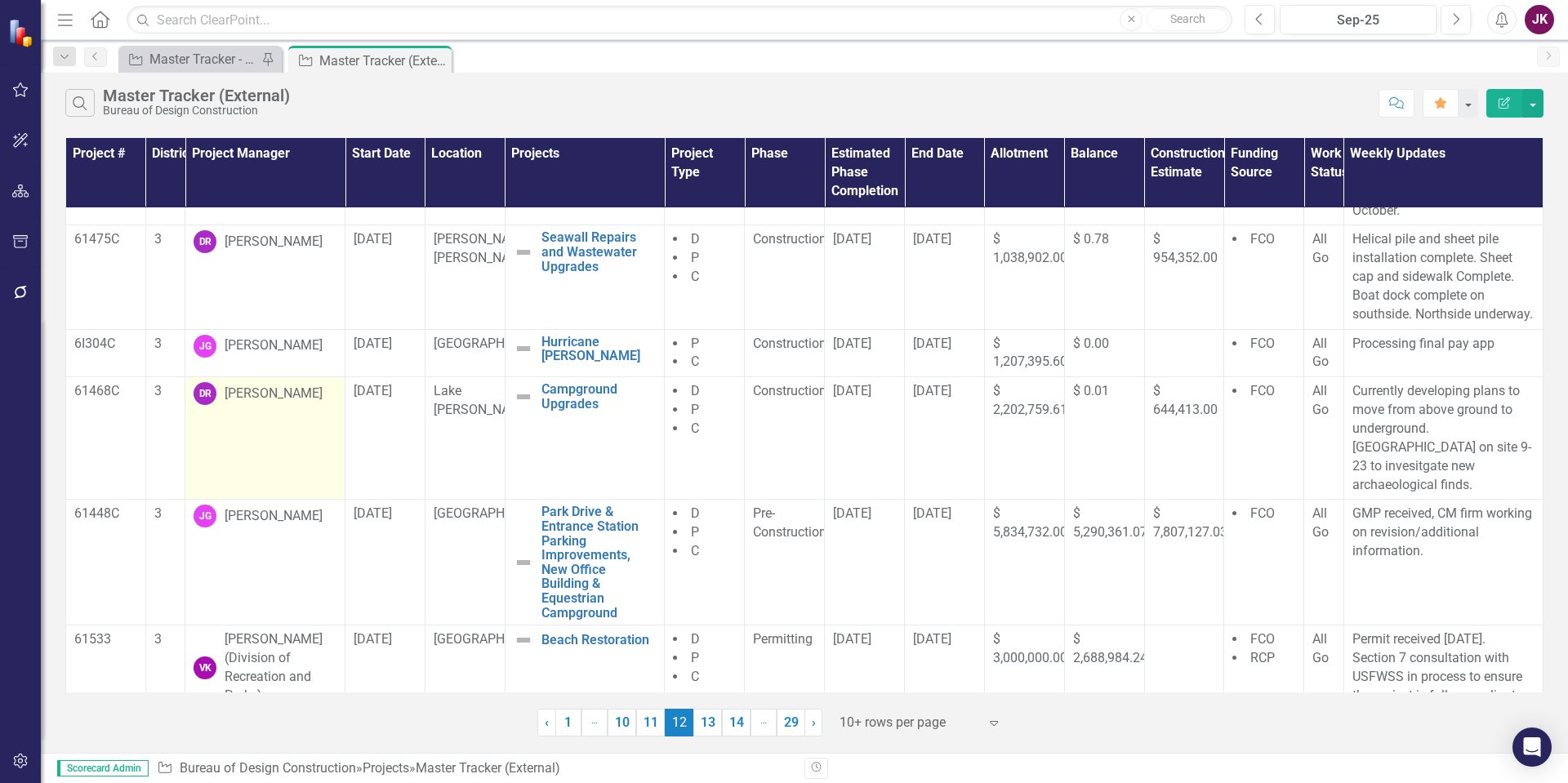
scroll to position [427, 0]
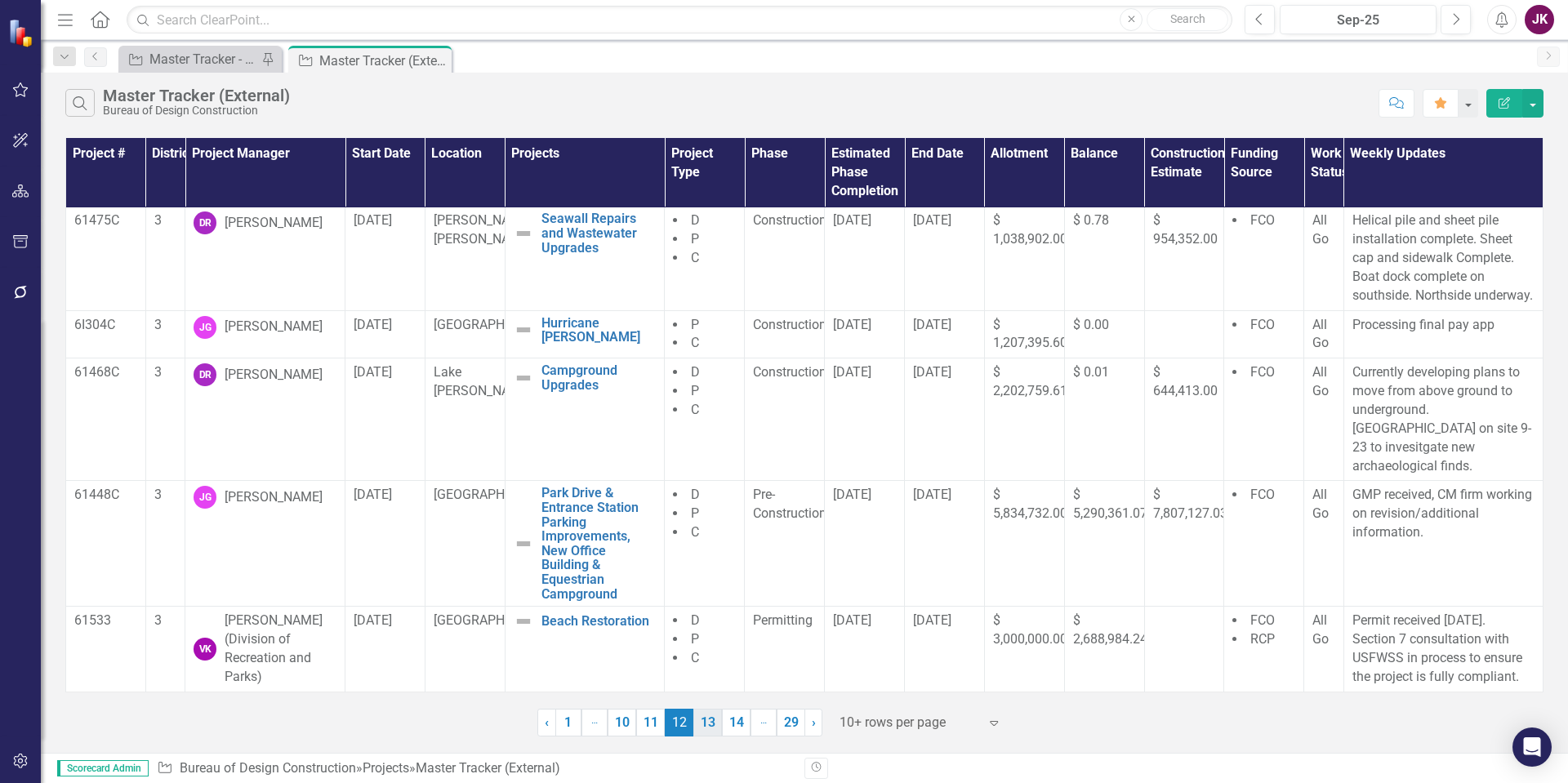
click at [704, 727] on link "13" at bounding box center [708, 722] width 28 height 28
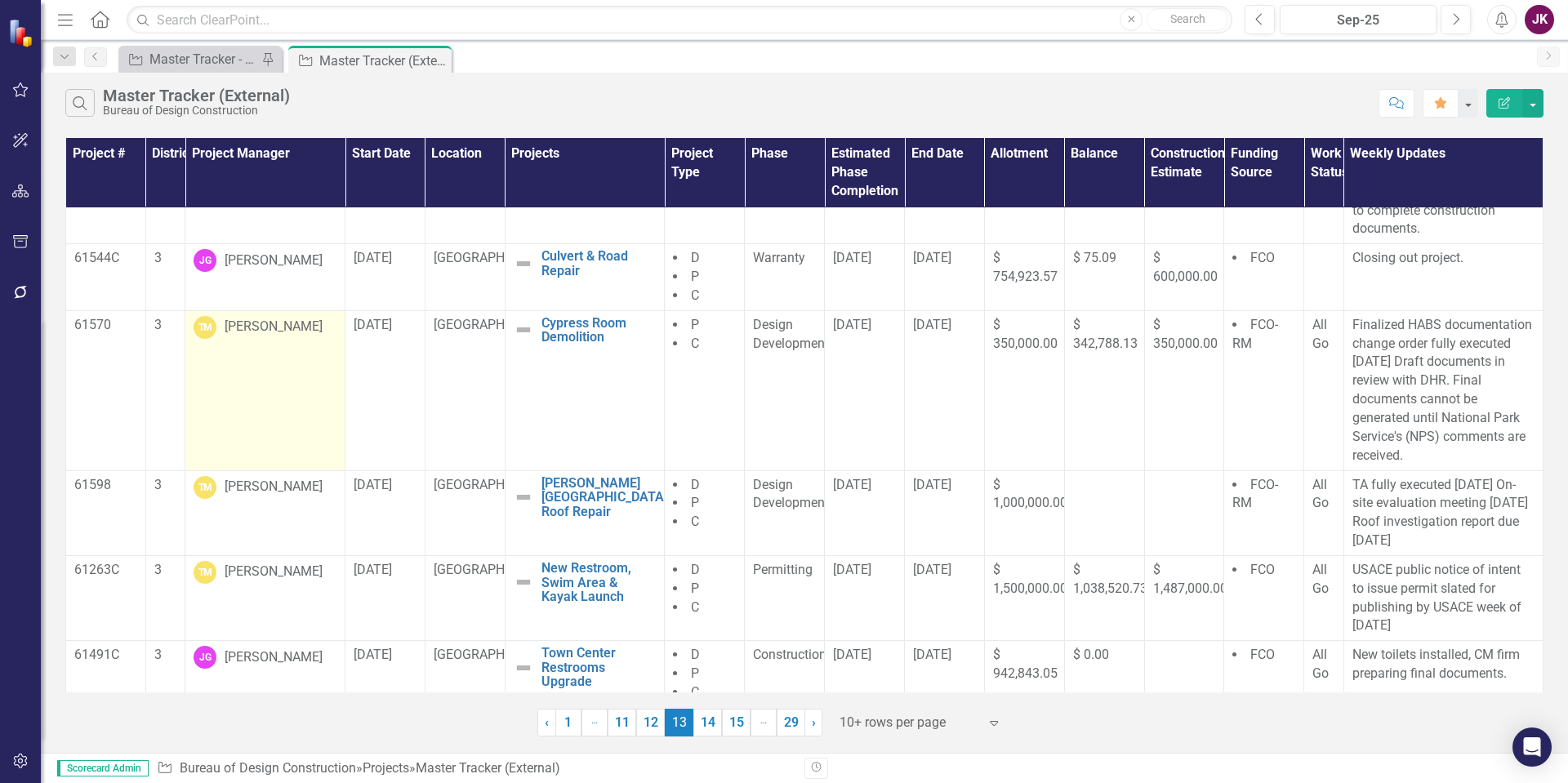
scroll to position [424, 0]
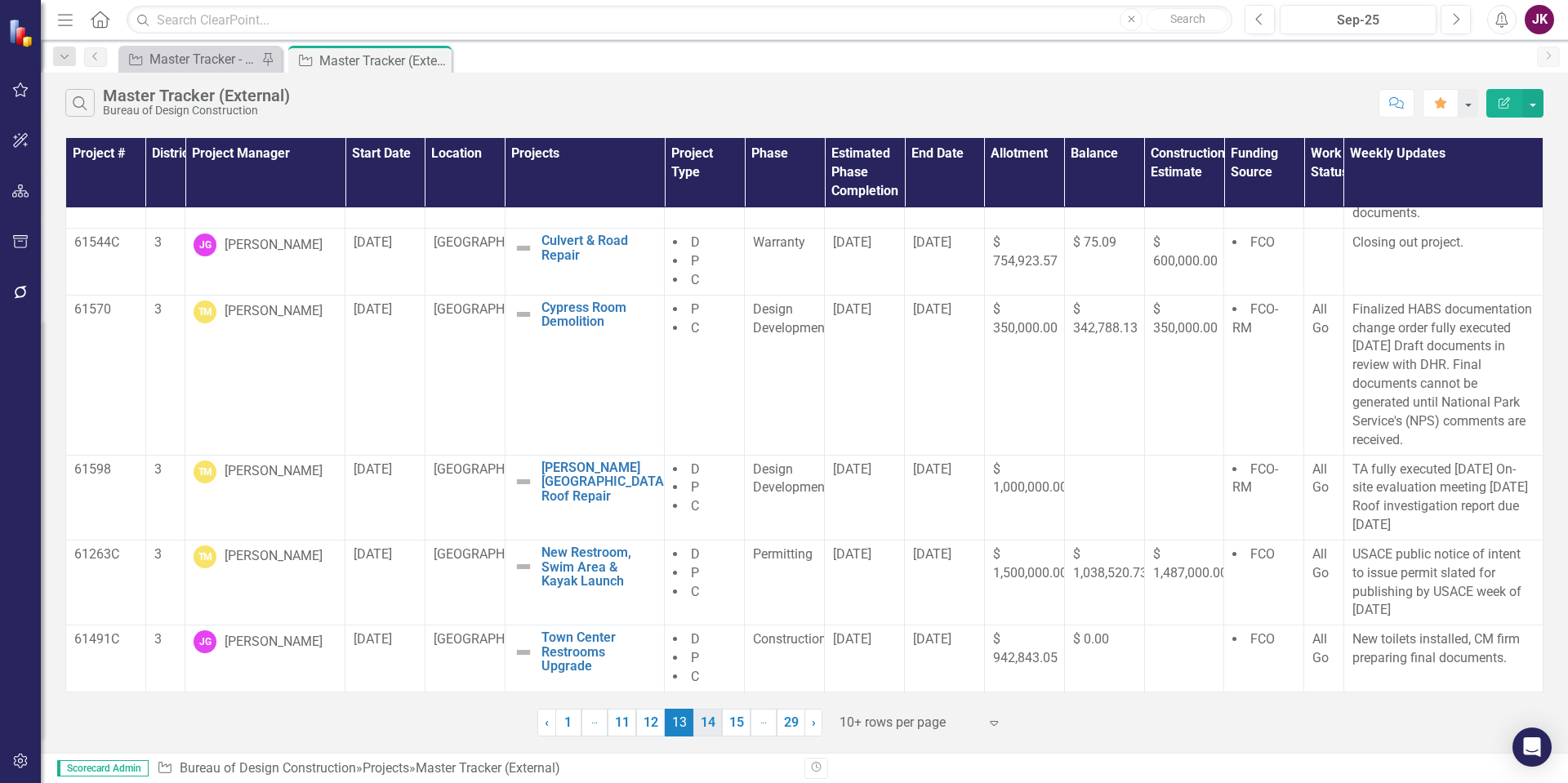
click at [701, 734] on link "14" at bounding box center [708, 722] width 28 height 28
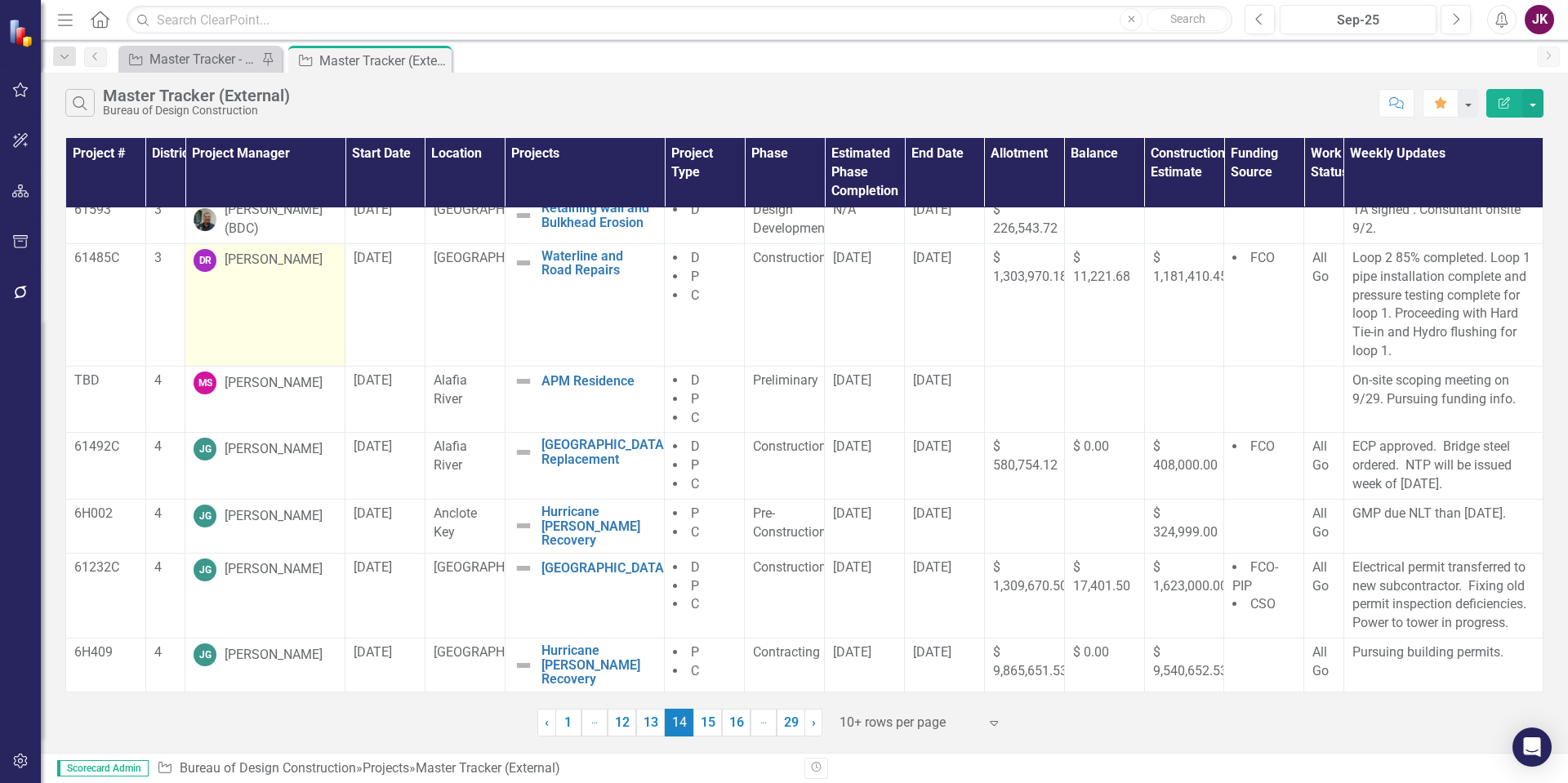
scroll to position [337, 0]
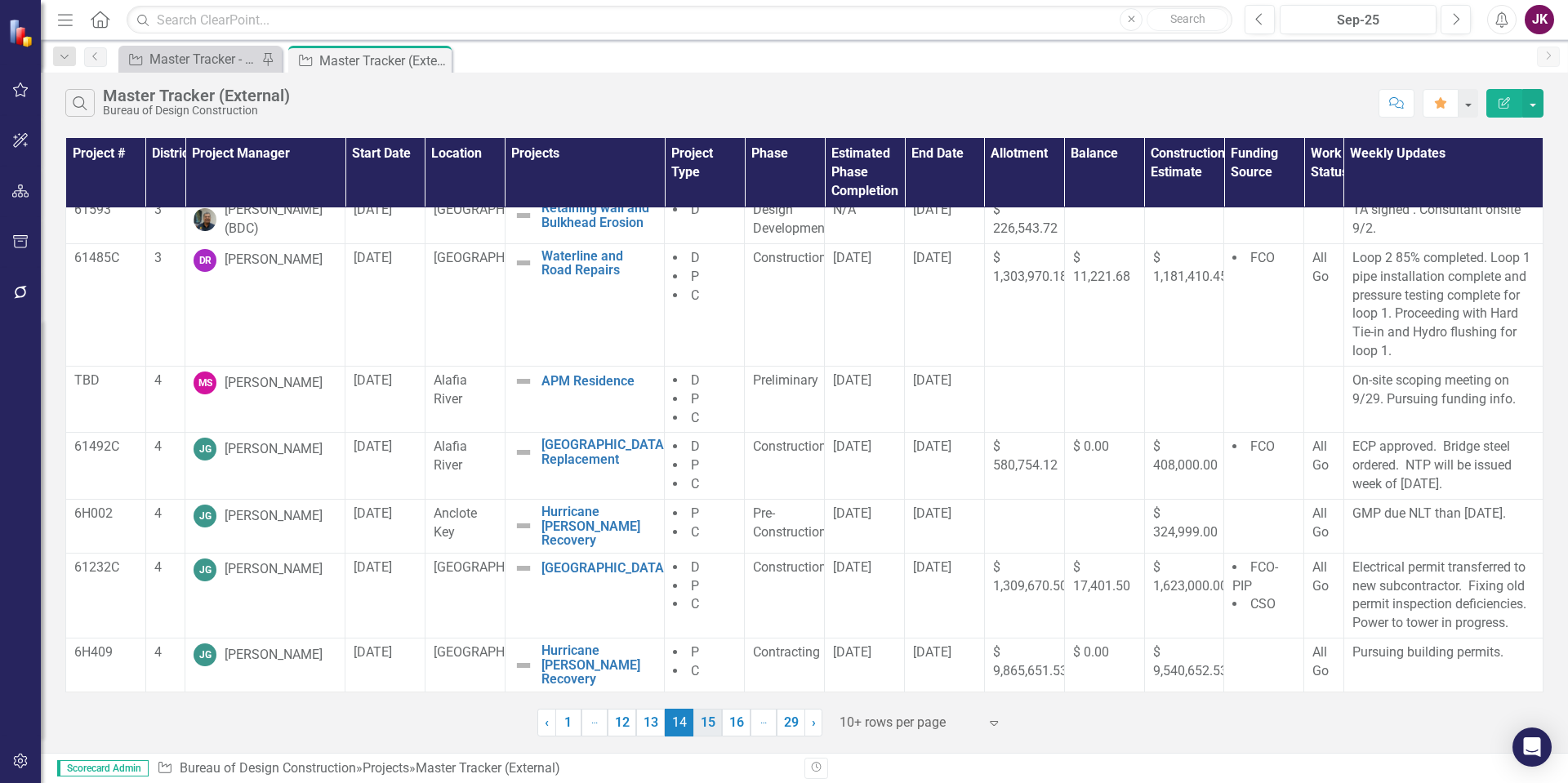
click at [705, 723] on link "15" at bounding box center [708, 722] width 28 height 28
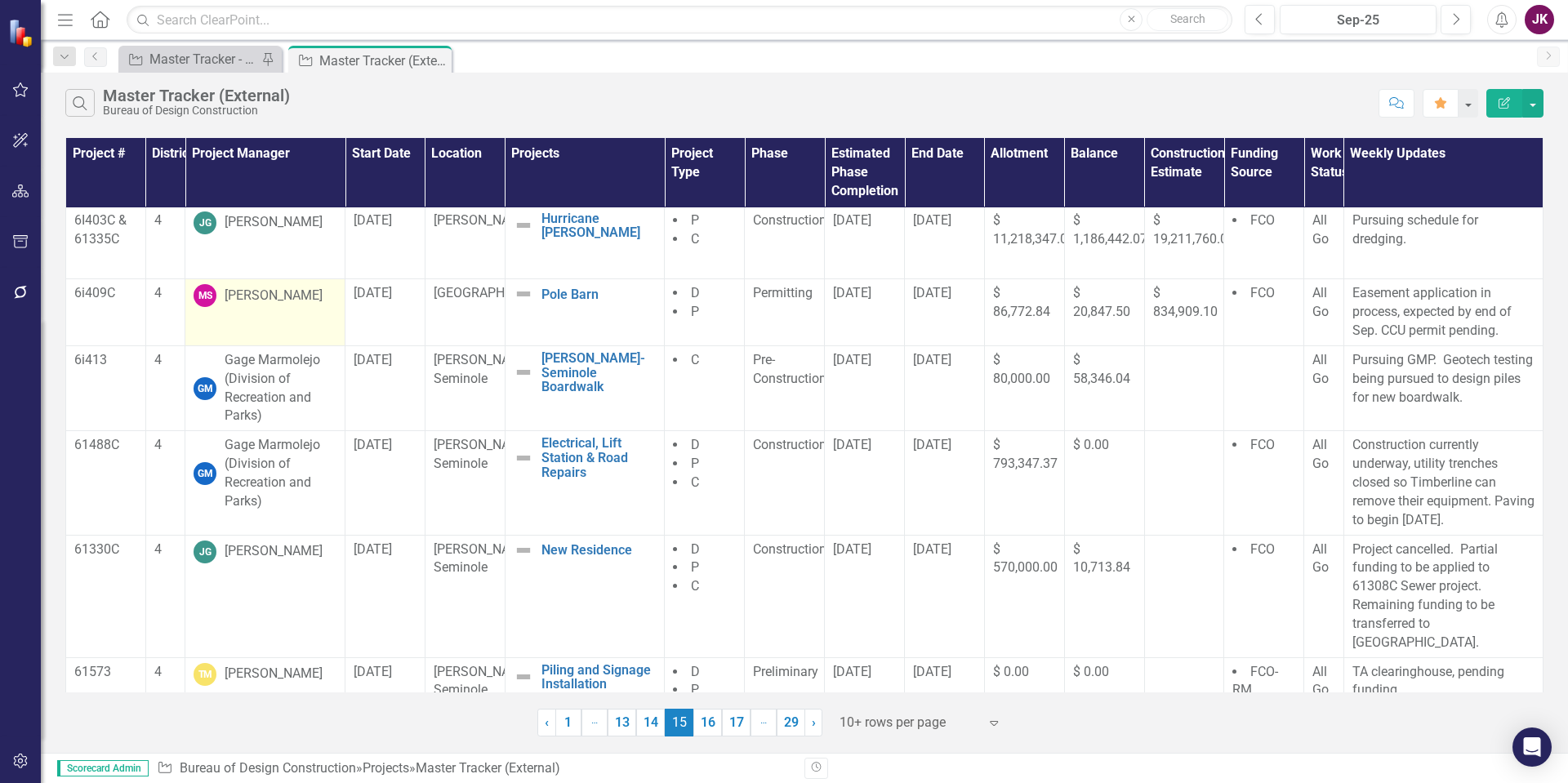
scroll to position [393, 0]
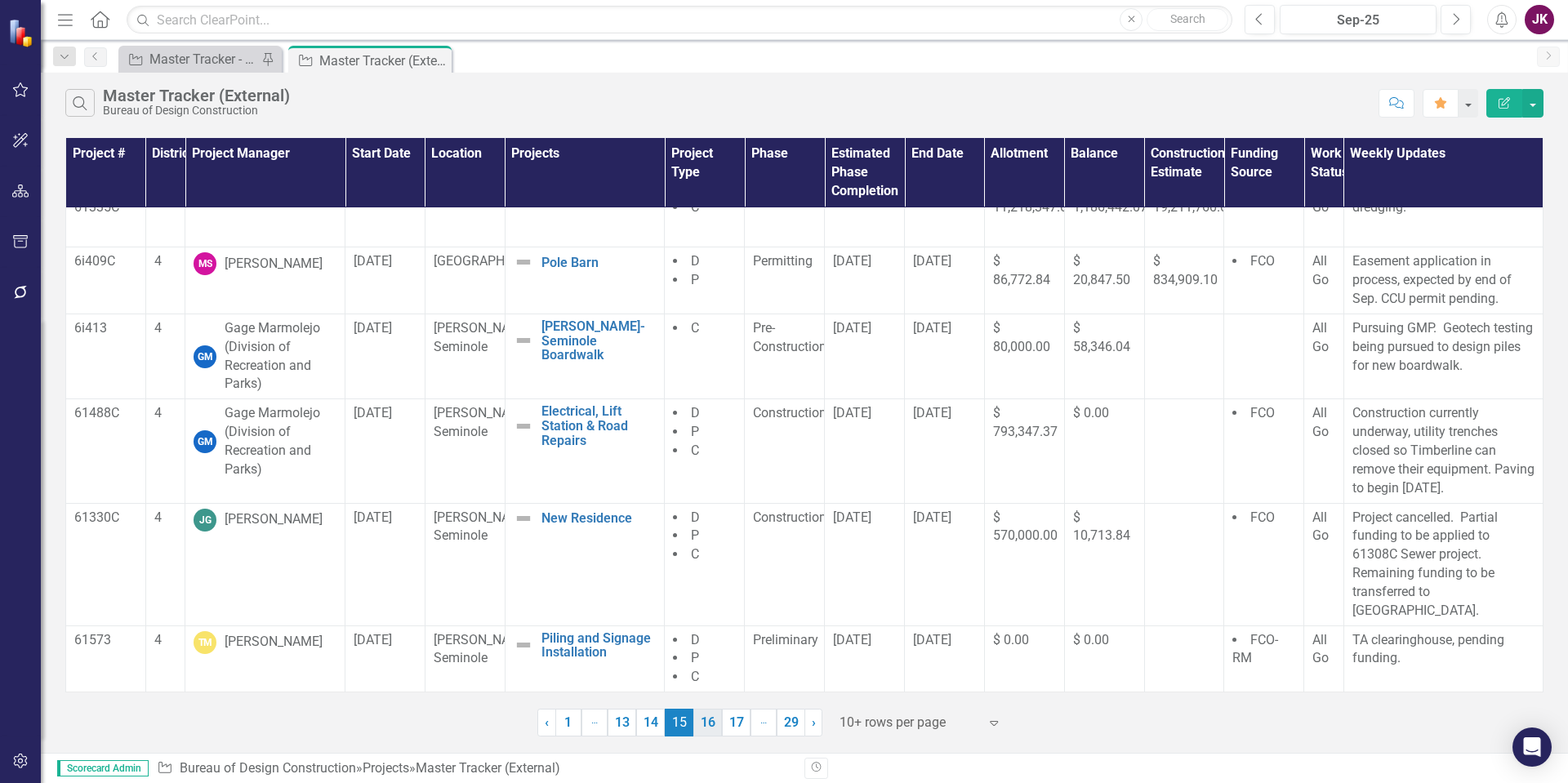
click at [704, 729] on link "16" at bounding box center [708, 722] width 28 height 28
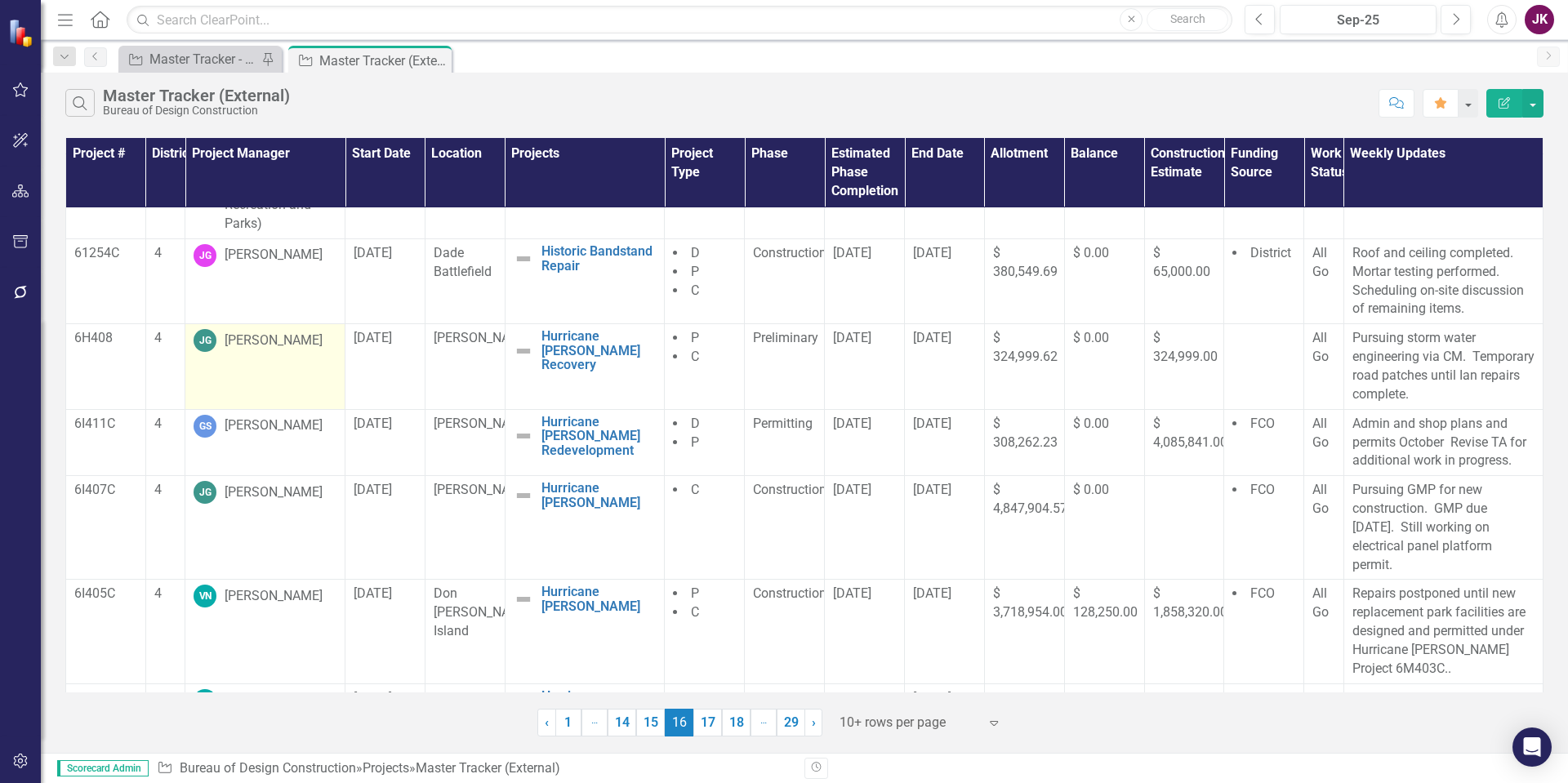
scroll to position [81, 0]
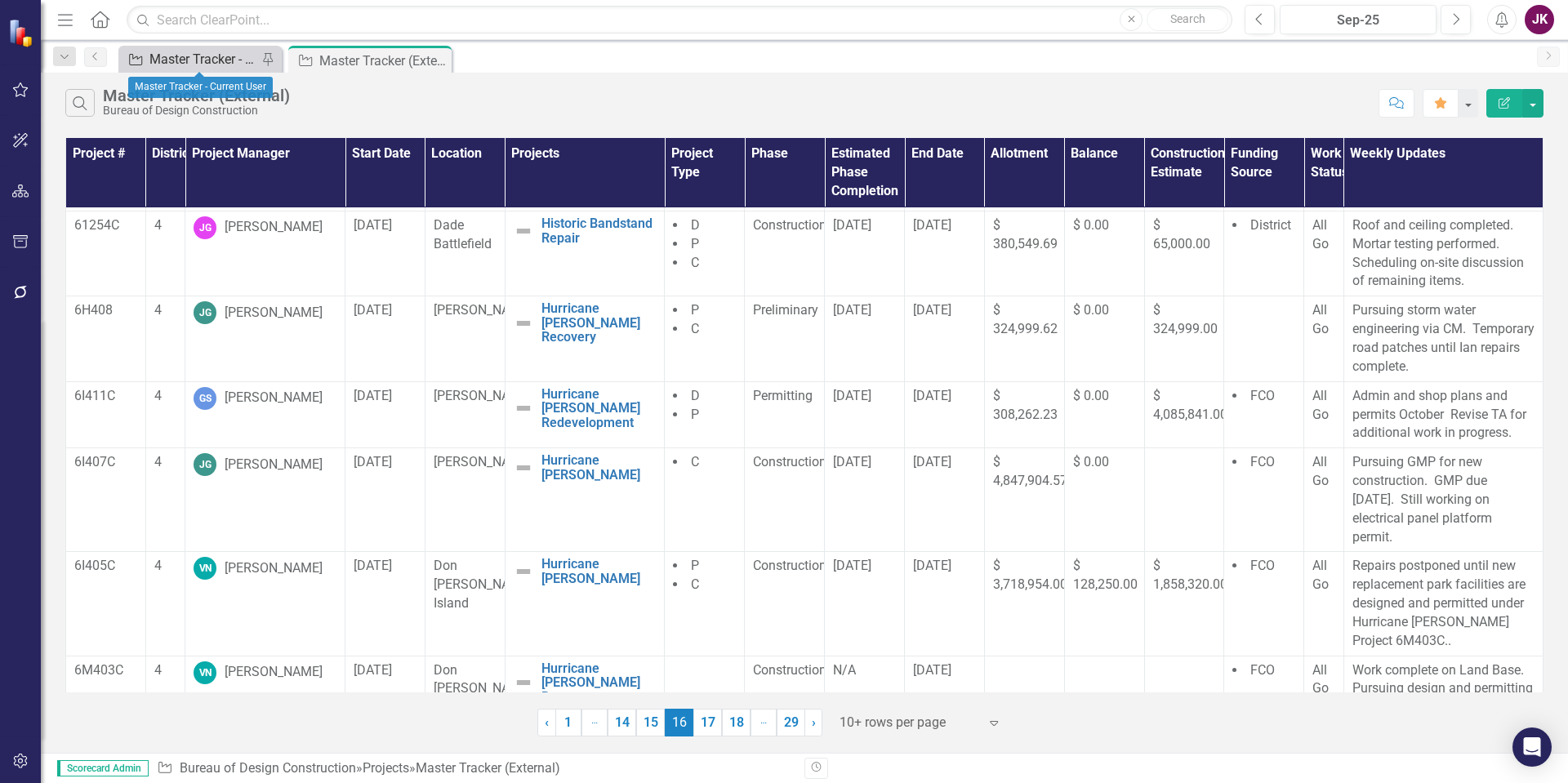
click at [213, 56] on div "Master Tracker - Current User" at bounding box center [203, 59] width 108 height 20
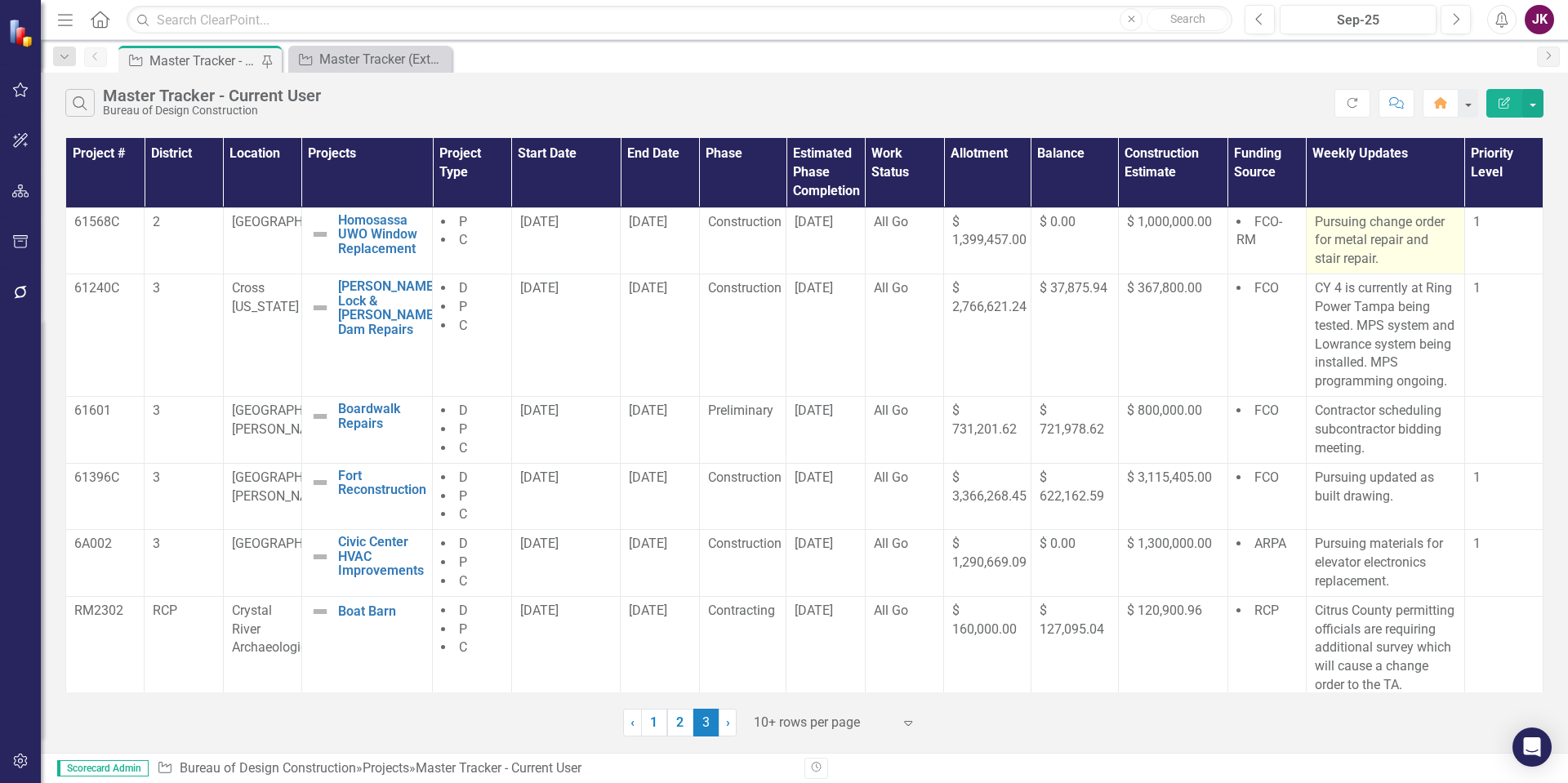
click at [1315, 221] on p "Pursuing change order for metal repair and stair repair." at bounding box center [1385, 240] width 142 height 56
click at [1317, 222] on p "Pursuing change order for metal repair and stair repair." at bounding box center [1385, 240] width 142 height 56
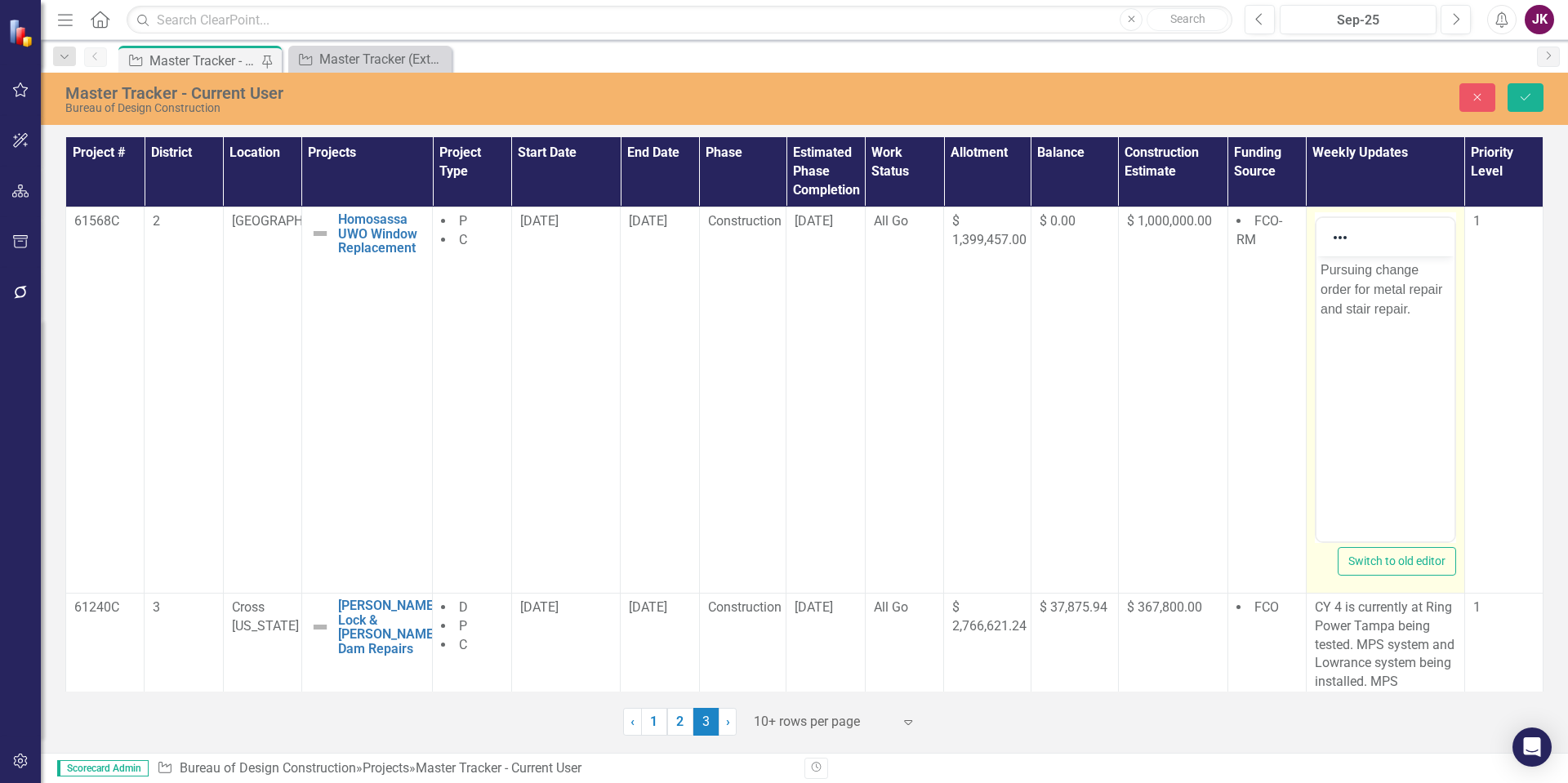
click at [1320, 265] on p "Pursuing change order for metal repair and stair repair." at bounding box center [1385, 289] width 130 height 59
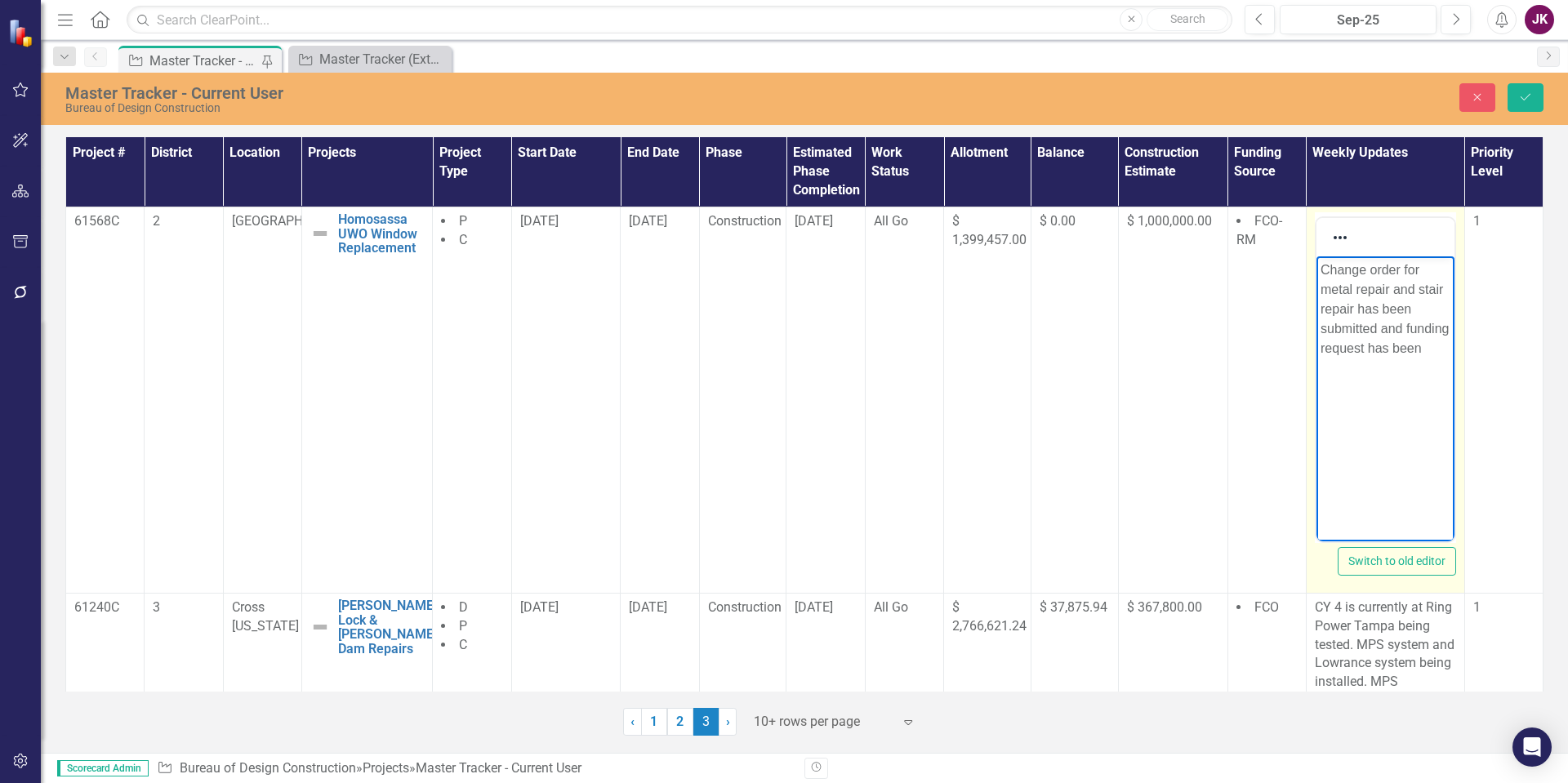
click at [1366, 348] on p "Change order for metal repair and stair repair has been submitted and funding r…" at bounding box center [1385, 308] width 130 height 98
click at [1421, 348] on p "Change order for metal repair and stair repair has been submitted and funding h…" at bounding box center [1385, 308] width 130 height 98
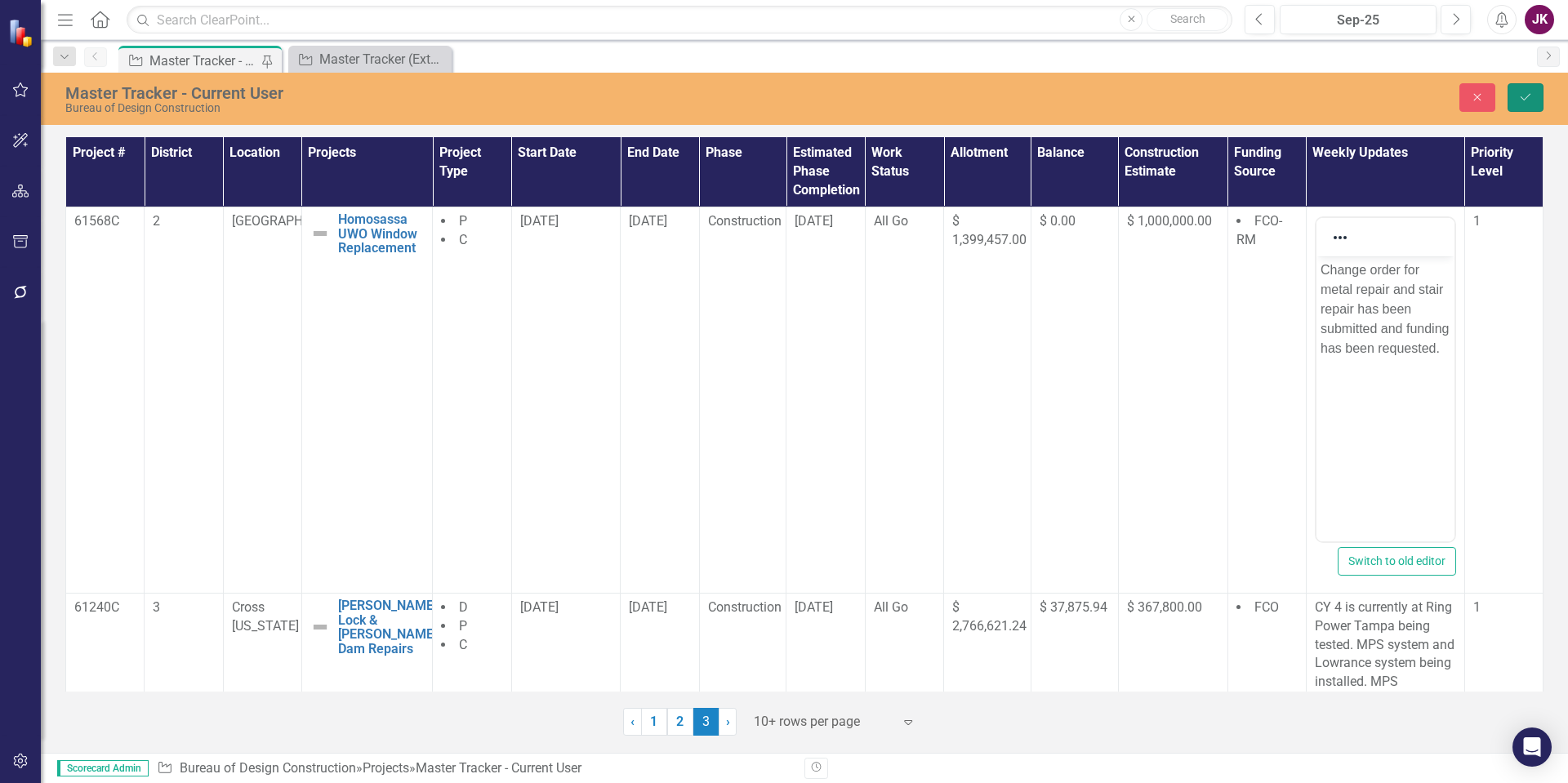
click at [1517, 105] on button "Save" at bounding box center [1525, 97] width 36 height 28
